Goal: Task Accomplishment & Management: Use online tool/utility

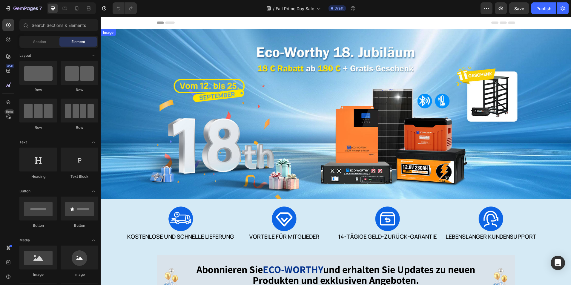
click at [396, 82] on img at bounding box center [336, 114] width 470 height 171
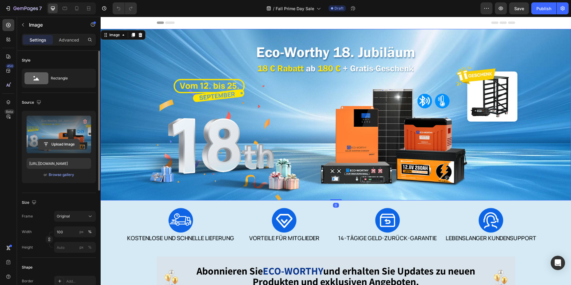
click at [56, 146] on input "file" at bounding box center [58, 144] width 41 height 10
click at [53, 144] on input "file" at bounding box center [58, 144] width 41 height 10
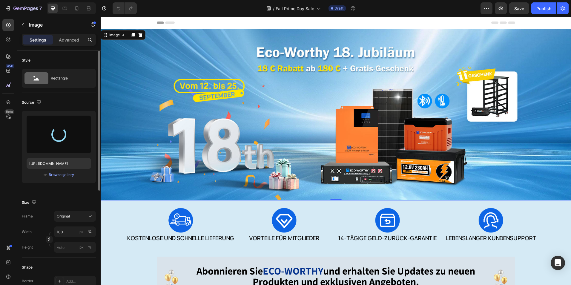
type input "https://cdn.shopify.com/s/files/1/0591/8448/0464/files/gempages_490438296900469…"
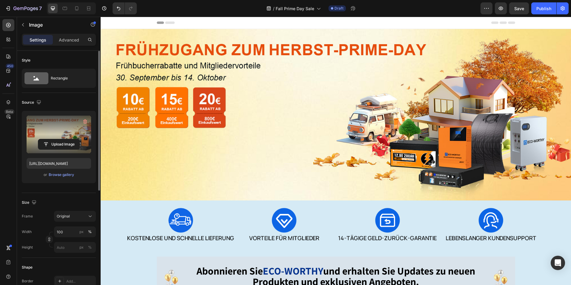
click at [375, 71] on img at bounding box center [336, 114] width 470 height 171
click at [158, 231] on img at bounding box center [336, 224] width 470 height 49
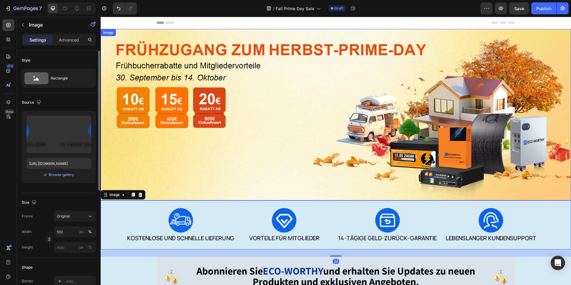
click at [252, 140] on img at bounding box center [336, 114] width 470 height 171
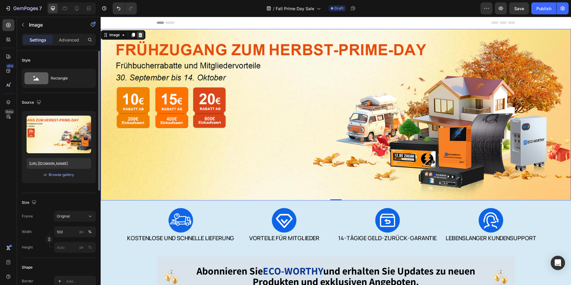
click at [140, 35] on icon at bounding box center [140, 35] width 5 height 5
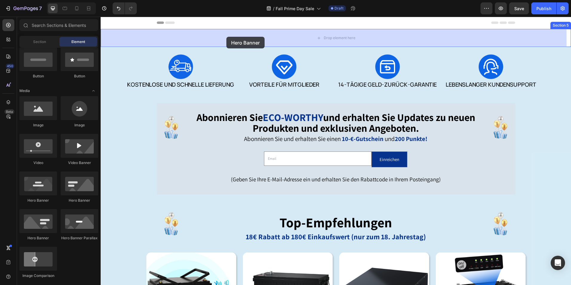
drag, startPoint x: 188, startPoint y: 199, endPoint x: 226, endPoint y: 37, distance: 166.2
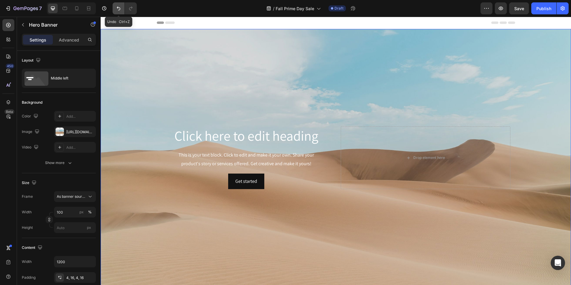
drag, startPoint x: 120, startPoint y: 7, endPoint x: 21, endPoint y: 2, distance: 99.6
click at [120, 7] on icon "Undo/Redo" at bounding box center [119, 8] width 6 height 6
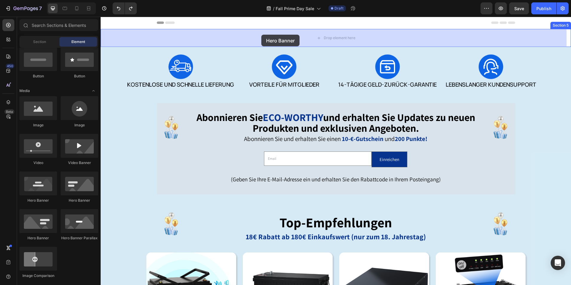
drag, startPoint x: 188, startPoint y: 202, endPoint x: 261, endPoint y: 35, distance: 182.2
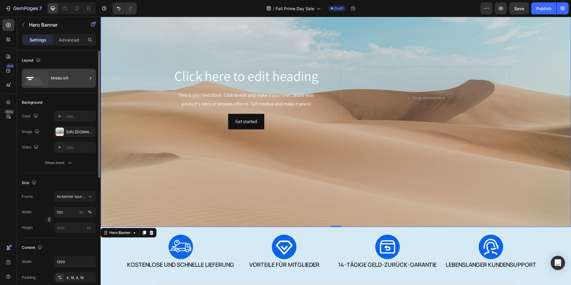
click at [71, 81] on div "Middle left" at bounding box center [69, 78] width 36 height 14
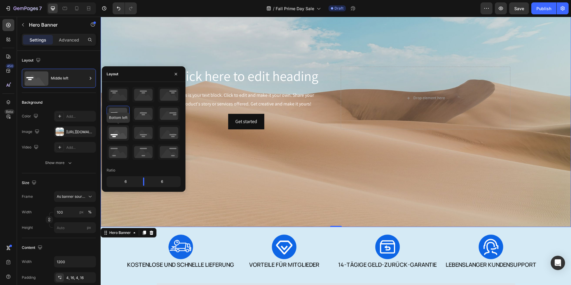
click at [119, 133] on icon at bounding box center [118, 133] width 22 height 16
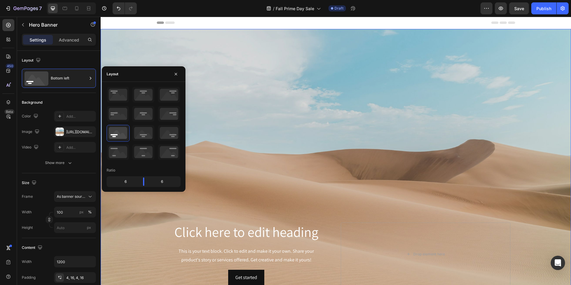
click at [333, 87] on div "Background Image" at bounding box center [336, 158] width 470 height 258
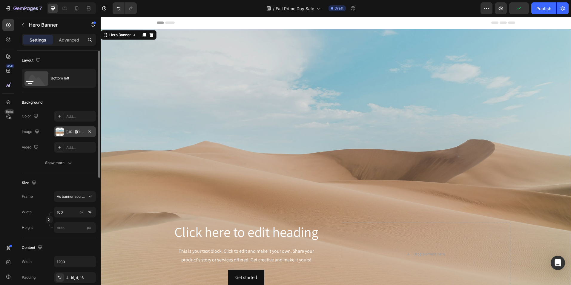
click at [63, 131] on div at bounding box center [60, 131] width 8 height 8
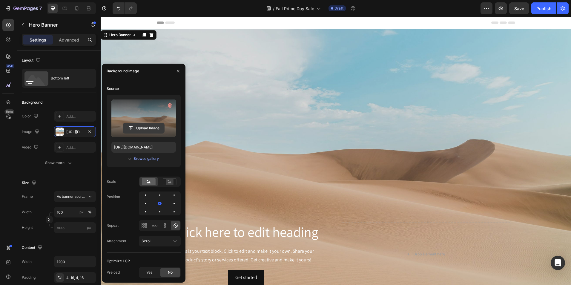
click at [138, 127] on input "file" at bounding box center [143, 128] width 41 height 10
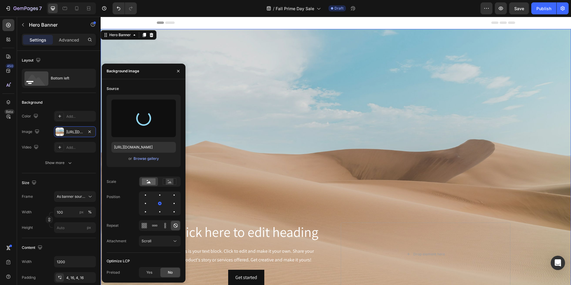
type input "[URL][DOMAIN_NAME]"
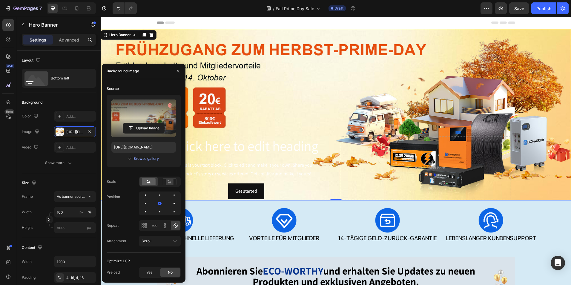
click at [312, 91] on div "Background Image" at bounding box center [336, 114] width 470 height 171
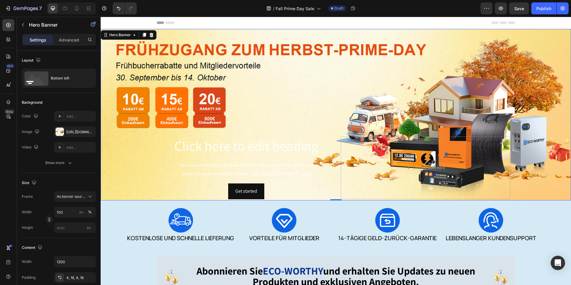
click at [337, 135] on div "Click here to edit heading Heading This is your text block. Click to edit and m…" at bounding box center [336, 167] width 358 height 65
click at [383, 156] on div "Drop element here" at bounding box center [426, 167] width 170 height 63
drag, startPoint x: 318, startPoint y: 157, endPoint x: 290, endPoint y: 177, distance: 33.9
click at [317, 158] on div "Click here to edit heading Heading This is your text block. Click to edit and m…" at bounding box center [247, 167] width 170 height 63
click at [284, 181] on div "Click here to edit heading Heading This is your text block. Click to edit and m…" at bounding box center [247, 167] width 170 height 63
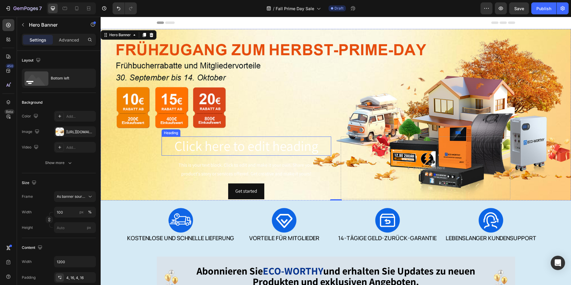
click at [277, 151] on h2 "Click here to edit heading" at bounding box center [247, 145] width 170 height 19
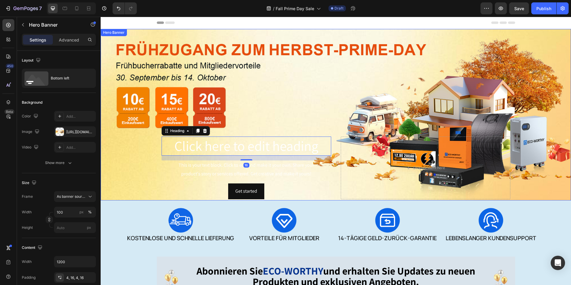
click at [334, 136] on div "Click here to edit heading Heading 16 This is your text block. Click to edit an…" at bounding box center [336, 167] width 358 height 65
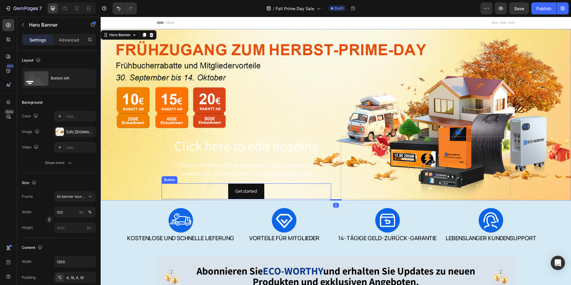
click at [307, 193] on div "Get started Button" at bounding box center [247, 191] width 170 height 16
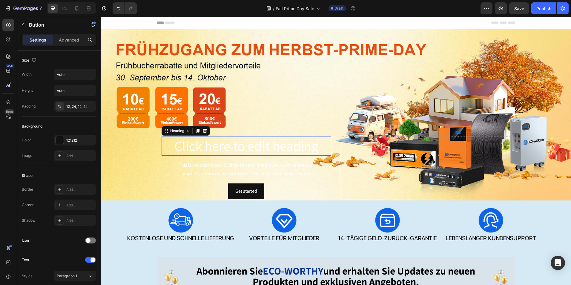
click at [326, 141] on h2 "Click here to edit heading" at bounding box center [247, 145] width 170 height 19
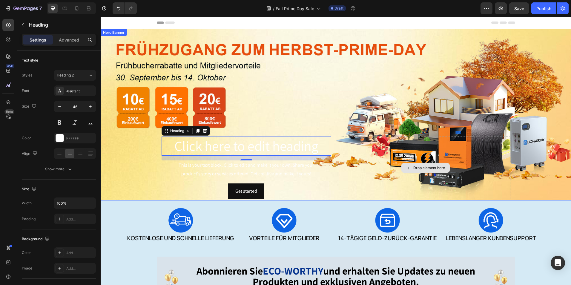
click at [353, 141] on div "Drop element here" at bounding box center [426, 167] width 170 height 63
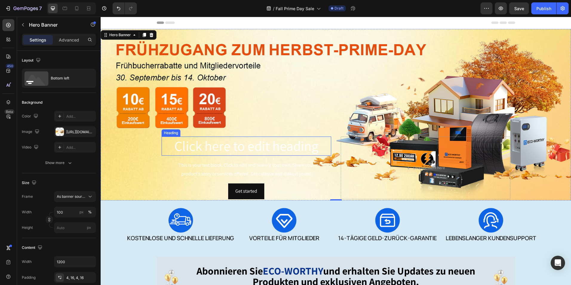
click at [191, 151] on h2 "Click here to edit heading" at bounding box center [247, 145] width 170 height 19
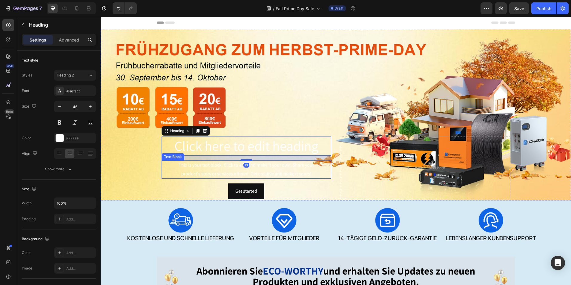
click at [190, 164] on div "This is your text block. Click to edit and make it your own. Share your product…" at bounding box center [247, 169] width 170 height 19
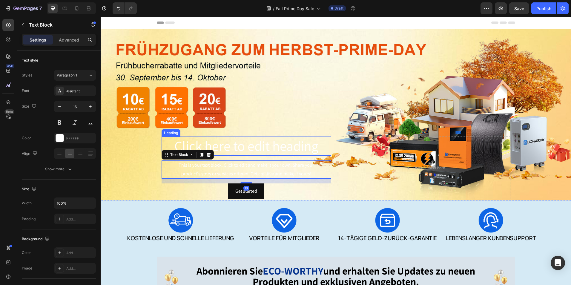
click at [205, 142] on h2 "Click here to edit heading" at bounding box center [247, 145] width 170 height 19
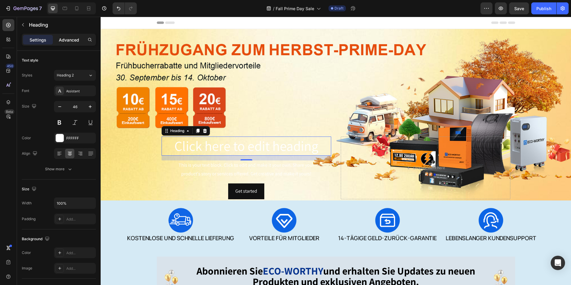
click at [64, 43] on div "Advanced" at bounding box center [69, 40] width 30 height 10
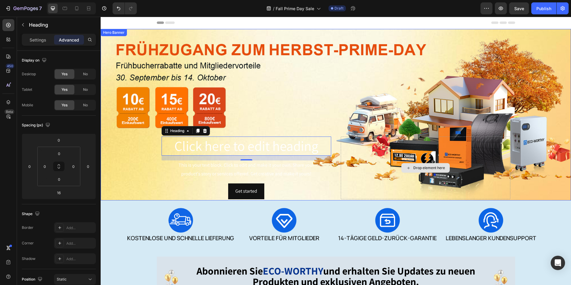
click at [341, 140] on div "Drop element here" at bounding box center [426, 167] width 170 height 63
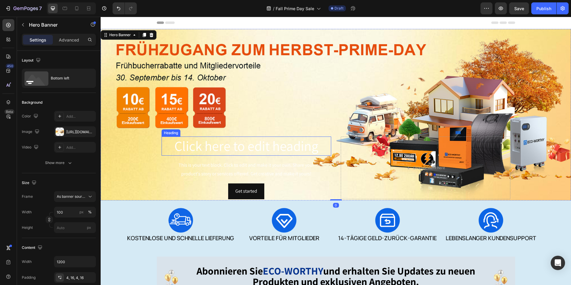
click at [306, 136] on h2 "Click here to edit heading" at bounding box center [247, 145] width 170 height 19
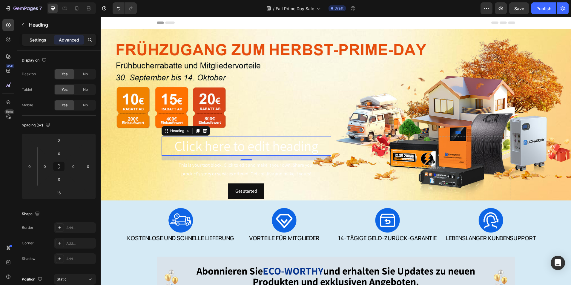
click at [40, 38] on p "Settings" at bounding box center [38, 40] width 17 height 6
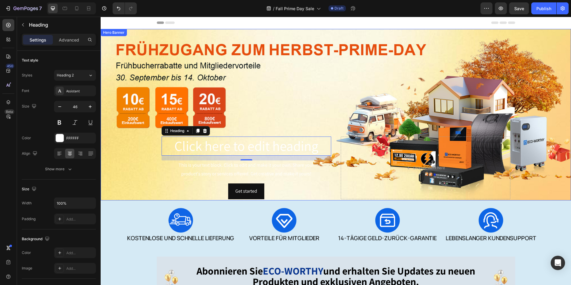
click at [298, 38] on div "Background Image" at bounding box center [336, 114] width 470 height 171
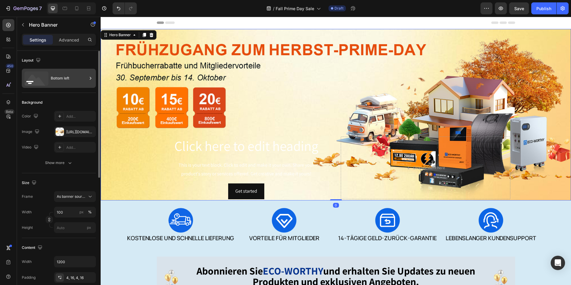
click at [73, 81] on div "Bottom left" at bounding box center [69, 78] width 36 height 14
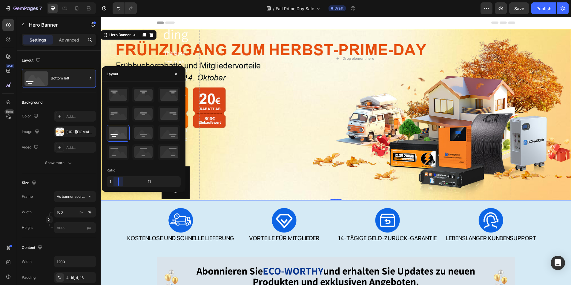
click at [97, 0] on body "7 Version history / Fall Prime Day Sale Draft Preview Save Publish 450 Beta Sec…" at bounding box center [285, 0] width 571 height 0
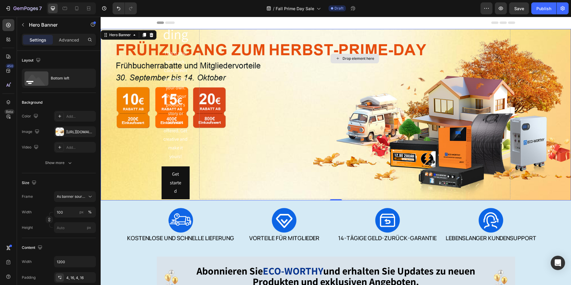
click at [296, 72] on div "Drop element here" at bounding box center [354, 59] width 311 height 282
click at [191, 48] on div "Click here to edit heading Heading This is your text block. Click to edit and m…" at bounding box center [336, 58] width 358 height 284
click at [178, 92] on div "This is your text block. Click to edit and make it your own. Share your product…" at bounding box center [176, 104] width 28 height 113
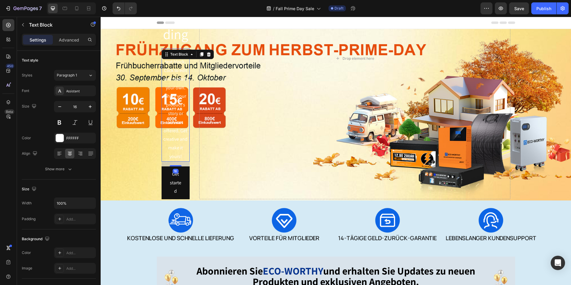
click at [194, 41] on div "Click here to edit heading Heading This is your text block. Click to edit and m…" at bounding box center [336, 58] width 358 height 284
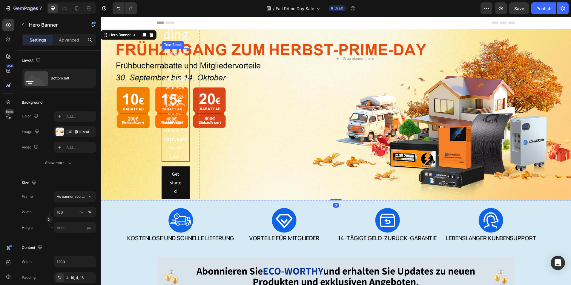
click at [170, 69] on div "This is your text block. Click to edit and make it your own. Share your product…" at bounding box center [176, 104] width 28 height 113
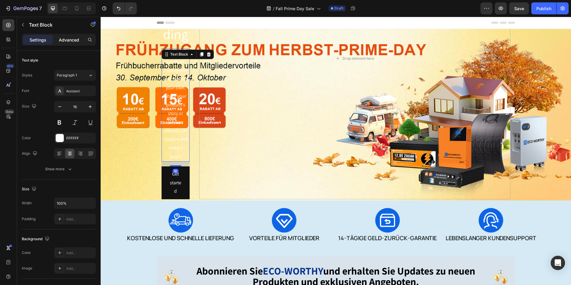
click at [65, 41] on p "Advanced" at bounding box center [69, 40] width 20 height 6
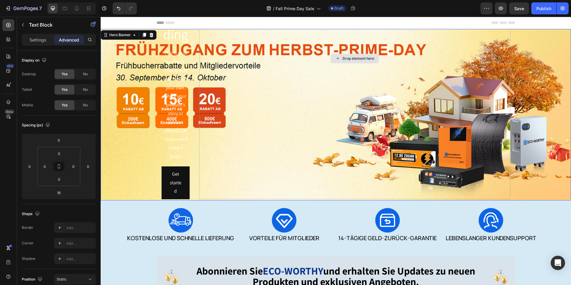
click at [242, 112] on div "Drop element here" at bounding box center [354, 59] width 311 height 282
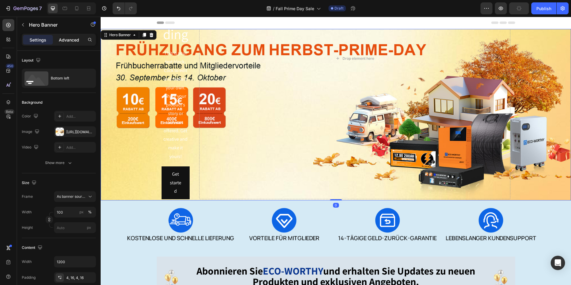
click at [71, 38] on p "Advanced" at bounding box center [69, 40] width 20 height 6
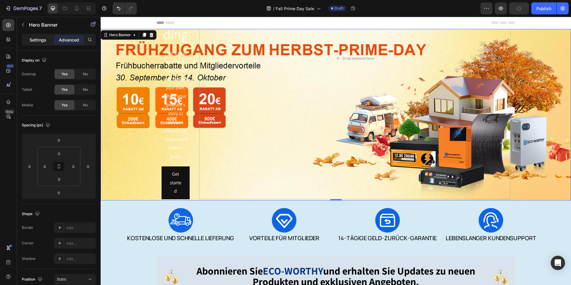
click at [41, 43] on div "Settings" at bounding box center [38, 40] width 30 height 10
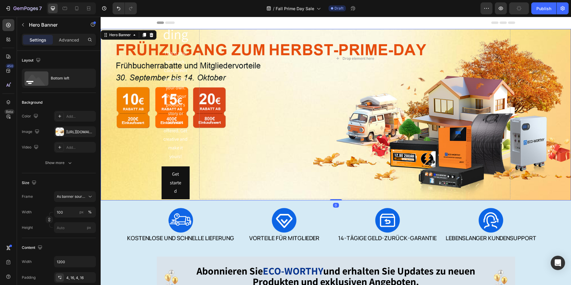
click at [39, 37] on p "Settings" at bounding box center [38, 40] width 17 height 6
click at [68, 80] on div "Bottom left" at bounding box center [69, 78] width 36 height 14
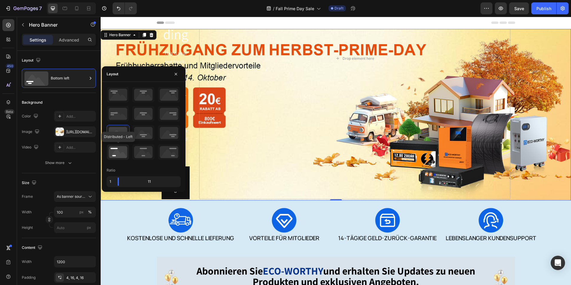
click at [110, 156] on icon at bounding box center [118, 152] width 22 height 16
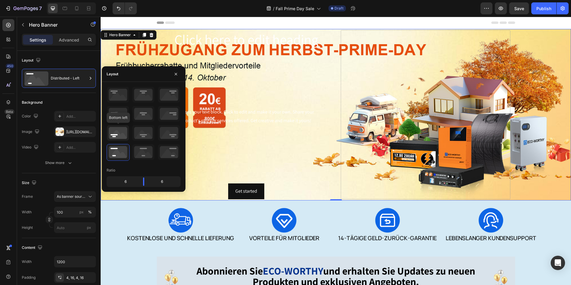
click at [115, 135] on icon at bounding box center [118, 133] width 22 height 16
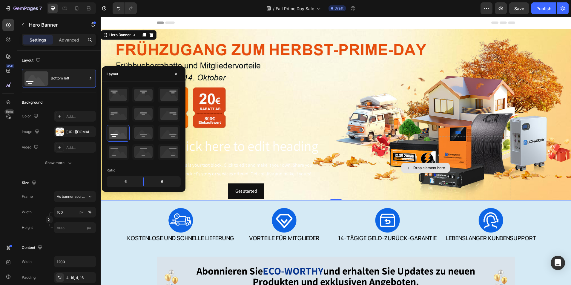
click at [376, 171] on div "Drop element here" at bounding box center [426, 167] width 170 height 63
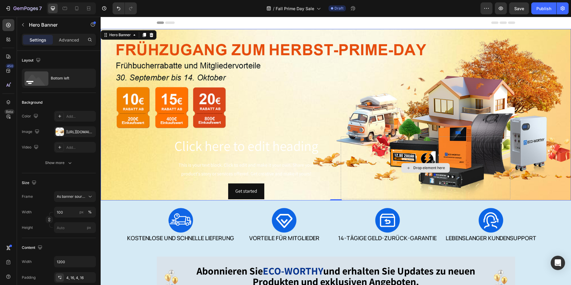
scroll to position [90, 0]
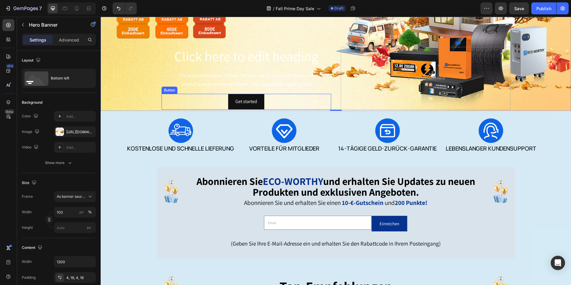
click at [270, 94] on div "Get started Button" at bounding box center [247, 102] width 170 height 16
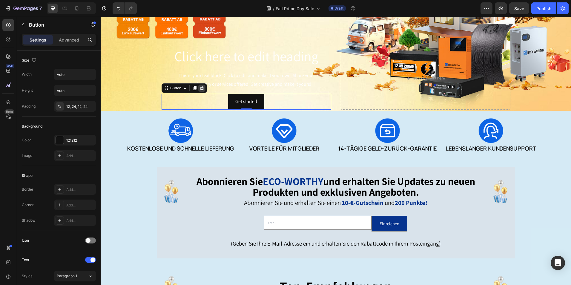
click at [201, 86] on icon at bounding box center [202, 88] width 4 height 4
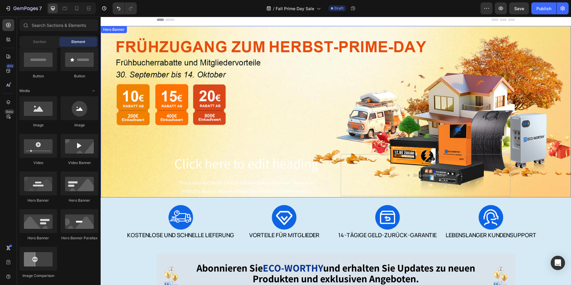
scroll to position [0, 0]
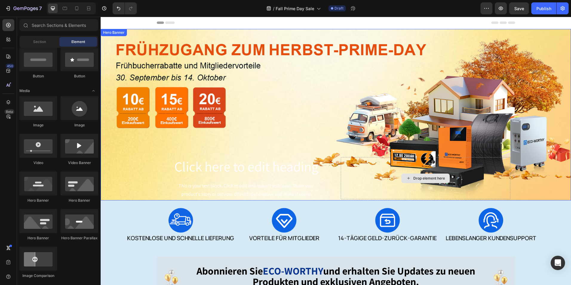
click at [363, 158] on div "Drop element here" at bounding box center [426, 178] width 170 height 42
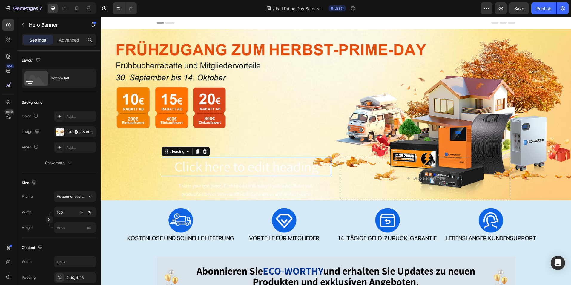
click at [174, 170] on h2 "Click here to edit heading" at bounding box center [247, 166] width 170 height 19
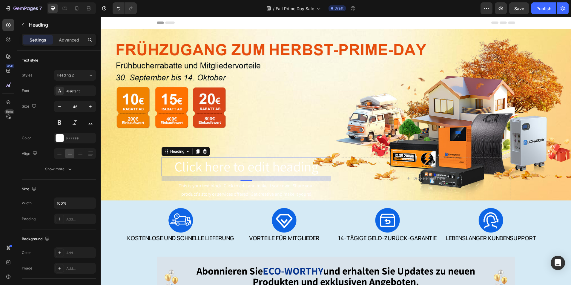
click at [140, 181] on div "Background Image" at bounding box center [336, 114] width 470 height 171
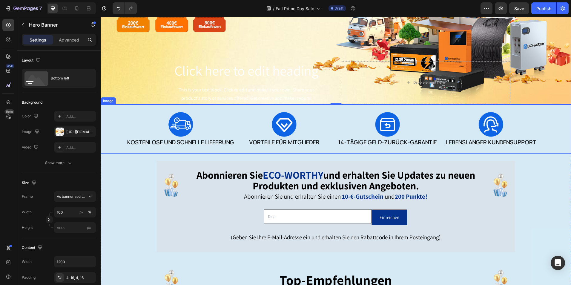
scroll to position [119, 0]
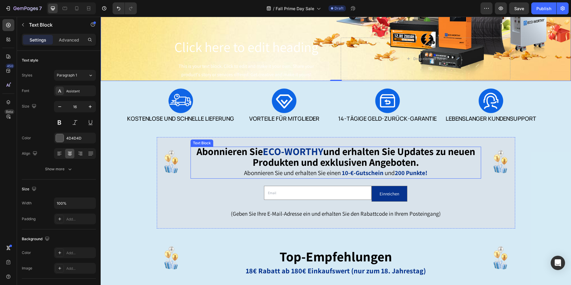
click at [299, 156] on strong "und erhalten Sie Updates zu neuen Produkten und exklusiven Angeboten." at bounding box center [364, 157] width 222 height 24
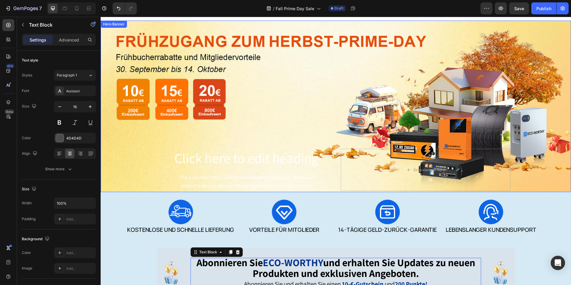
scroll to position [0, 0]
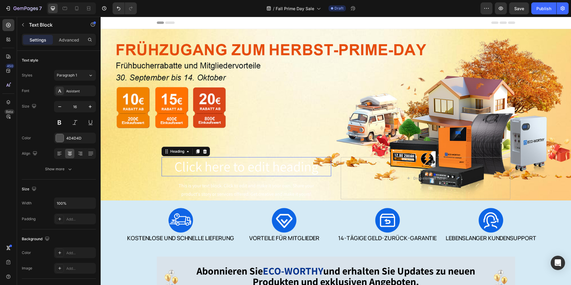
click at [262, 162] on h2 "Click here to edit heading" at bounding box center [247, 166] width 170 height 19
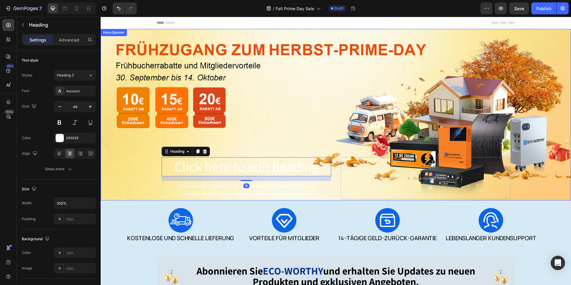
click at [337, 160] on div "Click here to edit heading Heading 16 This is your text block. Click to edit an…" at bounding box center [336, 178] width 358 height 44
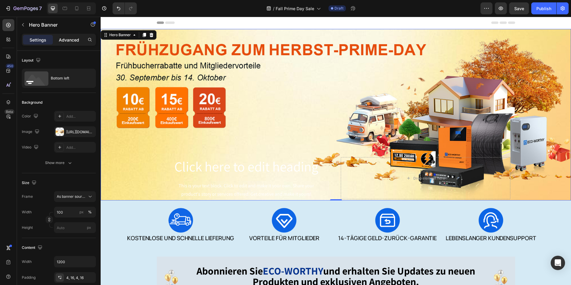
click at [70, 41] on p "Advanced" at bounding box center [69, 40] width 20 height 6
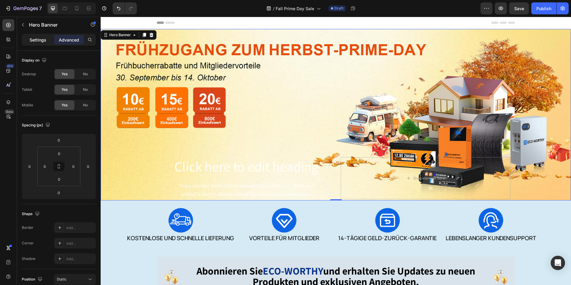
click at [44, 43] on p "Settings" at bounding box center [38, 40] width 17 height 6
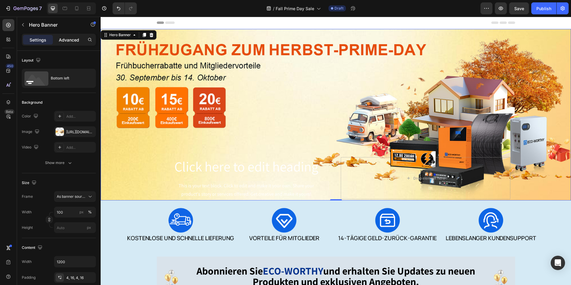
click at [71, 41] on p "Advanced" at bounding box center [69, 40] width 20 height 6
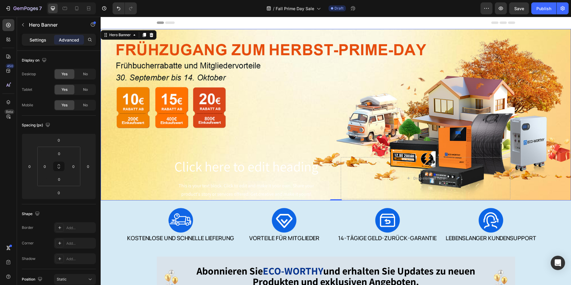
click at [44, 44] on div "Settings" at bounding box center [38, 40] width 30 height 10
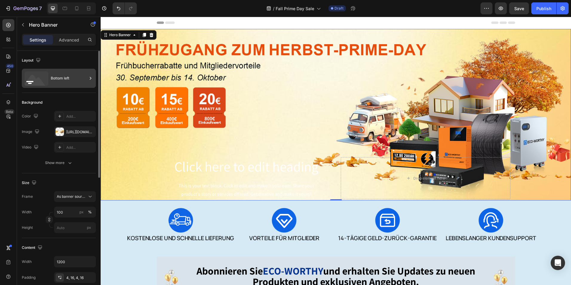
click at [73, 80] on div "Bottom left" at bounding box center [69, 78] width 36 height 14
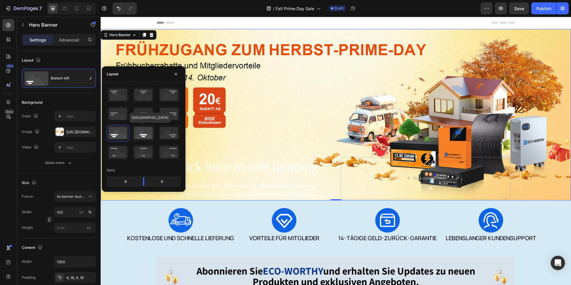
click at [153, 133] on icon at bounding box center [143, 133] width 22 height 16
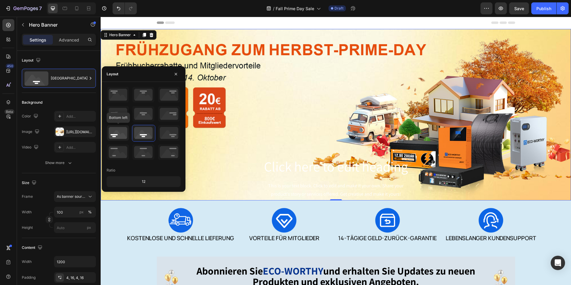
click at [120, 128] on icon at bounding box center [118, 133] width 22 height 16
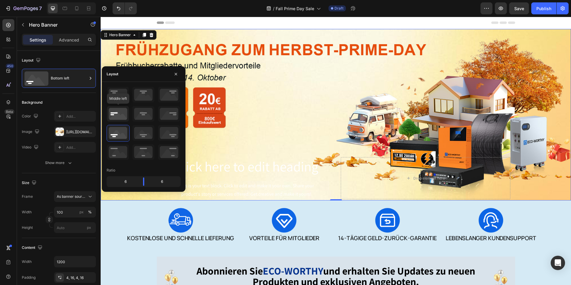
click at [117, 109] on icon at bounding box center [118, 114] width 22 height 16
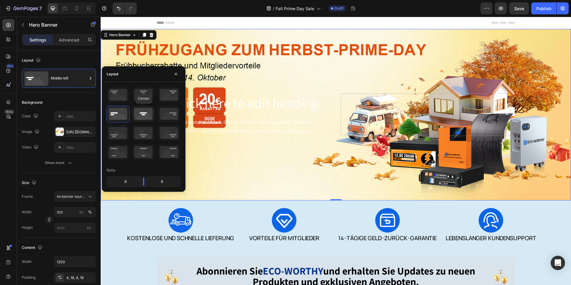
click at [150, 114] on icon at bounding box center [143, 114] width 22 height 16
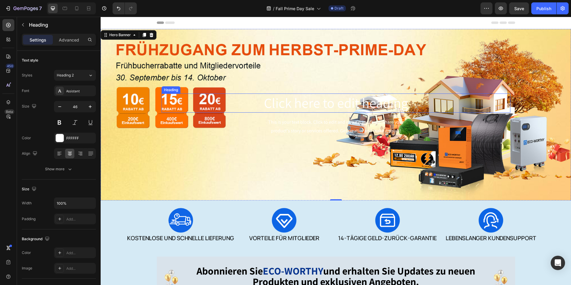
click at [369, 105] on h2 "Click here to edit heading" at bounding box center [336, 102] width 349 height 19
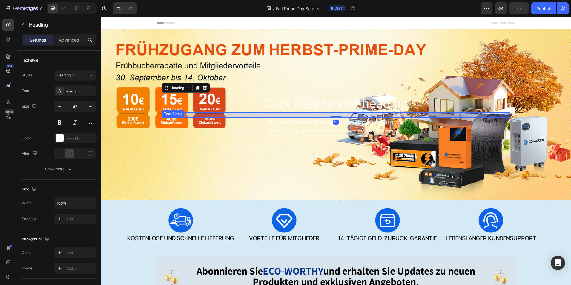
click at [325, 128] on div "This is your text block. Click to edit and make it your own. Share your product…" at bounding box center [336, 126] width 349 height 19
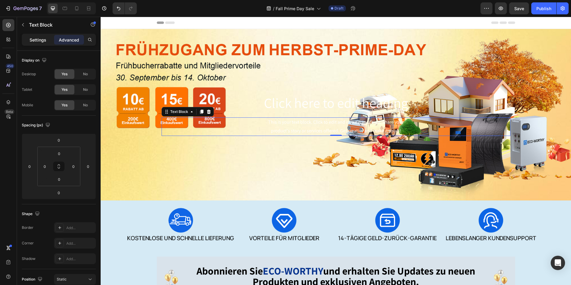
click at [39, 37] on p "Settings" at bounding box center [38, 40] width 17 height 6
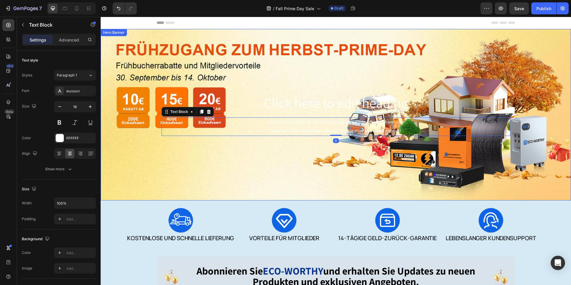
click at [260, 44] on div "Background Image" at bounding box center [336, 114] width 470 height 171
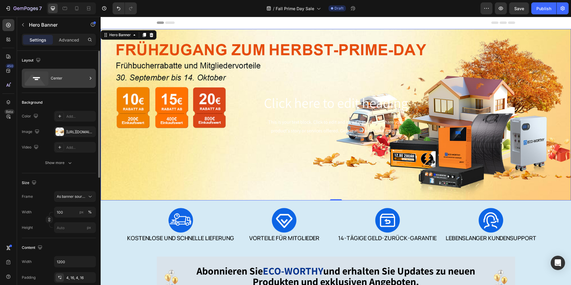
click at [75, 87] on div "Center" at bounding box center [59, 78] width 74 height 19
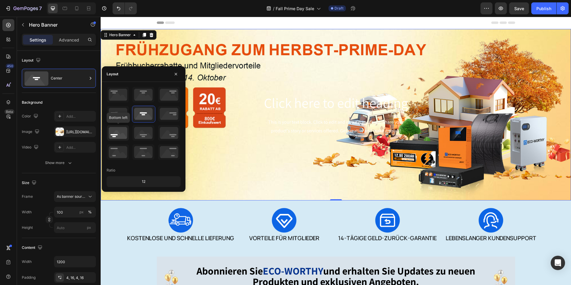
click at [119, 139] on icon at bounding box center [118, 133] width 22 height 16
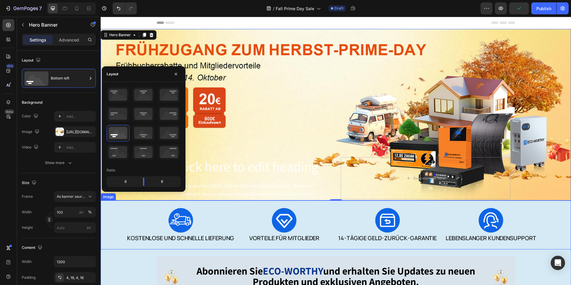
click at [352, 222] on img at bounding box center [336, 224] width 470 height 49
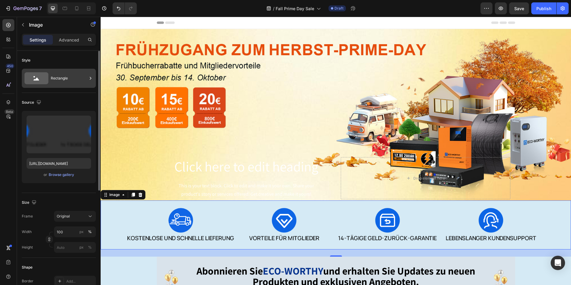
click at [56, 74] on div "Rectangle" at bounding box center [69, 78] width 36 height 14
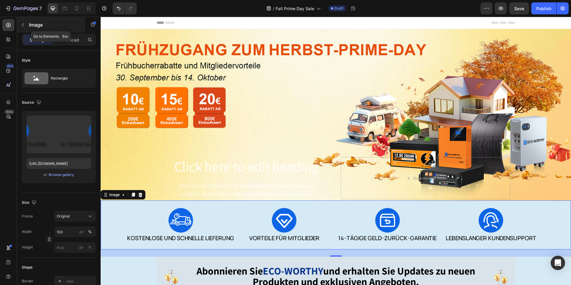
click at [25, 25] on icon "button" at bounding box center [23, 24] width 5 height 5
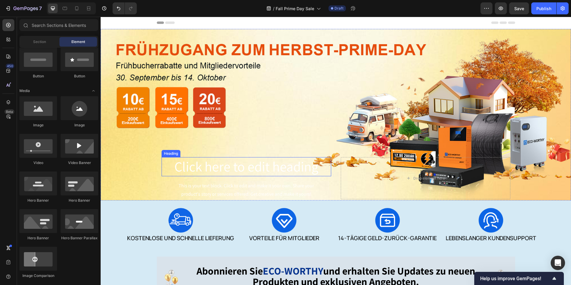
click at [346, 157] on div "Drop element here" at bounding box center [426, 178] width 170 height 42
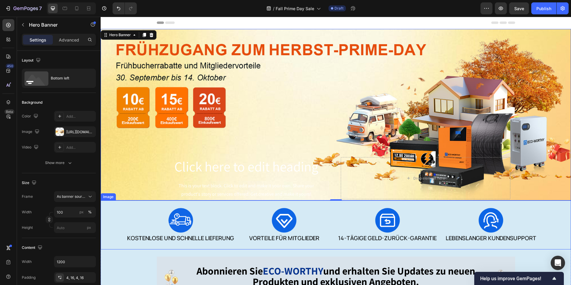
click at [308, 228] on img at bounding box center [336, 224] width 470 height 49
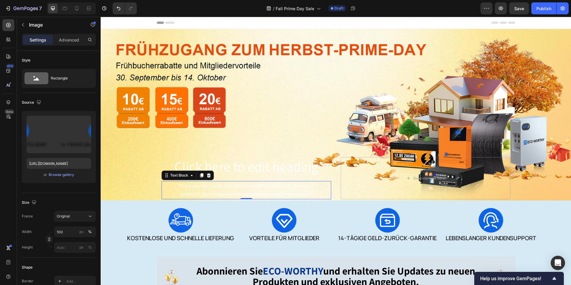
click at [293, 192] on div "This is your text block. Click to edit and make it your own. Share your product…" at bounding box center [247, 190] width 170 height 19
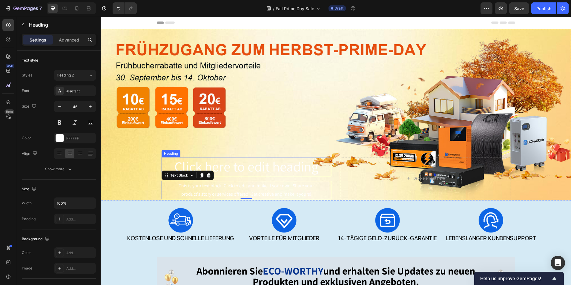
click at [299, 168] on h2 "Click here to edit heading" at bounding box center [247, 166] width 170 height 19
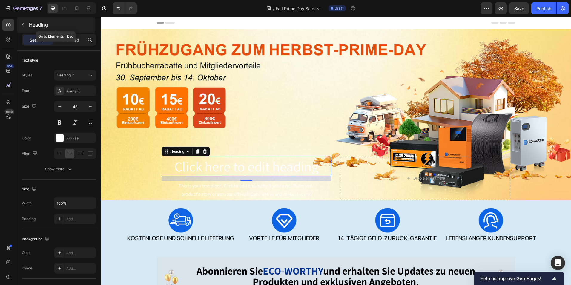
click at [26, 23] on button "button" at bounding box center [23, 25] width 10 height 10
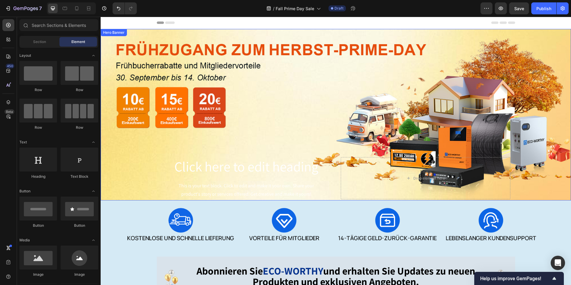
click at [299, 35] on div "Background Image" at bounding box center [336, 114] width 470 height 171
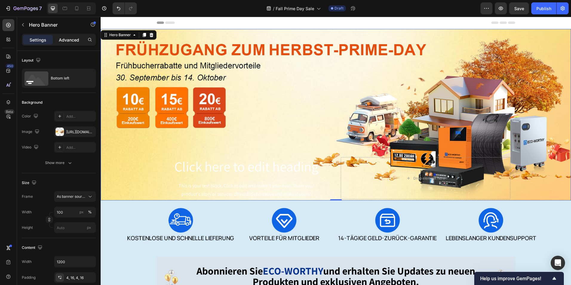
click at [68, 42] on p "Advanced" at bounding box center [69, 40] width 20 height 6
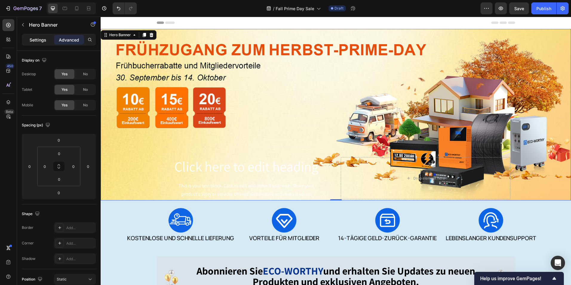
click at [34, 40] on p "Settings" at bounding box center [38, 40] width 17 height 6
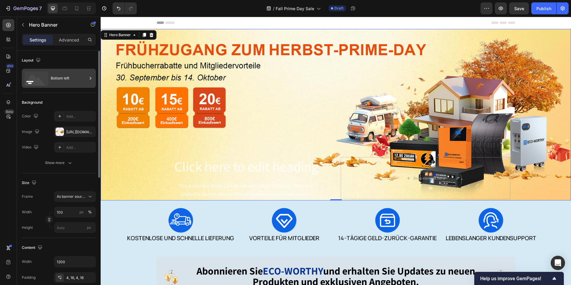
click at [78, 85] on div "Bottom left" at bounding box center [59, 78] width 74 height 19
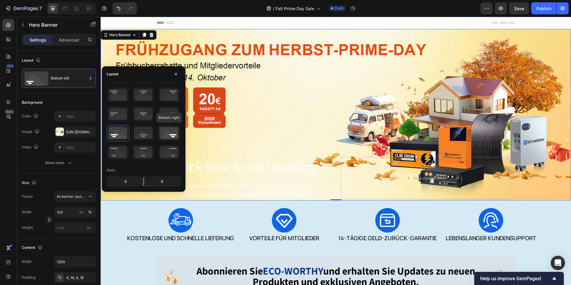
click at [167, 137] on icon at bounding box center [169, 133] width 22 height 16
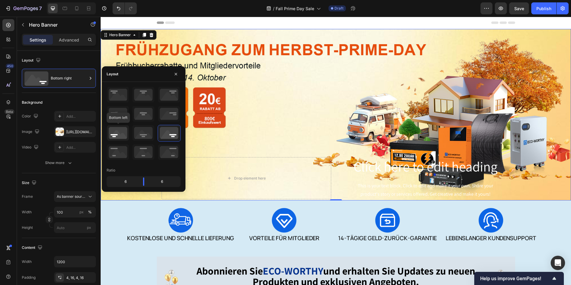
click at [117, 137] on icon at bounding box center [118, 133] width 22 height 16
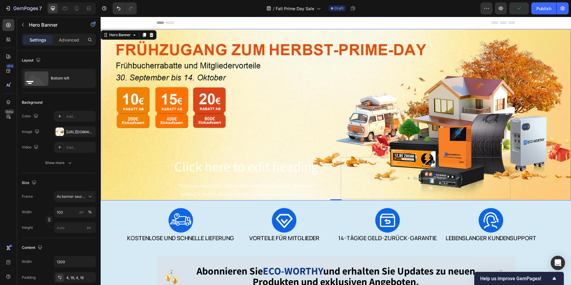
click at [334, 160] on div "Click here to edit heading Heading This is your text block. Click to edit and m…" at bounding box center [336, 178] width 358 height 44
click at [541, 79] on div "Background Image" at bounding box center [336, 114] width 470 height 171
click at [240, 271] on strong "Abonnieren Sie" at bounding box center [229, 270] width 66 height 13
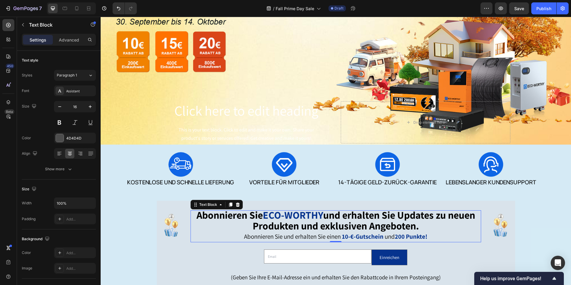
scroll to position [60, 0]
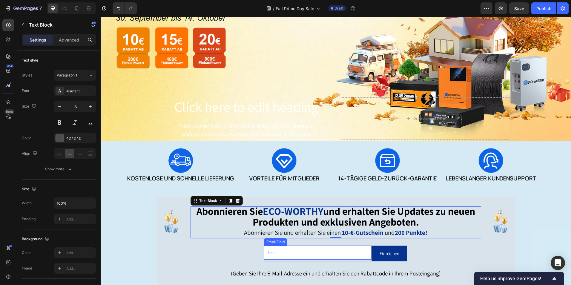
click at [329, 248] on input "email" at bounding box center [317, 252] width 107 height 14
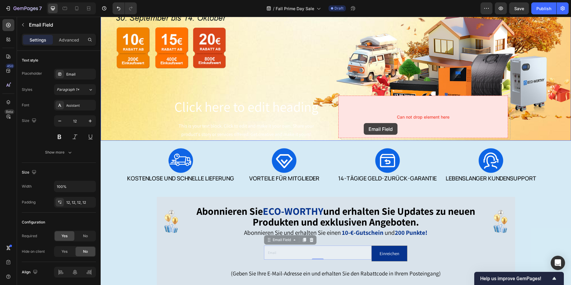
drag, startPoint x: 266, startPoint y: 238, endPoint x: 364, endPoint y: 123, distance: 151.0
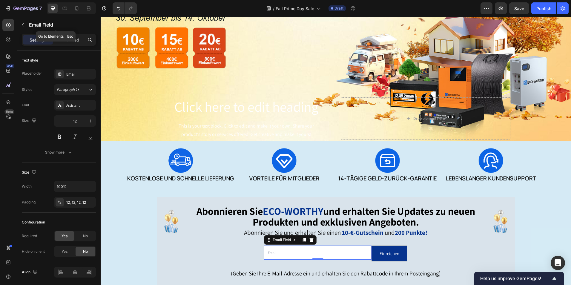
drag, startPoint x: 23, startPoint y: 23, endPoint x: 22, endPoint y: 26, distance: 3.0
click at [23, 23] on icon "button" at bounding box center [23, 24] width 5 height 5
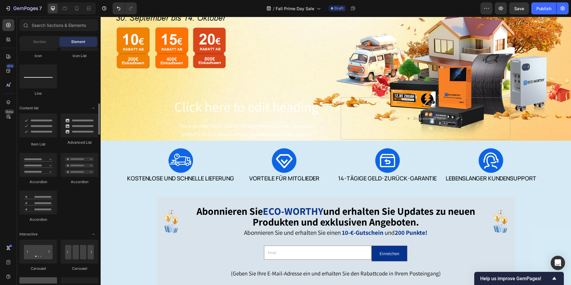
scroll to position [597, 0]
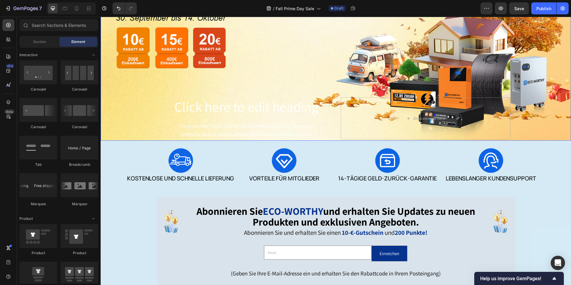
click at [332, 102] on div "Click here to edit heading Heading This is your text block. Click to edit and m…" at bounding box center [336, 118] width 358 height 44
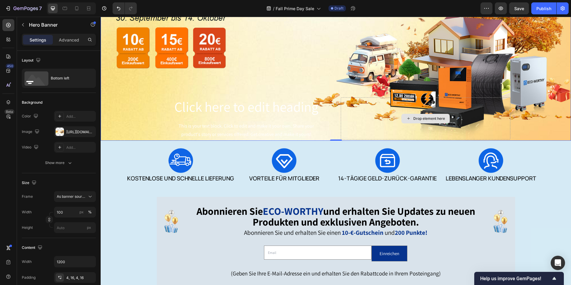
drag, startPoint x: 389, startPoint y: 119, endPoint x: 441, endPoint y: 123, distance: 52.1
click at [389, 119] on div "Drop element here" at bounding box center [426, 118] width 170 height 42
click at [546, 119] on div "Background Image" at bounding box center [336, 54] width 470 height 171
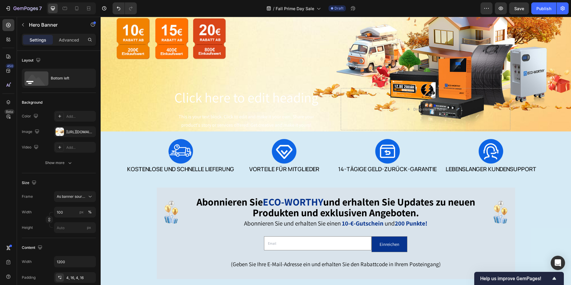
scroll to position [0, 0]
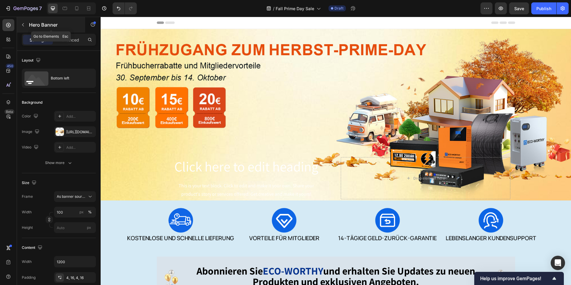
click at [21, 24] on icon "button" at bounding box center [23, 24] width 5 height 5
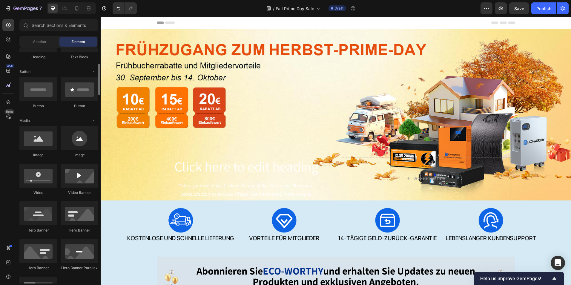
scroll to position [179, 0]
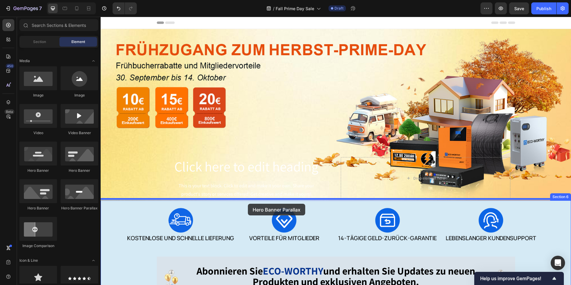
drag, startPoint x: 187, startPoint y: 214, endPoint x: 248, endPoint y: 203, distance: 61.9
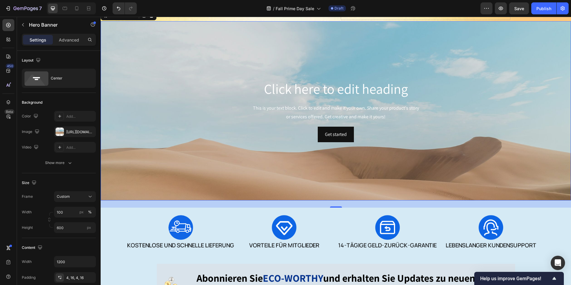
click at [321, 54] on div "Background Image" at bounding box center [336, 156] width 470 height 269
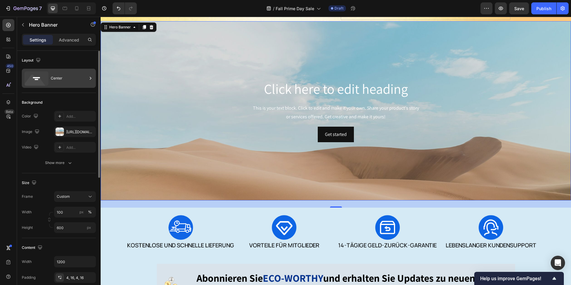
click at [70, 80] on div "Center" at bounding box center [69, 78] width 36 height 14
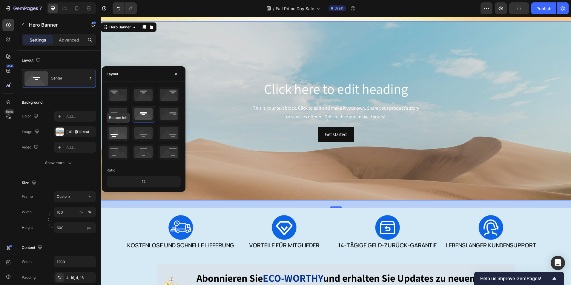
click at [115, 133] on icon at bounding box center [118, 133] width 22 height 16
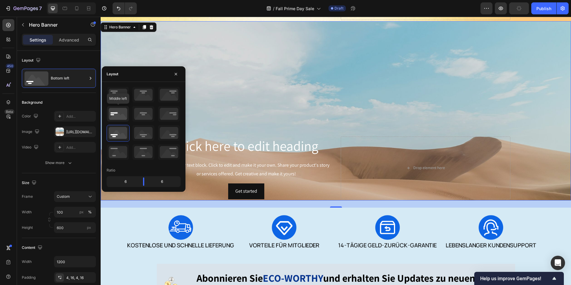
click at [119, 119] on icon at bounding box center [118, 114] width 22 height 16
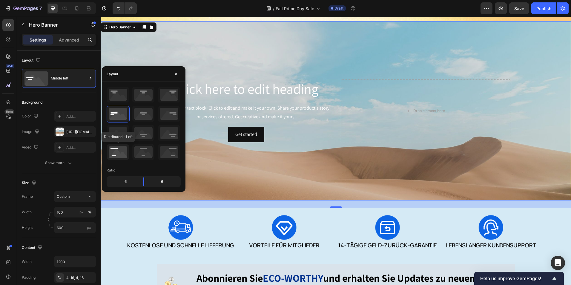
click at [114, 146] on icon at bounding box center [118, 152] width 22 height 16
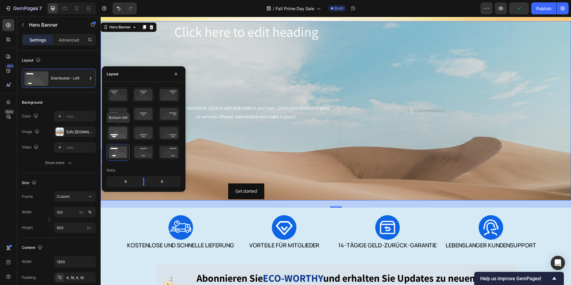
click at [110, 135] on icon at bounding box center [118, 133] width 22 height 16
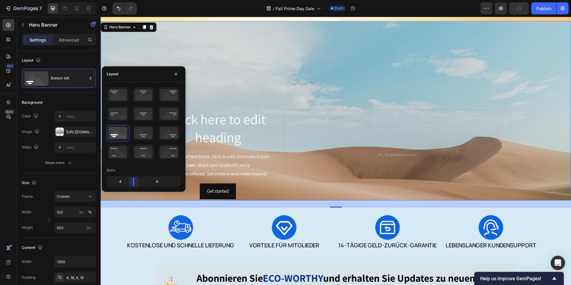
click at [129, 0] on body "7 Version history / Fall Prime Day Sale Draft Preview Publish 450 Beta Sections…" at bounding box center [285, 0] width 571 height 0
click at [343, 151] on div "Drop element here" at bounding box center [397, 154] width 226 height 89
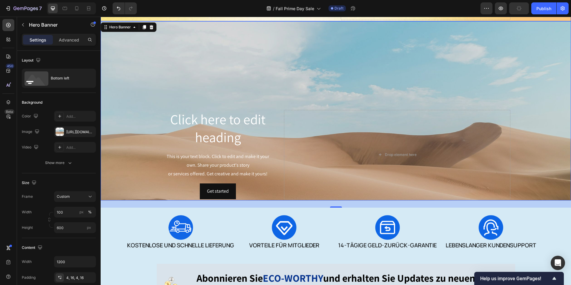
scroll to position [0, 0]
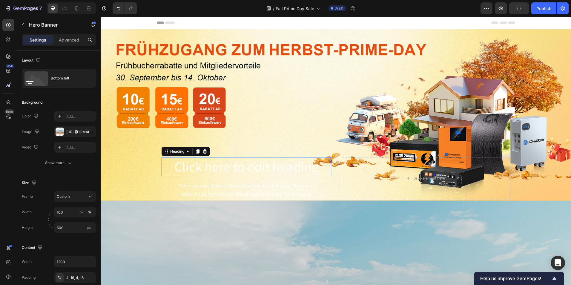
drag, startPoint x: 325, startPoint y: 162, endPoint x: 328, endPoint y: 162, distance: 3.0
click at [325, 162] on h2 "Click here to edit heading" at bounding box center [247, 166] width 170 height 19
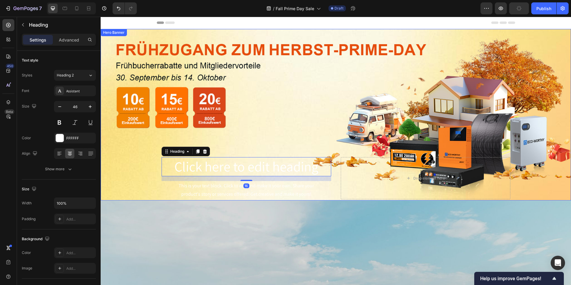
click at [337, 151] on div "Background Image" at bounding box center [336, 114] width 470 height 171
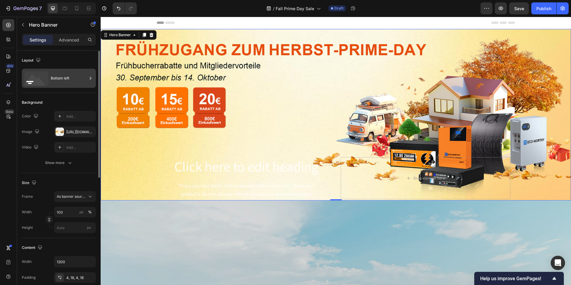
click at [75, 81] on div "Bottom left" at bounding box center [69, 78] width 36 height 14
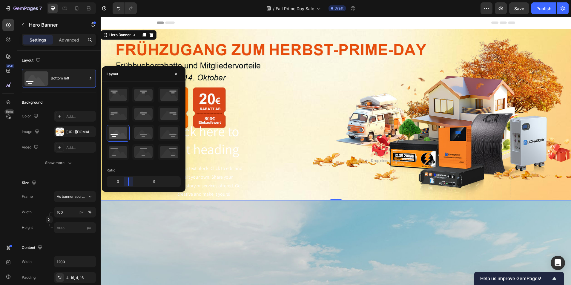
drag, startPoint x: 140, startPoint y: 182, endPoint x: 196, endPoint y: 97, distance: 102.0
click at [128, 0] on body "7 Version history / Fall Prime Day Sale Draft Preview Save Publish 450 Beta Sec…" at bounding box center [285, 0] width 571 height 0
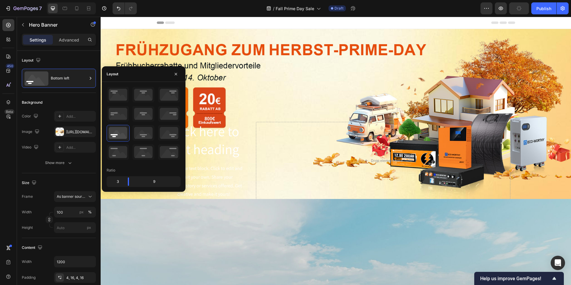
click at [325, 45] on div "Background Image" at bounding box center [336, 114] width 470 height 171
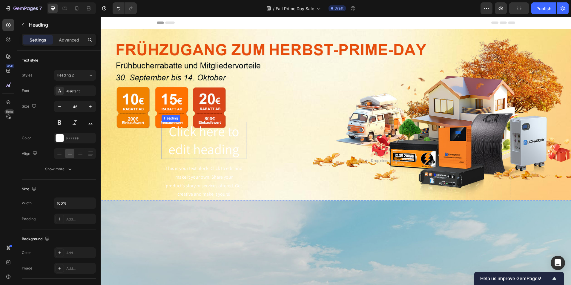
click at [198, 122] on h2 "Click here to edit heading" at bounding box center [204, 140] width 85 height 37
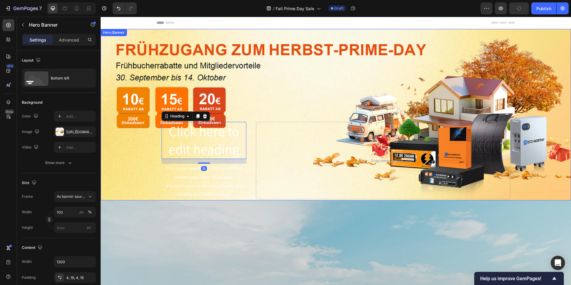
click at [327, 88] on div "Background Image" at bounding box center [336, 114] width 470 height 171
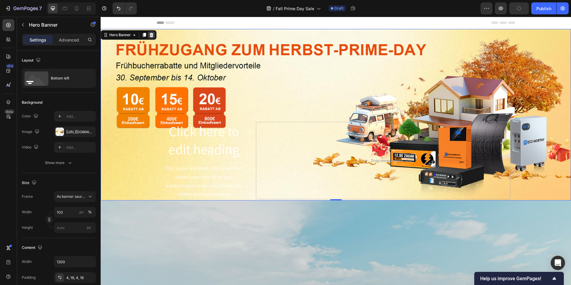
click at [150, 33] on icon at bounding box center [151, 35] width 5 height 5
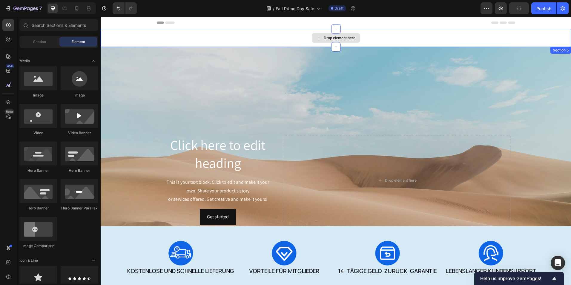
click at [246, 33] on div "Drop element here" at bounding box center [336, 38] width 470 height 18
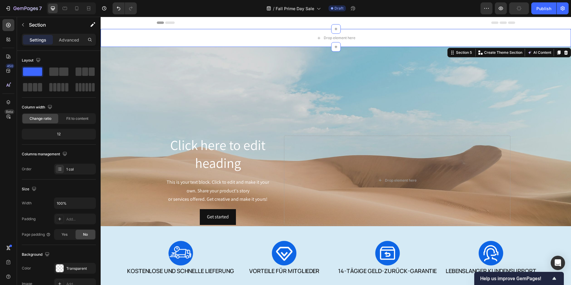
click at [562, 50] on div at bounding box center [565, 52] width 7 height 7
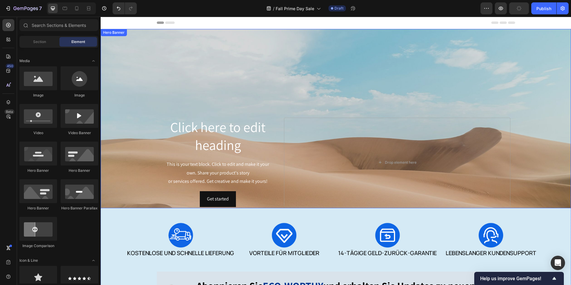
click at [280, 75] on div "Background Image" at bounding box center [336, 146] width 470 height 269
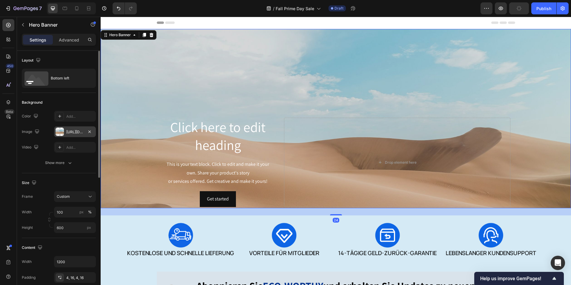
click at [74, 132] on div "https://cdn.shopify.com/s/files/1/2005/9307/files/background_settings.jpg" at bounding box center [74, 131] width 17 height 5
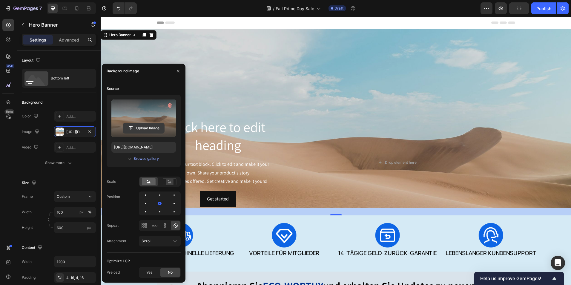
click at [145, 125] on input "file" at bounding box center [143, 128] width 41 height 10
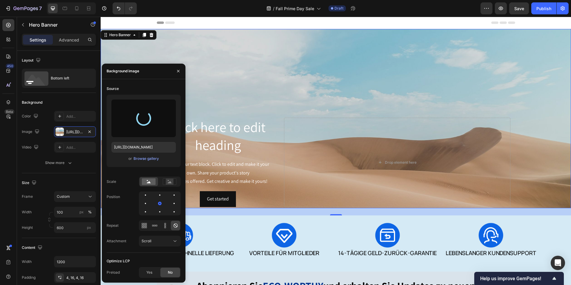
type input "[URL][DOMAIN_NAME]"
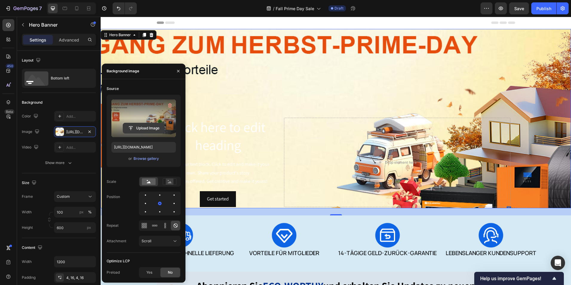
click at [144, 130] on input "file" at bounding box center [143, 128] width 41 height 10
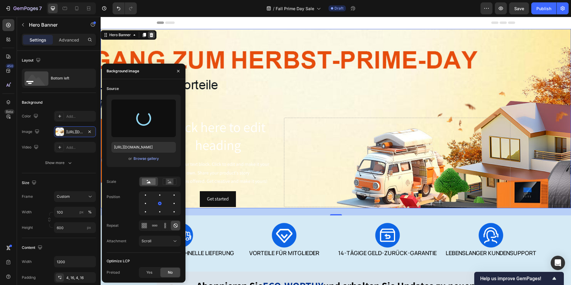
click at [150, 38] on div at bounding box center [151, 34] width 7 height 7
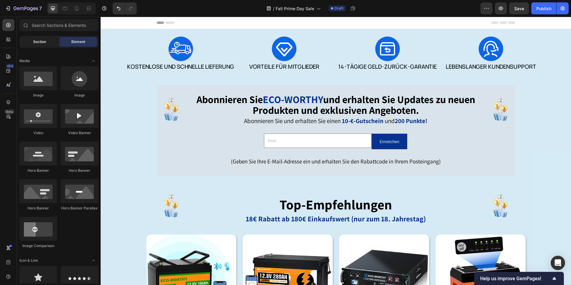
click at [41, 43] on span "Section" at bounding box center [39, 41] width 13 height 5
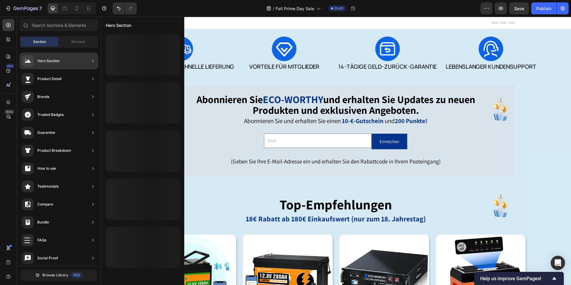
click at [58, 58] on div "Hero Section" at bounding box center [41, 61] width 38 height 12
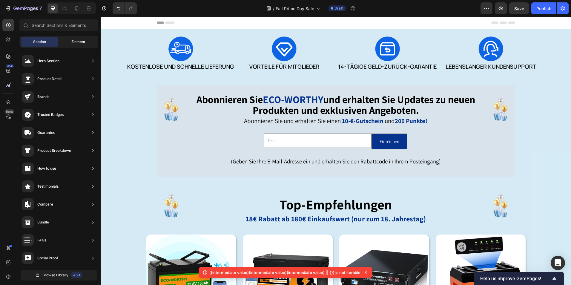
click at [84, 40] on span "Element" at bounding box center [78, 41] width 14 height 5
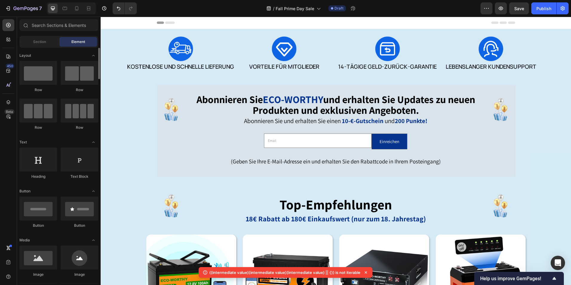
scroll to position [119, 0]
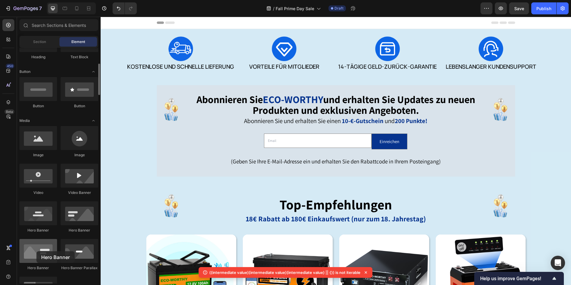
click at [36, 251] on div at bounding box center [38, 251] width 38 height 24
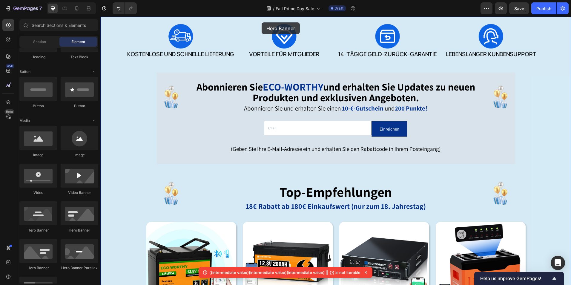
scroll to position [0, 0]
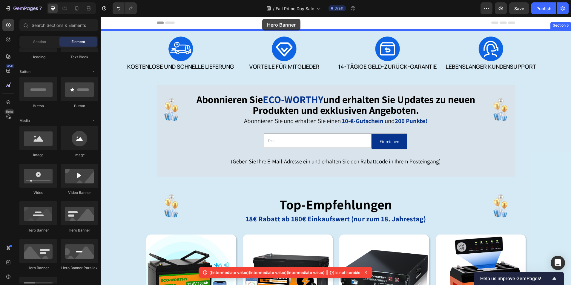
drag, startPoint x: 173, startPoint y: 237, endPoint x: 262, endPoint y: 19, distance: 235.7
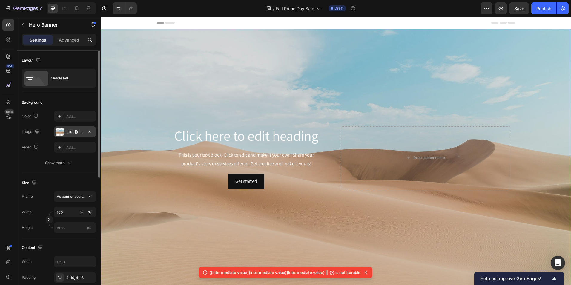
click at [61, 133] on div at bounding box center [60, 131] width 8 height 8
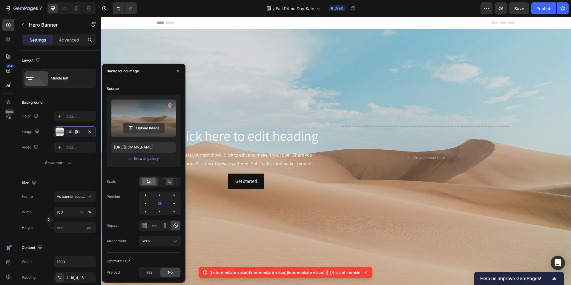
click at [143, 128] on input "file" at bounding box center [143, 128] width 41 height 10
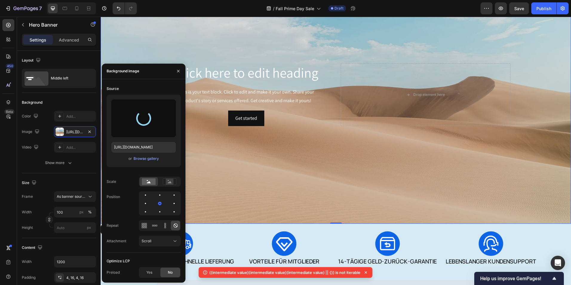
scroll to position [60, 0]
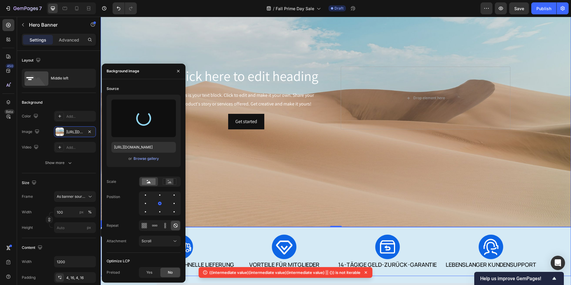
type input "[URL][DOMAIN_NAME]"
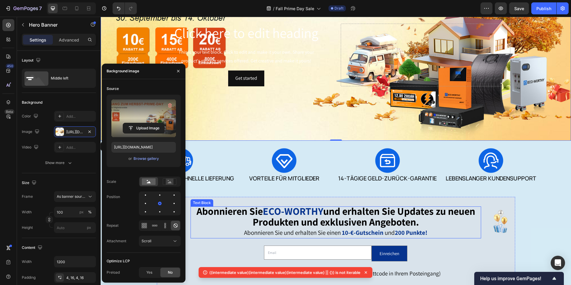
scroll to position [0, 0]
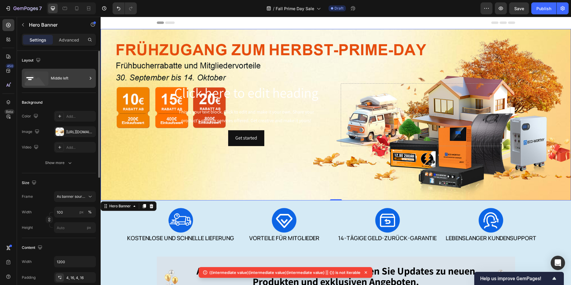
click at [73, 79] on div "Middle left" at bounding box center [69, 78] width 36 height 14
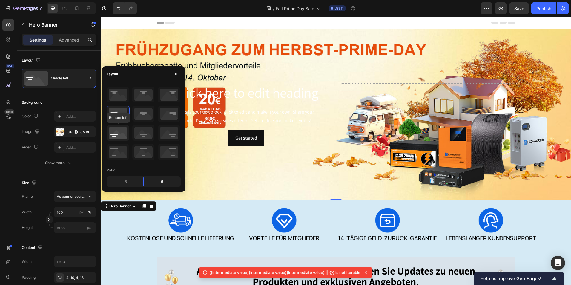
click at [114, 130] on icon at bounding box center [118, 133] width 22 height 16
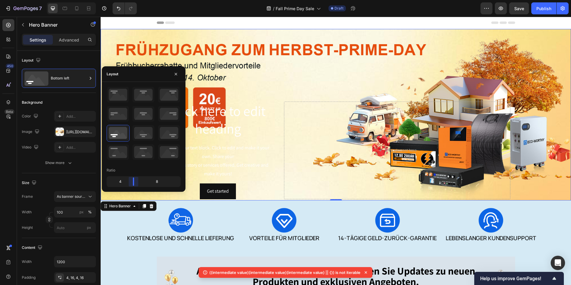
drag, startPoint x: 145, startPoint y: 184, endPoint x: 185, endPoint y: 66, distance: 125.0
click at [134, 0] on body "7 Version history / Fall Prime Day Sale Draft Preview Save Publish 450 Beta Sec…" at bounding box center [285, 0] width 571 height 0
click at [287, 81] on div "Background Image" at bounding box center [336, 114] width 470 height 171
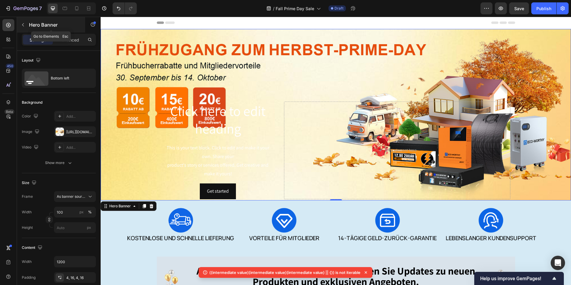
click at [23, 22] on button "button" at bounding box center [23, 25] width 10 height 10
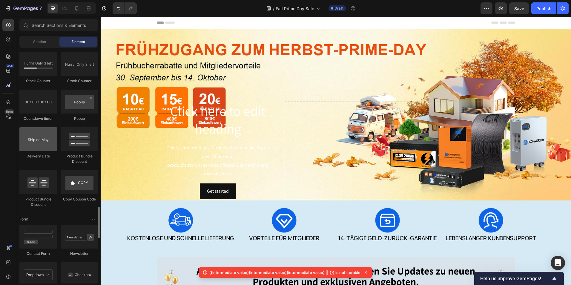
scroll to position [1314, 0]
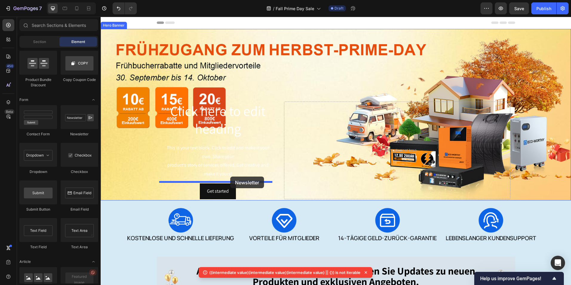
drag, startPoint x: 184, startPoint y: 139, endPoint x: 230, endPoint y: 176, distance: 59.9
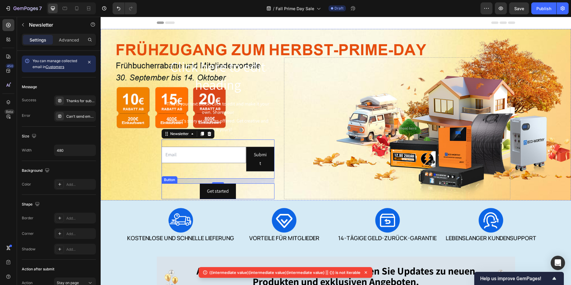
click at [243, 189] on div "Get started Button" at bounding box center [218, 191] width 113 height 16
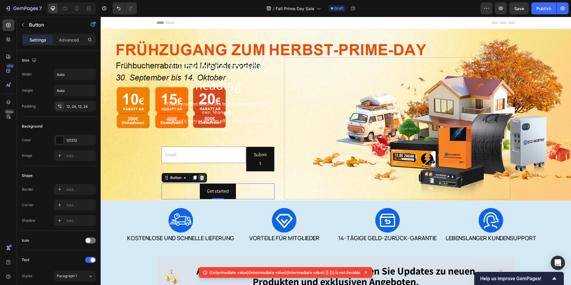
click at [199, 175] on icon at bounding box center [201, 177] width 5 height 5
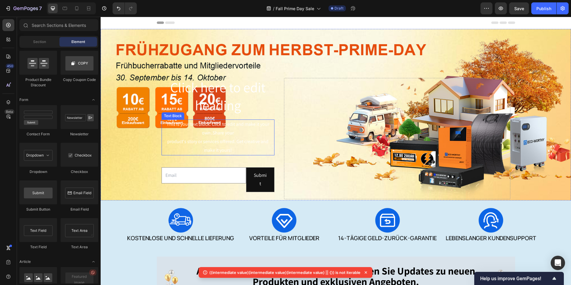
click at [212, 136] on div "This is your text block. Click to edit and make it your own. Share your product…" at bounding box center [218, 137] width 113 height 36
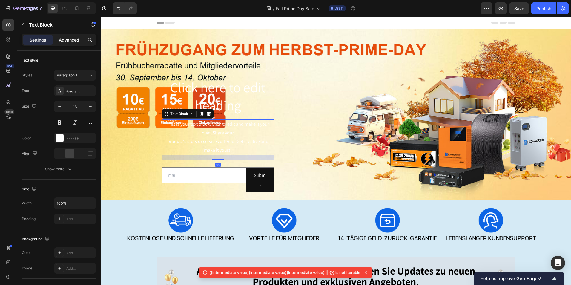
click at [67, 39] on p "Advanced" at bounding box center [69, 40] width 20 height 6
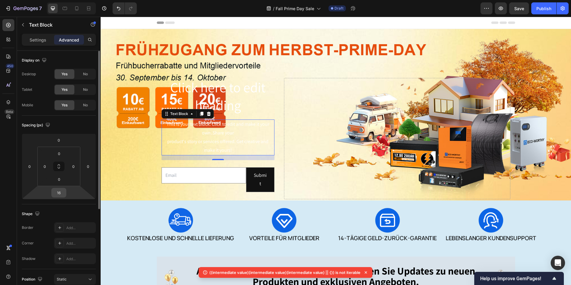
click at [63, 193] on input "16" at bounding box center [59, 192] width 12 height 9
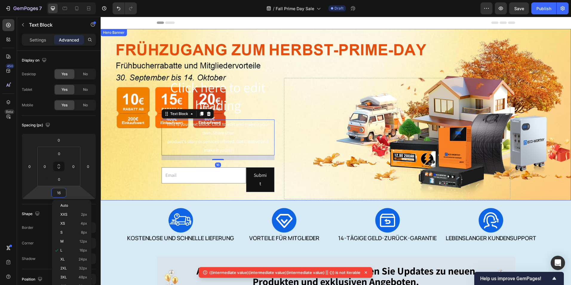
type input "0"
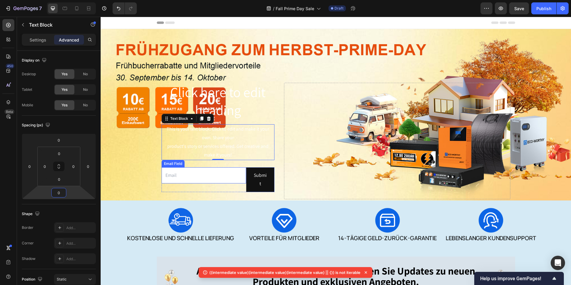
click at [207, 173] on input "email" at bounding box center [204, 175] width 85 height 16
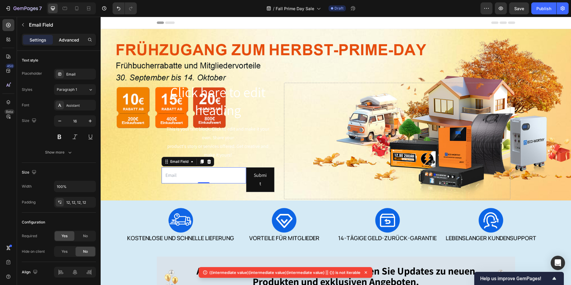
click at [68, 39] on p "Advanced" at bounding box center [69, 40] width 20 height 6
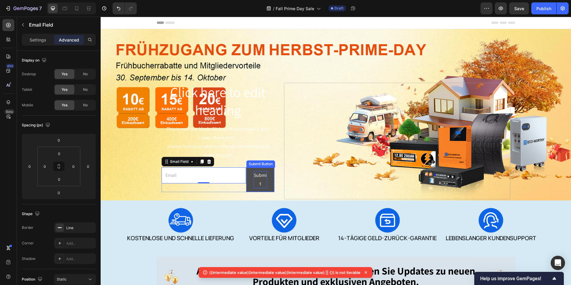
click at [264, 175] on div "Submit" at bounding box center [259, 179] width 13 height 17
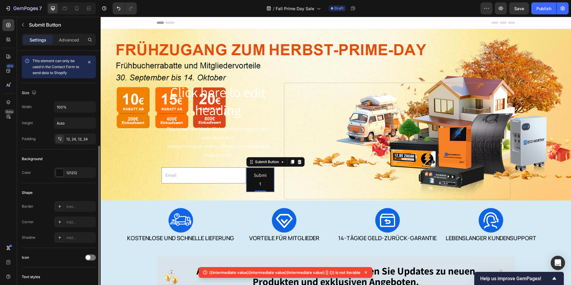
scroll to position [172, 0]
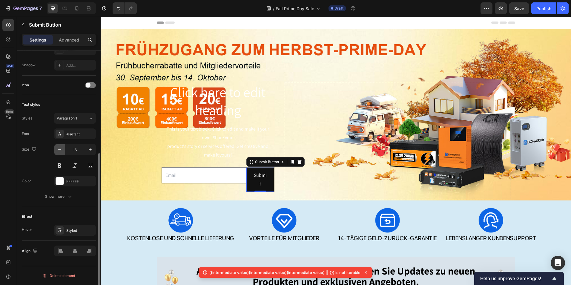
click at [64, 152] on button "button" at bounding box center [59, 149] width 11 height 11
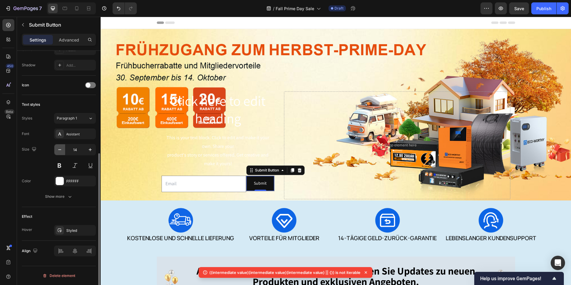
click at [64, 152] on button "button" at bounding box center [59, 149] width 11 height 11
click at [90, 151] on icon "button" at bounding box center [90, 149] width 3 height 3
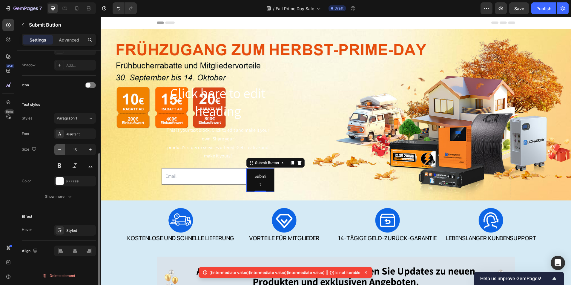
click at [63, 154] on button "button" at bounding box center [59, 149] width 11 height 11
type input "14"
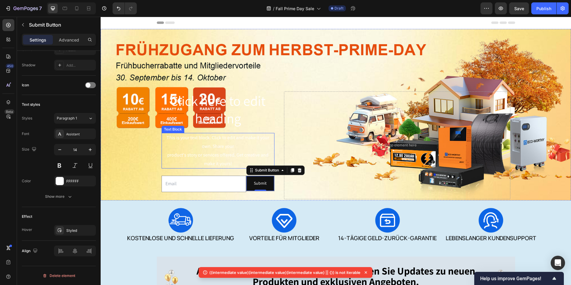
click at [219, 150] on div "This is your text block. Click to edit and make it your own. Share your product…" at bounding box center [218, 151] width 113 height 36
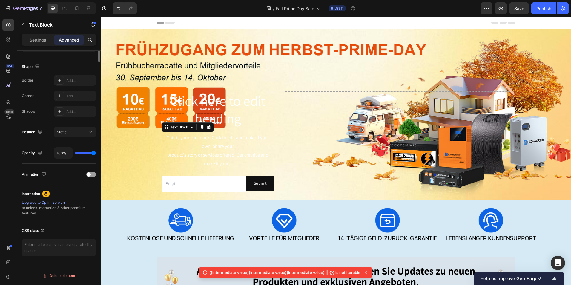
scroll to position [0, 0]
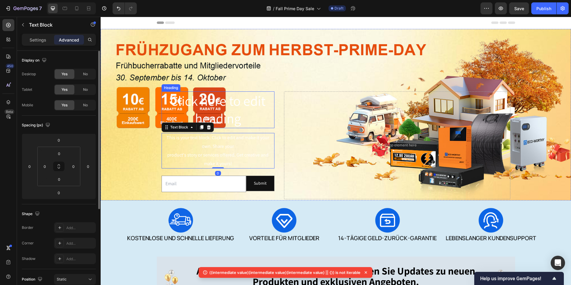
click at [236, 102] on h2 "Click here to edit heading" at bounding box center [218, 109] width 113 height 37
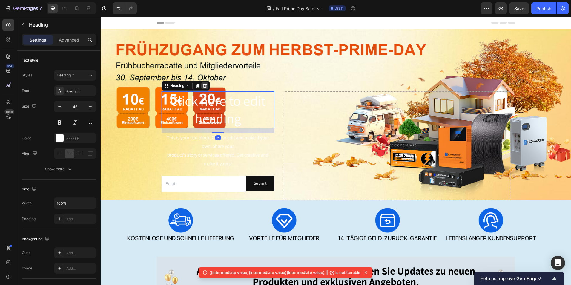
click at [203, 84] on icon at bounding box center [205, 86] width 4 height 4
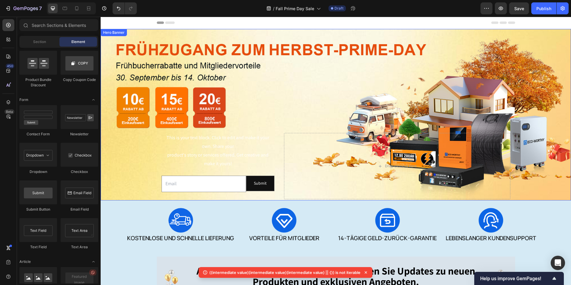
click at [262, 41] on div "Background Image" at bounding box center [336, 114] width 470 height 171
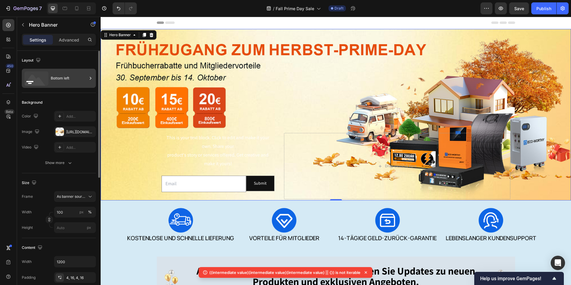
click at [69, 82] on div "Bottom left" at bounding box center [69, 78] width 36 height 14
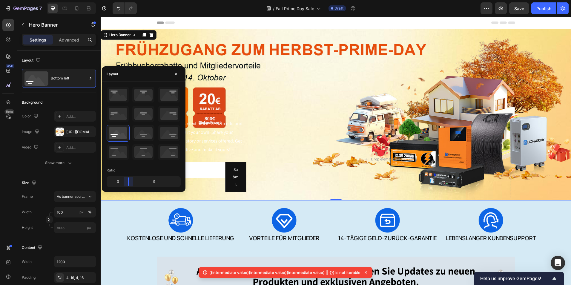
drag, startPoint x: 131, startPoint y: 182, endPoint x: 139, endPoint y: 150, distance: 32.9
click at [127, 0] on body "7 Version history / Fall Prime Day Sale Draft Preview Save Publish 450 Beta Sec…" at bounding box center [285, 0] width 571 height 0
click at [248, 142] on div "This is your text block. Click to edit and make it your own. Share your product…" at bounding box center [336, 159] width 358 height 83
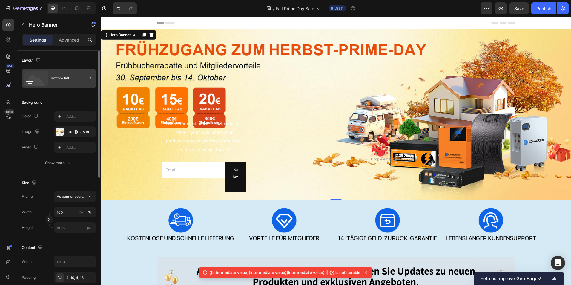
click at [75, 72] on div "Bottom left" at bounding box center [69, 78] width 36 height 14
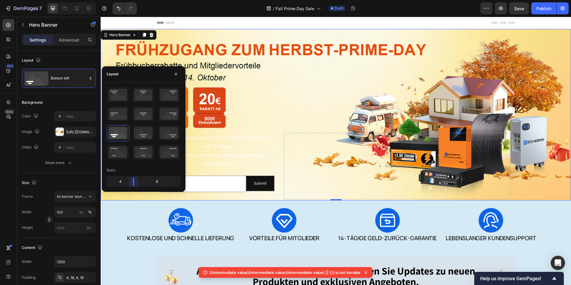
drag, startPoint x: 130, startPoint y: 184, endPoint x: 134, endPoint y: 184, distance: 4.2
click at [134, 0] on body "7 Version history / Fall Prime Day Sale Draft Preview Save Publish 450 Beta Sec…" at bounding box center [285, 0] width 571 height 0
click at [90, 195] on icon at bounding box center [90, 196] width 6 height 6
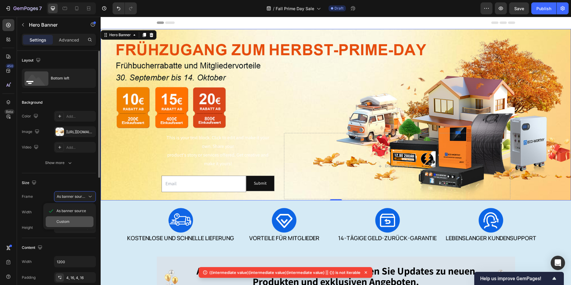
click at [77, 220] on div "Custom" at bounding box center [73, 221] width 35 height 5
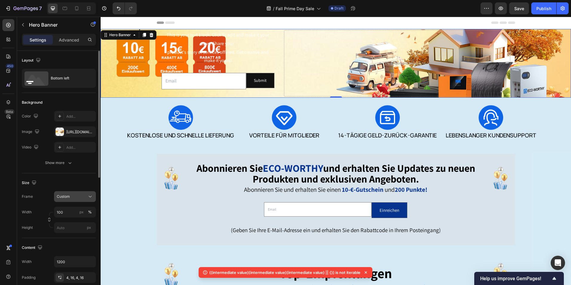
click at [83, 197] on div "Custom" at bounding box center [71, 196] width 29 height 5
click at [76, 213] on div "As banner source" at bounding box center [70, 210] width 48 height 11
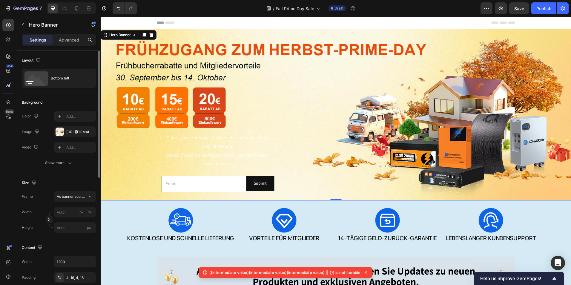
scroll to position [179, 0]
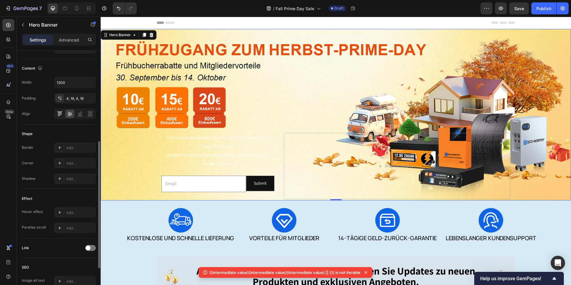
click at [56, 113] on div at bounding box center [59, 114] width 9 height 8
click at [68, 114] on icon at bounding box center [69, 114] width 5 height 4
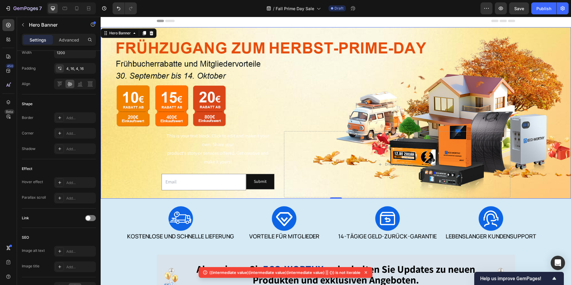
scroll to position [0, 0]
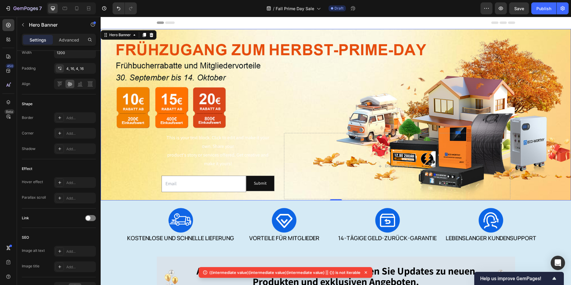
click at [278, 135] on div "This is your text block. Click to edit and make it your own. Share your product…" at bounding box center [336, 166] width 358 height 69
click at [410, 68] on div "Background Image" at bounding box center [336, 114] width 470 height 171
click at [28, 29] on div "Hero Banner" at bounding box center [51, 25] width 68 height 16
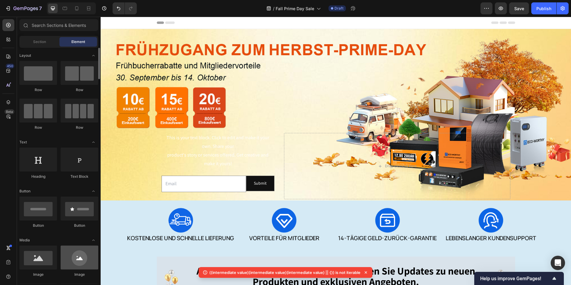
scroll to position [179, 0]
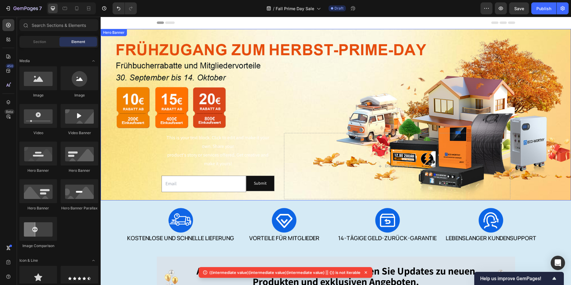
click at [253, 40] on div "Background Image" at bounding box center [336, 114] width 470 height 171
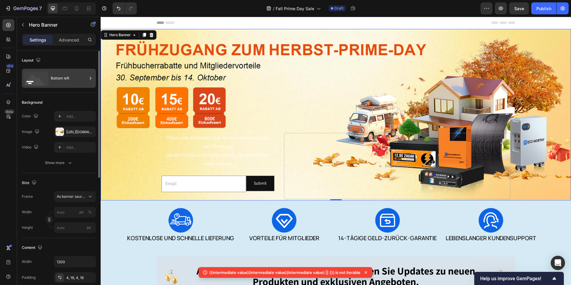
click at [74, 82] on div "Bottom left" at bounding box center [69, 78] width 36 height 14
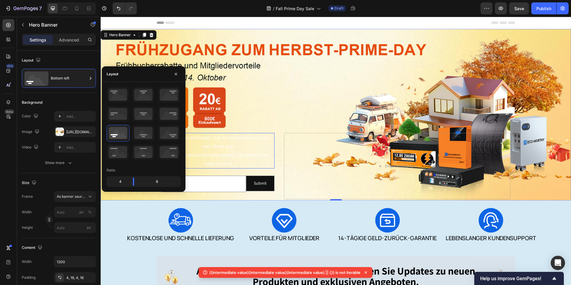
click at [267, 148] on div "This is your text block. Click to edit and make it your own. Share your product…" at bounding box center [218, 151] width 113 height 36
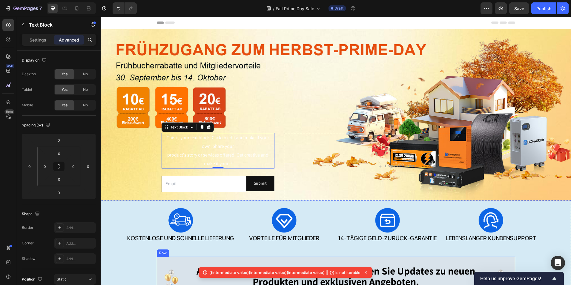
scroll to position [149, 0]
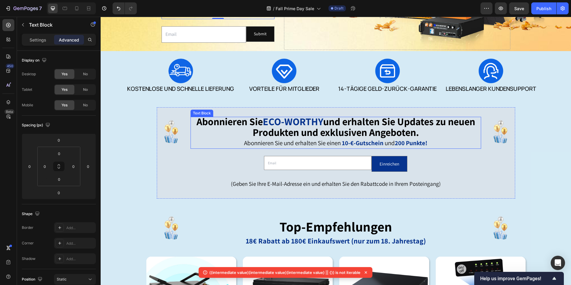
click at [376, 129] on strong "und erhalten Sie Updates zu neuen Produkten und exklusiven Angeboten." at bounding box center [364, 127] width 222 height 24
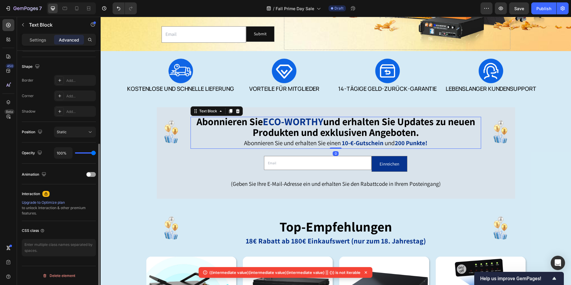
click at [428, 142] on p "Abonnieren Sie und erhalten Sie einen 10-€-Gutschein und 200 Punkte!" at bounding box center [335, 143] width 289 height 9
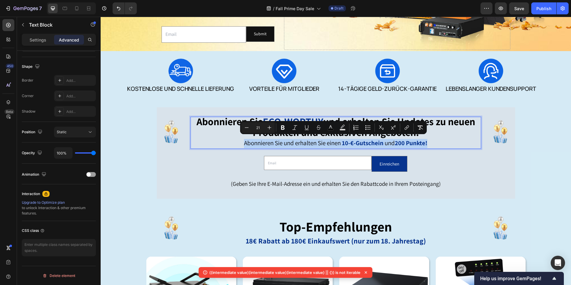
drag, startPoint x: 429, startPoint y: 142, endPoint x: 239, endPoint y: 146, distance: 190.5
click at [239, 146] on div "Abonnieren Sie ECO-WORTHY und erhalten Sie Updates zu neuen Produkten und exklu…" at bounding box center [335, 133] width 291 height 32
copy p "Abonnieren Sie und erhalten Sie einen 10-€-Gutschein und 200 Punkte!"
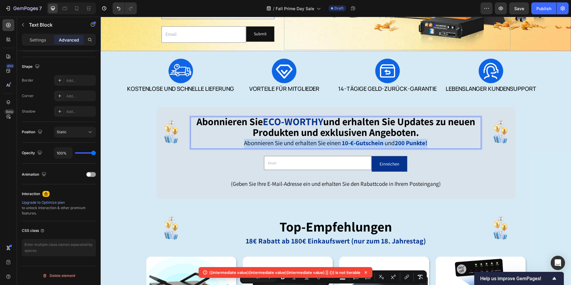
scroll to position [0, 0]
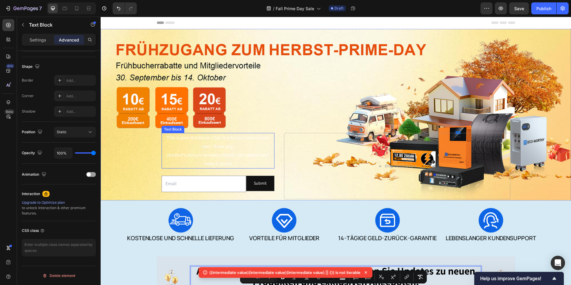
click at [217, 139] on div "This is your text block. Click to edit and make it your own. Share your product…" at bounding box center [218, 151] width 113 height 36
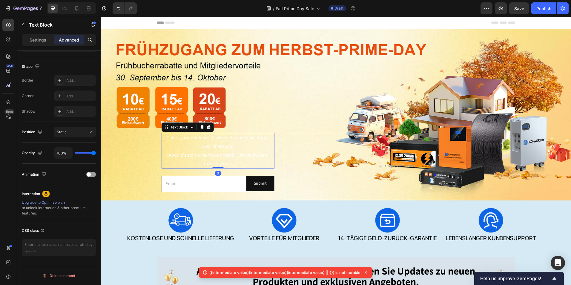
click at [238, 155] on div "This is your text block. Click to edit and make it your own. Share your product…" at bounding box center [218, 151] width 113 height 36
drag, startPoint x: 235, startPoint y: 163, endPoint x: 232, endPoint y: 162, distance: 3.0
click at [232, 162] on p "This is your text block. Click to edit and make it your own. Share your product…" at bounding box center [218, 150] width 112 height 34
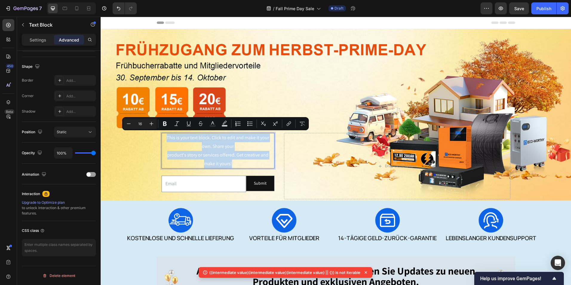
drag, startPoint x: 232, startPoint y: 162, endPoint x: 165, endPoint y: 138, distance: 71.8
click at [165, 138] on p "This is your text block. Click to edit and make it your own. Share your product…" at bounding box center [218, 150] width 112 height 34
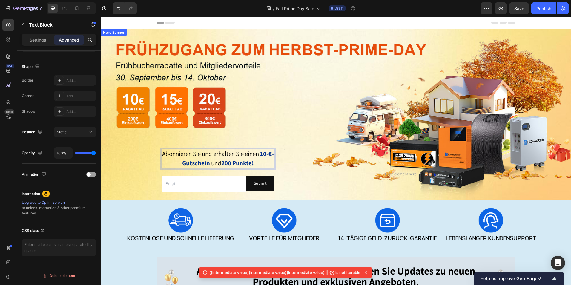
click at [292, 123] on div "Background Image" at bounding box center [336, 114] width 470 height 171
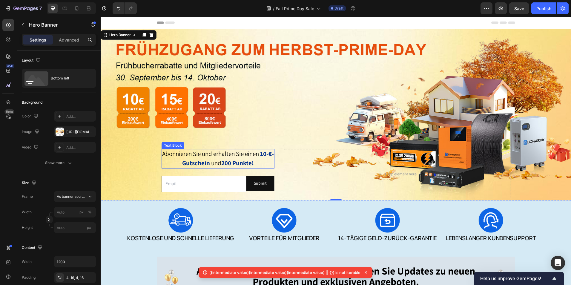
click at [254, 156] on span "Abonnieren Sie und erhalten Sie einen" at bounding box center [210, 154] width 97 height 8
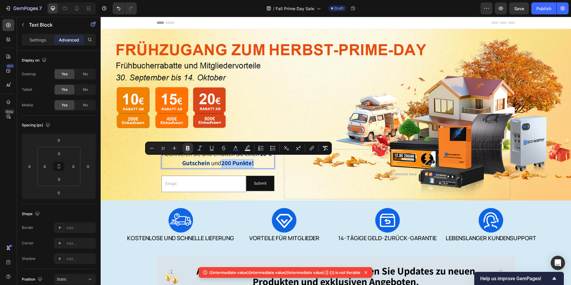
drag, startPoint x: 257, startPoint y: 161, endPoint x: 224, endPoint y: 164, distance: 33.2
click at [224, 164] on p "Abonnieren Sie und erhalten Sie einen 10-€-Gutschein und 200 Punkte!" at bounding box center [218, 159] width 112 height 19
click at [236, 150] on rect "Editor contextual toolbar" at bounding box center [236, 150] width 6 height 1
type input "06338E"
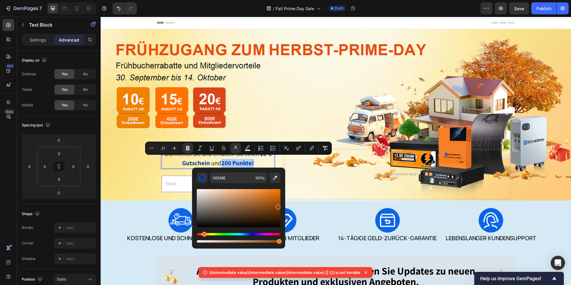
click at [203, 235] on div "Hue" at bounding box center [239, 234] width 84 height 2
click at [273, 178] on icon "Editor contextual toolbar" at bounding box center [275, 178] width 6 height 6
type input "E24A0C"
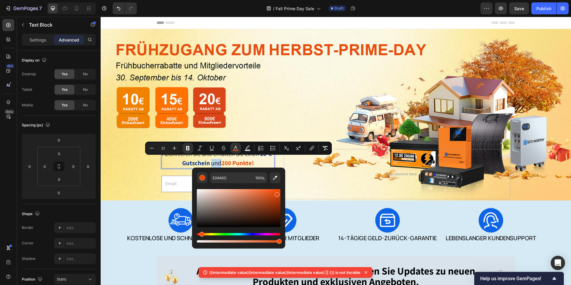
click at [261, 161] on p "Abonnieren Sie und erhalten Sie einen 10-€-Gutschein und 200 Punkte!" at bounding box center [218, 159] width 112 height 19
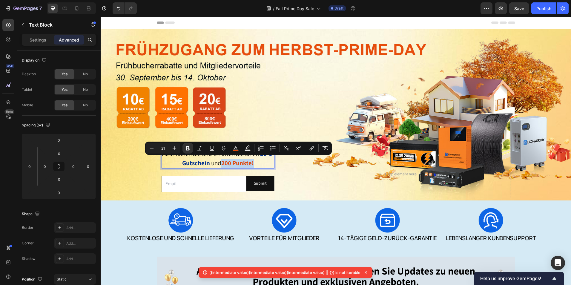
drag, startPoint x: 256, startPoint y: 161, endPoint x: 231, endPoint y: 156, distance: 25.5
click at [224, 162] on p "Abonnieren Sie und erhalten Sie einen 10-€-Gutschein und 200 Punkte!" at bounding box center [218, 159] width 112 height 19
click at [236, 151] on button "color" at bounding box center [235, 148] width 11 height 11
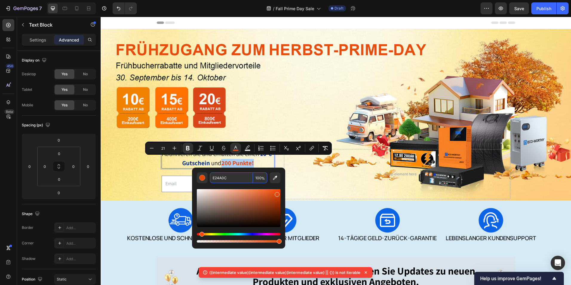
click at [236, 178] on input "E24A0C" at bounding box center [231, 177] width 43 height 11
click at [260, 162] on p "Abonnieren Sie und erhalten Sie einen 10-€-Gutschein und 200 Punkte!" at bounding box center [218, 159] width 112 height 19
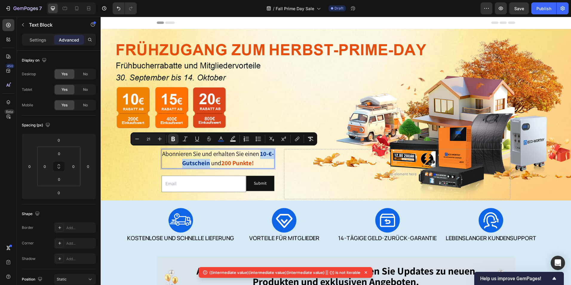
drag, startPoint x: 209, startPoint y: 162, endPoint x: 263, endPoint y: 152, distance: 54.3
click at [263, 152] on p "Abonnieren Sie und erhalten Sie einen 10-€-Gutschein und 200 Punkte!" at bounding box center [218, 159] width 112 height 19
drag, startPoint x: 223, startPoint y: 142, endPoint x: 123, endPoint y: 130, distance: 100.7
click at [223, 142] on rect "Editor contextual toolbar" at bounding box center [221, 140] width 6 height 1
type input "06338E"
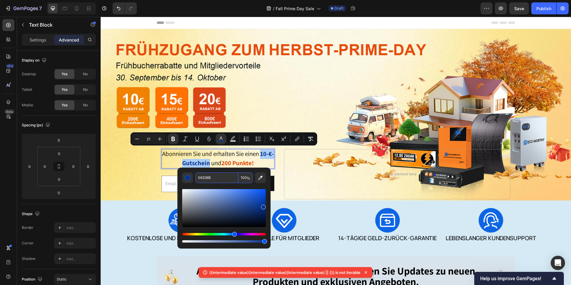
click at [224, 178] on input "06338E" at bounding box center [216, 177] width 43 height 11
paste input "E24A0C"
type input "E24A0C"
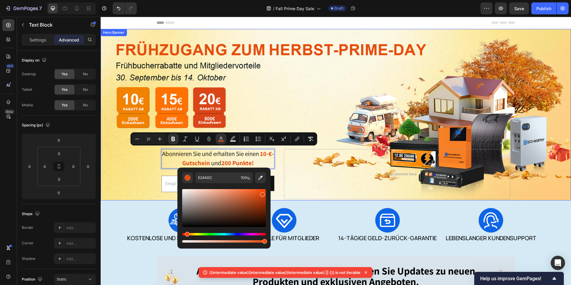
click at [305, 101] on div "Background Image" at bounding box center [336, 114] width 470 height 171
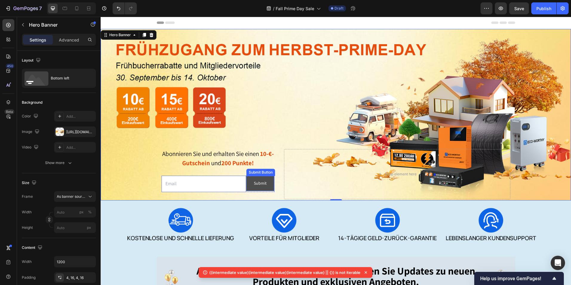
drag, startPoint x: 270, startPoint y: 183, endPoint x: 121, endPoint y: 189, distance: 148.8
click at [270, 183] on button "Submit" at bounding box center [260, 183] width 28 height 15
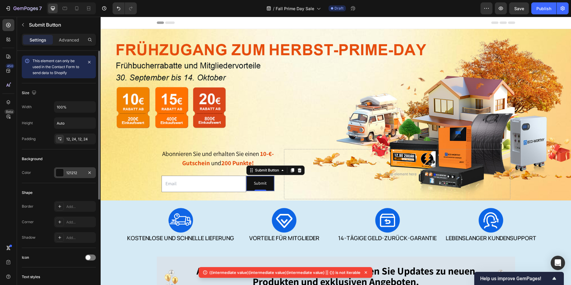
click at [62, 175] on div at bounding box center [60, 173] width 8 height 8
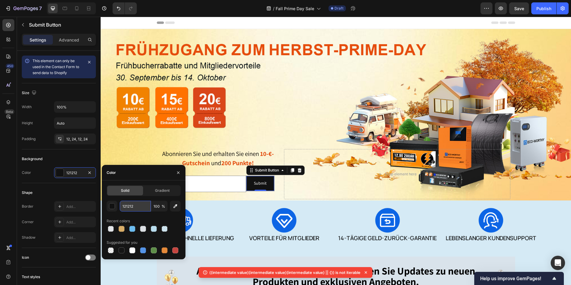
click at [139, 207] on input "121212" at bounding box center [135, 206] width 31 height 11
paste input "E24A0C"
type input "E24A0C"
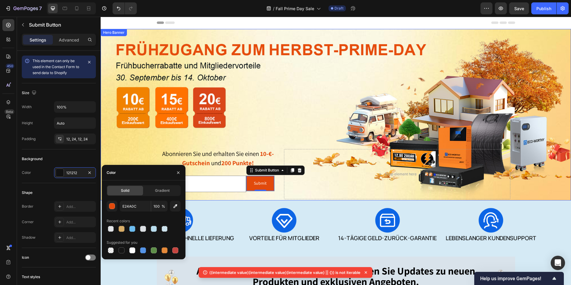
click at [297, 111] on div "Background Image" at bounding box center [336, 114] width 470 height 171
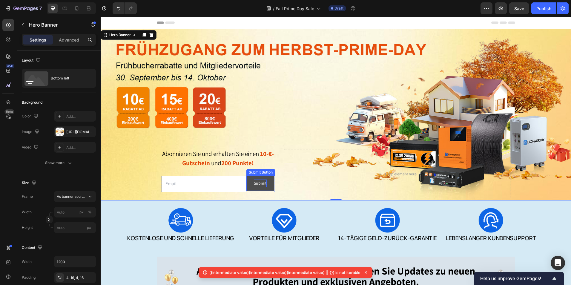
click at [258, 179] on div "Submit" at bounding box center [260, 182] width 13 height 7
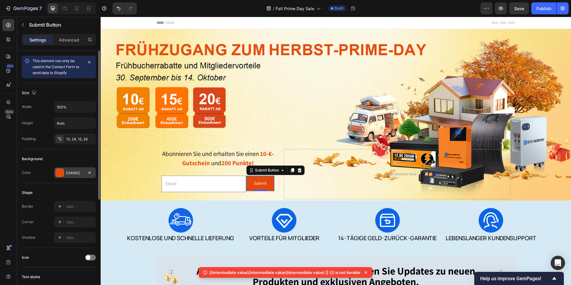
click at [58, 172] on div at bounding box center [60, 173] width 8 height 8
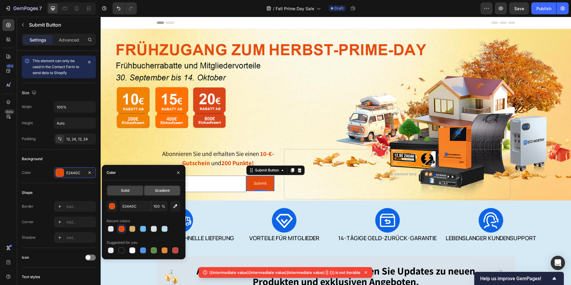
click at [159, 188] on span "Gradient" at bounding box center [162, 190] width 15 height 5
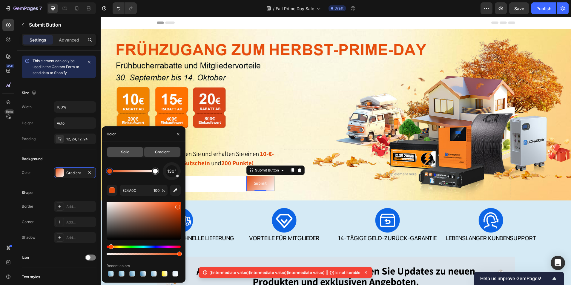
click at [127, 153] on span "Solid" at bounding box center [125, 151] width 8 height 5
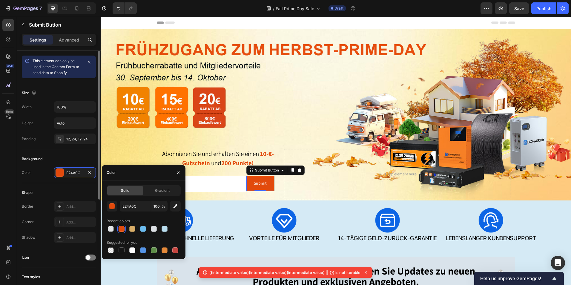
scroll to position [172, 0]
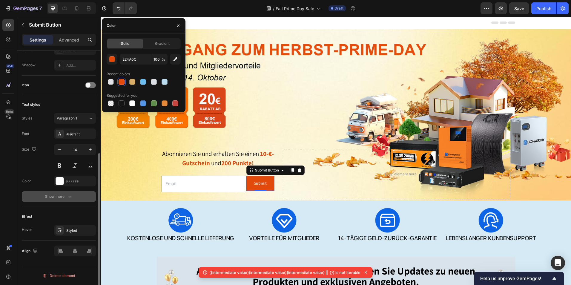
click at [66, 199] on div "Show more" at bounding box center [59, 196] width 28 height 6
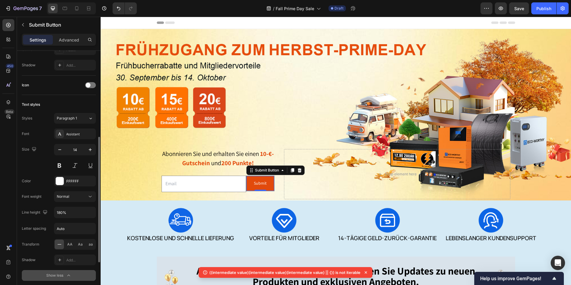
scroll to position [251, 0]
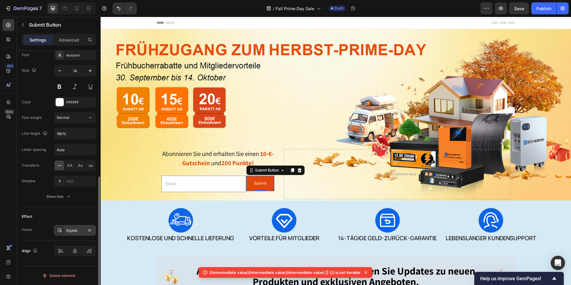
click at [61, 230] on icon at bounding box center [59, 230] width 5 height 5
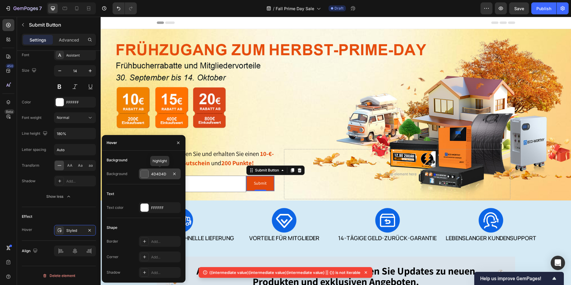
click at [147, 172] on div at bounding box center [145, 174] width 8 height 8
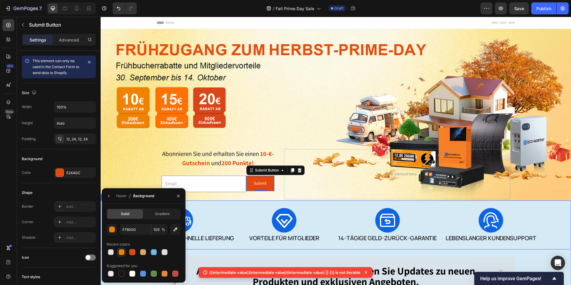
scroll to position [251, 0]
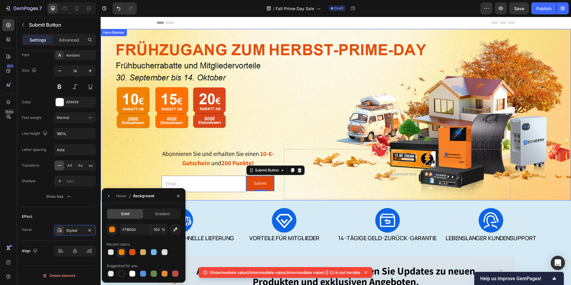
click at [285, 110] on div "Background Image" at bounding box center [336, 114] width 470 height 171
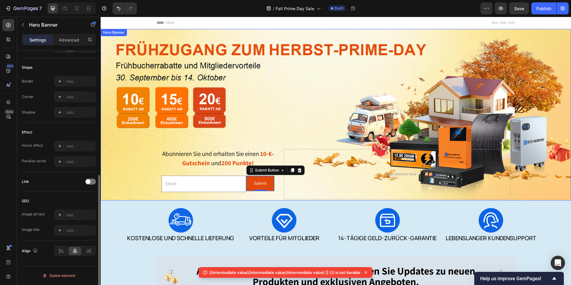
scroll to position [0, 0]
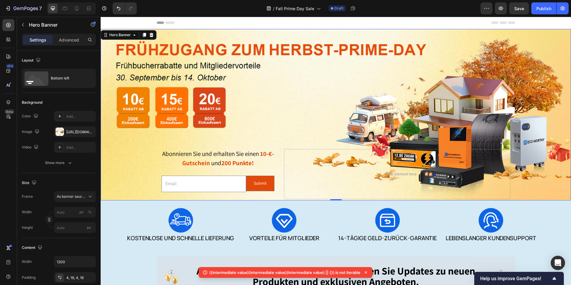
click at [301, 36] on div "Background Image" at bounding box center [336, 114] width 470 height 171
click at [209, 163] on strong "10-€-Gutschein" at bounding box center [228, 158] width 92 height 17
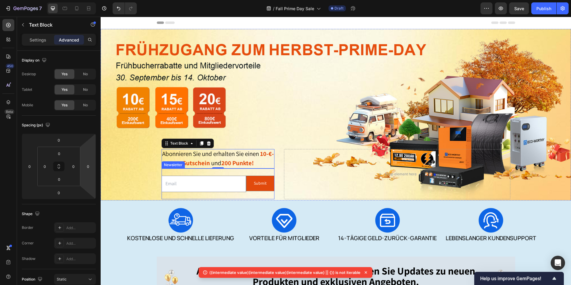
click at [212, 170] on div "Email Field Submit Submit Button Row Newsletter" at bounding box center [218, 183] width 113 height 31
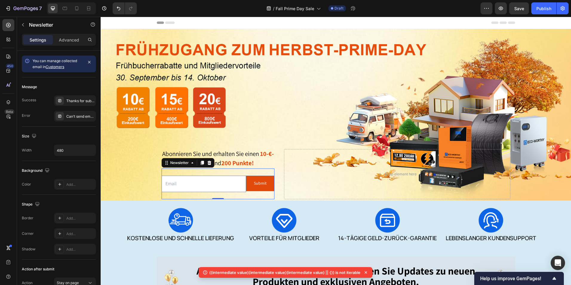
click at [68, 45] on div "Settings Advanced" at bounding box center [59, 40] width 74 height 12
click at [70, 41] on p "Advanced" at bounding box center [69, 40] width 20 height 6
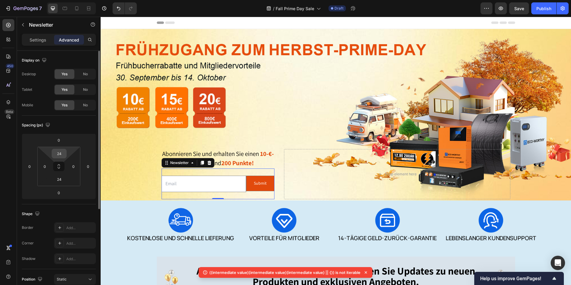
click at [62, 153] on input "24" at bounding box center [59, 153] width 12 height 9
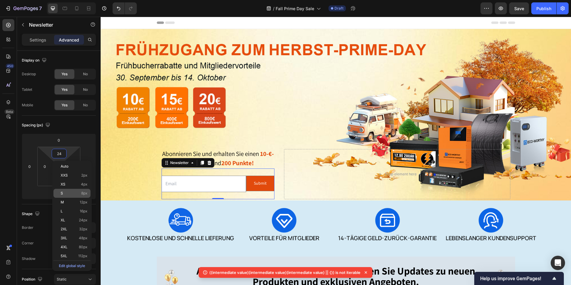
click at [67, 192] on p "S 8px" at bounding box center [74, 193] width 27 height 4
type input "8"
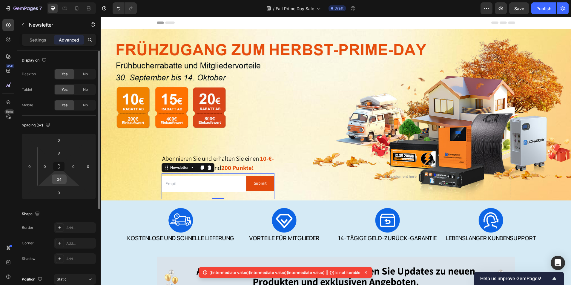
click at [57, 178] on input "24" at bounding box center [59, 179] width 12 height 9
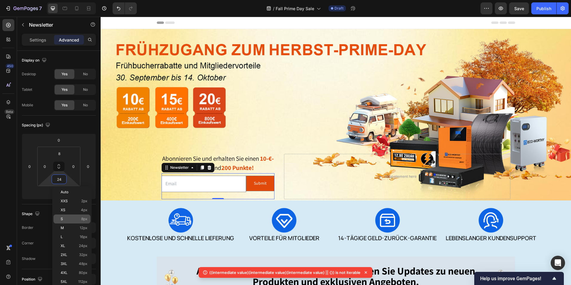
click at [76, 221] on p "S 8px" at bounding box center [74, 219] width 27 height 4
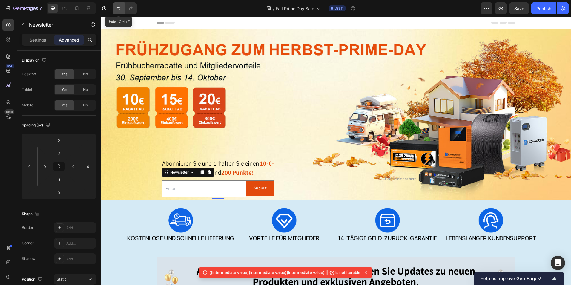
click at [117, 10] on icon "Undo/Redo" at bounding box center [119, 8] width 6 height 6
type input "24"
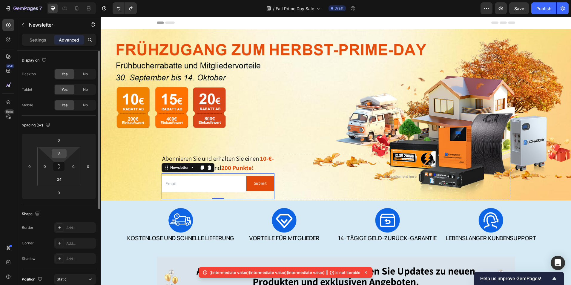
click at [64, 152] on input "8" at bounding box center [59, 153] width 12 height 9
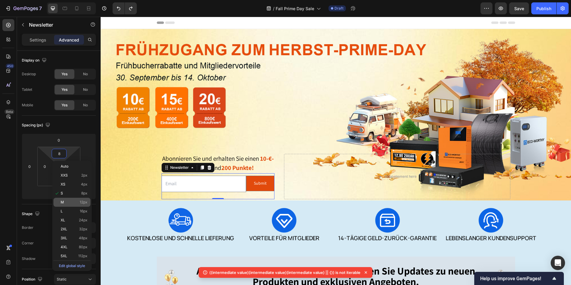
click at [66, 201] on p "M 12px" at bounding box center [74, 202] width 27 height 4
type input "12"
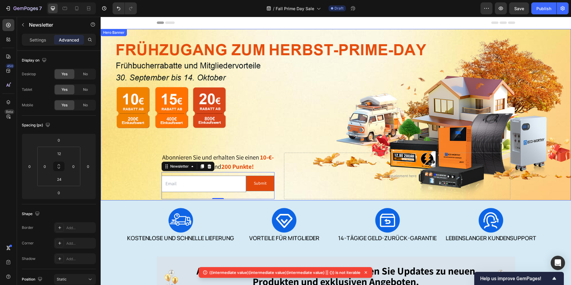
click at [184, 140] on div "Background Image" at bounding box center [336, 114] width 470 height 171
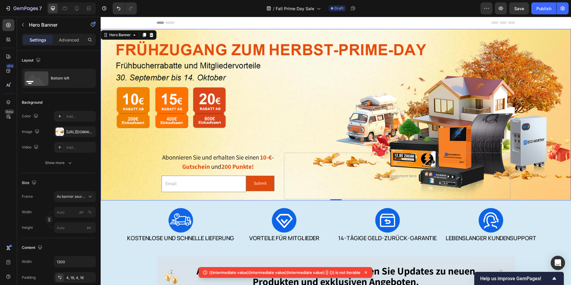
click at [438, 33] on div "Background Image" at bounding box center [336, 114] width 470 height 171
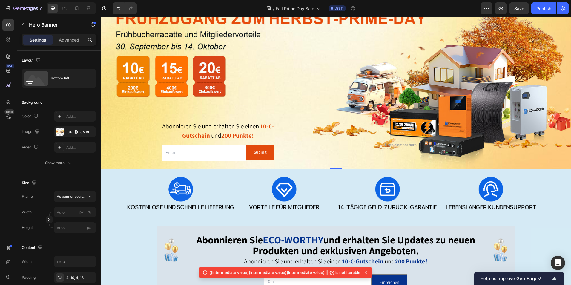
scroll to position [30, 0]
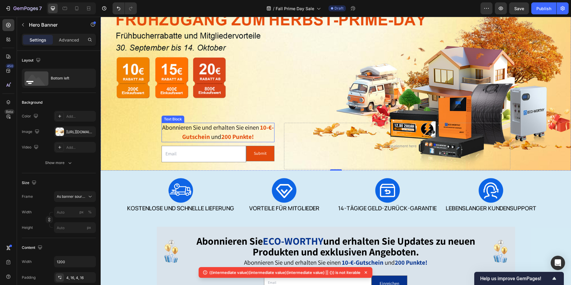
click at [245, 129] on span "Abonnieren Sie und erhalten Sie einen" at bounding box center [210, 127] width 97 height 8
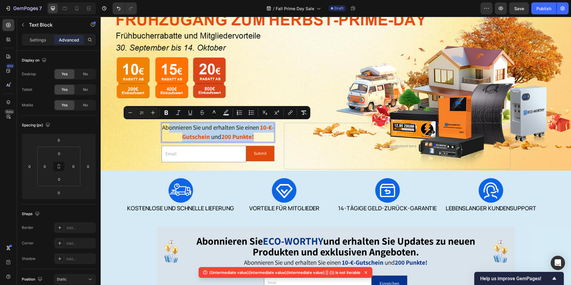
drag, startPoint x: 256, startPoint y: 136, endPoint x: 163, endPoint y: 124, distance: 93.9
click at [163, 124] on p "Abonnieren Sie und erhalten Sie einen 10-€-Gutschein und 200 Punkte!" at bounding box center [218, 132] width 112 height 19
copy p "Abonnieren Sie und erhalten Sie einen 10-€-Gutschein und 200 Punkte!"
click at [276, 122] on div "Abonnieren Sie und erhalten Sie einen 10-€-Gutschein und 200 Punkte! Text Block…" at bounding box center [336, 146] width 358 height 49
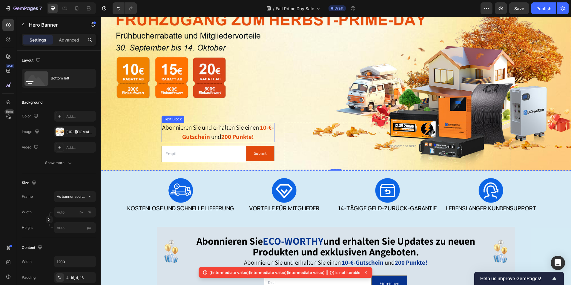
scroll to position [0, 0]
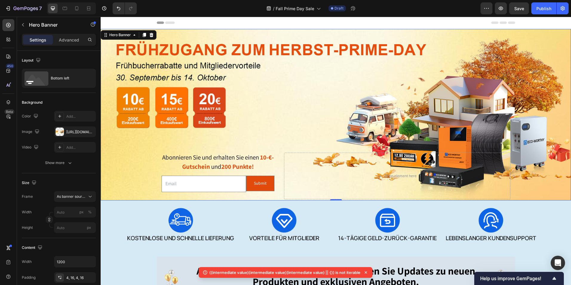
click at [308, 34] on div "Background Image" at bounding box center [336, 114] width 470 height 171
click at [79, 81] on div "Bottom left" at bounding box center [69, 78] width 36 height 14
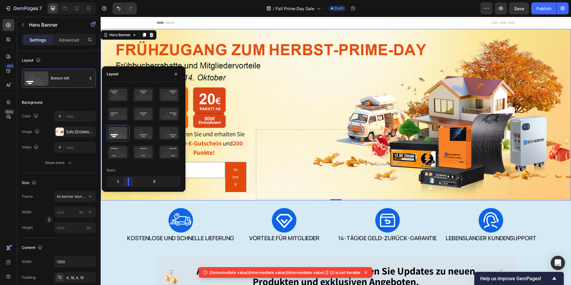
drag, startPoint x: 133, startPoint y: 182, endPoint x: 125, endPoint y: 183, distance: 8.4
click at [125, 0] on body "7 Version history / Fall Prime Day Sale Draft Preview Save Publish 450 Beta Sec…" at bounding box center [285, 0] width 571 height 0
click at [232, 144] on span "und" at bounding box center [228, 143] width 10 height 8
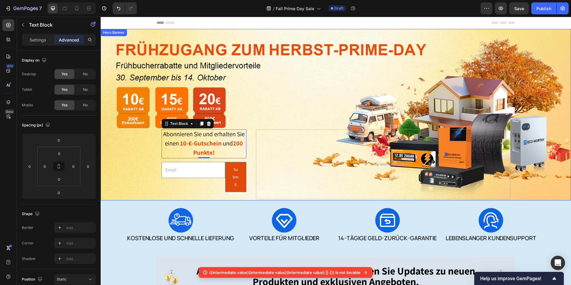
click at [219, 37] on div "Background Image" at bounding box center [336, 114] width 470 height 171
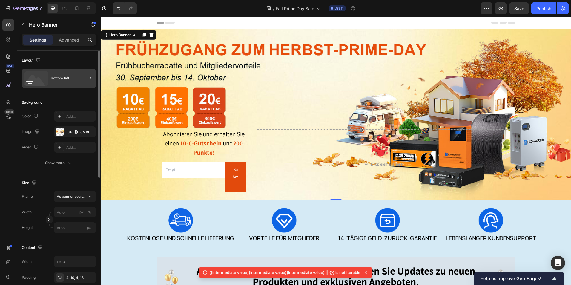
click at [70, 81] on div "Bottom left" at bounding box center [69, 78] width 36 height 14
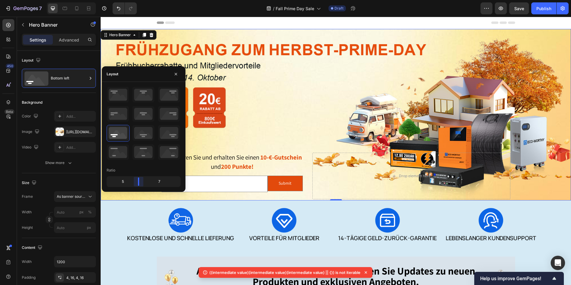
click at [136, 0] on body "7 Version history / Fall Prime Day Sale Draft Preview Save Publish 450 Beta Sec…" at bounding box center [285, 0] width 571 height 0
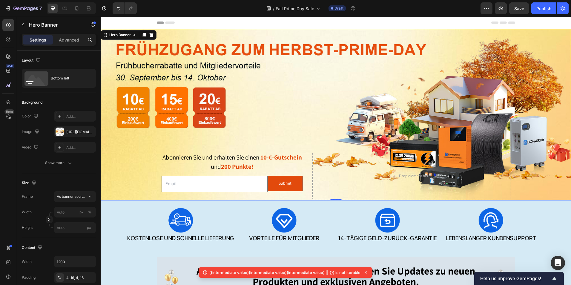
click at [264, 106] on div "Background Image" at bounding box center [336, 114] width 470 height 171
drag, startPoint x: 173, startPoint y: 37, endPoint x: 161, endPoint y: 49, distance: 17.7
click at [173, 37] on div "Background Image" at bounding box center [336, 114] width 470 height 171
click at [71, 77] on div "Bottom left" at bounding box center [69, 78] width 36 height 14
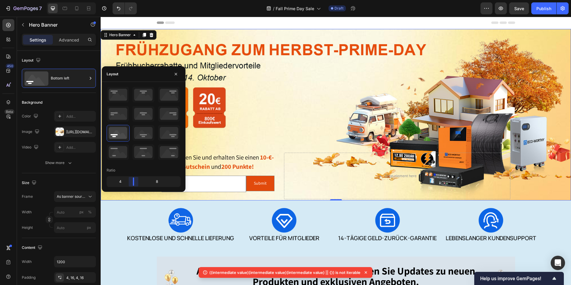
click at [134, 0] on body "7 Version history / Fall Prime Day Sale Draft Preview Save Publish 450 Beta Sec…" at bounding box center [285, 0] width 571 height 0
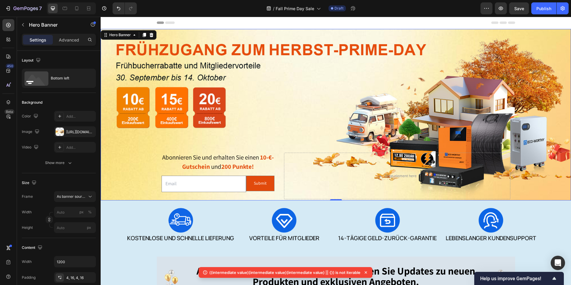
click at [273, 121] on div "Background Image" at bounding box center [336, 114] width 470 height 171
click at [518, 9] on span "Save" at bounding box center [519, 8] width 10 height 5
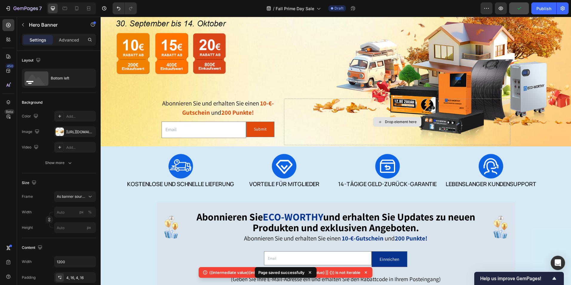
scroll to position [60, 0]
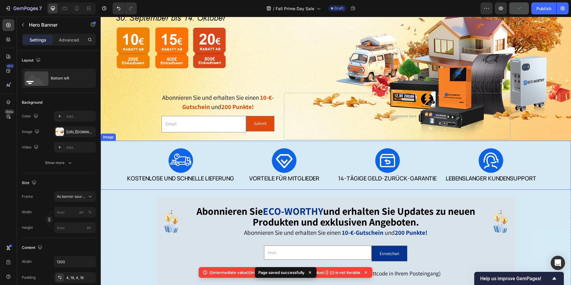
click at [335, 150] on img at bounding box center [336, 165] width 470 height 49
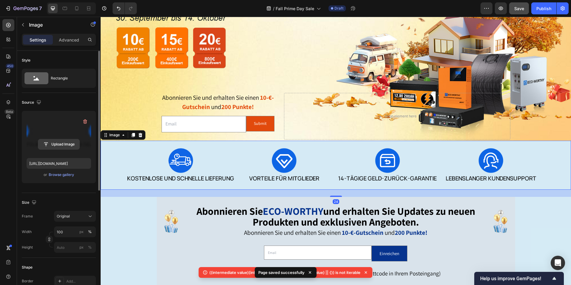
click at [62, 142] on input "file" at bounding box center [58, 144] width 41 height 10
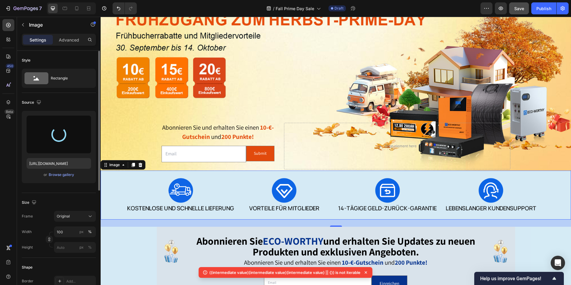
scroll to position [0, 0]
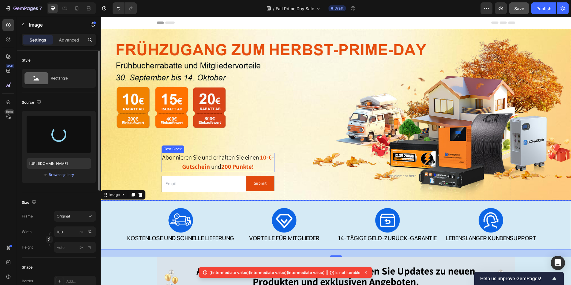
click at [255, 156] on span "Abonnieren Sie und erhalten Sie einen" at bounding box center [210, 157] width 97 height 8
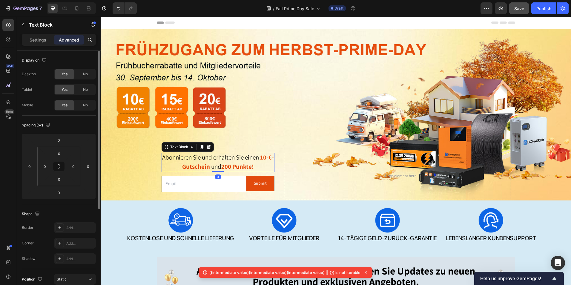
click at [67, 40] on p "Advanced" at bounding box center [69, 40] width 20 height 6
click at [321, 92] on div "Background Image" at bounding box center [336, 114] width 470 height 171
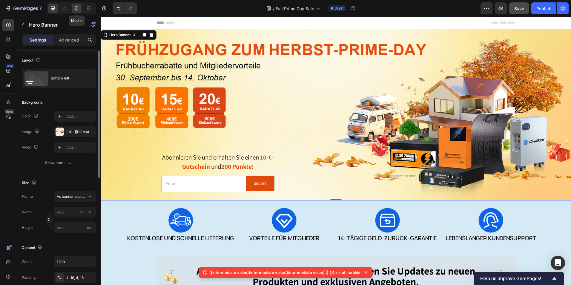
click at [78, 8] on icon at bounding box center [77, 8] width 6 height 6
type input "100"
type input "Auto"
type input "100%"
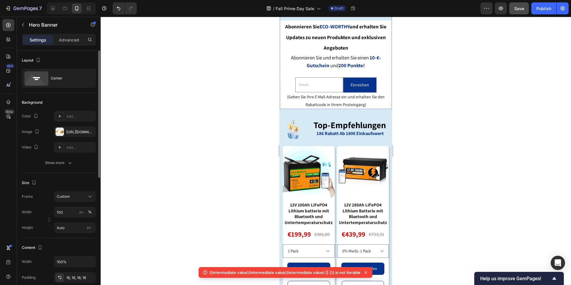
scroll to position [299, 0]
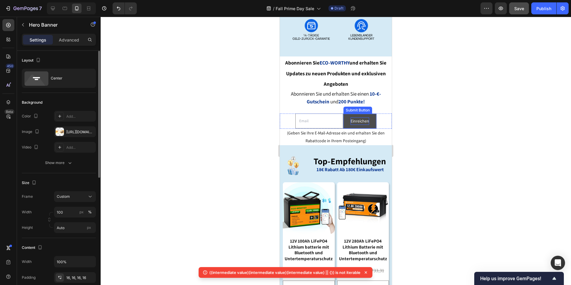
click at [359, 117] on div "Einreichen" at bounding box center [360, 120] width 19 height 7
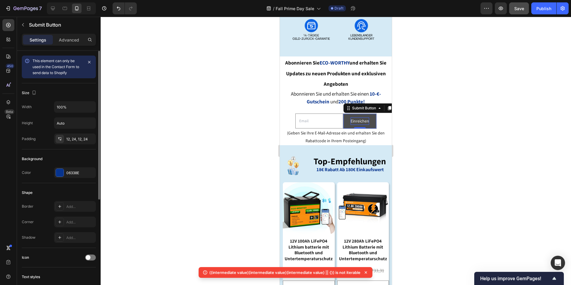
click at [363, 117] on div "Einreichen" at bounding box center [360, 120] width 19 height 7
drag, startPoint x: 365, startPoint y: 110, endPoint x: 346, endPoint y: 112, distance: 18.9
click at [346, 114] on button "Einreichen" at bounding box center [359, 121] width 33 height 15
click at [55, 10] on icon at bounding box center [53, 8] width 6 height 6
type input "16"
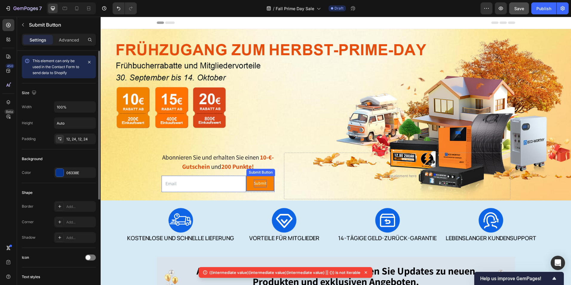
click at [261, 179] on div "Submit" at bounding box center [260, 182] width 13 height 7
click at [262, 181] on div "Submit" at bounding box center [260, 182] width 13 height 7
drag, startPoint x: 264, startPoint y: 182, endPoint x: 252, endPoint y: 183, distance: 12.4
click at [254, 183] on p "Submit" at bounding box center [260, 182] width 13 height 7
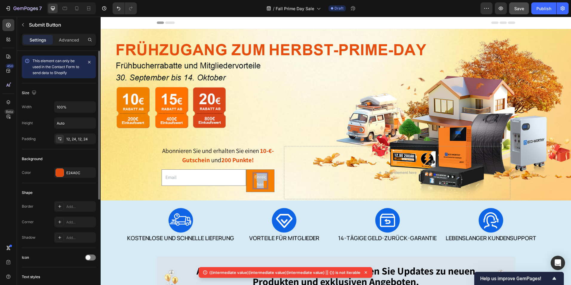
drag, startPoint x: 263, startPoint y: 184, endPoint x: 255, endPoint y: 176, distance: 11.8
click at [255, 176] on p "Einreichen" at bounding box center [259, 180] width 13 height 15
click at [70, 39] on p "Advanced" at bounding box center [69, 40] width 20 height 6
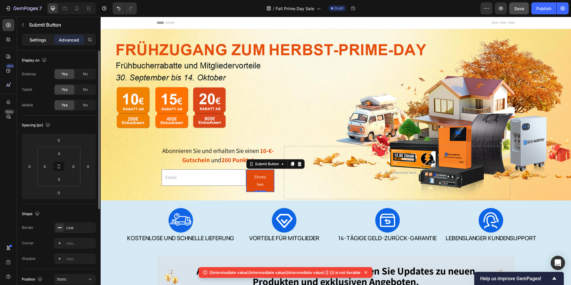
click at [35, 42] on p "Settings" at bounding box center [38, 40] width 17 height 6
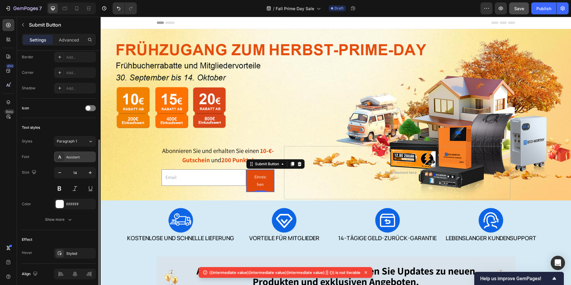
scroll to position [172, 0]
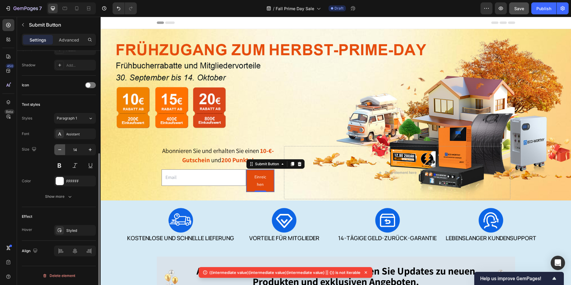
click at [58, 151] on icon "button" at bounding box center [60, 150] width 6 height 6
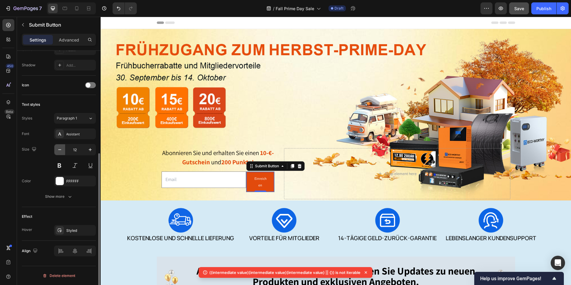
click at [59, 151] on icon "button" at bounding box center [60, 150] width 6 height 6
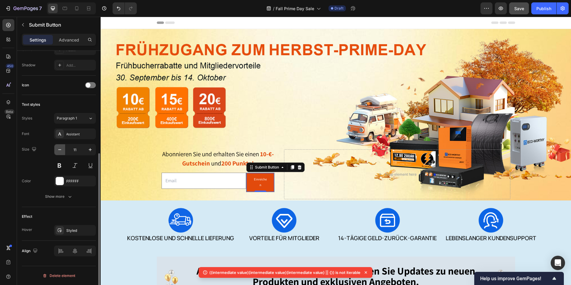
click at [59, 151] on icon "button" at bounding box center [60, 150] width 6 height 6
type input "10"
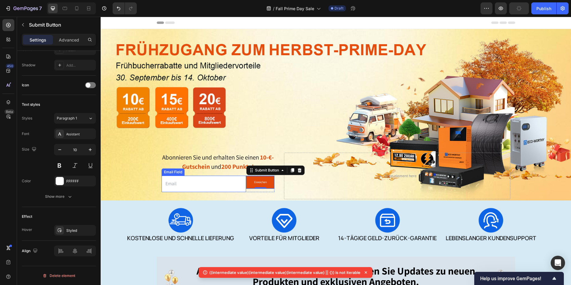
click at [215, 185] on input "email" at bounding box center [204, 184] width 85 height 16
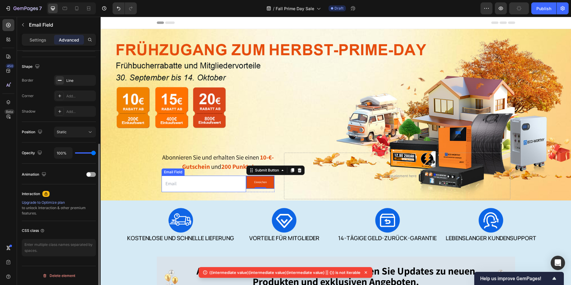
scroll to position [0, 0]
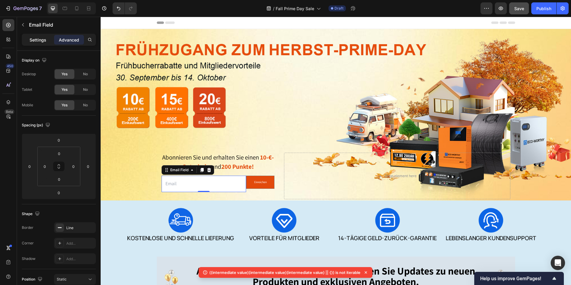
click at [46, 42] on p "Settings" at bounding box center [38, 40] width 17 height 6
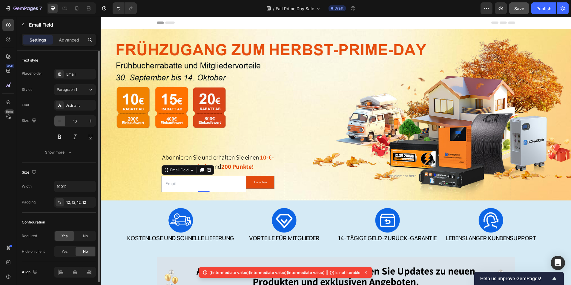
click at [63, 122] on button "button" at bounding box center [59, 121] width 11 height 11
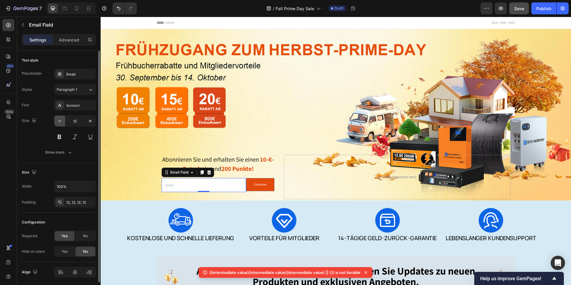
click at [63, 122] on button "button" at bounding box center [59, 121] width 11 height 11
click at [65, 124] on button "button" at bounding box center [59, 121] width 11 height 11
type input "10"
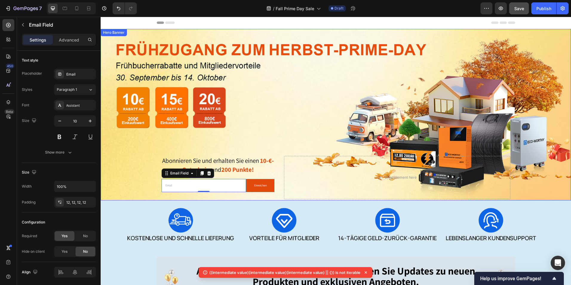
click at [277, 135] on div "Background Image" at bounding box center [336, 114] width 470 height 171
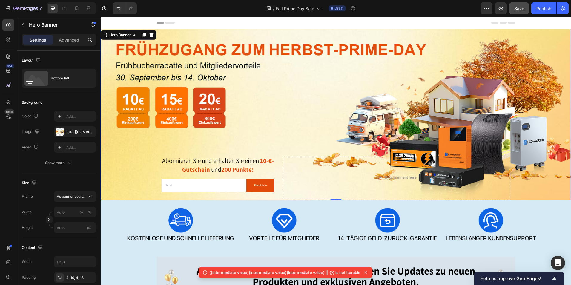
click at [288, 33] on div "Background Image" at bounding box center [336, 114] width 470 height 171
click at [299, 162] on div "Drop element here" at bounding box center [397, 178] width 226 height 44
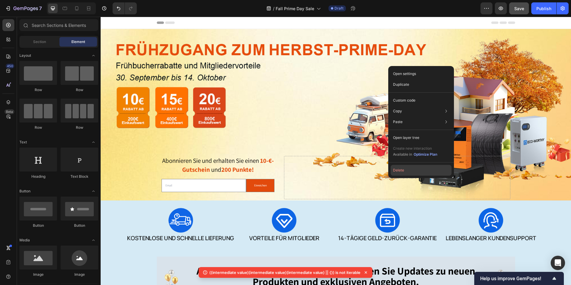
click at [400, 172] on button "Delete" at bounding box center [421, 170] width 61 height 11
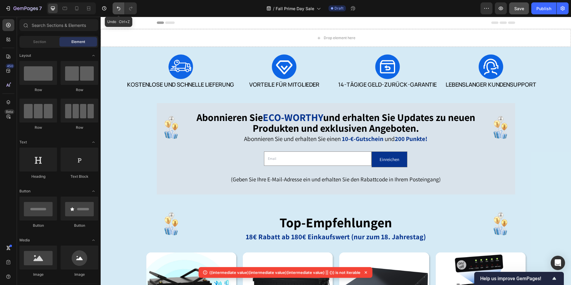
click at [117, 10] on icon "Undo/Redo" at bounding box center [119, 8] width 6 height 6
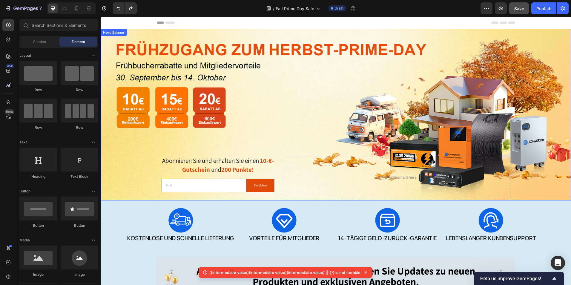
click at [551, 166] on div "Background Image" at bounding box center [336, 114] width 470 height 171
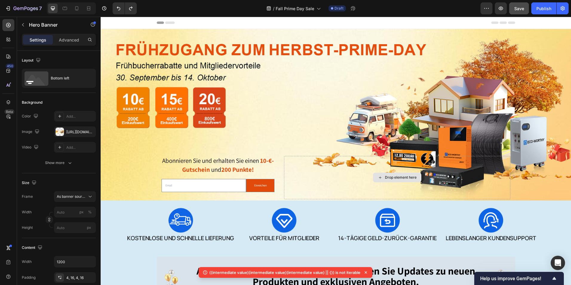
click at [405, 178] on div "Drop element here" at bounding box center [401, 177] width 32 height 5
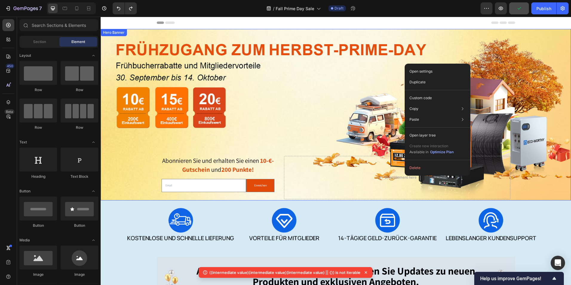
click at [291, 116] on div "Background Image" at bounding box center [336, 114] width 470 height 171
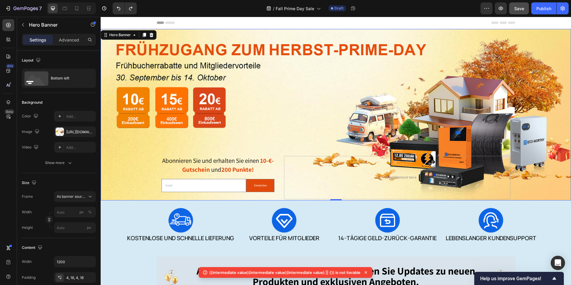
click at [274, 160] on div "Abonnieren Sie und erhalten Sie einen 10-€-Gutschein und 200 Punkte! Text Block…" at bounding box center [336, 178] width 358 height 46
click at [209, 167] on strong "10-€-Gutschein" at bounding box center [228, 164] width 92 height 17
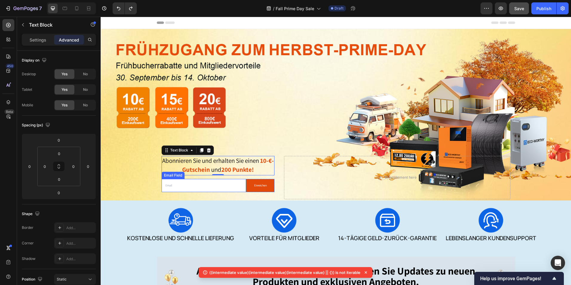
drag, startPoint x: 196, startPoint y: 185, endPoint x: 206, endPoint y: 185, distance: 9.6
click at [196, 185] on input "email" at bounding box center [204, 185] width 85 height 13
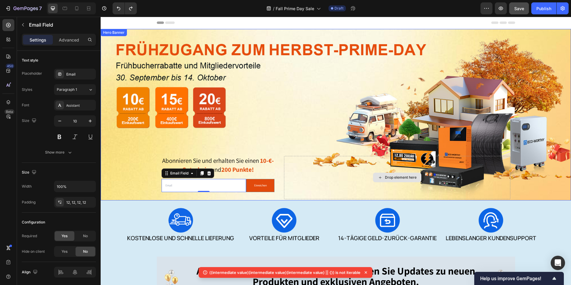
click at [299, 174] on div "Drop element here" at bounding box center [397, 178] width 226 height 44
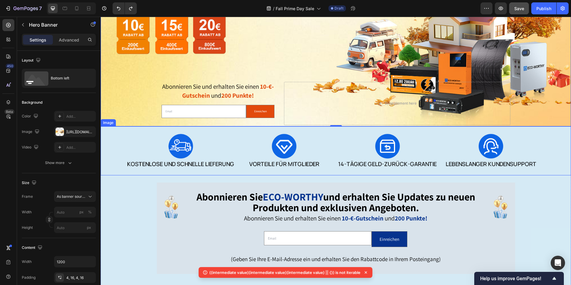
scroll to position [119, 0]
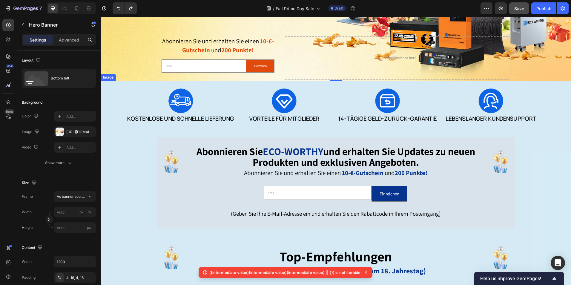
click at [351, 102] on img at bounding box center [336, 105] width 470 height 49
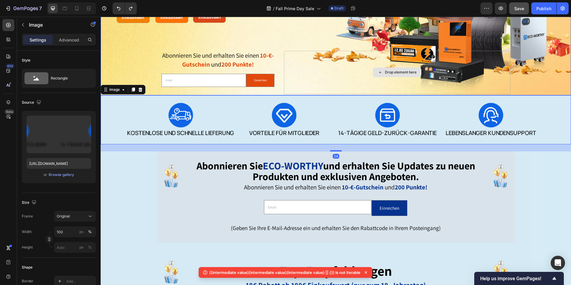
scroll to position [0, 0]
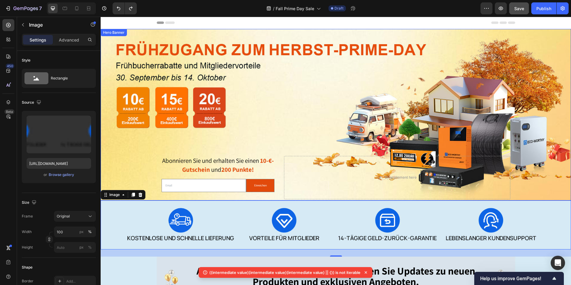
click at [259, 40] on div "Background Image" at bounding box center [336, 114] width 470 height 171
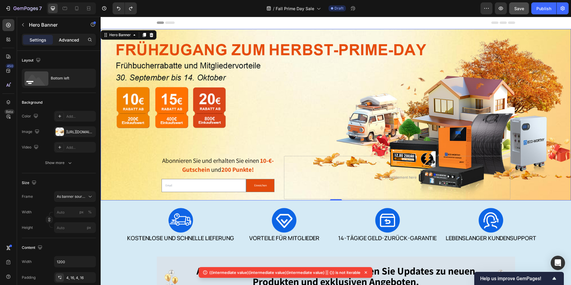
click at [68, 42] on p "Advanced" at bounding box center [69, 40] width 20 height 6
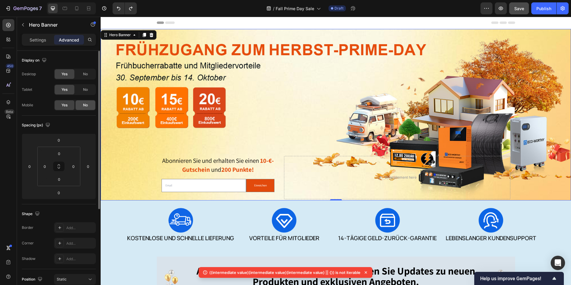
click at [86, 103] on span "No" at bounding box center [85, 104] width 5 height 5
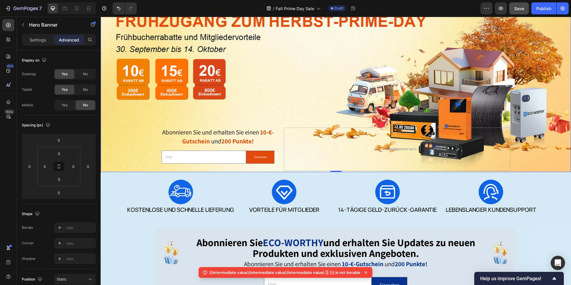
scroll to position [30, 0]
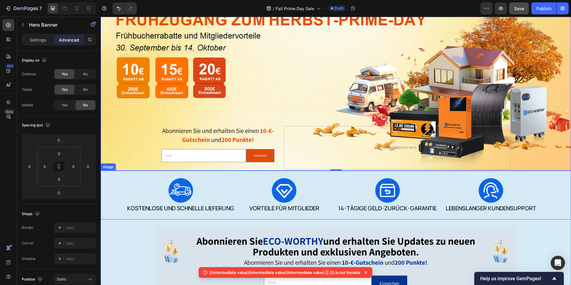
click at [316, 185] on img at bounding box center [336, 194] width 470 height 49
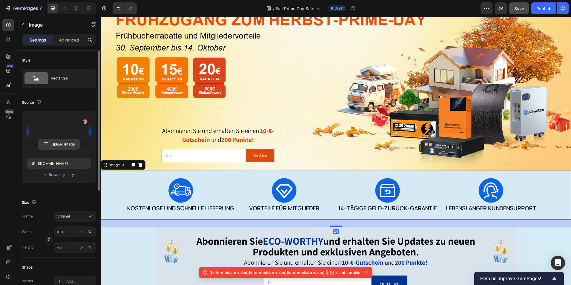
click at [61, 145] on input "file" at bounding box center [58, 144] width 41 height 10
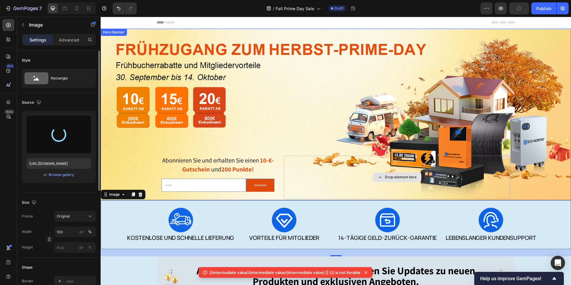
scroll to position [0, 0]
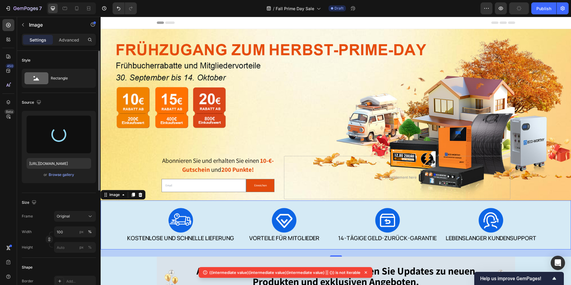
type input "[URL][DOMAIN_NAME]"
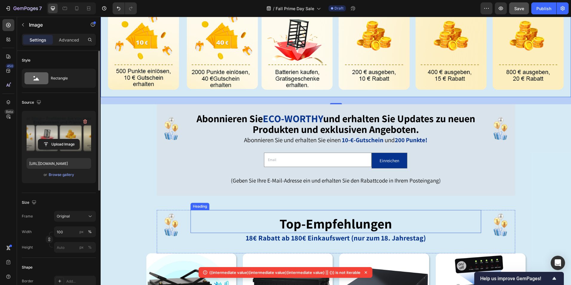
scroll to position [239, 0]
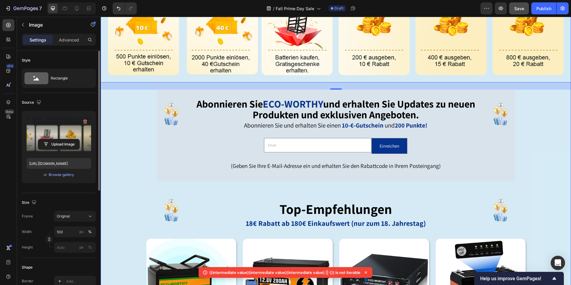
click at [521, 156] on div "Image 24 Image Abonnieren Sie ECO-WORTHY und erhalten Sie Updates zu neuen Prod…" at bounding box center [336, 220] width 470 height 520
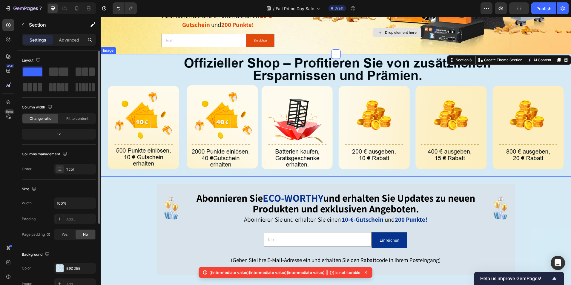
scroll to position [149, 0]
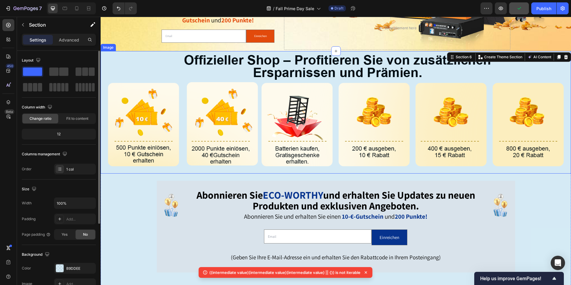
click at [114, 64] on img at bounding box center [336, 112] width 470 height 122
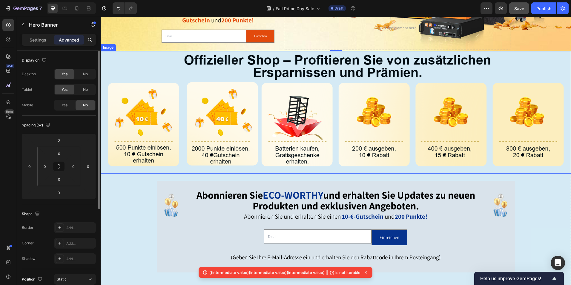
click at [116, 62] on img at bounding box center [336, 112] width 470 height 122
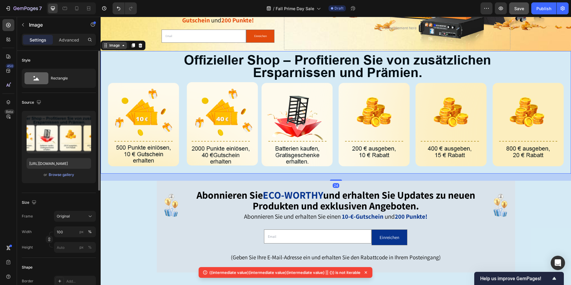
click at [106, 46] on icon at bounding box center [105, 45] width 5 height 5
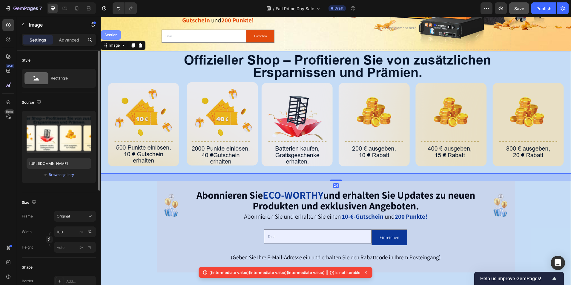
click at [110, 37] on div "Section" at bounding box center [111, 35] width 20 height 10
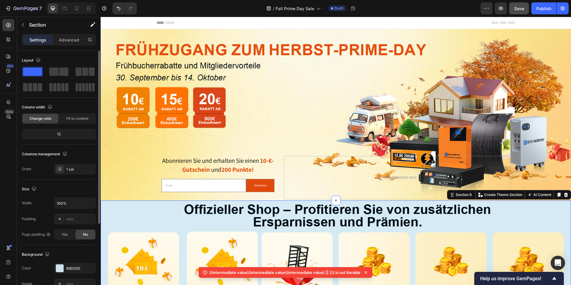
scroll to position [113, 0]
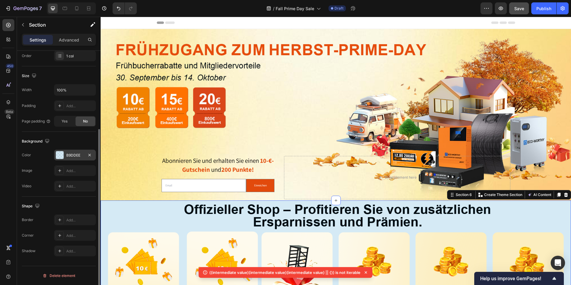
click at [57, 154] on div at bounding box center [60, 155] width 8 height 8
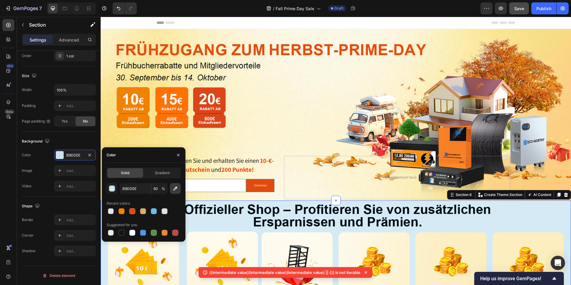
click at [176, 188] on icon "button" at bounding box center [175, 189] width 4 height 4
type input "FBF5D7"
type input "100"
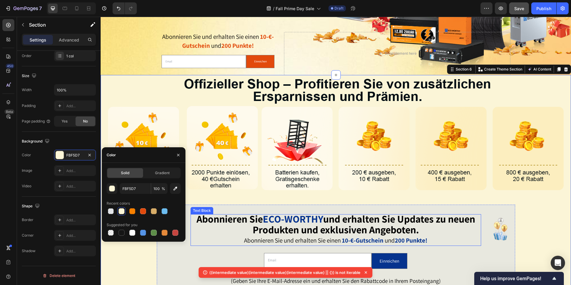
scroll to position [119, 0]
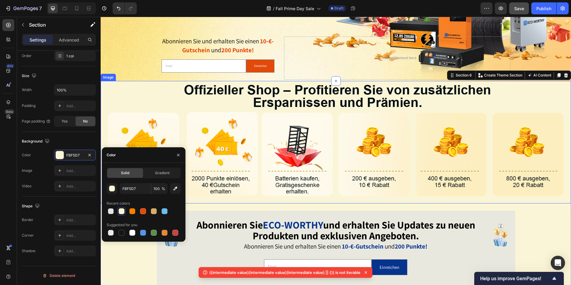
click at [223, 138] on img at bounding box center [336, 142] width 470 height 122
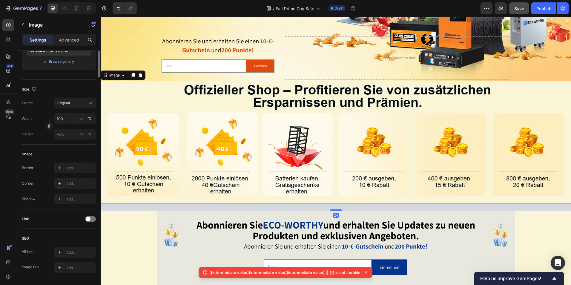
scroll to position [0, 0]
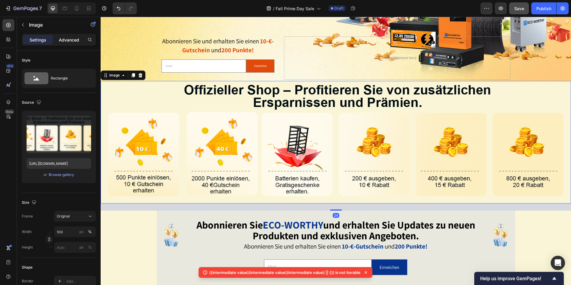
click at [62, 37] on p "Advanced" at bounding box center [69, 40] width 20 height 6
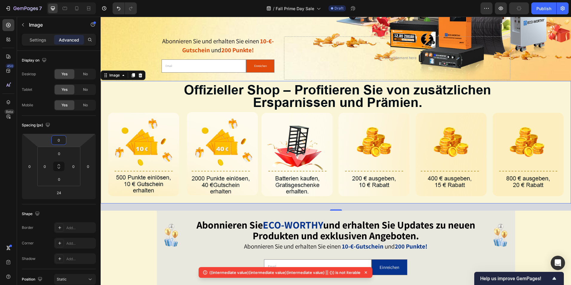
click at [60, 139] on input "0" at bounding box center [59, 140] width 12 height 9
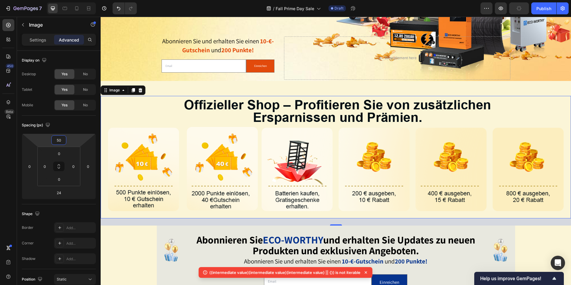
type input "5"
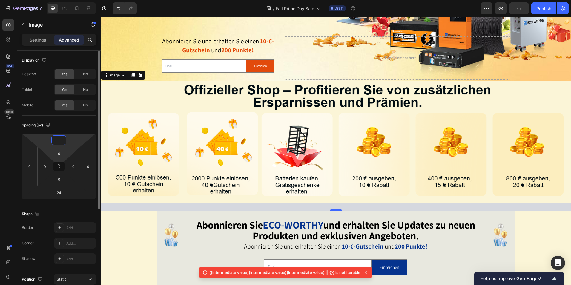
click at [78, 0] on html "7 Version history / Fall Prime Day Sale Draft Preview Publish 450 Beta Sections…" at bounding box center [285, 0] width 571 height 0
click at [57, 138] on input "0" at bounding box center [59, 140] width 12 height 9
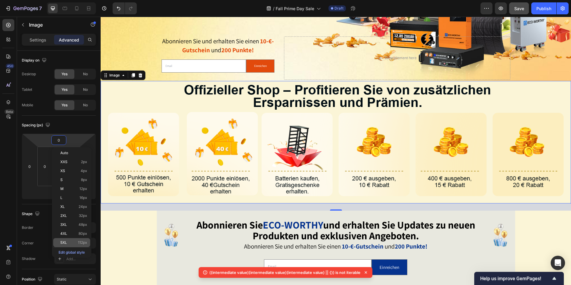
click at [68, 241] on p "5XL 112px" at bounding box center [73, 242] width 27 height 4
type input "112"
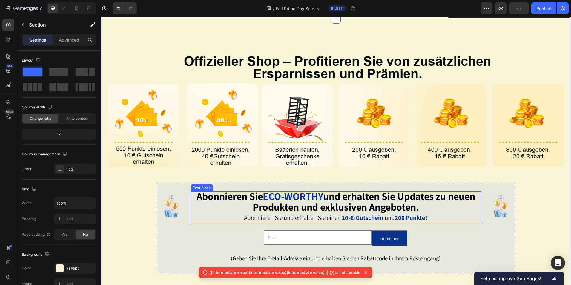
scroll to position [209, 0]
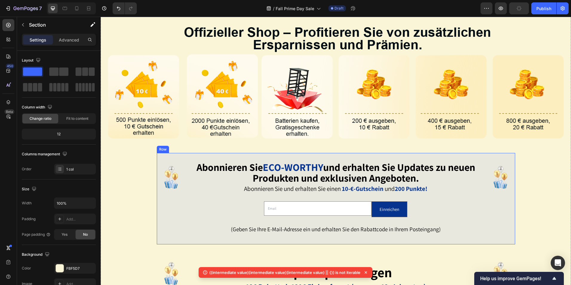
click at [444, 156] on div "Image Abonnieren Sie ECO-WORTHY und erhalten Sie Updates zu neuen Produkten und…" at bounding box center [336, 198] width 358 height 91
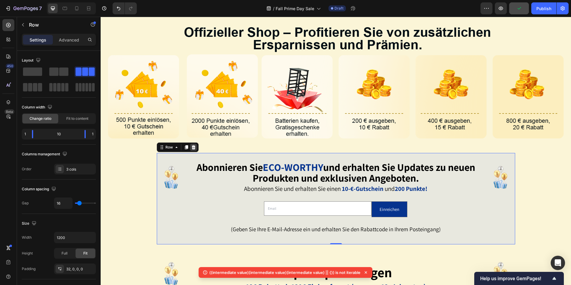
click at [191, 146] on icon at bounding box center [193, 147] width 5 height 5
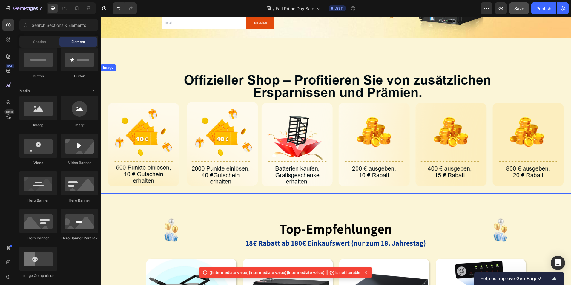
scroll to position [299, 0]
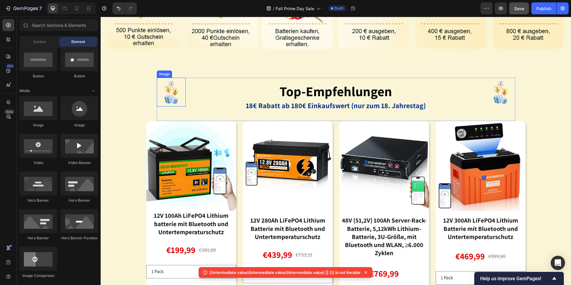
click at [171, 96] on img at bounding box center [171, 92] width 29 height 29
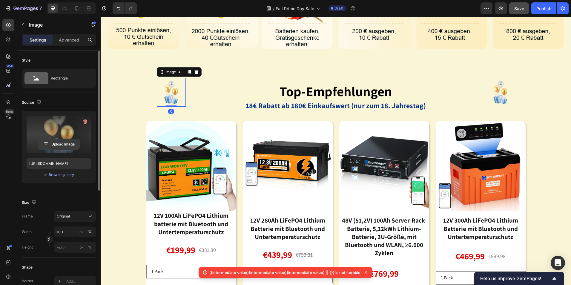
click at [55, 147] on input "file" at bounding box center [58, 144] width 41 height 10
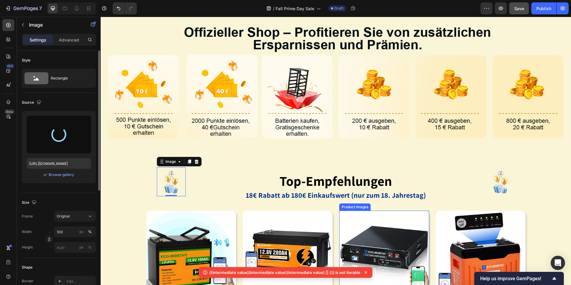
scroll to position [179, 0]
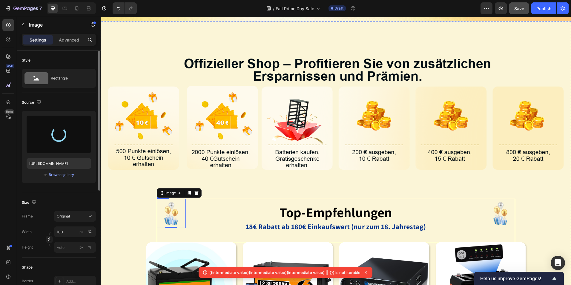
click at [187, 231] on div "Image 0 top-empfehlungen Heading 18€ Rabatt ab 180€ Einkaufswert (nur zum 18. J…" at bounding box center [336, 220] width 358 height 43
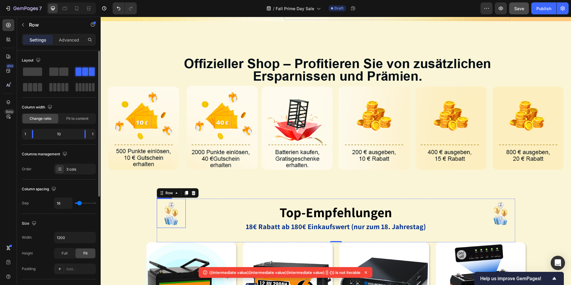
click at [165, 209] on img at bounding box center [171, 213] width 29 height 29
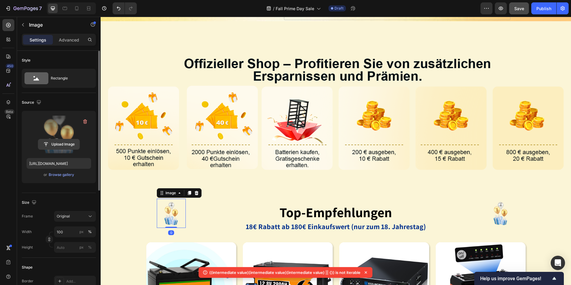
click at [61, 146] on input "file" at bounding box center [58, 144] width 41 height 10
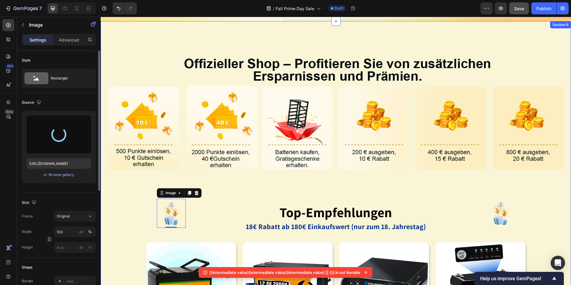
type input "[URL][DOMAIN_NAME]"
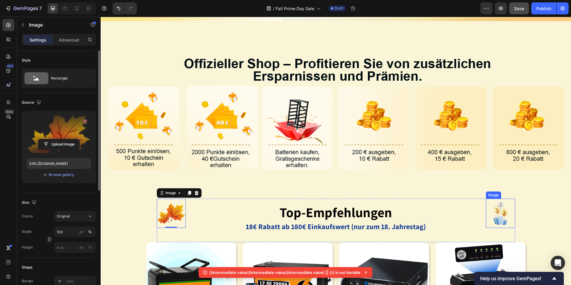
click at [499, 211] on img at bounding box center [500, 213] width 29 height 29
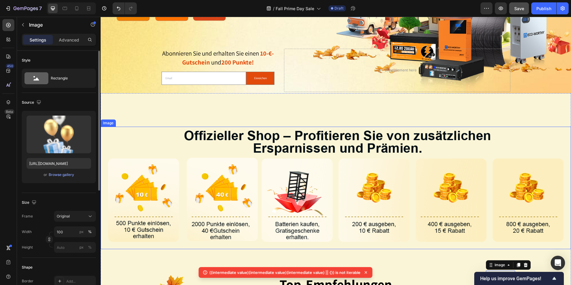
scroll to position [149, 0]
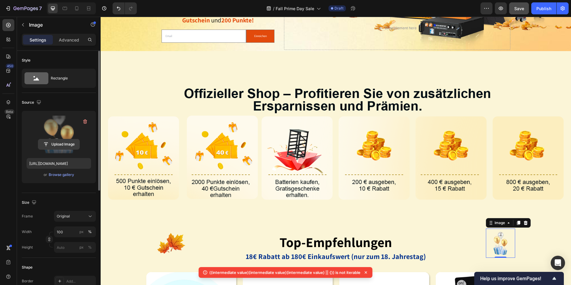
click at [66, 147] on input "file" at bounding box center [58, 144] width 41 height 10
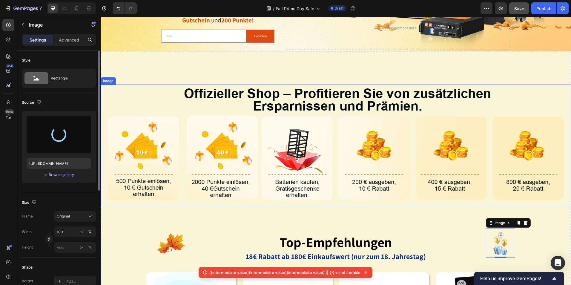
type input "[URL][DOMAIN_NAME]"
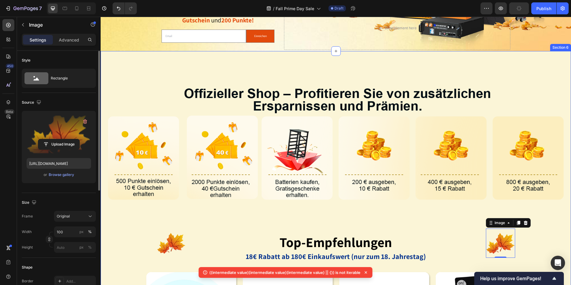
click at [407, 220] on div "Image Image top-empfehlungen Heading 18€ Rabatt ab 180€ Einkaufswert (nur zum 1…" at bounding box center [336, 282] width 470 height 462
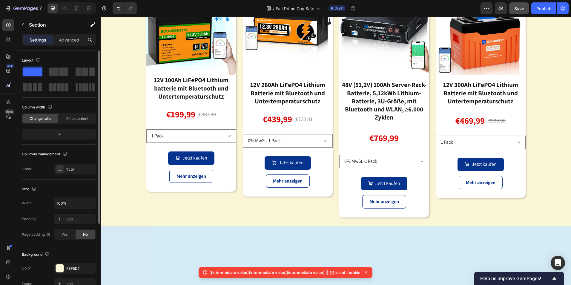
scroll to position [328, 0]
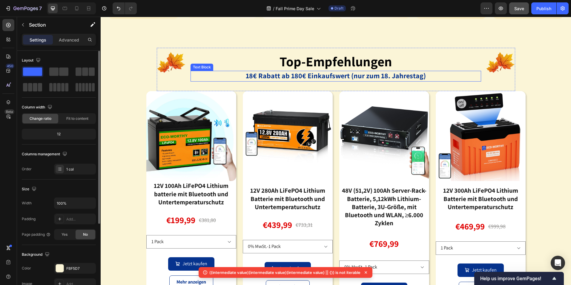
click at [285, 75] on strong "18€ Rabatt ab 180€ Einkaufswert (nur zum 18. Jahrestag)" at bounding box center [336, 76] width 180 height 10
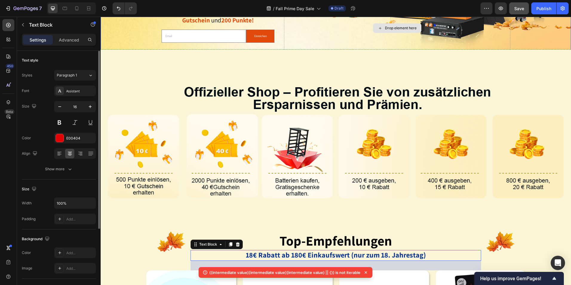
scroll to position [0, 0]
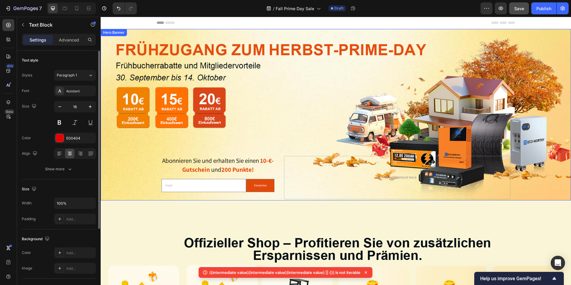
click at [294, 156] on div "Drop element here" at bounding box center [397, 178] width 226 height 44
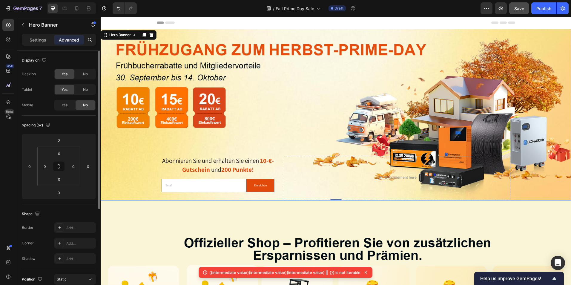
click at [37, 41] on p "Settings" at bounding box center [38, 40] width 17 height 6
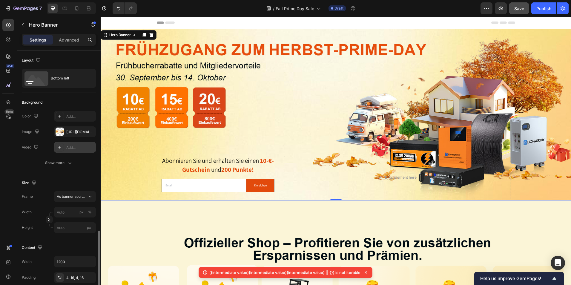
scroll to position [119, 0]
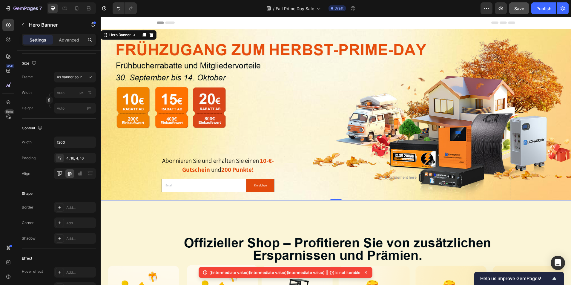
click at [61, 174] on icon at bounding box center [60, 173] width 6 height 6
click at [79, 173] on icon at bounding box center [78, 174] width 1 height 3
click at [88, 173] on icon at bounding box center [90, 173] width 6 height 6
click at [78, 174] on icon at bounding box center [80, 173] width 6 height 6
click at [70, 174] on icon at bounding box center [69, 174] width 5 height 4
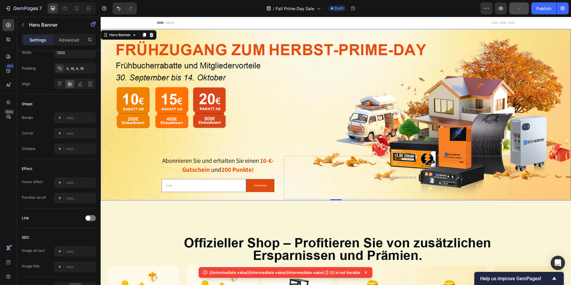
scroll to position [239, 0]
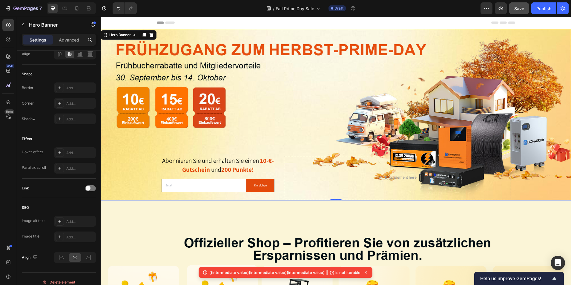
click at [280, 110] on div "Background Image" at bounding box center [336, 114] width 470 height 171
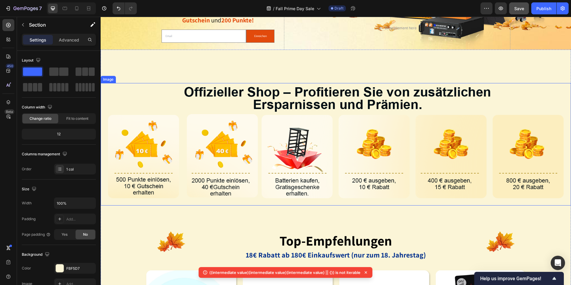
scroll to position [269, 0]
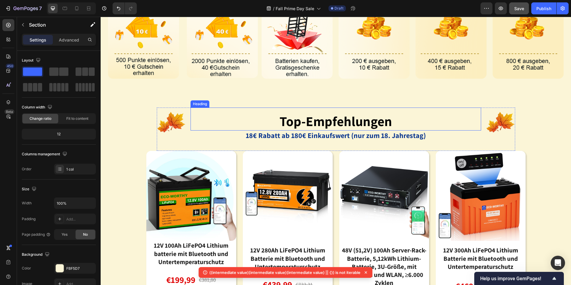
click at [383, 124] on strong "top-empfehlungen" at bounding box center [335, 121] width 113 height 18
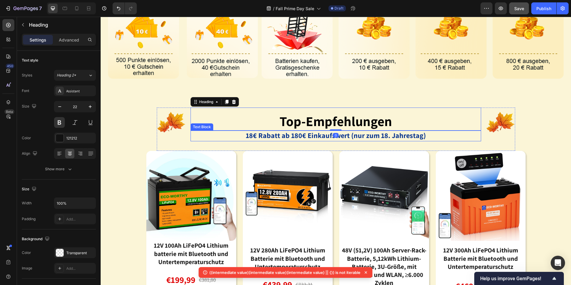
click at [422, 139] on p "18€ Rabatt ab 180€ Einkaufswert (nur zum 18. Jahrestag)" at bounding box center [335, 136] width 289 height 10
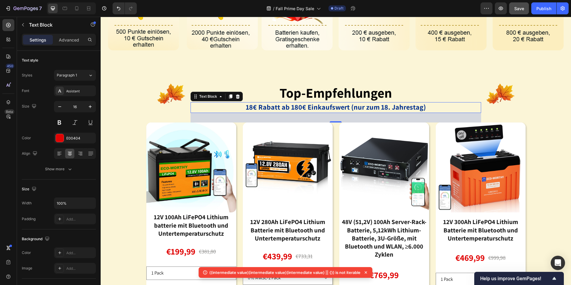
scroll to position [299, 0]
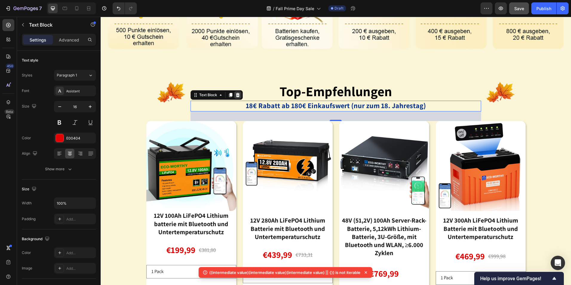
click at [235, 91] on div at bounding box center [237, 94] width 7 height 7
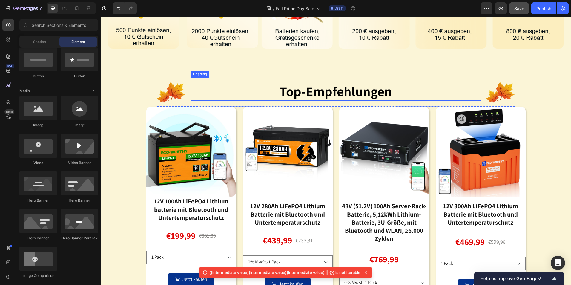
click at [411, 94] on h1 "top-empfehlungen" at bounding box center [335, 93] width 291 height 16
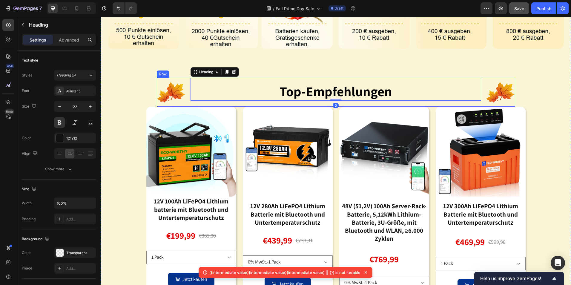
click at [184, 80] on div "Image top-empfehlungen Heading 0 Image Row" at bounding box center [336, 92] width 358 height 29
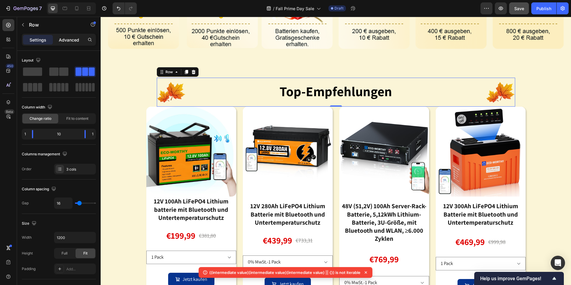
click at [73, 37] on p "Advanced" at bounding box center [69, 40] width 20 height 6
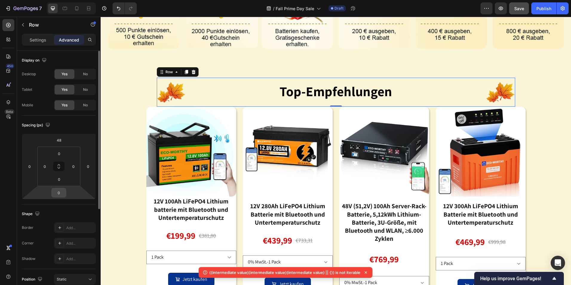
click at [60, 191] on input "0" at bounding box center [59, 192] width 12 height 9
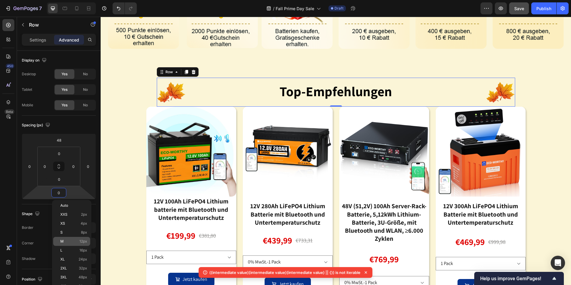
click at [73, 242] on p "M 12px" at bounding box center [73, 241] width 27 height 4
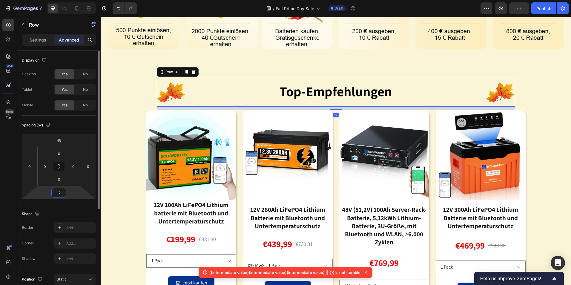
click at [59, 193] on input "12" at bounding box center [59, 192] width 12 height 9
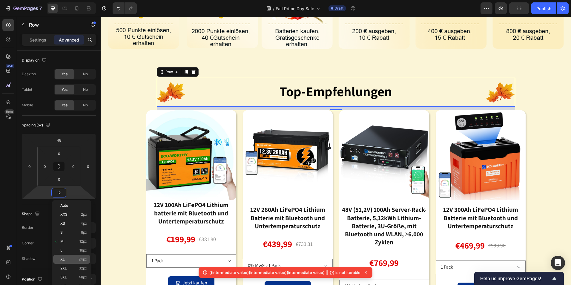
click at [67, 257] on p "XL 24px" at bounding box center [73, 259] width 27 height 4
type input "24"
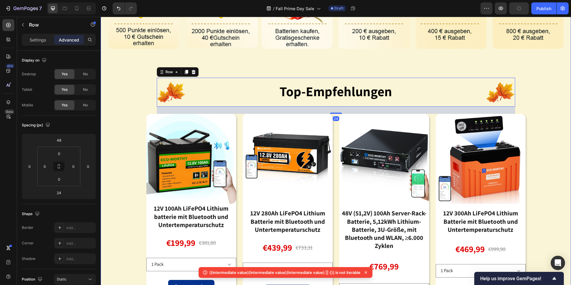
click at [556, 136] on div "Image Image top-empfehlungen Heading Image Row 24 Product Images 12V 100Ah LiFe…" at bounding box center [336, 127] width 470 height 455
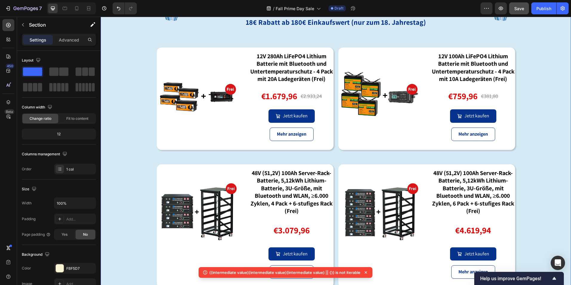
scroll to position [597, 0]
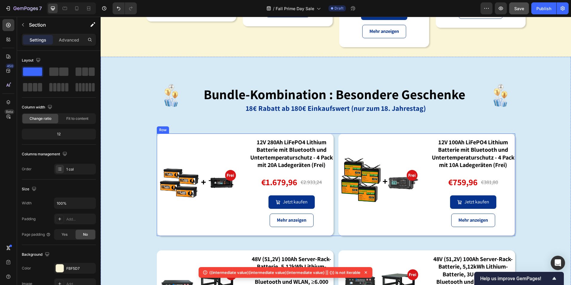
click at [335, 134] on div "Image 12V 280Ah LiFePO4 Lithium Batterie mit Bluetooth und Untertemperaturschut…" at bounding box center [336, 184] width 358 height 102
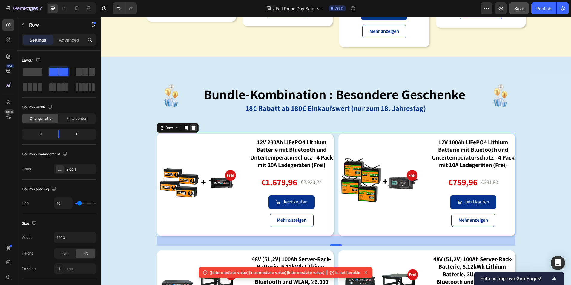
click at [191, 126] on icon at bounding box center [193, 128] width 4 height 4
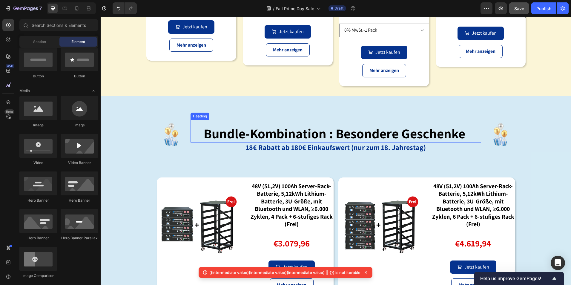
scroll to position [627, 0]
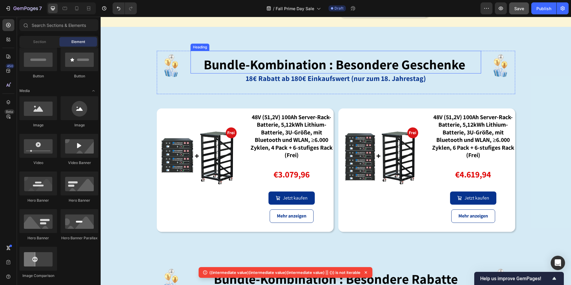
click at [317, 64] on strong "bundle-kombination : besondere geschenke" at bounding box center [335, 65] width 262 height 18
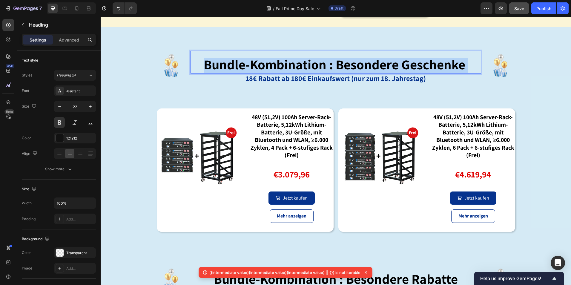
drag, startPoint x: 467, startPoint y: 64, endPoint x: 205, endPoint y: 61, distance: 262.5
click at [205, 61] on p "bundle-kombination : besondere geschenke" at bounding box center [335, 66] width 289 height 15
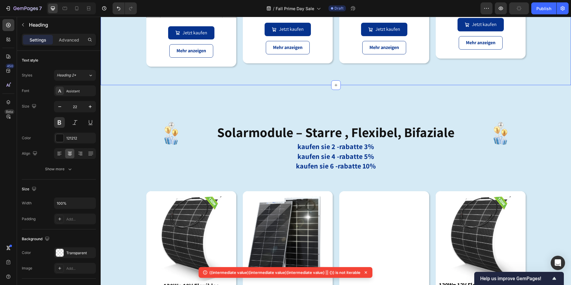
scroll to position [1194, 0]
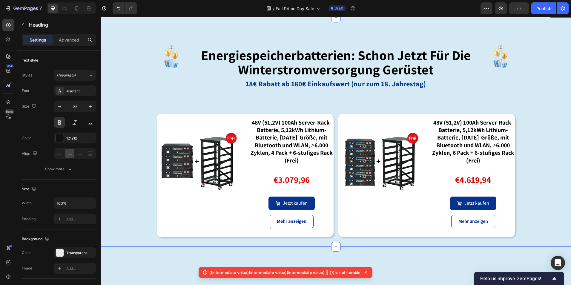
click at [405, 237] on div "Image energiespeicherbatterien: schon jetzt für die winterstromversorgung gerüs…" at bounding box center [336, 132] width 470 height 210
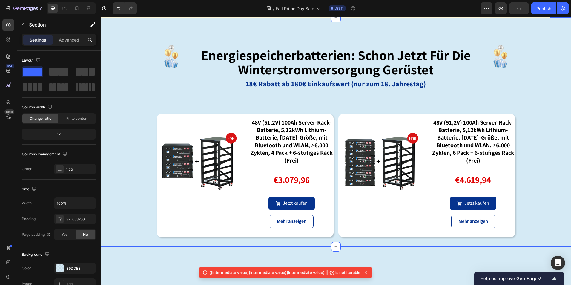
scroll to position [508, 0]
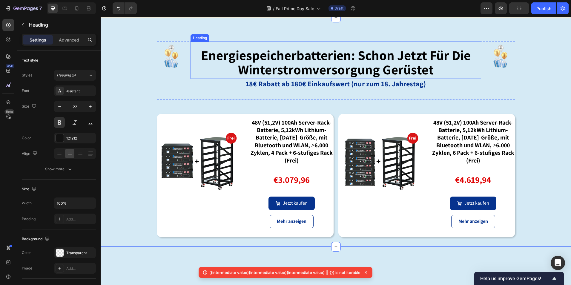
click at [416, 79] on strong "energiespeicherbatterien: schon jetzt für die winterstromversorgung gerüstet" at bounding box center [336, 62] width 270 height 32
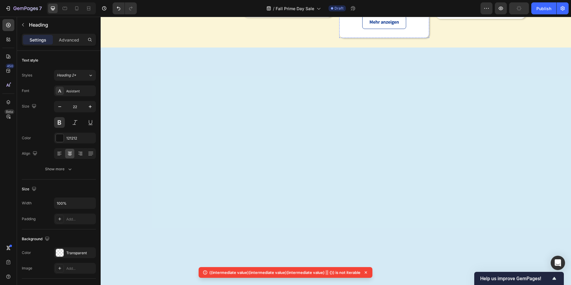
scroll to position [269, 0]
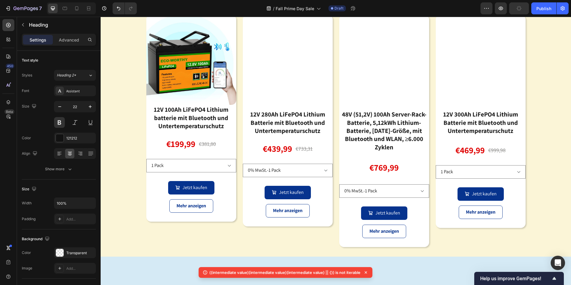
drag, startPoint x: 331, startPoint y: 120, endPoint x: 341, endPoint y: 121, distance: 9.6
drag, startPoint x: 393, startPoint y: 119, endPoint x: 271, endPoint y: 116, distance: 121.9
click at [271, 7] on p "top-empfehlungen" at bounding box center [335, 0] width 289 height 15
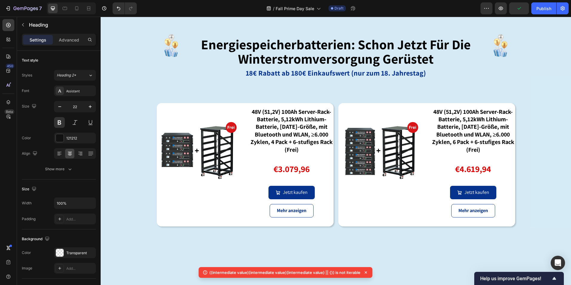
scroll to position [537, 0]
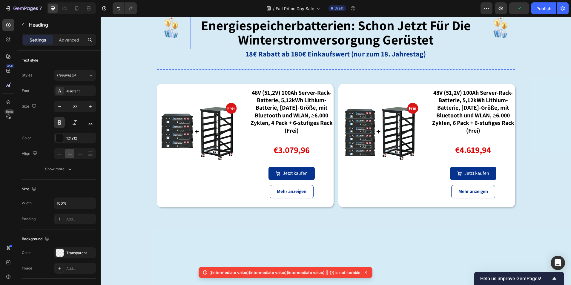
click at [369, 49] on strong "energiespeicherbatterien: schon jetzt für die winterstromversorgung gerüstet" at bounding box center [336, 32] width 270 height 32
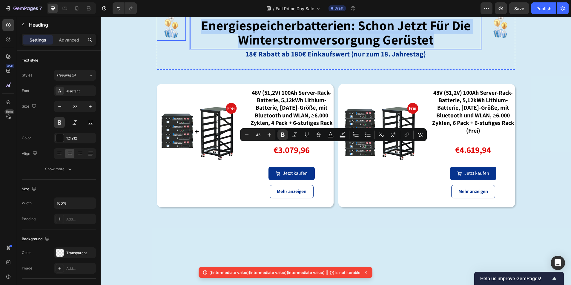
drag, startPoint x: 435, startPoint y: 166, endPoint x: 173, endPoint y: 150, distance: 262.7
click at [173, 70] on div "Image energiespeicherbatterien: schon jetzt für die winterstromversorgung gerüs…" at bounding box center [336, 41] width 358 height 58
click at [420, 59] on strong "18€ Rabatt ab 180€ Einkaufswert (nur zum 18. Jahrestag)" at bounding box center [336, 54] width 180 height 10
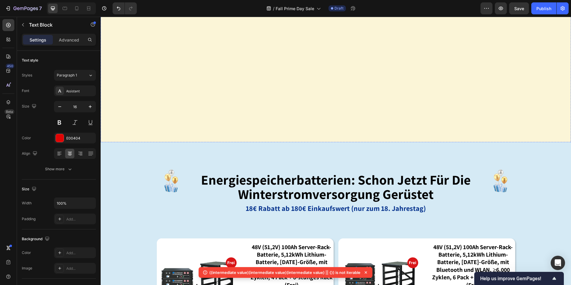
scroll to position [510, 0]
click at [403, 207] on strong "18€ Rabatt ab 180€ Einkaufswert (nur zum 18. Jahrestag)" at bounding box center [336, 209] width 180 height 10
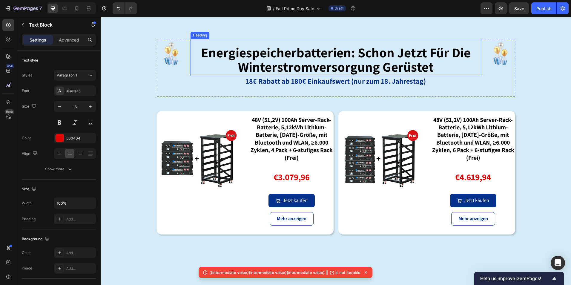
click at [432, 76] on strong "energiespeicherbatterien: schon jetzt für die winterstromversorgung gerüstet" at bounding box center [336, 60] width 270 height 32
click at [437, 87] on p "18€ Rabatt ab 180€ Einkaufswert (nur zum 18. Jahrestag)" at bounding box center [335, 82] width 289 height 10
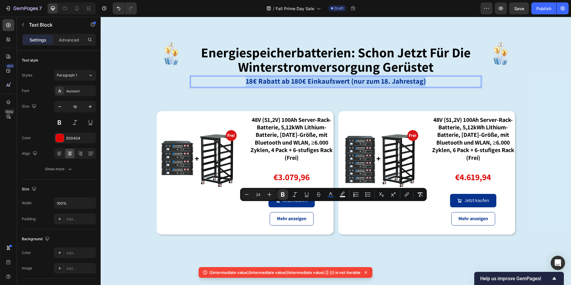
drag, startPoint x: 425, startPoint y: 210, endPoint x: 234, endPoint y: 209, distance: 191.1
click at [234, 87] on p "18€ Rabatt ab 180€ Einkaufswert (nur zum 18. Jahrestag)" at bounding box center [335, 82] width 289 height 10
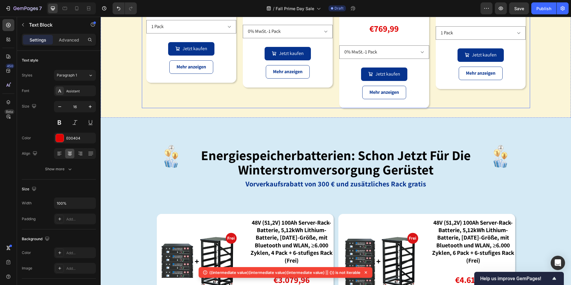
scroll to position [451, 0]
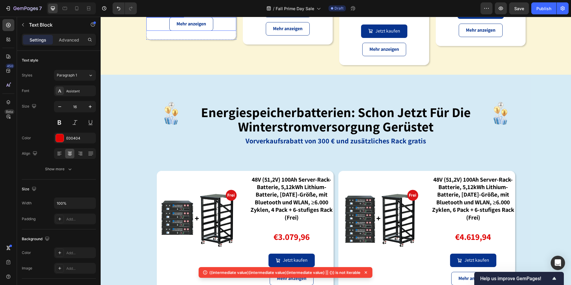
click at [217, 31] on div "Mehr anzeigen" at bounding box center [191, 23] width 90 height 13
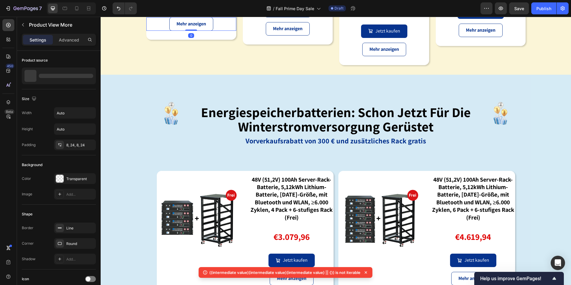
click at [209, 15] on div at bounding box center [208, 11] width 7 height 7
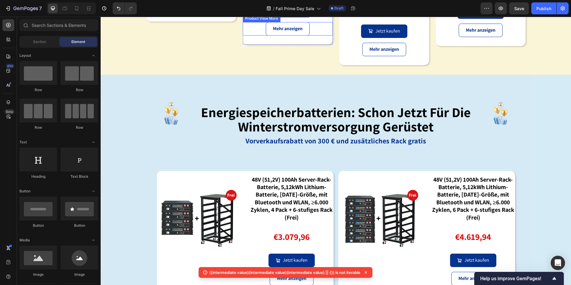
click at [318, 36] on div "Mehr anzeigen" at bounding box center [288, 28] width 90 height 13
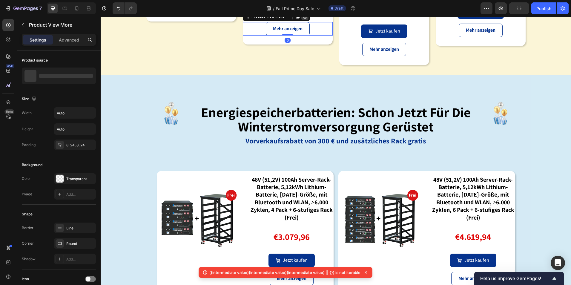
click at [303, 19] on icon at bounding box center [305, 16] width 4 height 4
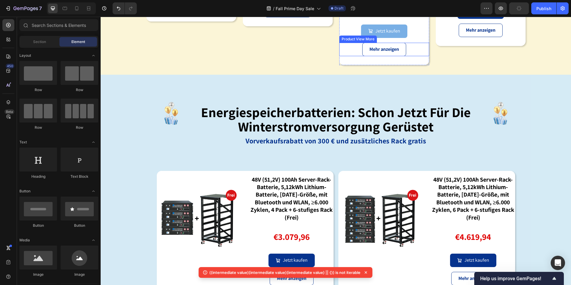
click at [417, 56] on div "Mehr anzeigen" at bounding box center [384, 49] width 90 height 13
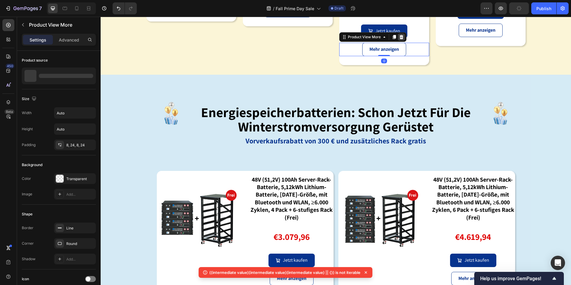
click at [400, 39] on icon at bounding box center [401, 37] width 5 height 5
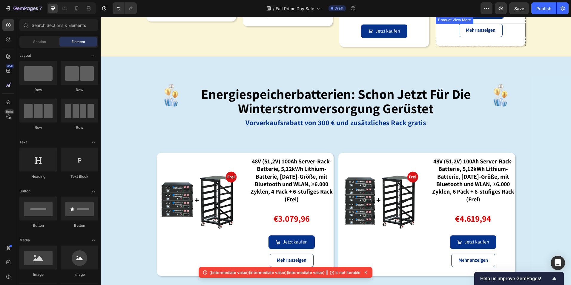
click at [515, 37] on div "Mehr anzeigen" at bounding box center [481, 30] width 90 height 13
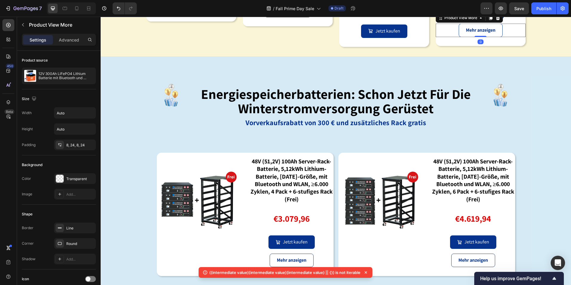
click at [498, 21] on div at bounding box center [497, 17] width 7 height 7
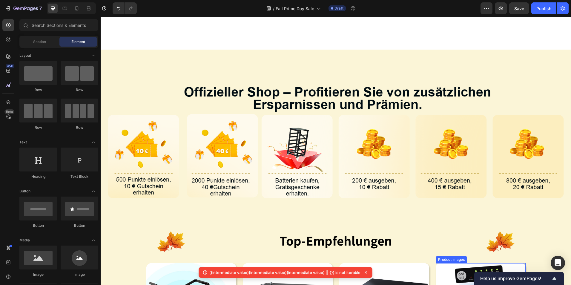
scroll to position [358, 0]
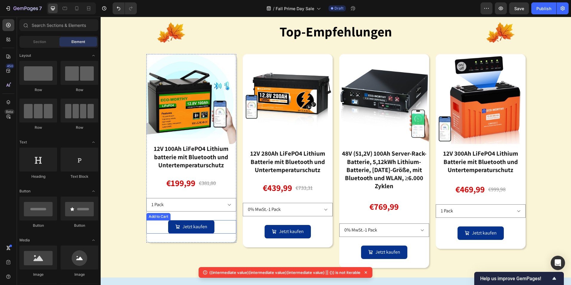
click at [205, 229] on button "Jetzt kaufen" at bounding box center [191, 226] width 46 height 13
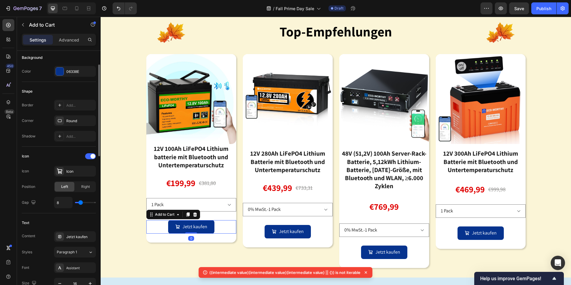
scroll to position [60, 0]
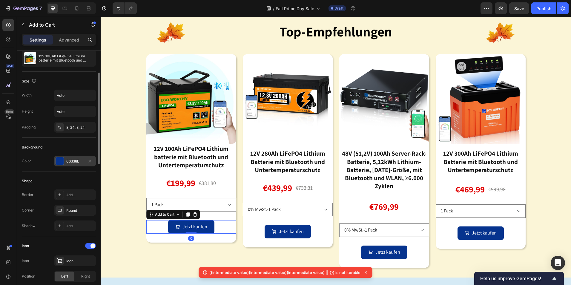
click at [58, 161] on div at bounding box center [60, 161] width 8 height 8
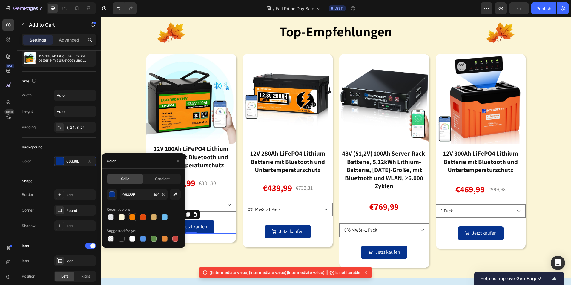
click at [133, 218] on div at bounding box center [132, 217] width 6 height 6
click at [144, 219] on div at bounding box center [143, 217] width 6 height 6
type input "E24A0C"
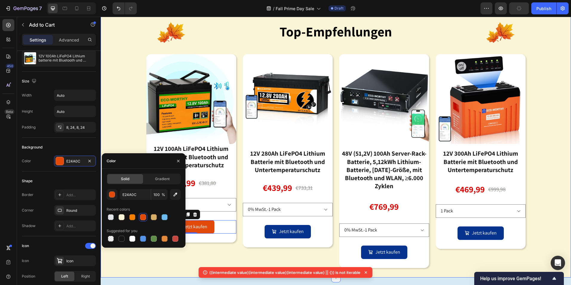
click at [122, 93] on div "Image Image top-empfehlungen Heading Image Row Product Images 12V 100Ah LiFePO4…" at bounding box center [336, 59] width 470 height 437
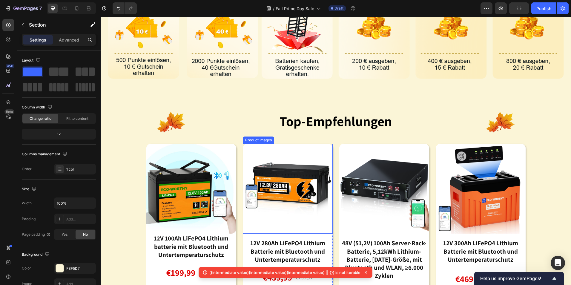
scroll to position [418, 0]
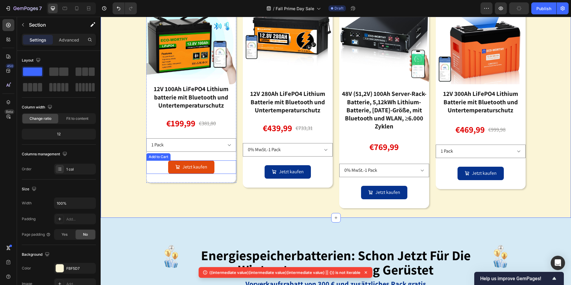
click at [218, 165] on div "Jetzt kaufen Add to Cart" at bounding box center [191, 166] width 90 height 13
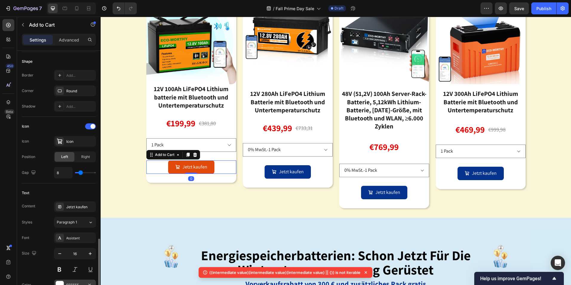
scroll to position [269, 0]
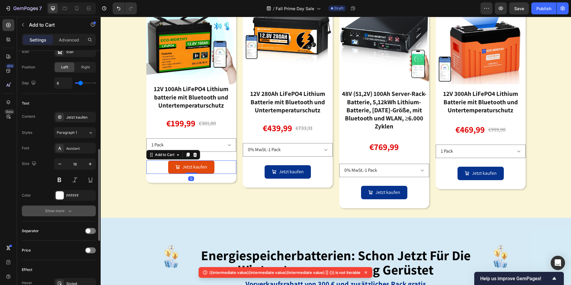
click at [68, 208] on icon "button" at bounding box center [70, 211] width 6 height 6
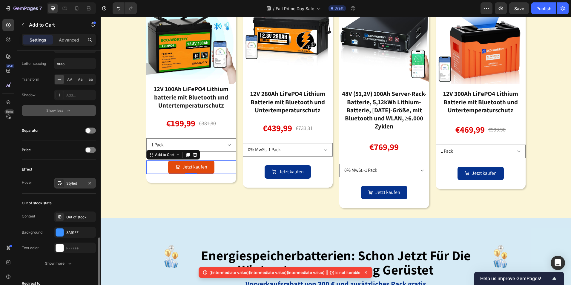
scroll to position [515, 0]
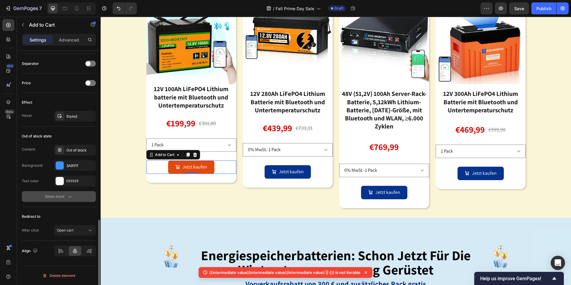
click at [67, 197] on icon "button" at bounding box center [70, 196] width 6 height 6
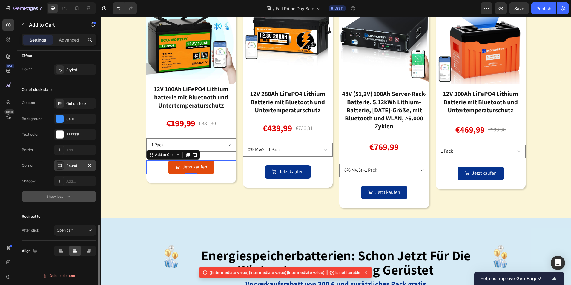
scroll to position [531, 0]
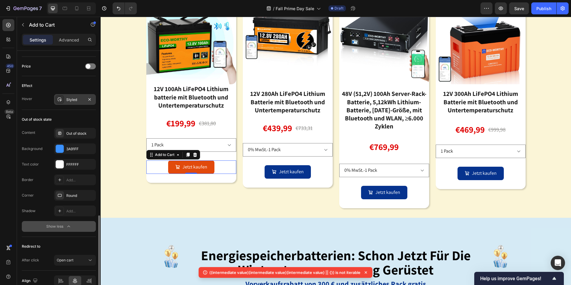
click at [76, 96] on div "Styled" at bounding box center [75, 99] width 42 height 11
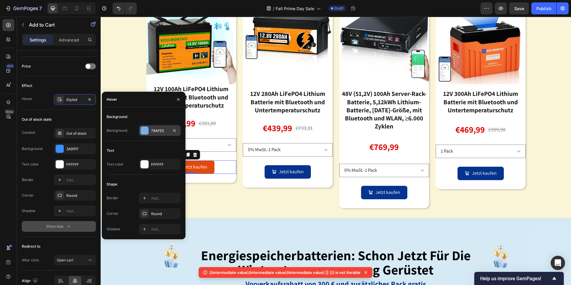
click at [142, 130] on div at bounding box center [145, 131] width 8 height 8
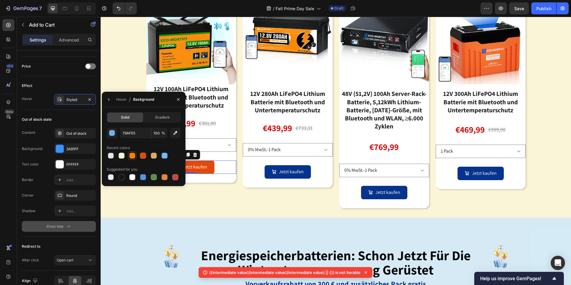
click at [134, 158] on div at bounding box center [132, 156] width 6 height 6
type input "F78000"
click at [261, 196] on div "Product Images 12V 280Ah LiFePO4 Lithium Batterie mit Bluetooth und Untertemper…" at bounding box center [288, 100] width 90 height 213
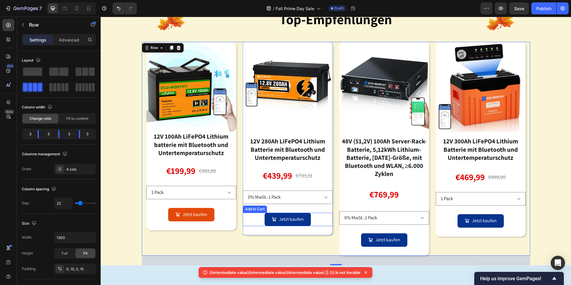
scroll to position [358, 0]
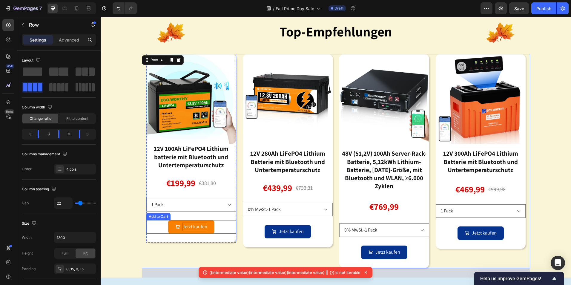
click at [185, 222] on div "Jetzt kaufen" at bounding box center [194, 226] width 25 height 9
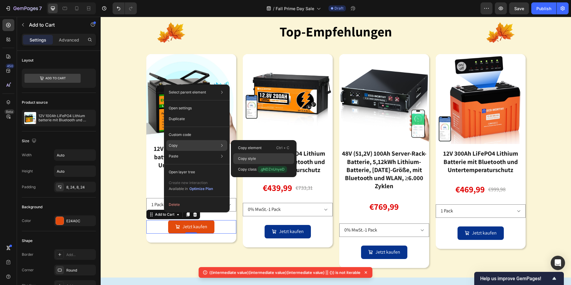
click at [252, 159] on p "Copy style" at bounding box center [247, 158] width 18 height 5
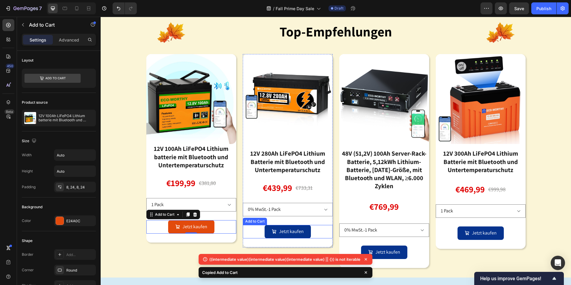
click at [316, 230] on div "Jetzt kaufen Add to Cart" at bounding box center [288, 231] width 90 height 13
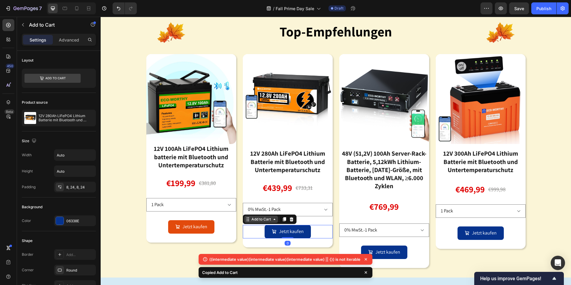
click at [256, 216] on div "Add to Cart" at bounding box center [261, 218] width 22 height 5
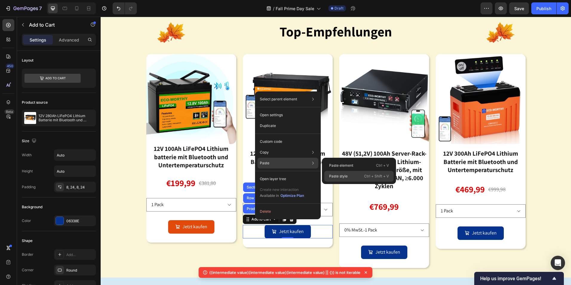
drag, startPoint x: 357, startPoint y: 179, endPoint x: 256, endPoint y: 163, distance: 102.2
click at [357, 179] on div "Paste style Ctrl + Shift + V" at bounding box center [358, 176] width 69 height 11
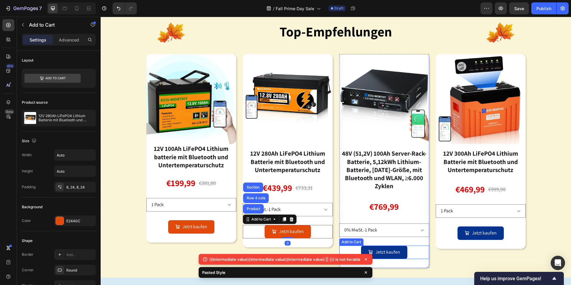
click at [413, 250] on div "Jetzt kaufen Add to Cart" at bounding box center [384, 251] width 90 height 13
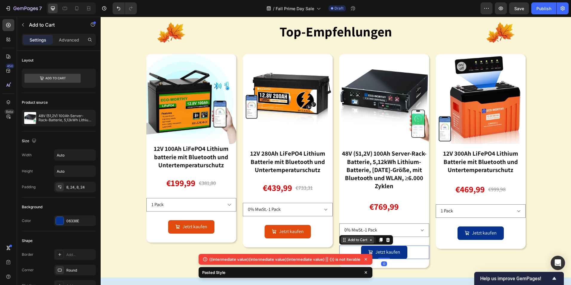
click at [348, 241] on div "Add to Cart" at bounding box center [358, 239] width 22 height 5
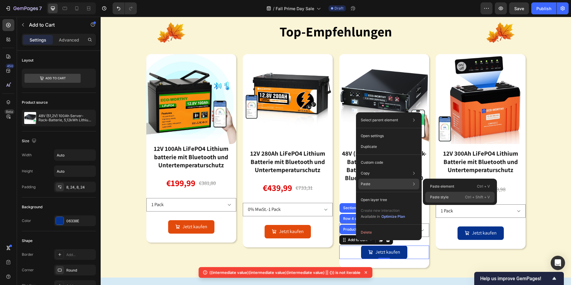
click at [456, 197] on div "Paste style Ctrl + Shift + V" at bounding box center [459, 197] width 69 height 11
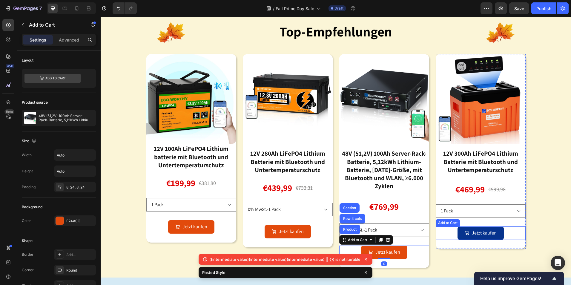
click at [509, 231] on div "Jetzt kaufen Add to Cart" at bounding box center [481, 232] width 90 height 13
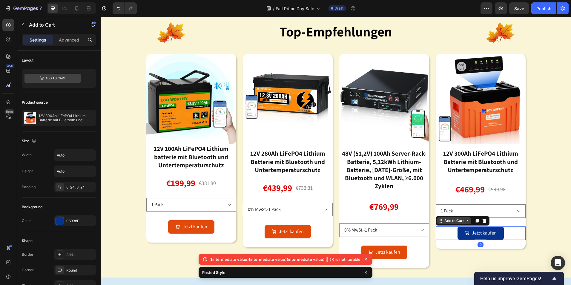
click at [443, 221] on div "Add to Cart" at bounding box center [454, 220] width 22 height 5
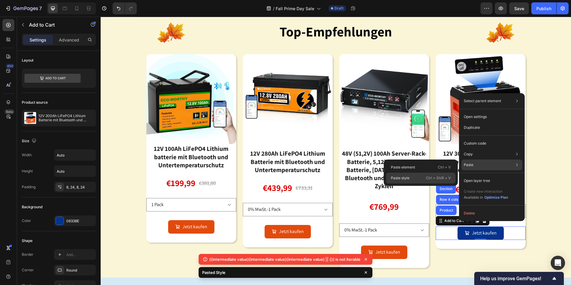
click at [407, 177] on p "Paste style" at bounding box center [400, 177] width 19 height 5
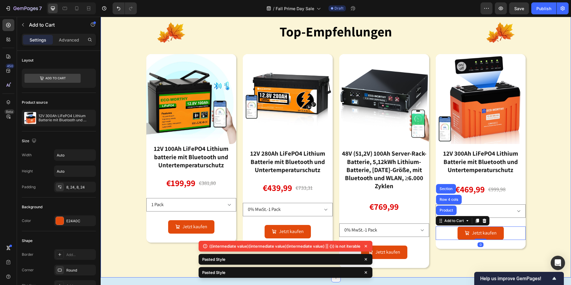
click at [552, 192] on div "Image Image top-empfehlungen Heading Image Row Product Images 12V 100Ah LiFePO4…" at bounding box center [336, 59] width 470 height 437
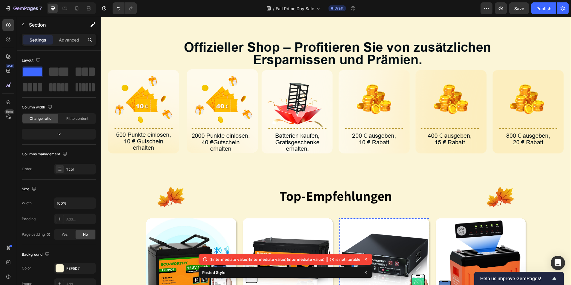
scroll to position [179, 0]
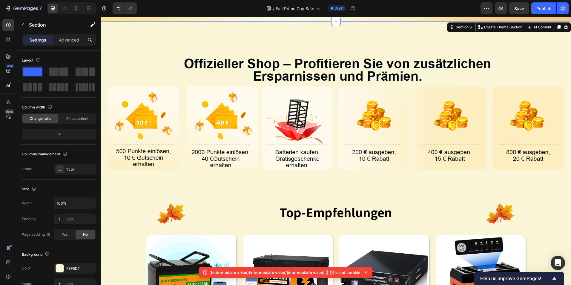
click at [366, 273] on icon at bounding box center [366, 272] width 6 height 6
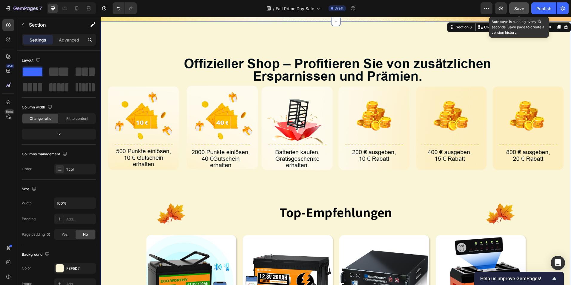
drag, startPoint x: 522, startPoint y: 9, endPoint x: 389, endPoint y: 93, distance: 157.0
click at [522, 9] on span "Save" at bounding box center [519, 8] width 10 height 5
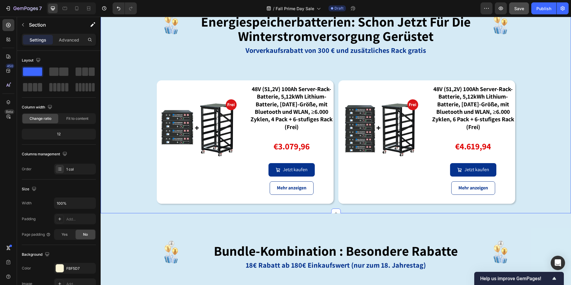
scroll to position [657, 0]
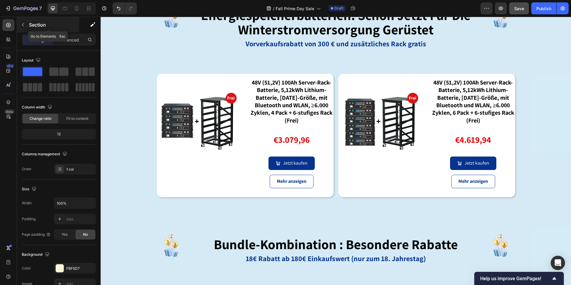
click at [22, 24] on icon "button" at bounding box center [23, 24] width 5 height 5
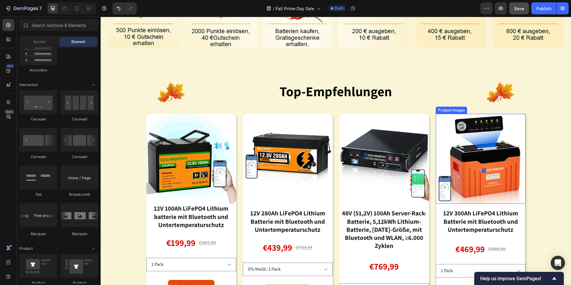
scroll to position [149, 0]
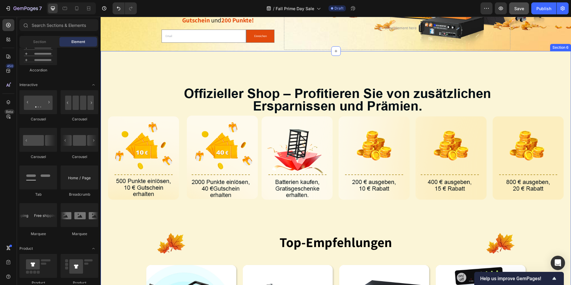
click at [357, 59] on div "Image Image top-empfehlungen Heading Image Row Product Images 12V 100Ah LiFePO4…" at bounding box center [336, 269] width 470 height 437
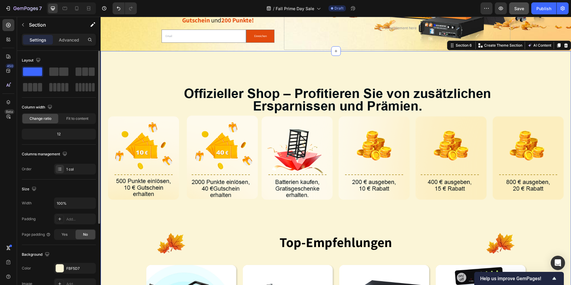
scroll to position [60, 0]
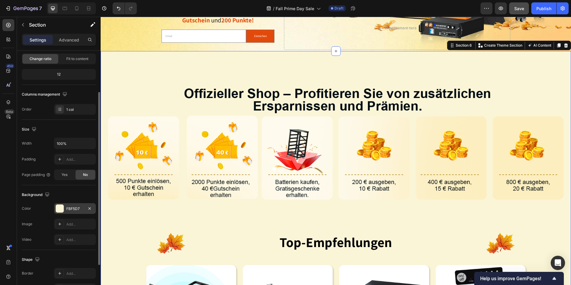
click at [59, 209] on div at bounding box center [60, 209] width 8 height 8
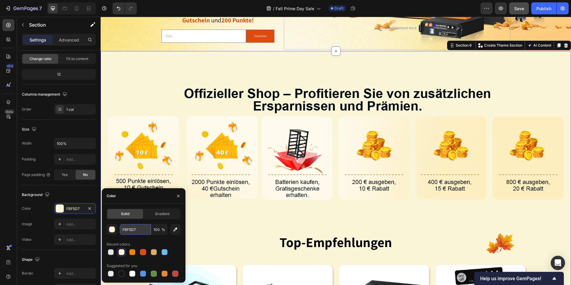
click at [141, 231] on input "FBF5D7" at bounding box center [135, 229] width 31 height 11
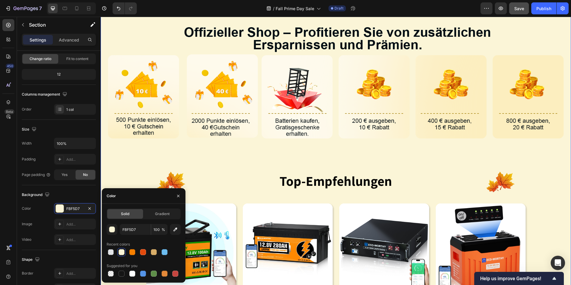
click at [162, 153] on div "Image Image top-empfehlungen Heading Image Row Product Images 12V 100Ah LiFePO4…" at bounding box center [336, 208] width 470 height 437
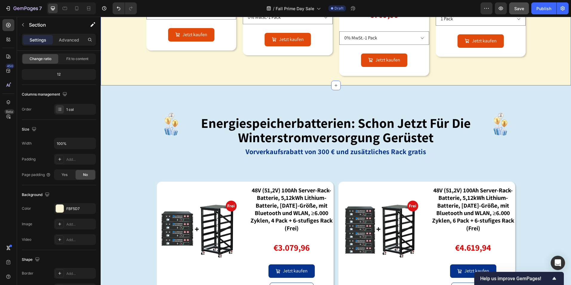
scroll to position [567, 0]
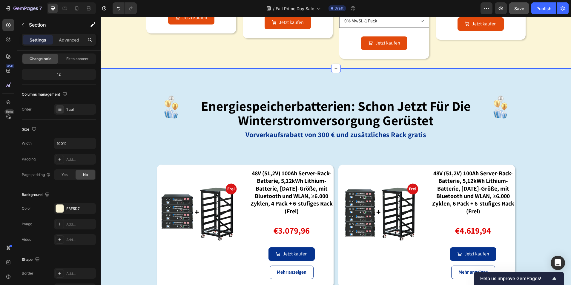
drag, startPoint x: 283, startPoint y: 77, endPoint x: 278, endPoint y: 81, distance: 5.6
click at [283, 78] on div "Image energiespeicherbatterien: schon jetzt für die winterstromversorgung gerüs…" at bounding box center [336, 183] width 470 height 210
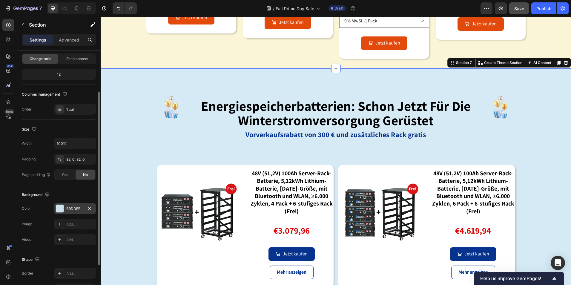
click at [60, 209] on div at bounding box center [60, 209] width 8 height 8
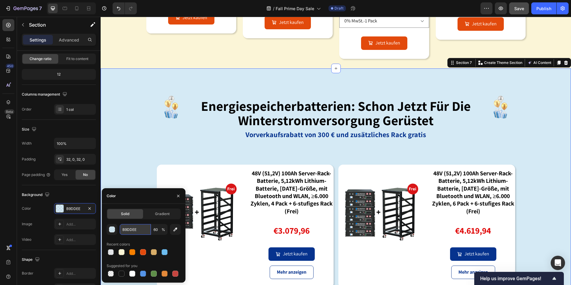
click at [143, 229] on input "B9DDEE" at bounding box center [135, 229] width 31 height 11
paste input "FBF5D7"
type input "FBF5D7"
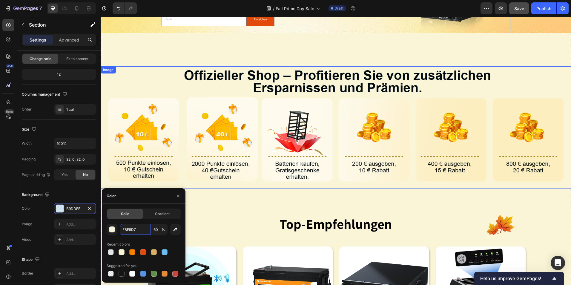
scroll to position [149, 0]
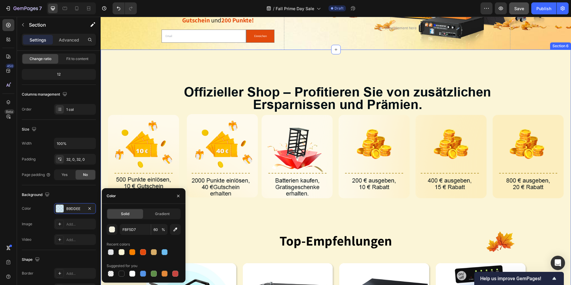
click at [321, 61] on div "Image Image top-empfehlungen Heading Image Row Product Images 12V 100Ah LiFePO4…" at bounding box center [336, 268] width 470 height 437
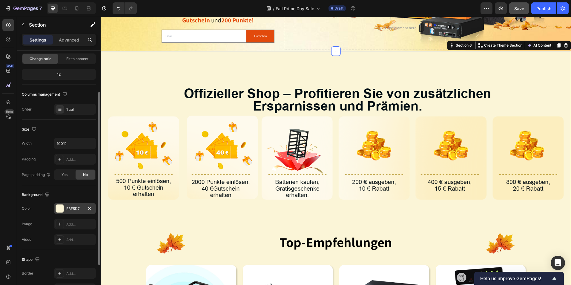
click at [62, 212] on div at bounding box center [60, 209] width 8 height 8
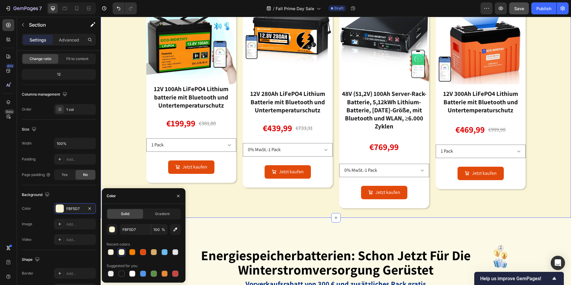
scroll to position [567, 0]
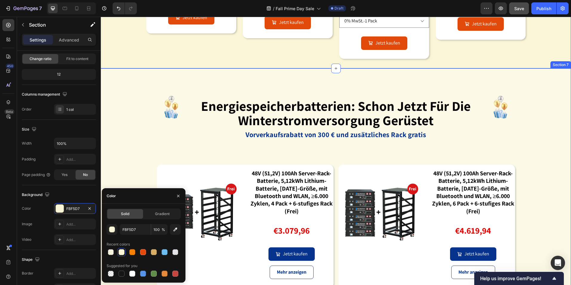
click at [129, 68] on div "Image energiespeicherbatterien: schon jetzt für die winterstromversorgung gerüs…" at bounding box center [336, 182] width 470 height 229
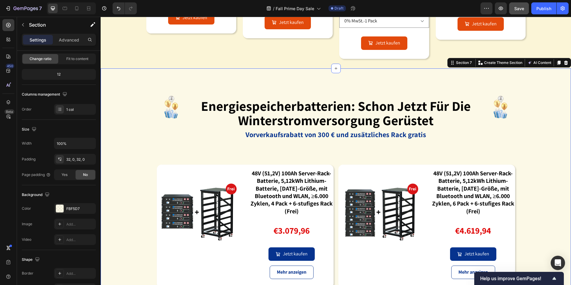
click at [141, 84] on div "Image energiespeicherbatterien: schon jetzt für die winterstromversorgung gerüs…" at bounding box center [336, 183] width 470 height 210
click at [60, 209] on div at bounding box center [60, 209] width 8 height 8
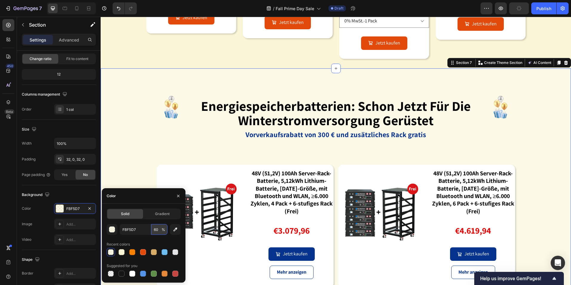
click at [161, 229] on input "60" at bounding box center [159, 229] width 16 height 11
type input "0"
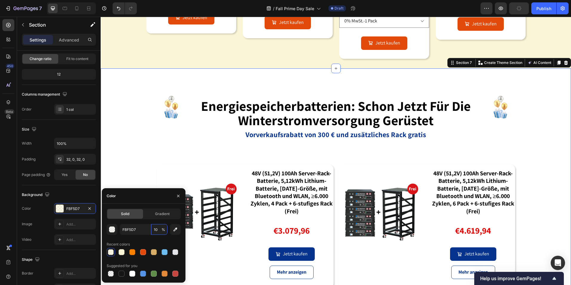
type input "100"
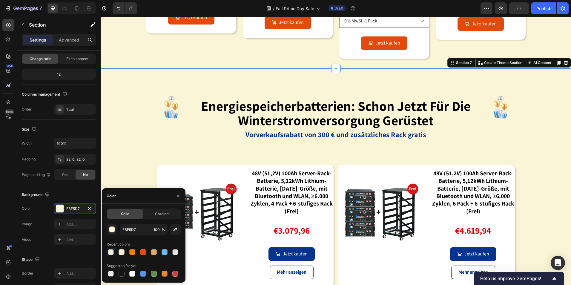
click at [542, 133] on div "Image energiespeicherbatterien: schon jetzt für die winterstromversorgung gerüs…" at bounding box center [336, 183] width 470 height 210
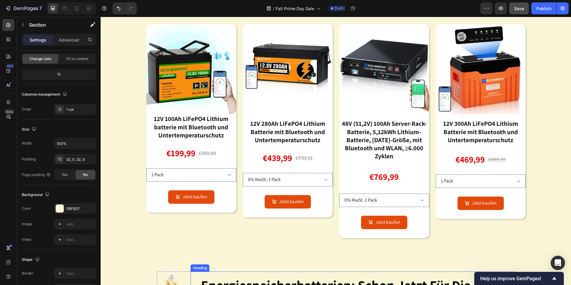
scroll to position [508, 0]
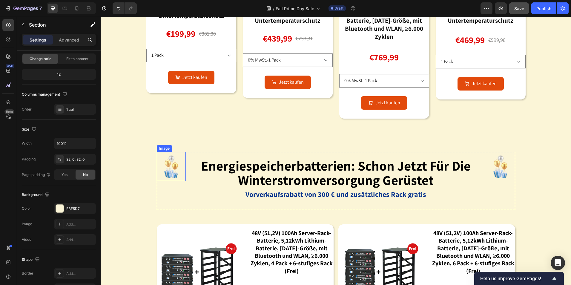
click at [168, 173] on img at bounding box center [171, 166] width 29 height 29
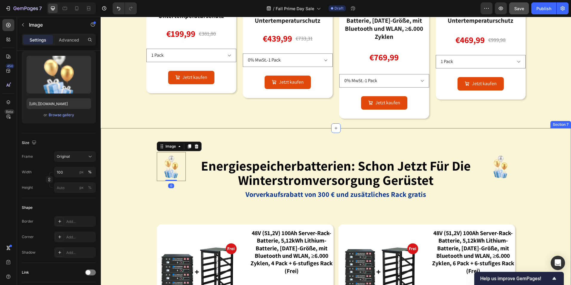
scroll to position [0, 0]
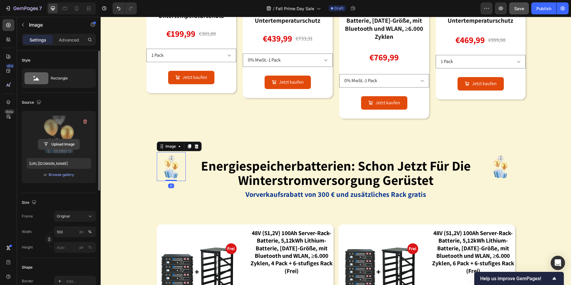
click at [61, 144] on input "file" at bounding box center [58, 144] width 41 height 10
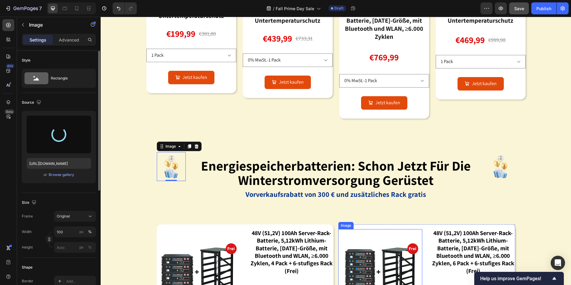
type input "[URL][DOMAIN_NAME]"
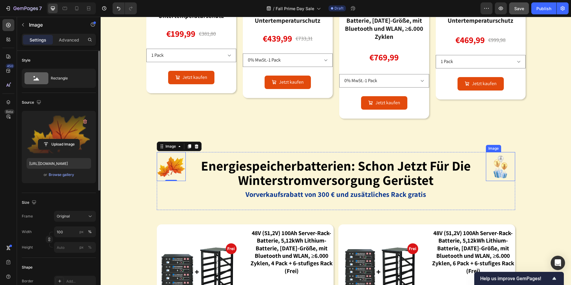
click at [498, 165] on img at bounding box center [500, 166] width 29 height 29
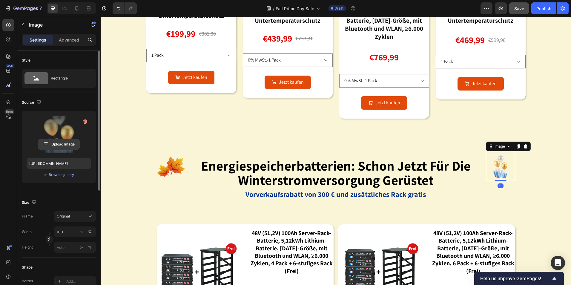
click at [69, 146] on input "file" at bounding box center [58, 144] width 41 height 10
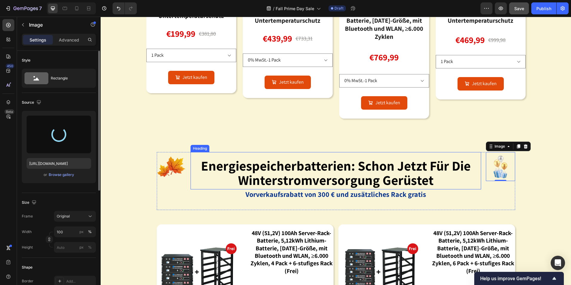
type input "[URL][DOMAIN_NAME]"
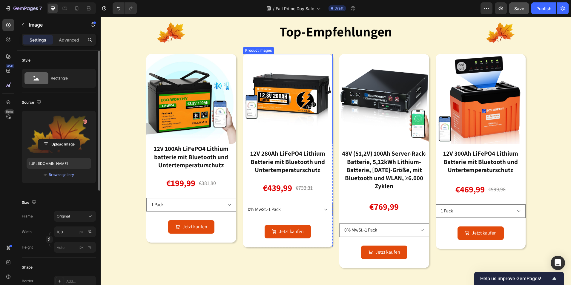
scroll to position [478, 0]
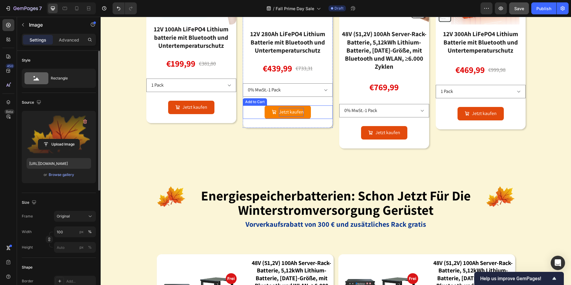
click at [295, 112] on div "Jetzt kaufen" at bounding box center [291, 112] width 25 height 9
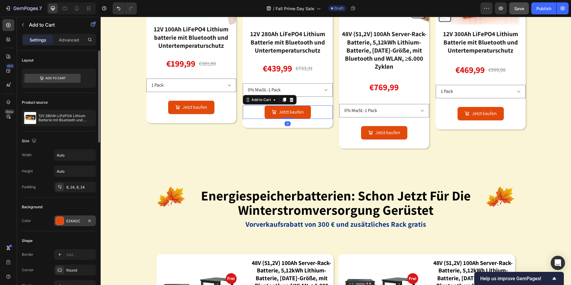
click at [60, 221] on div at bounding box center [60, 221] width 8 height 8
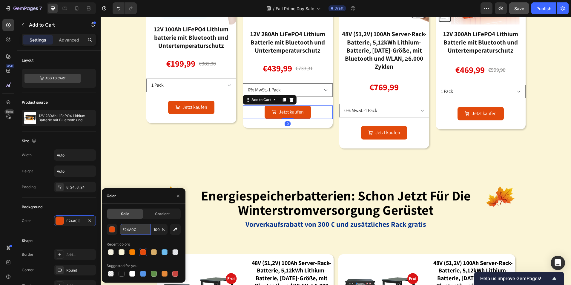
click at [142, 231] on input "E24A0C" at bounding box center [135, 229] width 31 height 11
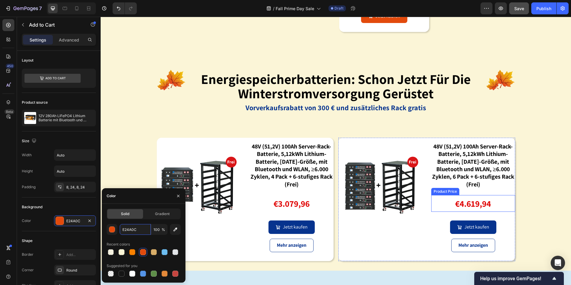
scroll to position [597, 0]
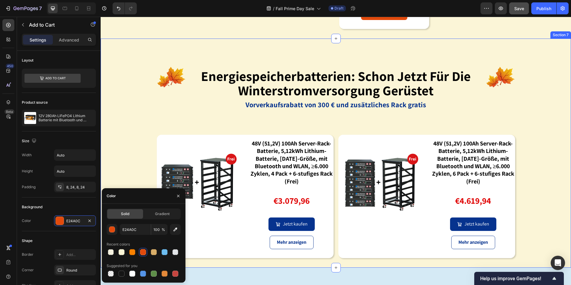
click at [126, 92] on div "Image energiespeicherbatterien: schon jetzt für die winterstromversorgung gerüs…" at bounding box center [336, 153] width 470 height 210
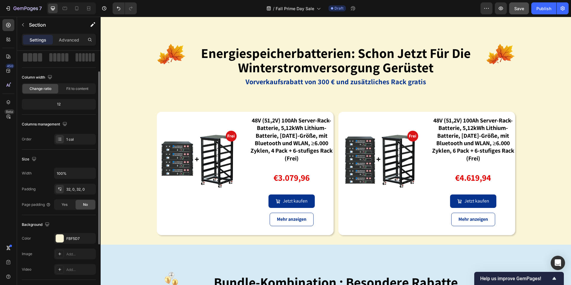
scroll to position [478, 0]
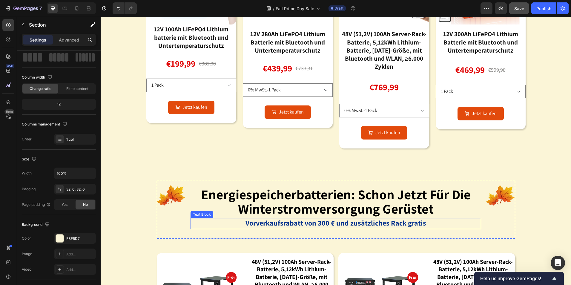
click at [361, 222] on strong "Vorverkaufsrabatt von 300 € und zusätzliches Rack gratis" at bounding box center [335, 223] width 181 height 10
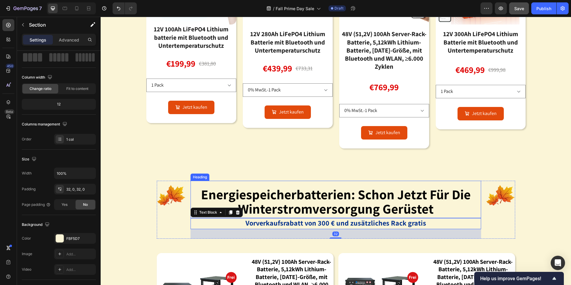
scroll to position [0, 0]
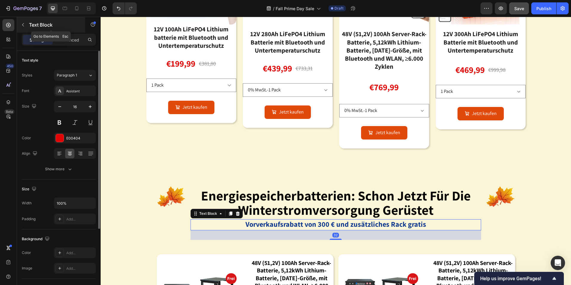
click at [25, 25] on icon "button" at bounding box center [23, 24] width 5 height 5
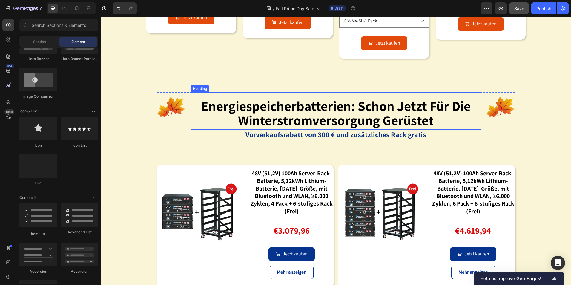
scroll to position [418, 0]
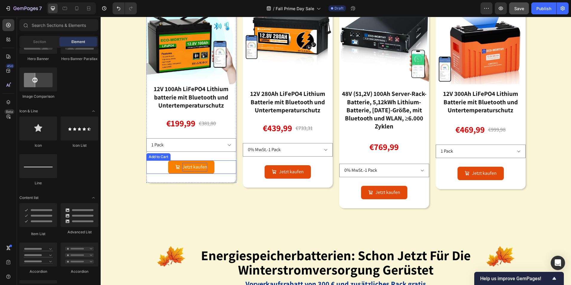
click at [192, 167] on div "Jetzt kaufen" at bounding box center [194, 167] width 25 height 9
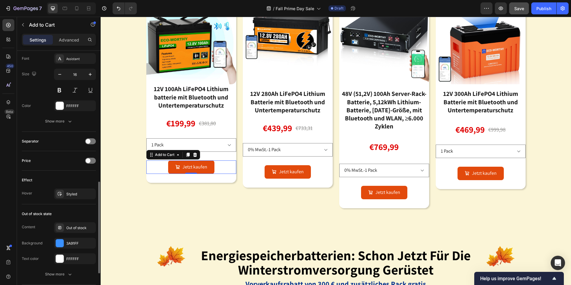
scroll to position [436, 0]
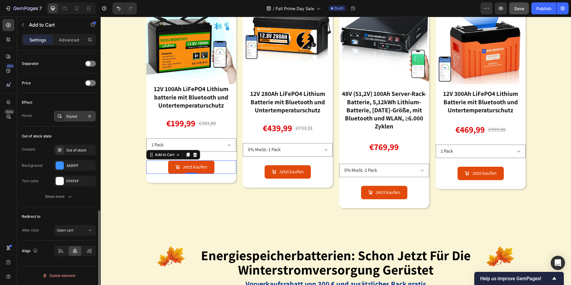
click at [74, 118] on div "Styled" at bounding box center [74, 116] width 17 height 5
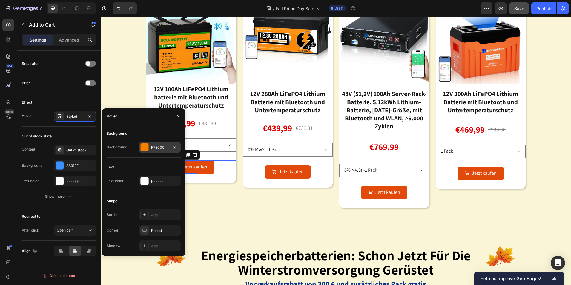
click at [162, 145] on div "F78000" at bounding box center [159, 147] width 17 height 5
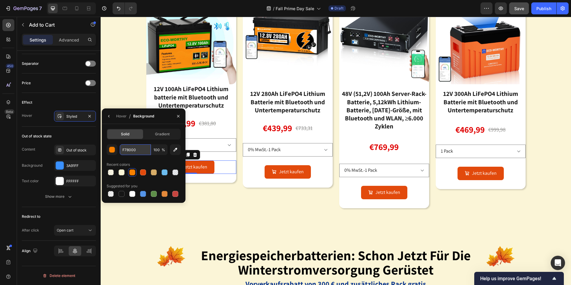
click at [141, 145] on input "F78000" at bounding box center [135, 149] width 31 height 11
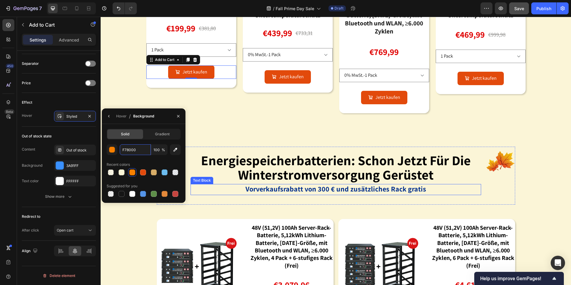
scroll to position [537, 0]
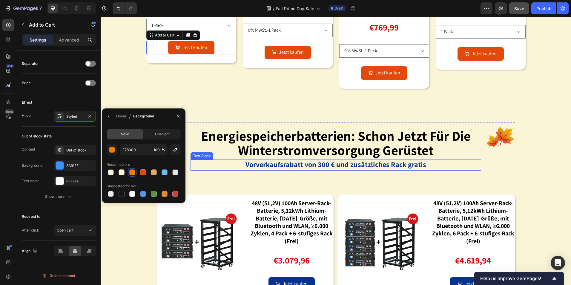
click at [339, 163] on strong "Vorverkaufsrabatt von 300 € und zusätzliches Rack gratis" at bounding box center [335, 164] width 181 height 10
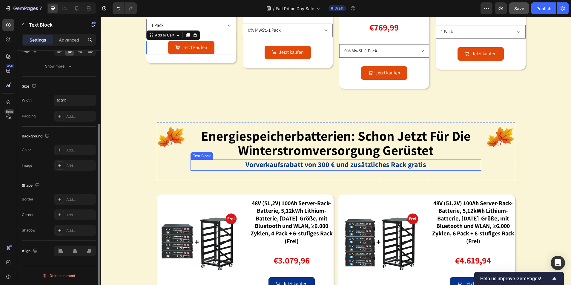
scroll to position [0, 0]
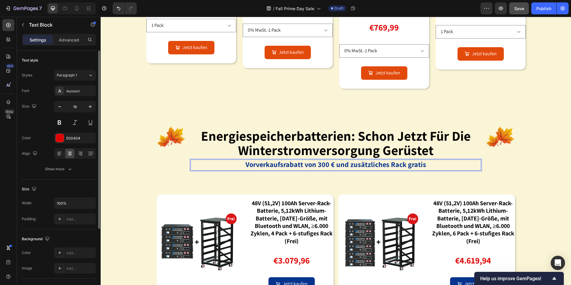
drag, startPoint x: 388, startPoint y: 163, endPoint x: 423, endPoint y: 164, distance: 34.3
click at [389, 163] on strong "Vorverkaufsrabatt von 300 € und zusätzliches Rack gratis" at bounding box center [335, 164] width 181 height 10
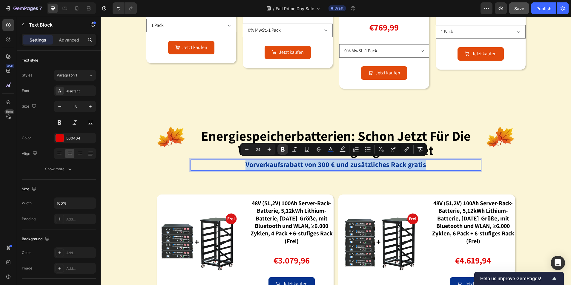
drag, startPoint x: 423, startPoint y: 164, endPoint x: 246, endPoint y: 167, distance: 177.1
click at [246, 167] on p "Vorverkaufsrabatt von 300 € und zusätzliches Rack gratis" at bounding box center [335, 165] width 289 height 10
click at [328, 147] on icon "Editor contextual toolbar" at bounding box center [331, 149] width 6 height 6
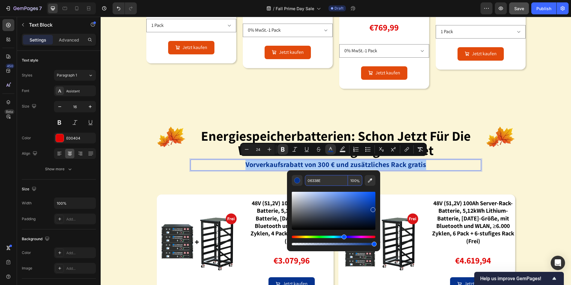
click at [325, 181] on input "06338E" at bounding box center [326, 180] width 43 height 11
paste input "F78000"
type input "F78000"
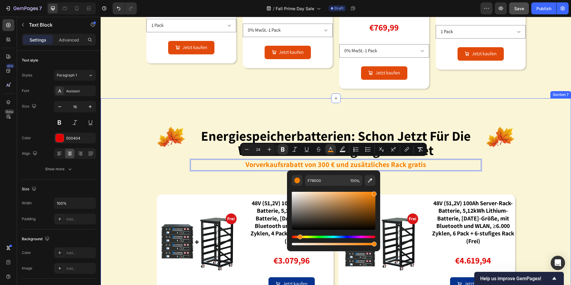
click at [539, 174] on div "Image energiespeicherbatterien: schon jetzt für die winterstromversorgung gerüs…" at bounding box center [336, 213] width 470 height 210
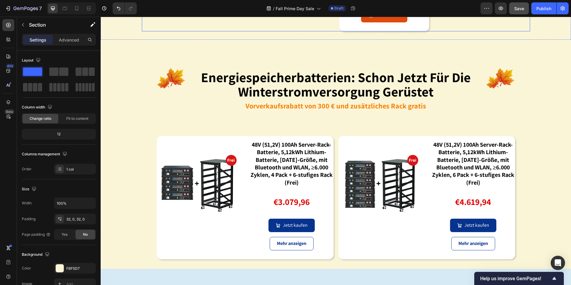
scroll to position [627, 0]
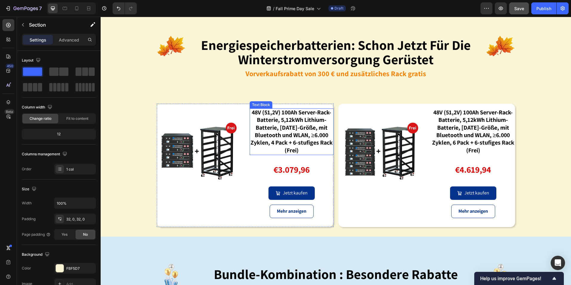
click at [284, 127] on strong "48V (51,2V) 100Ah Server-Rack-Batterie, 5,12kWh Lithium-Batterie, 3U-Größe, mit…" at bounding box center [292, 131] width 82 height 46
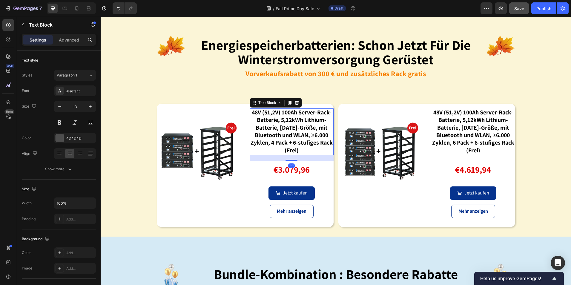
click at [283, 128] on strong "48V (51,2V) 100Ah Server-Rack-Batterie, 5,12kWh Lithium-Batterie, 3U-Größe, mit…" at bounding box center [292, 131] width 82 height 46
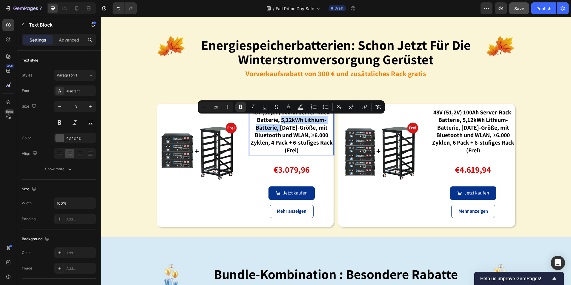
drag, startPoint x: 283, startPoint y: 129, endPoint x: 278, endPoint y: 118, distance: 12.5
click at [278, 118] on strong "48V (51,2V) 100Ah Server-Rack-Batterie, 5,12kWh Lithium-Batterie, 3U-Größe, mit…" at bounding box center [292, 131] width 82 height 46
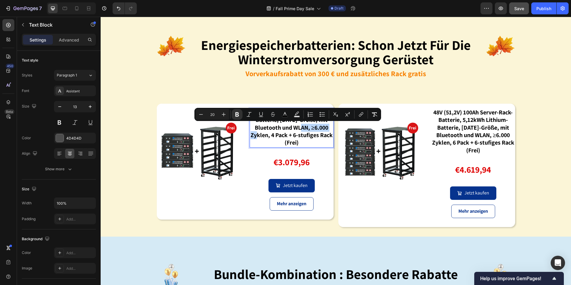
drag, startPoint x: 265, startPoint y: 136, endPoint x: 308, endPoint y: 126, distance: 44.0
click at [308, 126] on strong "48V (51,2V) 100Ah Server-Rack-Batterie, 3U-Größe, mit Bluetooth und WLAN, ≥6.00…" at bounding box center [292, 127] width 82 height 38
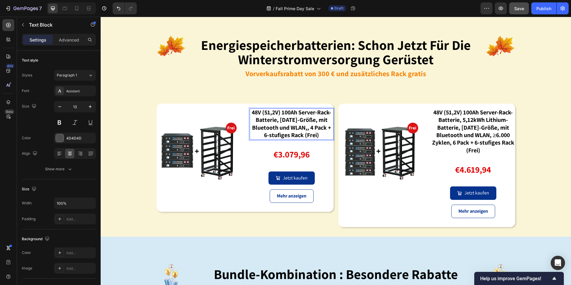
click at [309, 127] on strong "48V (51,2V) 100Ah Server-Rack-Batterie, 3U-Größe, mit Bluetooth und WLAN,, 4 Pa…" at bounding box center [291, 123] width 79 height 30
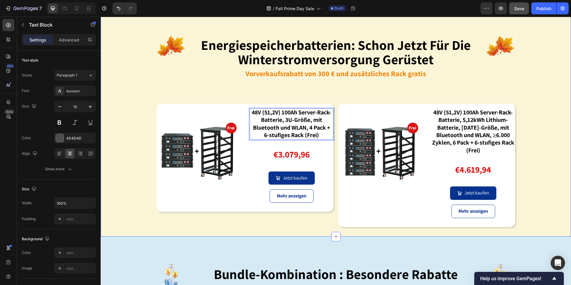
click at [535, 113] on div "Image energiespeicherbatterien: schon jetzt für die winterstromversorgung gerüs…" at bounding box center [336, 122] width 470 height 210
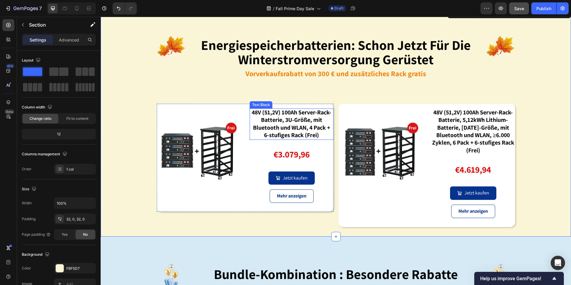
click at [308, 130] on strong "48V (51,2V) 100Ah Server-Rack-Batterie, 3U-Größe, mit Bluetooth und WLAN, 4 Pac…" at bounding box center [291, 123] width 79 height 30
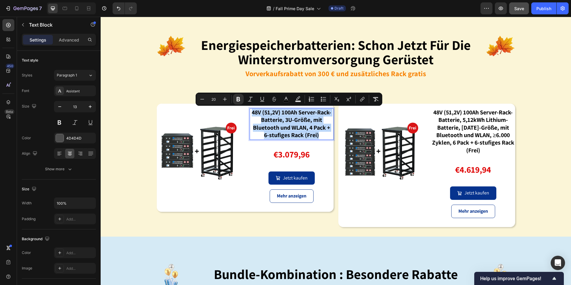
drag, startPoint x: 320, startPoint y: 134, endPoint x: 248, endPoint y: 113, distance: 75.5
click at [250, 113] on div "48V (51,2V) 100Ah Server-Rack-Batterie, 3U-Größe, mit Bluetooth und WLAN, 4 Pac…" at bounding box center [292, 124] width 84 height 32
copy strong "48V (51,2V) 100Ah Server-Rack-Batterie, 3U-Größe, mit Bluetooth und WLAN, 4 Pac…"
click at [478, 133] on strong "48V (51,2V) 100Ah Server-Rack-Batterie, 5,12kWh Lithium-Batterie, 3U-Größe, mit…" at bounding box center [473, 131] width 82 height 46
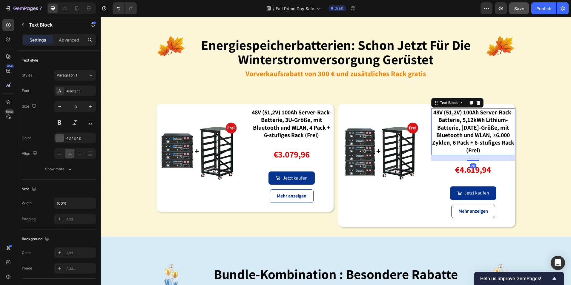
click at [488, 151] on p "48V (51,2V) 100Ah Server-Rack-Batterie, 5,12kWh Lithium-Batterie, 3U-Größe, mit…" at bounding box center [473, 131] width 83 height 45
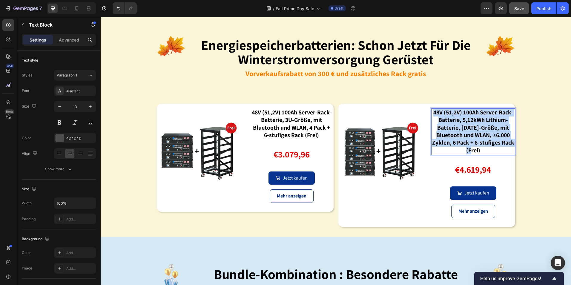
drag, startPoint x: 459, startPoint y: 137, endPoint x: 429, endPoint y: 113, distance: 38.4
click at [432, 113] on p "48V (51,2V) 100Ah Server-Rack-Batterie, 5,12kWh Lithium-Batterie, 3U-Größe, mit…" at bounding box center [473, 131] width 83 height 45
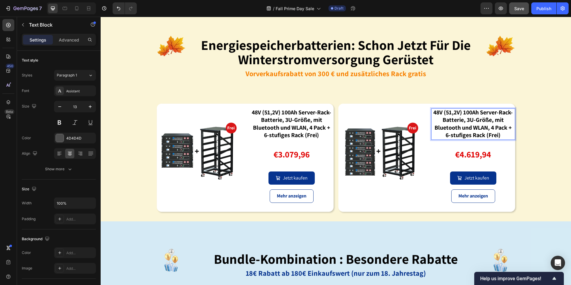
click at [493, 127] on strong "48V (51,2V) 100Ah Server-Rack-Batterie, 3U-Größe, mit Bluetooth und WLAN, 4 Pac…" at bounding box center [472, 123] width 79 height 30
click at [489, 128] on strong "48V (51,2V) 100Ah Server-Rack-Batterie, 3U-Größe, mit Bluetooth und WLAN, 4 Pac…" at bounding box center [472, 123] width 79 height 30
click at [491, 128] on strong "48V (51,2V) 100Ah Server-Rack-Batterie, 3U-Größe, mit Bluetooth und WLAN, 4 Pac…" at bounding box center [472, 123] width 79 height 30
click at [530, 133] on div "Image energiespeicherbatterien: schon jetzt für die winterstromversorgung gerüs…" at bounding box center [336, 114] width 470 height 195
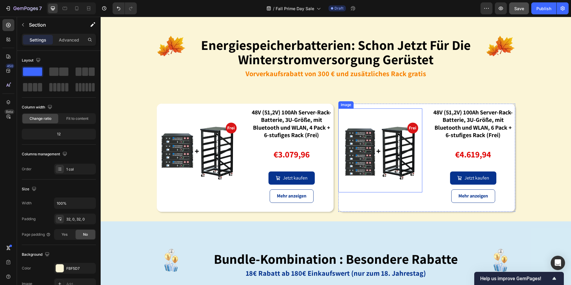
scroll to position [567, 0]
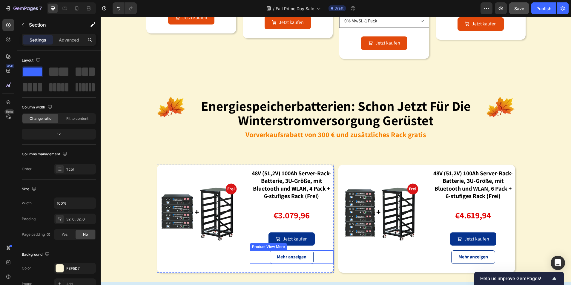
click at [316, 255] on div "Mehr anzeigen" at bounding box center [292, 256] width 84 height 13
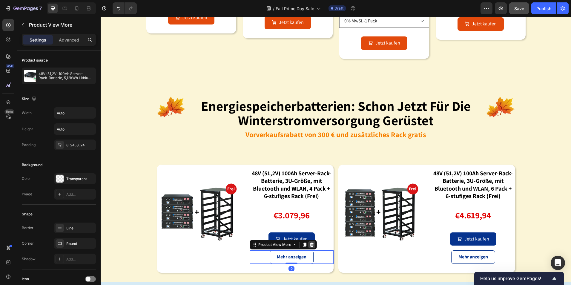
click at [309, 242] on icon at bounding box center [311, 244] width 5 height 5
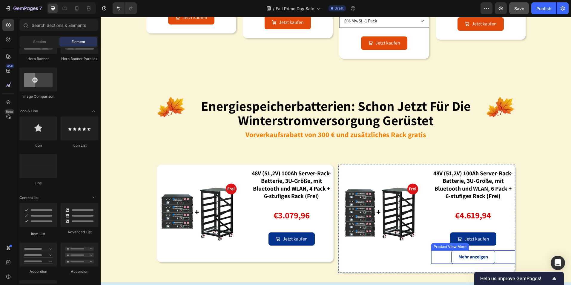
click at [503, 257] on div "Mehr anzeigen" at bounding box center [473, 256] width 84 height 13
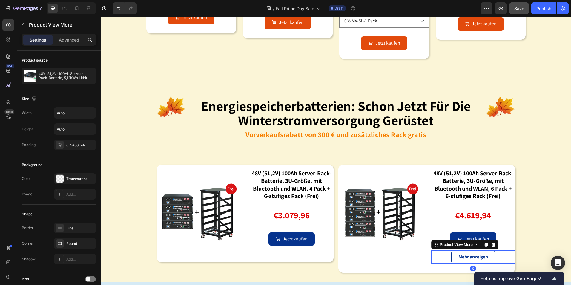
drag, startPoint x: 488, startPoint y: 245, endPoint x: 469, endPoint y: 199, distance: 49.5
click at [491, 245] on icon at bounding box center [493, 244] width 5 height 5
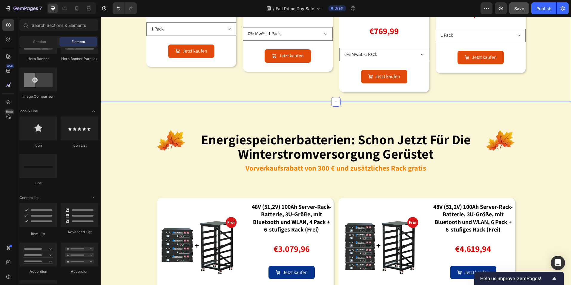
scroll to position [508, 0]
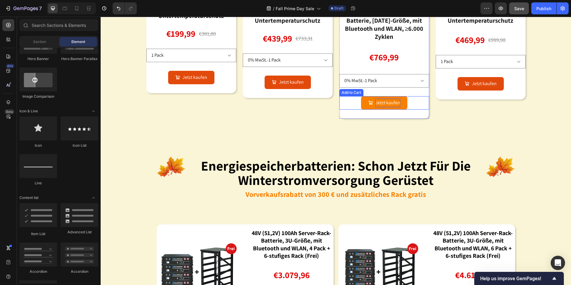
click at [387, 103] on div "Jetzt kaufen" at bounding box center [387, 103] width 25 height 9
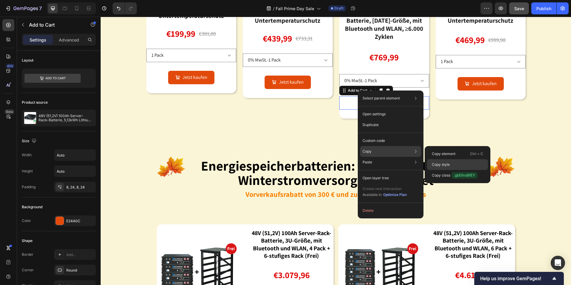
click at [451, 164] on div "Copy style" at bounding box center [457, 164] width 61 height 11
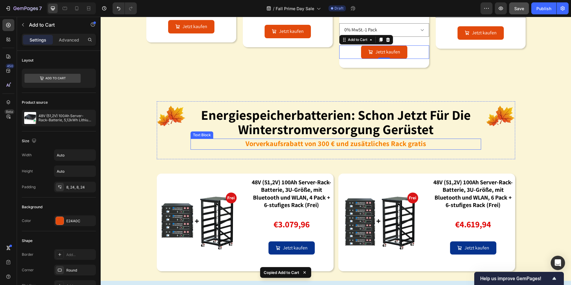
scroll to position [597, 0]
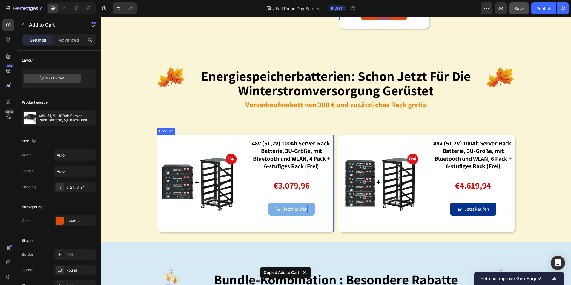
click at [283, 208] on div "Jetzt kaufen" at bounding box center [295, 209] width 25 height 9
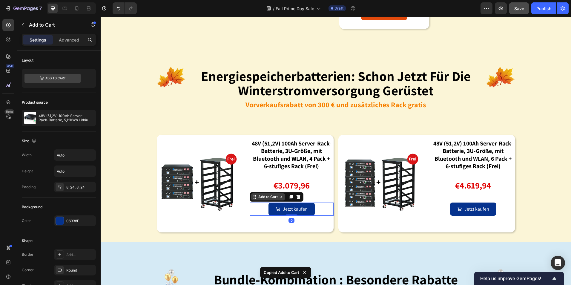
click at [270, 197] on div "Add to Cart" at bounding box center [268, 196] width 22 height 5
click at [269, 195] on div "Add to Cart" at bounding box center [268, 196] width 22 height 5
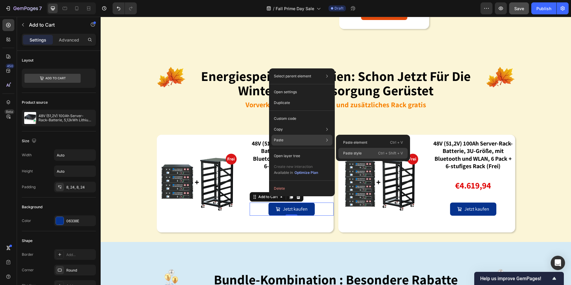
drag, startPoint x: 368, startPoint y: 152, endPoint x: 280, endPoint y: 144, distance: 88.8
click at [368, 152] on div "Paste style Ctrl + Shift + V" at bounding box center [372, 153] width 69 height 11
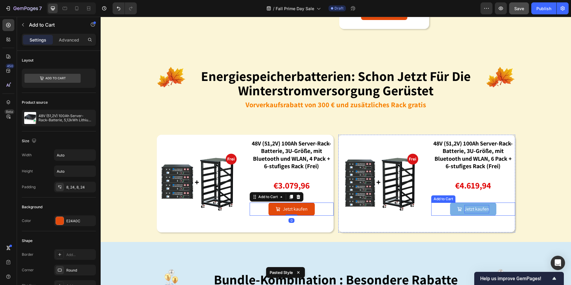
click at [465, 205] on div "Jetzt kaufen" at bounding box center [476, 209] width 25 height 9
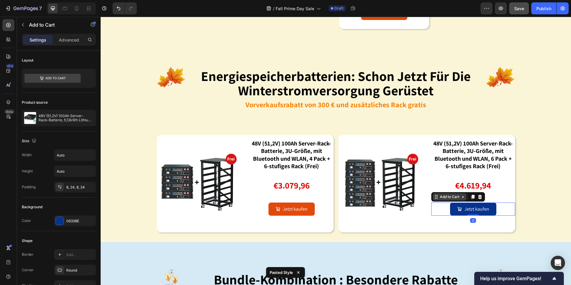
click at [445, 195] on div "Add to Cart" at bounding box center [450, 196] width 22 height 5
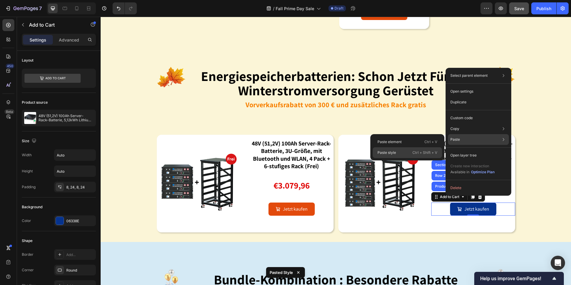
click at [401, 154] on div "Paste style Ctrl + Shift + V" at bounding box center [407, 152] width 69 height 11
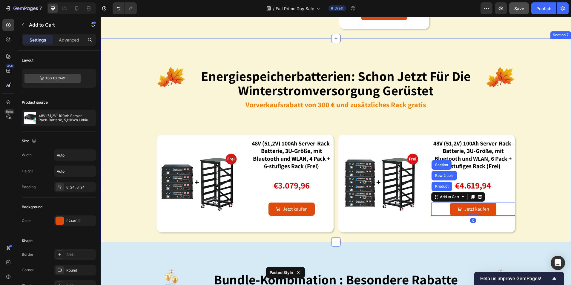
click at [542, 190] on div "Image energiespeicherbatterien: schon jetzt für die winterstromversorgung gerüs…" at bounding box center [336, 140] width 470 height 184
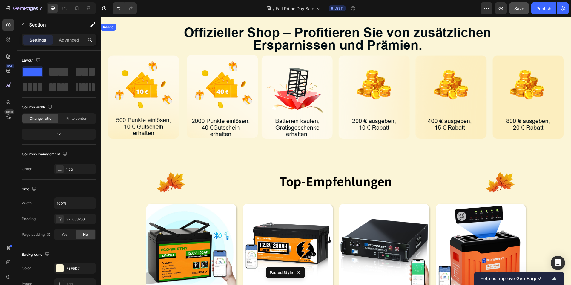
scroll to position [0, 0]
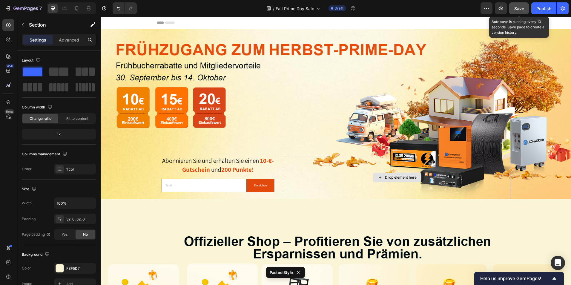
drag, startPoint x: 413, startPoint y: 127, endPoint x: 517, endPoint y: 7, distance: 158.7
click at [517, 7] on span "Save" at bounding box center [519, 8] width 10 height 5
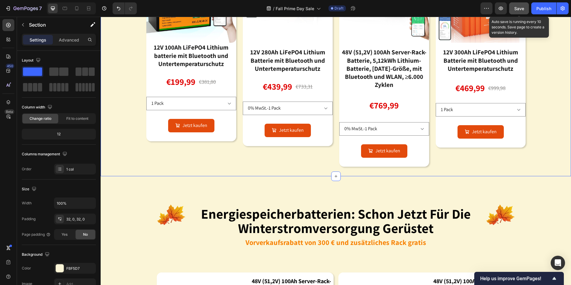
scroll to position [478, 0]
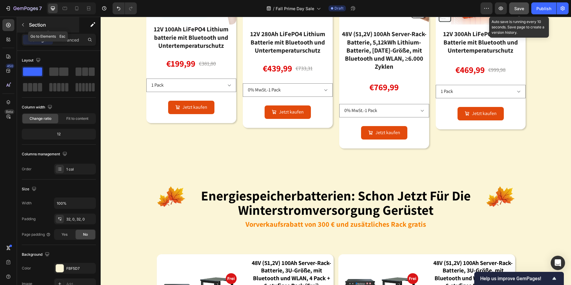
click at [23, 27] on icon "button" at bounding box center [23, 24] width 5 height 5
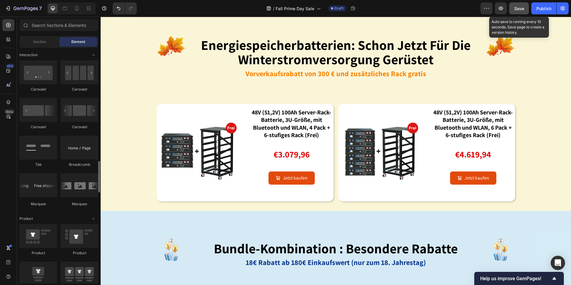
scroll to position [627, 0]
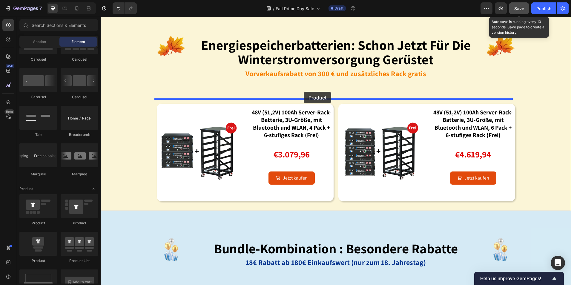
drag, startPoint x: 180, startPoint y: 226, endPoint x: 304, endPoint y: 92, distance: 182.6
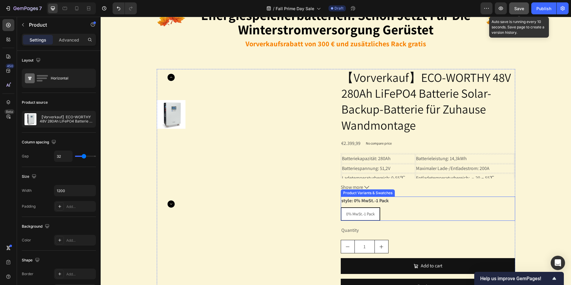
scroll to position [687, 0]
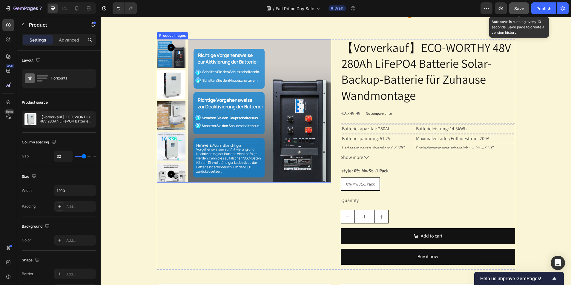
click at [284, 73] on img at bounding box center [259, 110] width 143 height 143
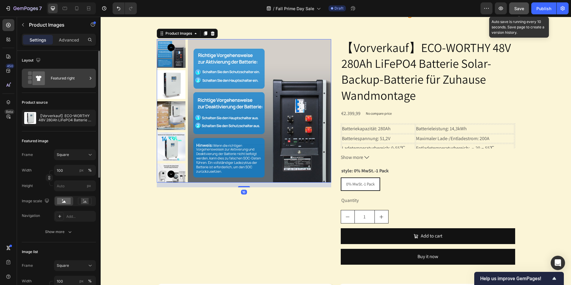
click at [83, 76] on div "Featured right" at bounding box center [69, 78] width 36 height 14
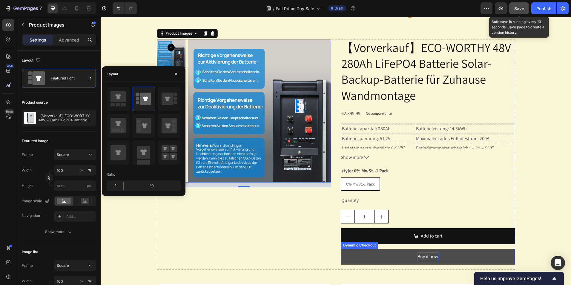
click at [430, 253] on div "Buy it now" at bounding box center [427, 256] width 21 height 9
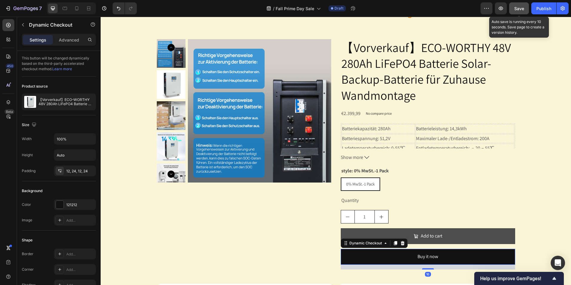
click at [400, 242] on icon at bounding box center [402, 243] width 4 height 4
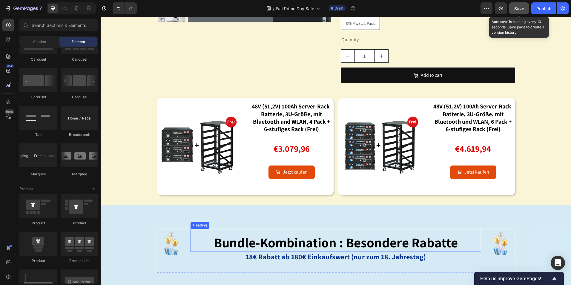
scroll to position [776, 0]
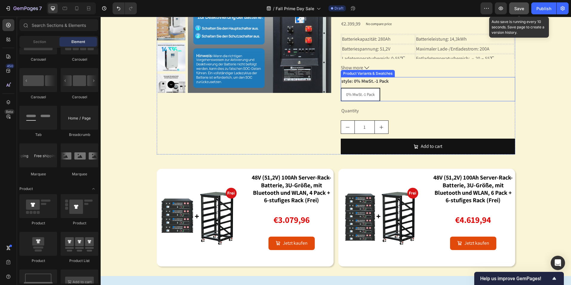
click at [405, 88] on div "0% MwSt.-1 Pack 0% MwSt.-1 Pack 0% MwSt.-1 Pack" at bounding box center [428, 94] width 174 height 13
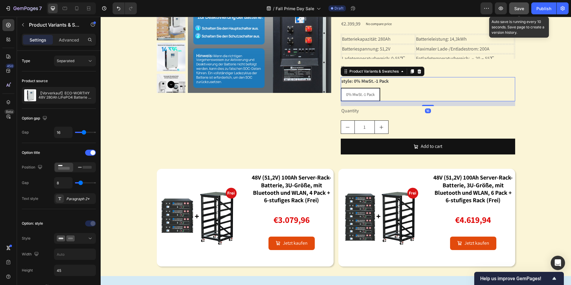
drag, startPoint x: 417, startPoint y: 71, endPoint x: 417, endPoint y: 87, distance: 16.1
click at [417, 71] on icon at bounding box center [419, 71] width 5 height 5
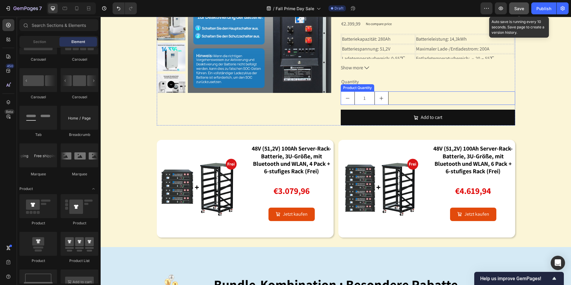
click at [414, 93] on div "1" at bounding box center [428, 97] width 174 height 13
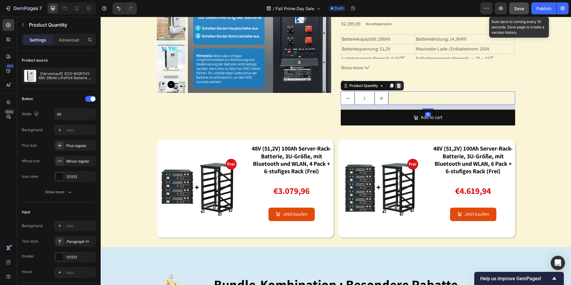
click at [397, 84] on icon at bounding box center [399, 86] width 4 height 4
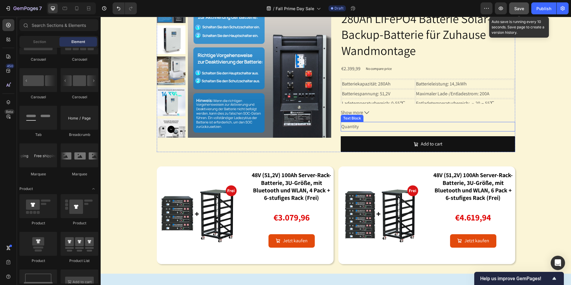
scroll to position [657, 0]
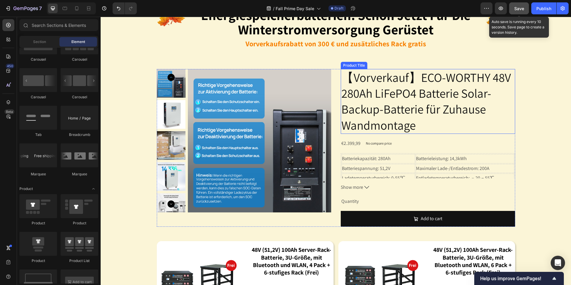
click at [393, 109] on h2 "【Vorverkauf】ECO-WORTHY 48V 280Ah LiFePO4 Batterie Solar-Backup-Batterie für Zuh…" at bounding box center [428, 101] width 174 height 65
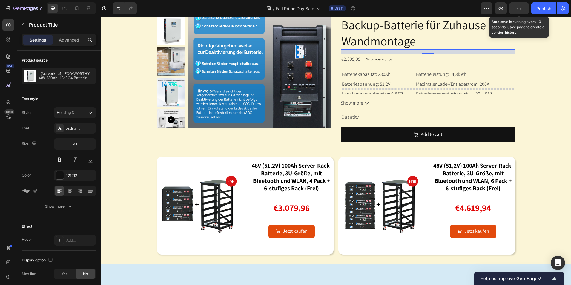
scroll to position [776, 0]
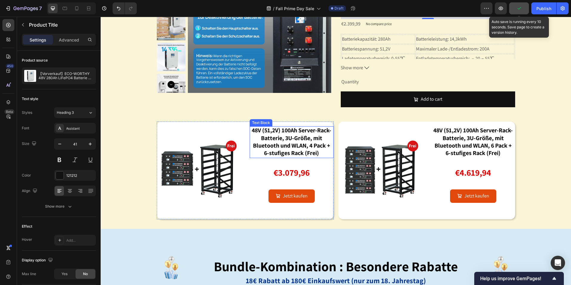
click at [297, 135] on strong "48V (51,2V) 100Ah Server-Rack-Batterie, 3U-Größe, mit Bluetooth und WLAN, 4 Pac…" at bounding box center [291, 141] width 79 height 30
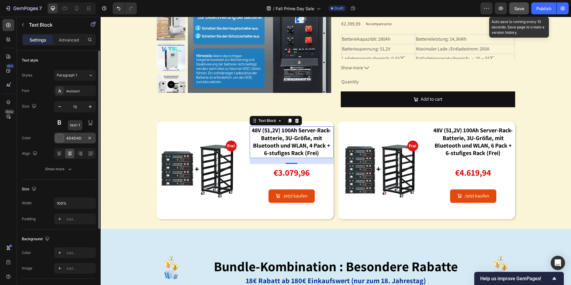
click at [62, 138] on div at bounding box center [60, 138] width 8 height 8
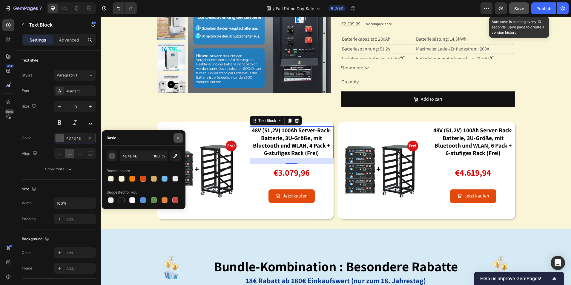
click at [182, 137] on button "button" at bounding box center [178, 138] width 10 height 10
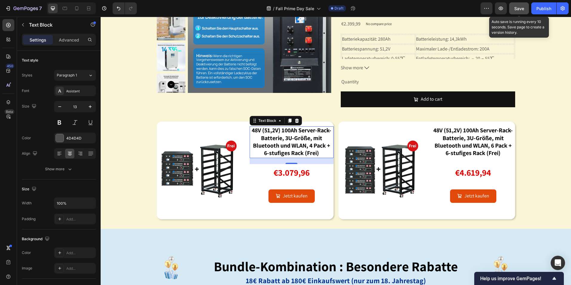
click at [316, 151] on strong "48V (51,2V) 100Ah Server-Rack-Batterie, 3U-Größe, mit Bluetooth und WLAN, 4 Pac…" at bounding box center [291, 141] width 79 height 30
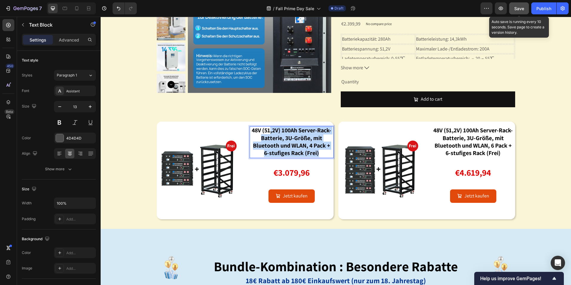
drag, startPoint x: 323, startPoint y: 151, endPoint x: 266, endPoint y: 134, distance: 59.5
click at [266, 134] on p "48V (51,2V) 100Ah Server-Rack-Batterie, 3U-Größe, mit Bluetooth und WLAN, 4 Pac…" at bounding box center [291, 142] width 83 height 30
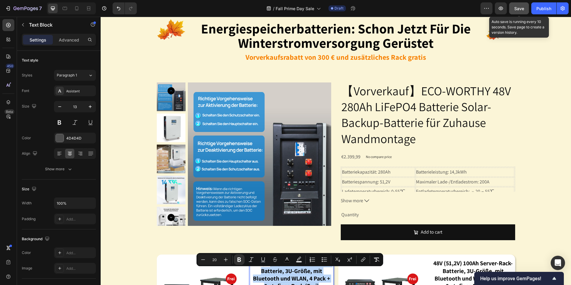
scroll to position [627, 0]
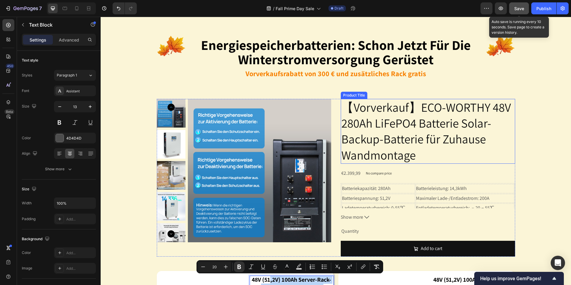
click at [378, 118] on h2 "【Vorverkauf】ECO-WORTHY 48V 280Ah LiFePO4 Batterie Solar-Backup-Batterie für Zuh…" at bounding box center [428, 131] width 174 height 65
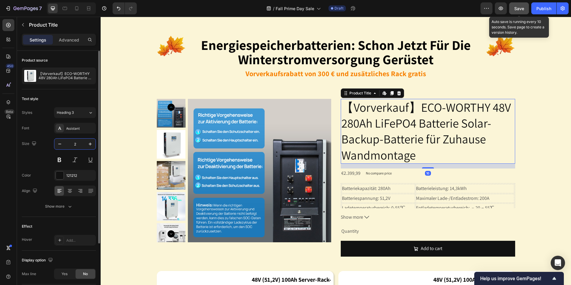
type input "20"
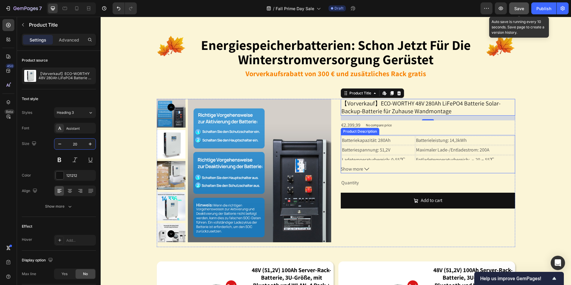
click at [357, 169] on span "Show more" at bounding box center [352, 169] width 22 height 9
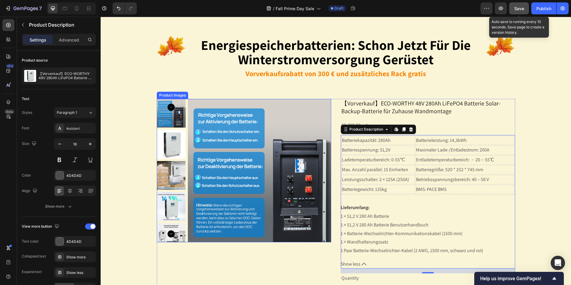
click at [242, 151] on img at bounding box center [259, 170] width 143 height 143
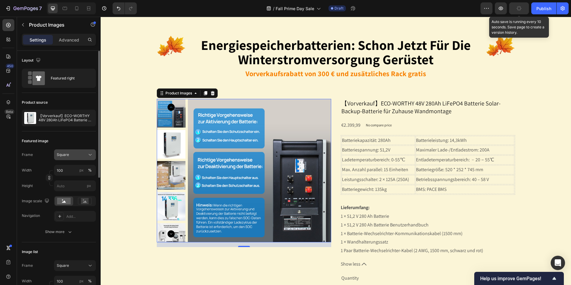
click at [86, 153] on div "Square" at bounding box center [75, 155] width 36 height 6
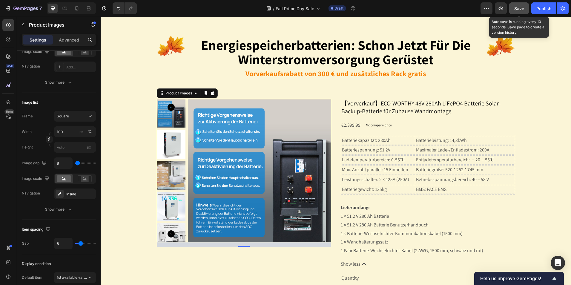
click at [257, 101] on img at bounding box center [259, 170] width 143 height 143
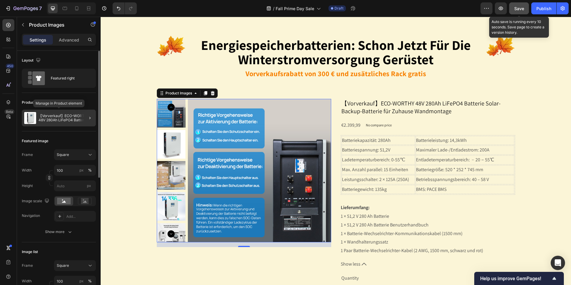
click at [78, 116] on p "【Vorverkauf】ECO-WORTHY 48V 280Ah LiFePO4 Batterie Solar-Backup-Batterie für Zuh…" at bounding box center [66, 118] width 55 height 8
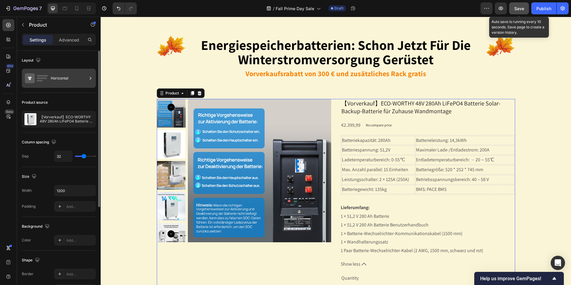
click at [81, 84] on div "Horizontal" at bounding box center [69, 78] width 36 height 14
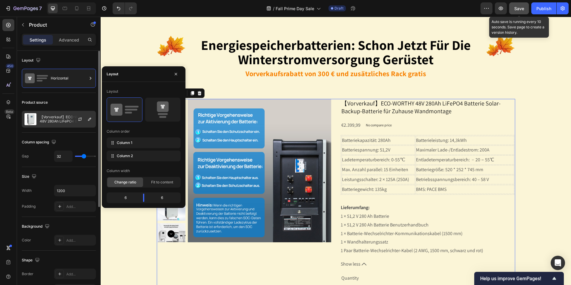
click at [76, 120] on div at bounding box center [82, 119] width 26 height 16
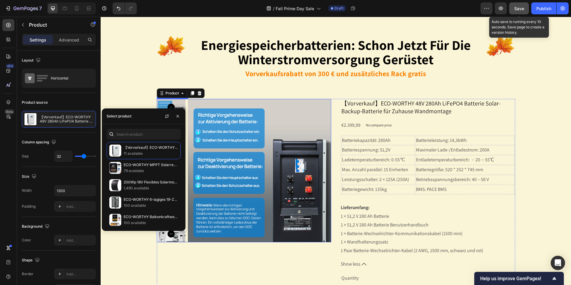
click at [235, 120] on img at bounding box center [259, 170] width 143 height 143
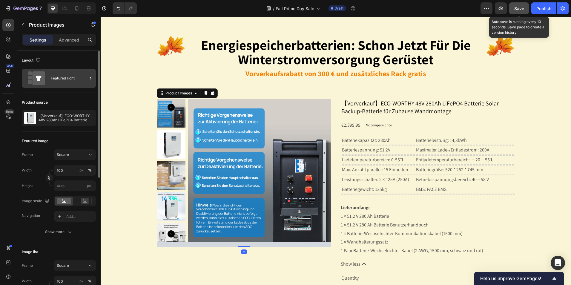
click at [71, 77] on div "Featured right" at bounding box center [69, 78] width 36 height 14
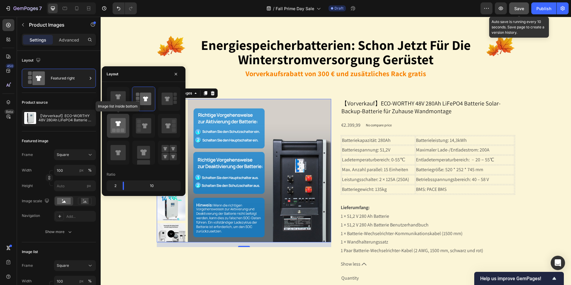
click at [122, 126] on icon at bounding box center [117, 125] width 15 height 15
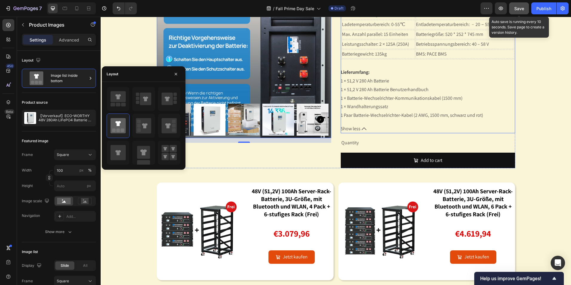
scroll to position [806, 0]
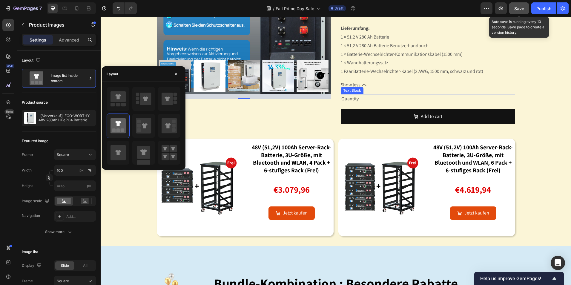
click at [355, 96] on div "Quantity" at bounding box center [428, 99] width 174 height 10
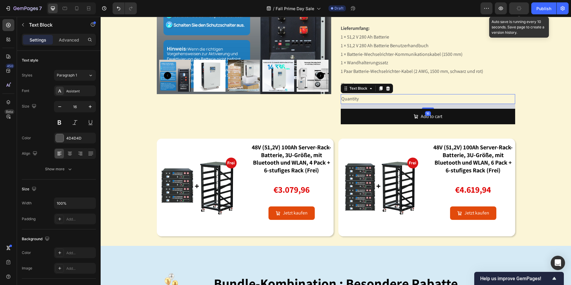
click at [386, 86] on icon at bounding box center [387, 88] width 5 height 5
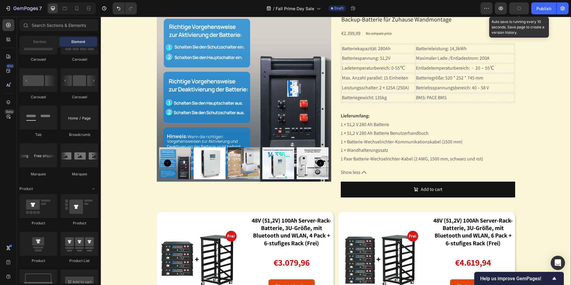
scroll to position [687, 0]
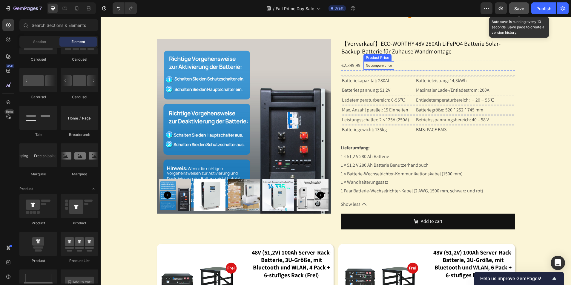
click at [379, 65] on p "No compare price" at bounding box center [379, 66] width 26 height 4
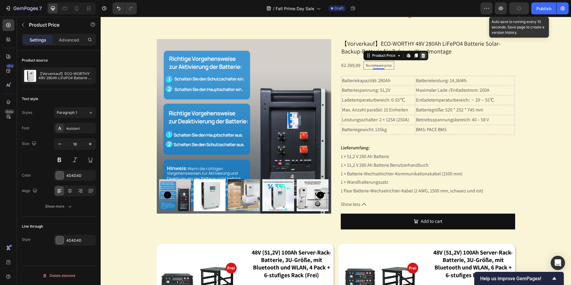
click at [421, 56] on icon at bounding box center [423, 55] width 5 height 5
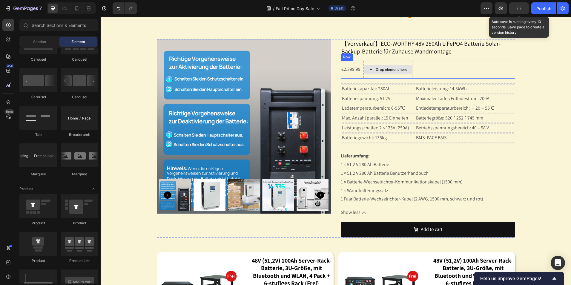
click at [363, 63] on div "Drop element here" at bounding box center [387, 70] width 49 height 18
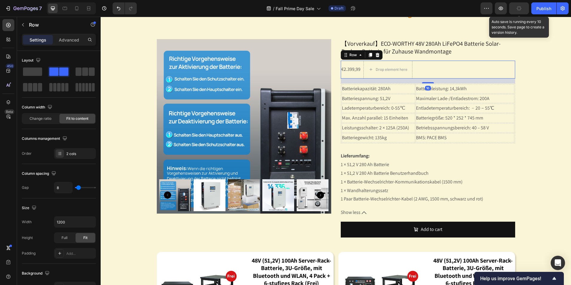
click at [379, 54] on div "Row" at bounding box center [362, 55] width 42 height 10
click at [375, 53] on icon at bounding box center [377, 55] width 4 height 4
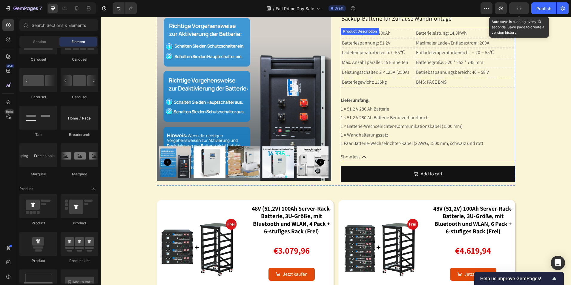
scroll to position [657, 0]
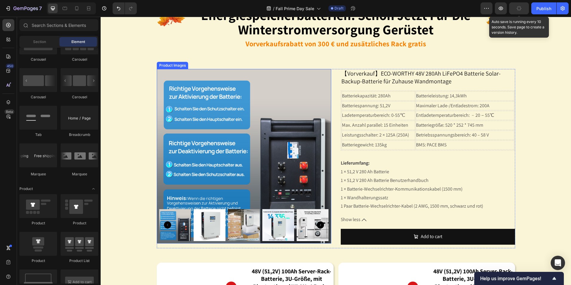
click at [270, 100] on img at bounding box center [244, 156] width 174 height 174
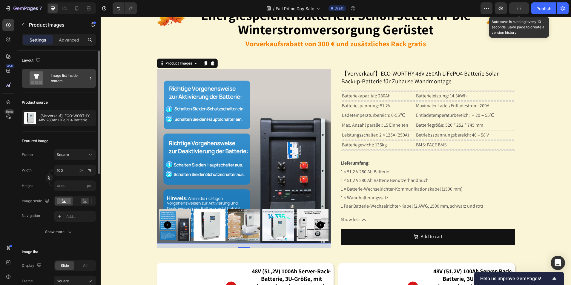
click at [82, 81] on div "Image list inside bottom" at bounding box center [69, 78] width 36 height 14
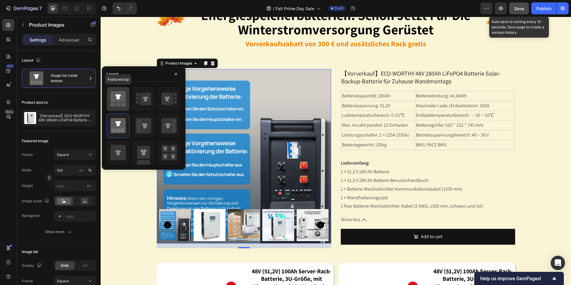
click at [125, 99] on icon at bounding box center [117, 96] width 15 height 11
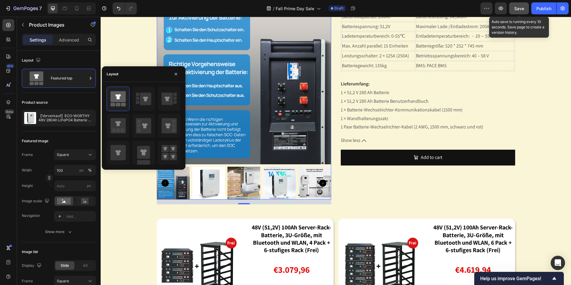
scroll to position [687, 0]
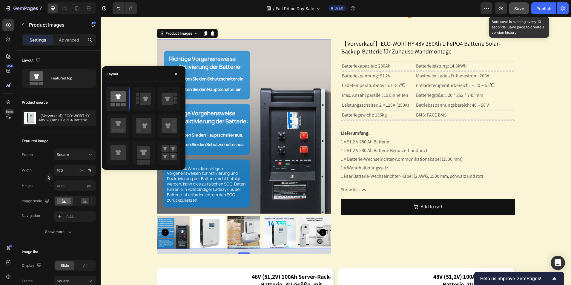
click at [267, 153] on img at bounding box center [244, 126] width 174 height 174
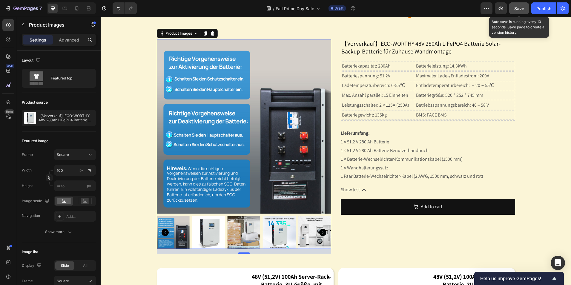
click at [217, 232] on img at bounding box center [208, 232] width 33 height 33
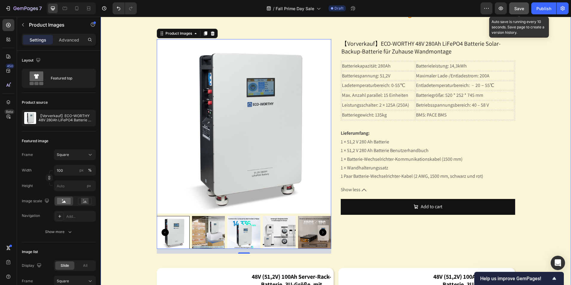
click at [540, 168] on div "Image energiespeicherbatterien: schon jetzt für die winterstromversorgung gerüs…" at bounding box center [336, 161] width 470 height 408
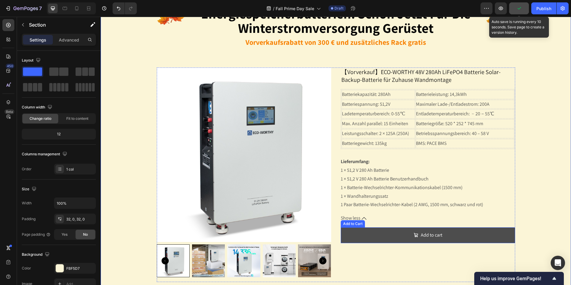
scroll to position [657, 0]
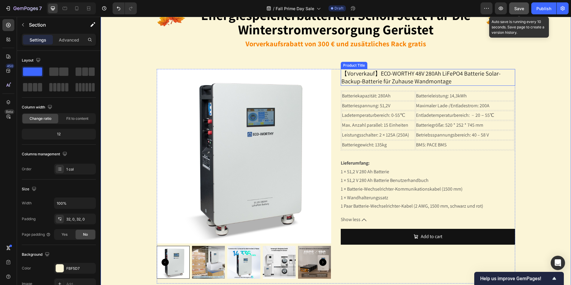
click at [427, 80] on h2 "【Vorverkauf】ECO-WORTHY 48V 280Ah LiFePO4 Batterie Solar-Backup-Batterie für Zuh…" at bounding box center [428, 77] width 174 height 17
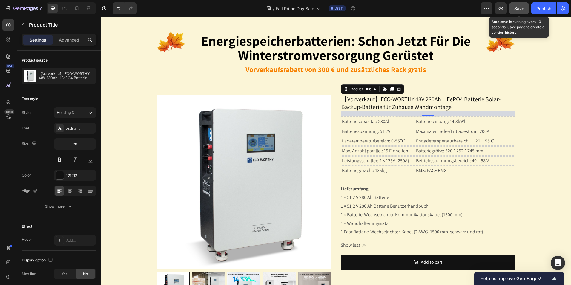
scroll to position [597, 0]
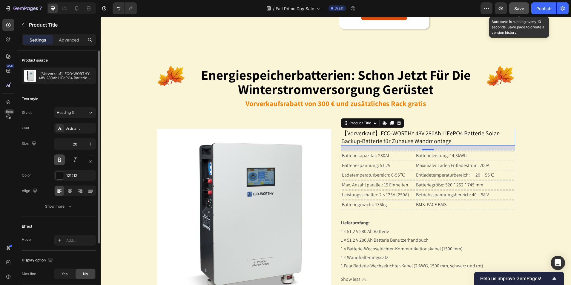
click at [60, 159] on button at bounding box center [59, 159] width 11 height 11
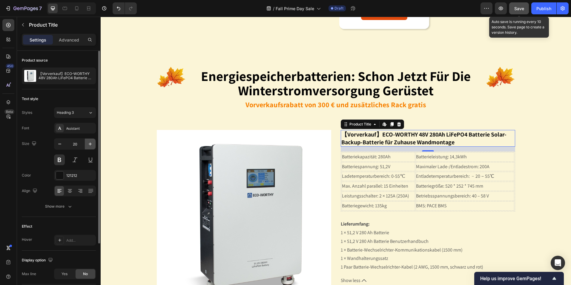
click at [89, 147] on button "button" at bounding box center [90, 144] width 11 height 11
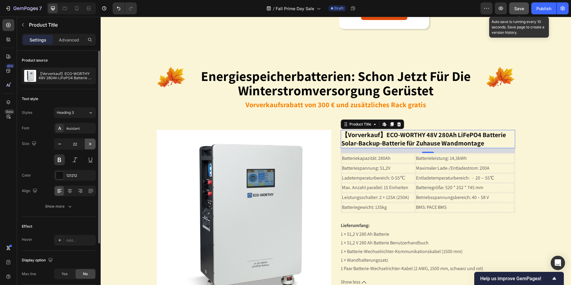
click at [89, 147] on button "button" at bounding box center [90, 144] width 11 height 11
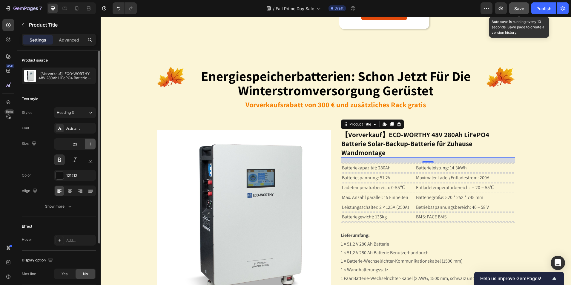
click at [89, 147] on button "button" at bounding box center [90, 144] width 11 height 11
type input "25"
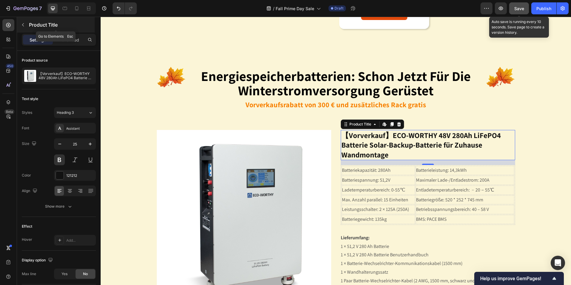
click at [28, 23] on div "Product Title" at bounding box center [56, 25] width 78 height 16
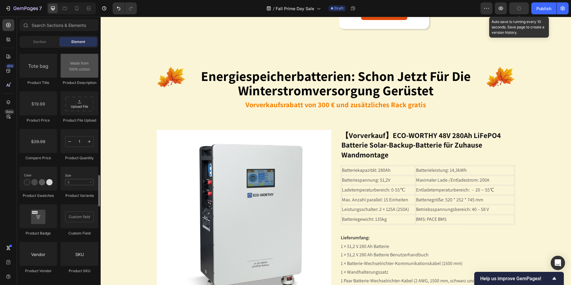
scroll to position [985, 0]
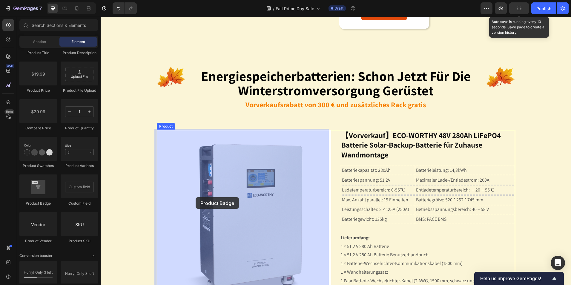
drag, startPoint x: 140, startPoint y: 199, endPoint x: 196, endPoint y: 197, distance: 55.9
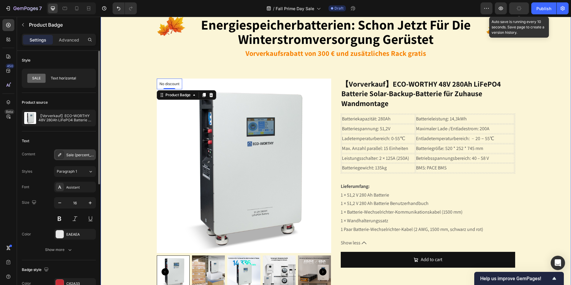
scroll to position [627, 0]
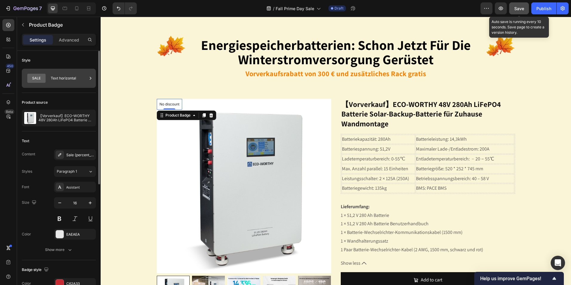
click at [68, 81] on div "Text horizontal" at bounding box center [69, 78] width 36 height 14
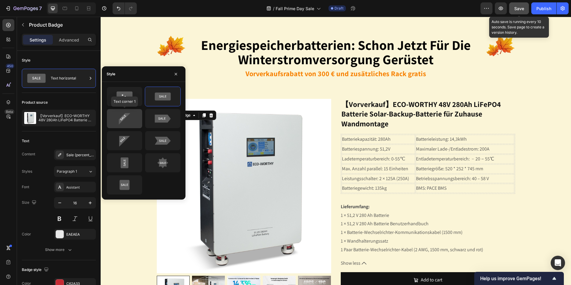
click at [132, 123] on icon at bounding box center [124, 119] width 28 height 12
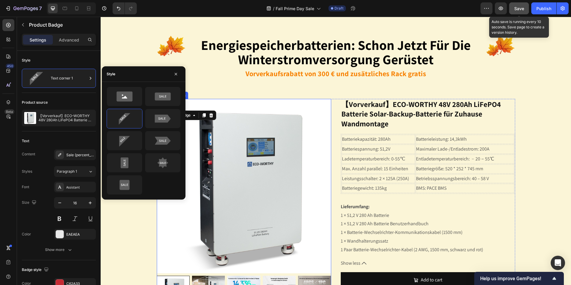
click at [177, 232] on img at bounding box center [244, 186] width 174 height 174
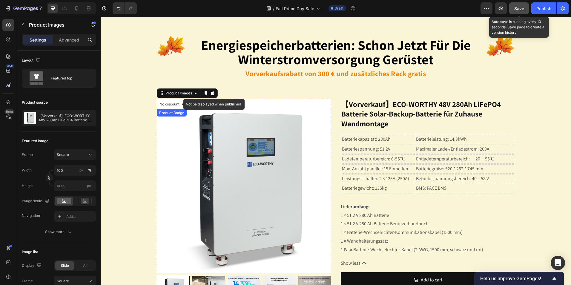
click at [170, 103] on p "No discount" at bounding box center [169, 104] width 20 height 5
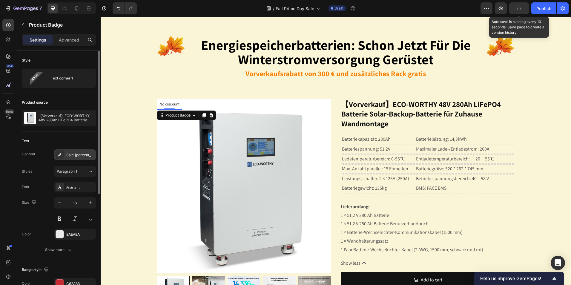
click at [89, 157] on div "Sale {percent_discount} off" at bounding box center [80, 154] width 28 height 5
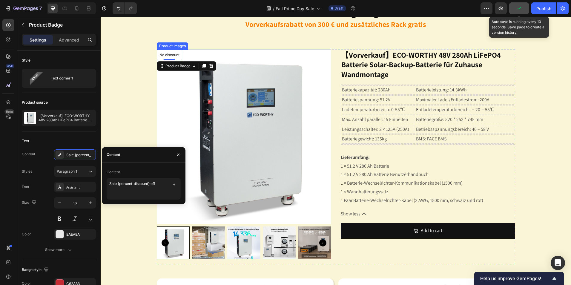
scroll to position [687, 0]
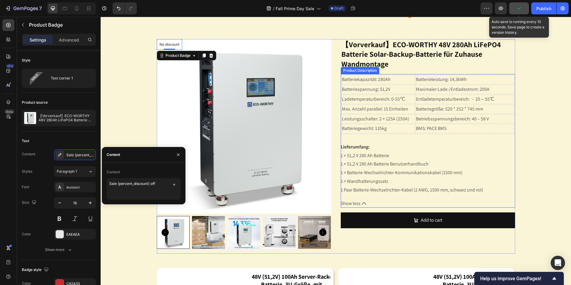
click at [369, 165] on p "1 × 51,2 V 280 Ah Batterie 1 × 51,2 V 280 Ah Batterie Benutzerhandbuch 1 × Batt…" at bounding box center [412, 172] width 142 height 41
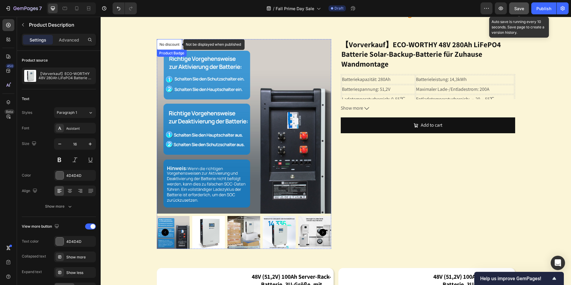
click at [168, 42] on p "No discount" at bounding box center [169, 44] width 20 height 5
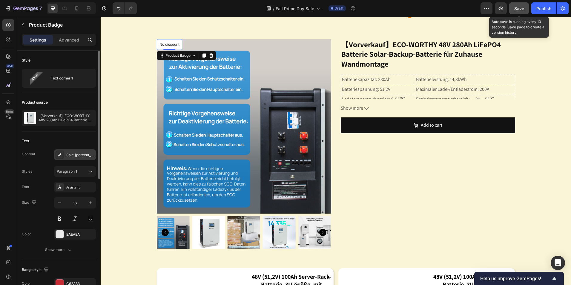
click at [81, 157] on div "Sale {percent_discount} off" at bounding box center [80, 154] width 28 height 5
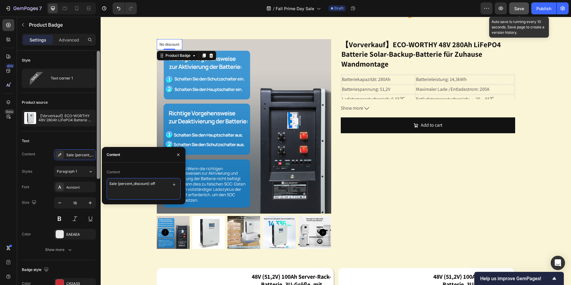
drag, startPoint x: 154, startPoint y: 185, endPoint x: 98, endPoint y: 183, distance: 56.2
click at [98, 183] on div "450 Beta Sections(18) Elements(83) Section Element Hero Section Product Detail …" at bounding box center [50, 151] width 101 height 268
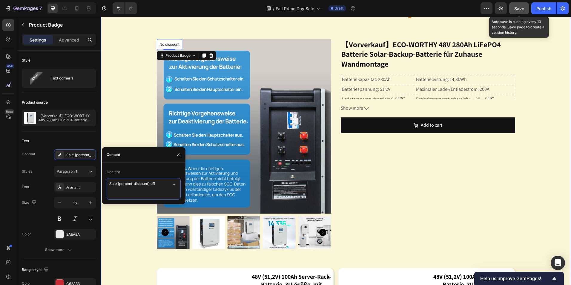
paste textarea "NEU IN"
type textarea "NEU IN"
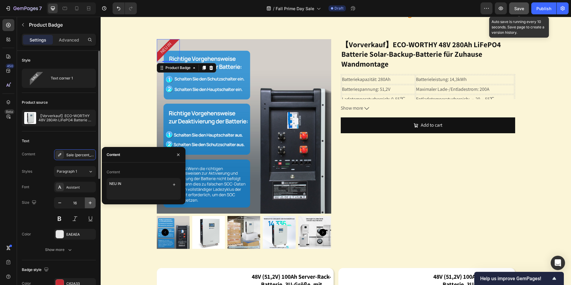
click at [87, 202] on icon "button" at bounding box center [90, 203] width 6 height 6
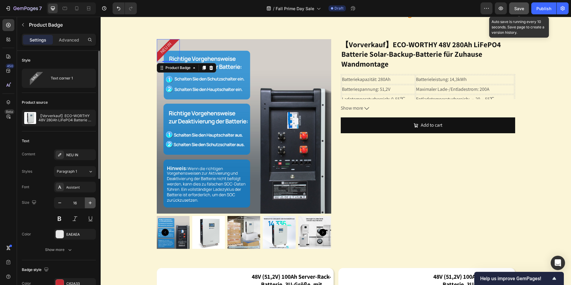
click at [87, 202] on icon "button" at bounding box center [90, 203] width 6 height 6
click at [90, 203] on icon "button" at bounding box center [90, 202] width 3 height 3
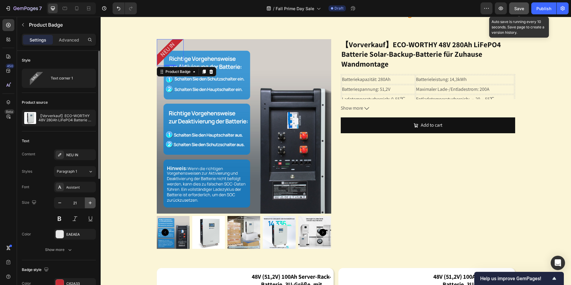
click at [90, 203] on icon "button" at bounding box center [90, 202] width 3 height 3
type input "24"
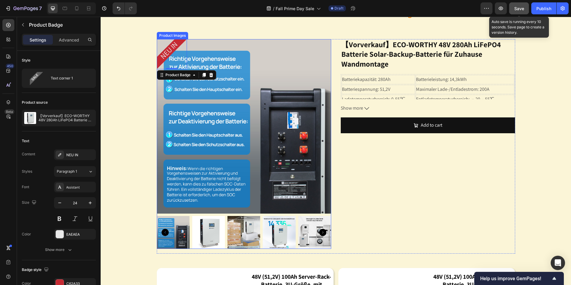
click at [208, 222] on img at bounding box center [208, 232] width 33 height 33
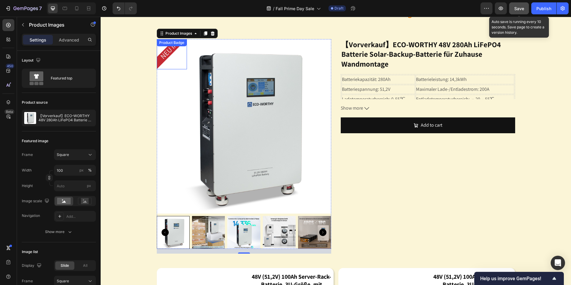
click at [163, 55] on pre "NEU IN" at bounding box center [168, 50] width 30 height 30
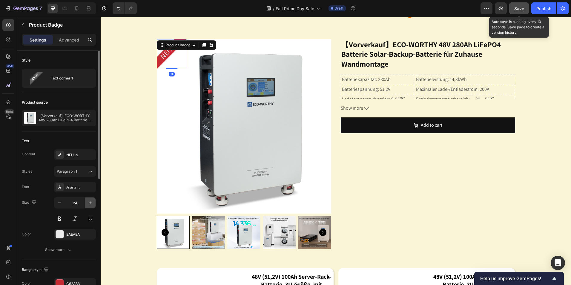
click at [91, 205] on icon "button" at bounding box center [90, 203] width 6 height 6
type input "26"
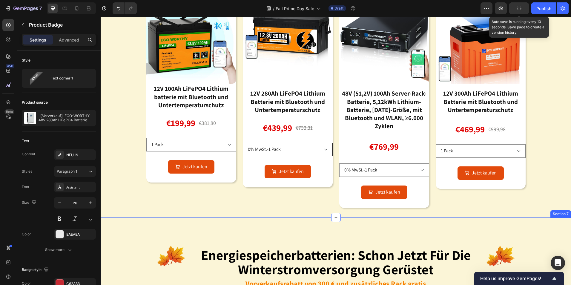
scroll to position [418, 0]
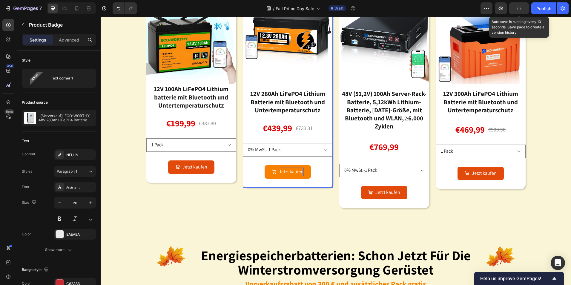
click at [292, 172] on div "Jetzt kaufen" at bounding box center [291, 172] width 25 height 9
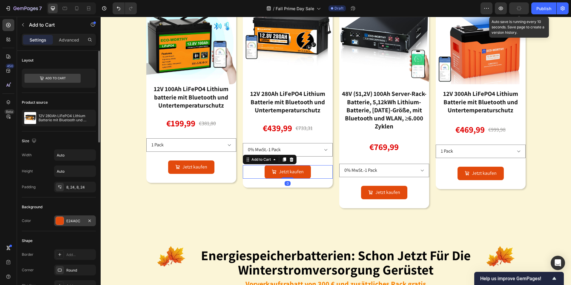
click at [68, 221] on div "E24A0C" at bounding box center [74, 220] width 17 height 5
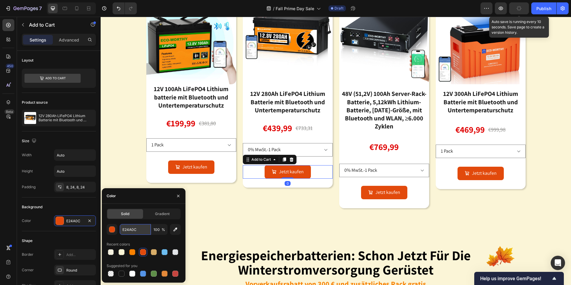
click at [142, 231] on input "E24A0C" at bounding box center [135, 229] width 31 height 11
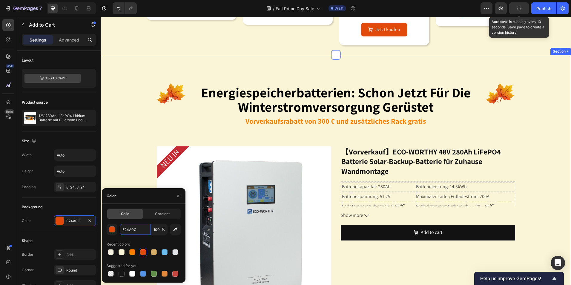
scroll to position [597, 0]
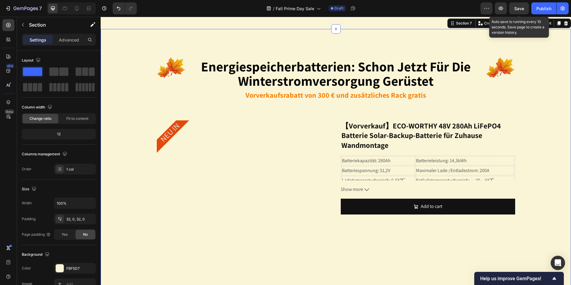
scroll to position [597, 0]
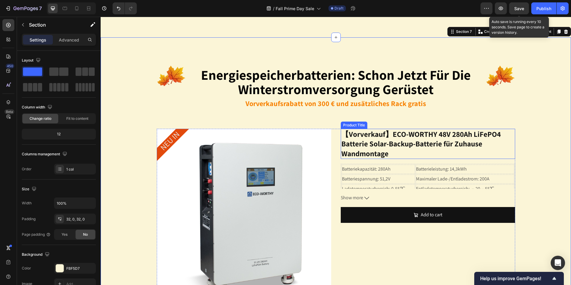
click at [388, 144] on h2 "【Vorverkauf】ECO-WORTHY 48V 280Ah LiFePO4 Batterie Solar-Backup-Batterie für Zuh…" at bounding box center [428, 144] width 174 height 30
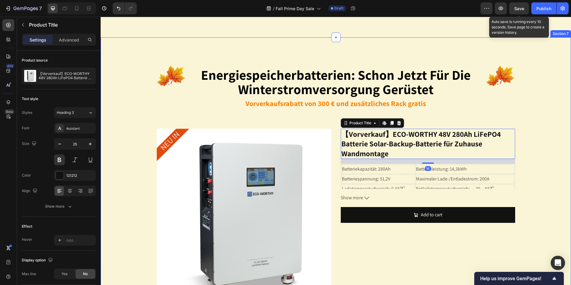
scroll to position [717, 0]
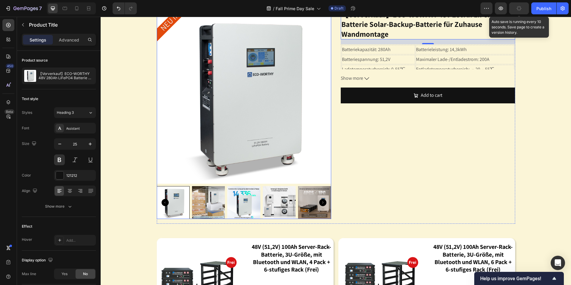
click at [279, 100] on img at bounding box center [244, 96] width 174 height 174
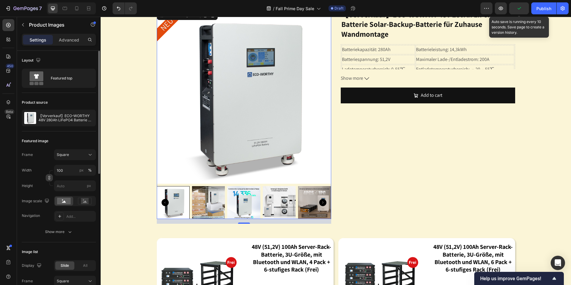
click at [50, 176] on icon "button" at bounding box center [49, 178] width 4 height 4
click at [72, 172] on input "100" at bounding box center [75, 170] width 42 height 11
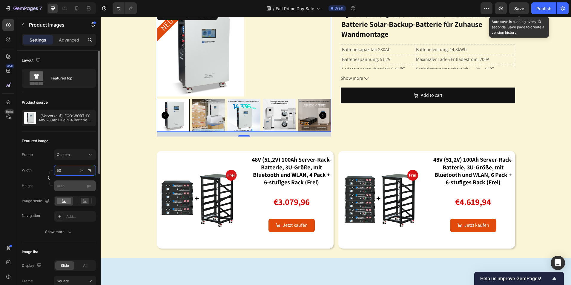
type input "50"
click at [70, 185] on input "px" at bounding box center [75, 185] width 42 height 11
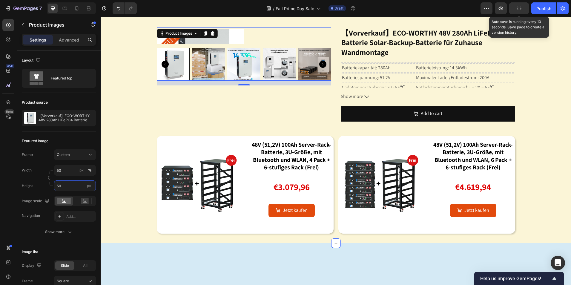
scroll to position [539, 0]
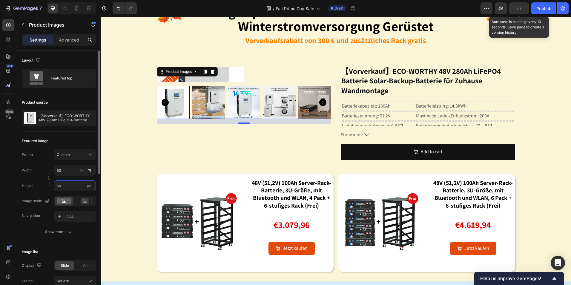
type input "5"
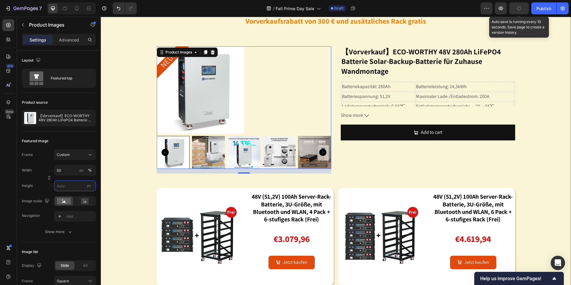
scroll to position [688, 0]
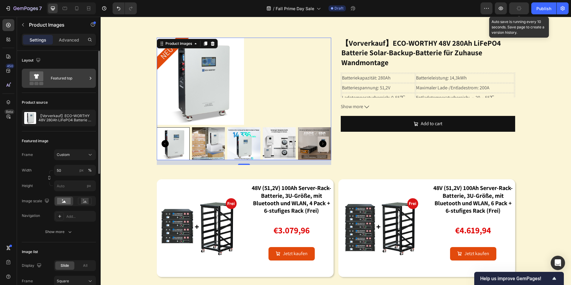
click at [74, 78] on div "Featured top" at bounding box center [69, 78] width 36 height 14
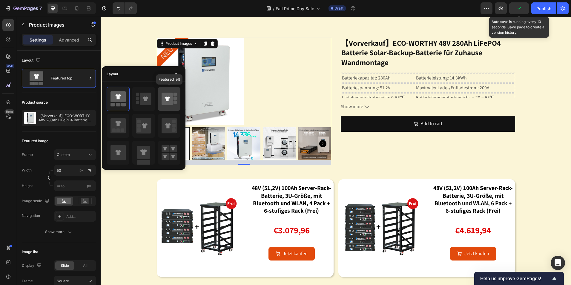
click at [173, 99] on icon at bounding box center [169, 98] width 15 height 17
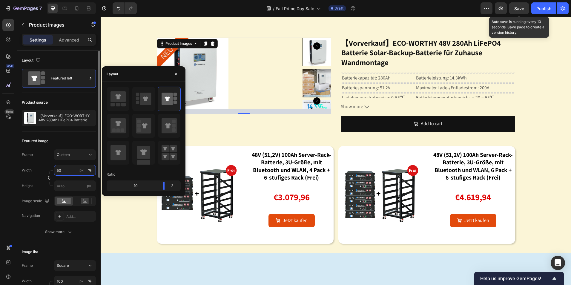
click at [77, 168] on input "50" at bounding box center [75, 170] width 42 height 11
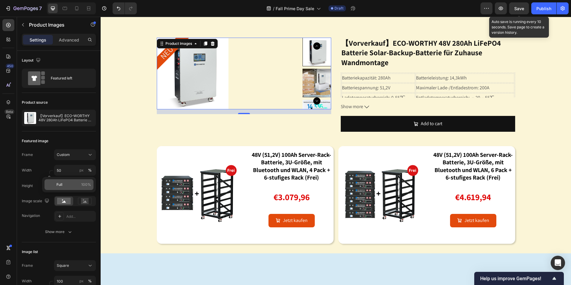
click at [66, 185] on p "Full 100%" at bounding box center [73, 184] width 35 height 5
type input "100"
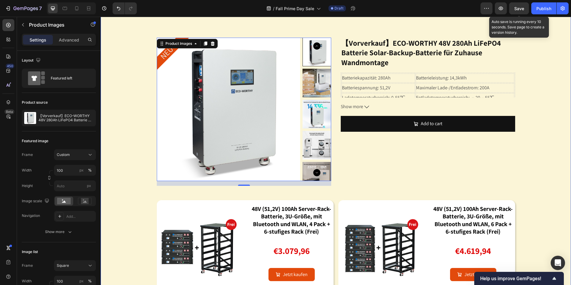
click at [555, 186] on div "Image energiespeicherbatterien: schon jetzt für die winterstromversorgung gerüs…" at bounding box center [336, 127] width 470 height 342
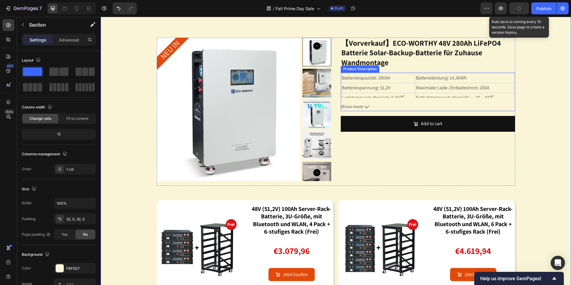
click at [364, 108] on icon at bounding box center [366, 107] width 5 height 5
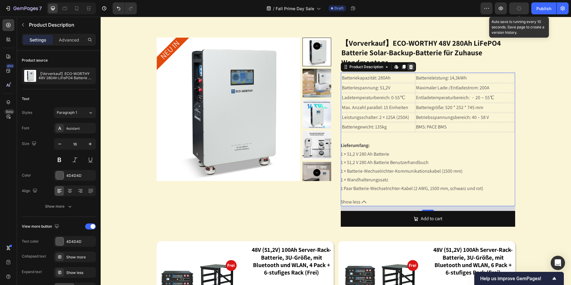
click at [410, 66] on icon at bounding box center [411, 67] width 4 height 4
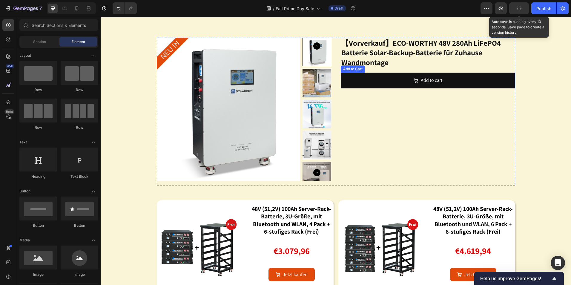
drag, startPoint x: 422, startPoint y: 78, endPoint x: 339, endPoint y: 125, distance: 94.8
click at [423, 78] on div "Add to cart" at bounding box center [431, 80] width 21 height 9
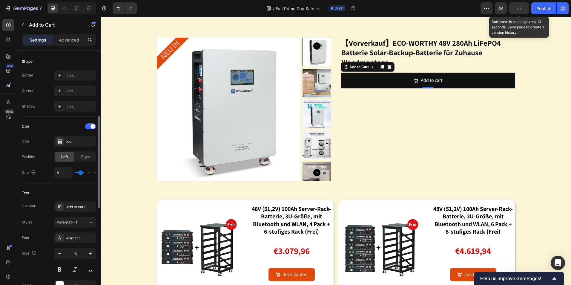
scroll to position [299, 0]
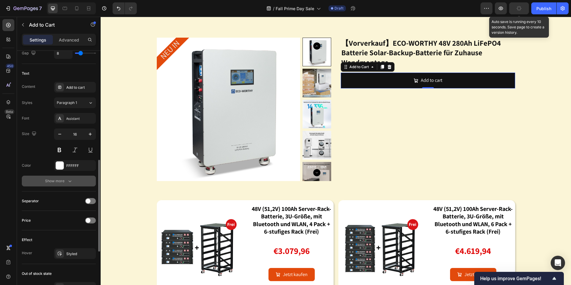
click at [79, 178] on button "Show more" at bounding box center [59, 181] width 74 height 11
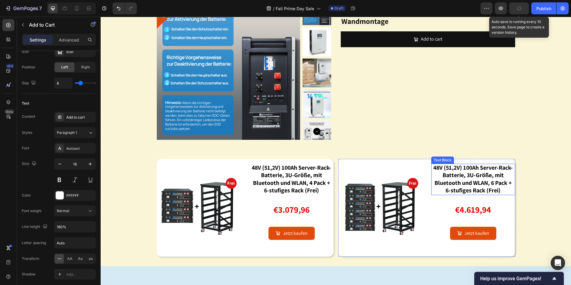
scroll to position [627, 0]
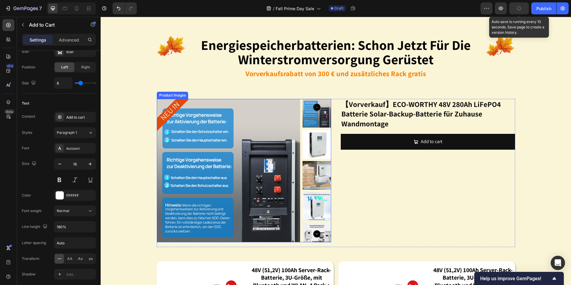
click at [240, 134] on img at bounding box center [228, 170] width 143 height 143
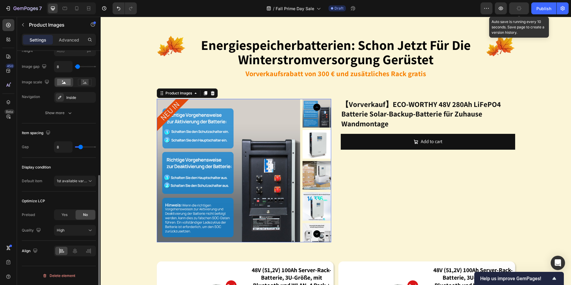
scroll to position [0, 0]
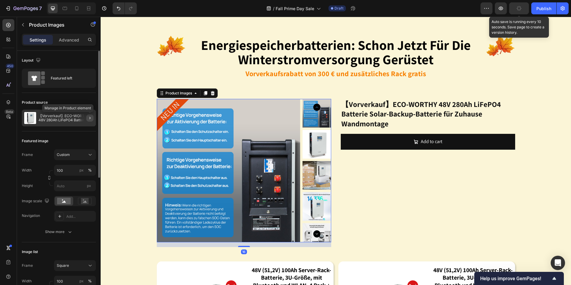
click at [87, 119] on button "button" at bounding box center [89, 117] width 7 height 7
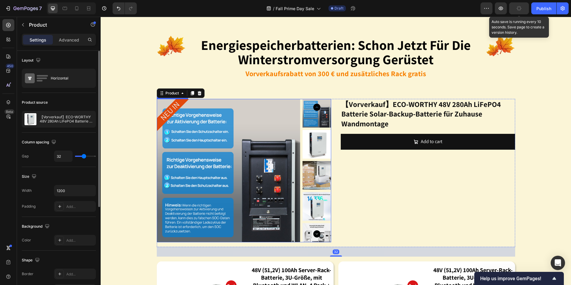
click at [210, 124] on img at bounding box center [228, 170] width 143 height 143
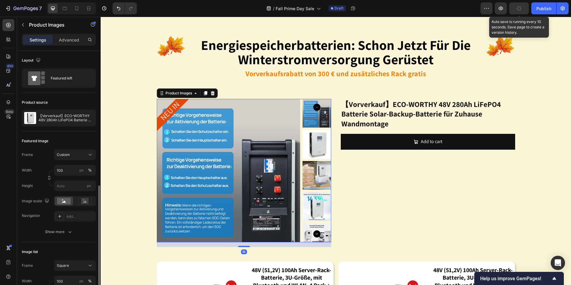
scroll to position [90, 0]
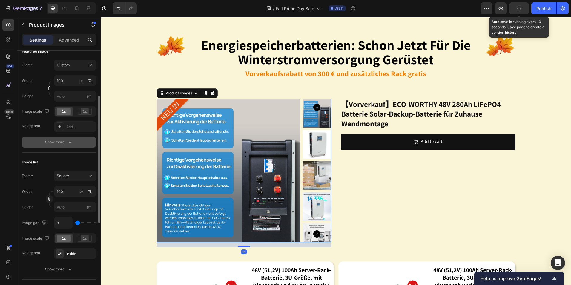
click at [66, 142] on div "Show more" at bounding box center [59, 142] width 28 height 6
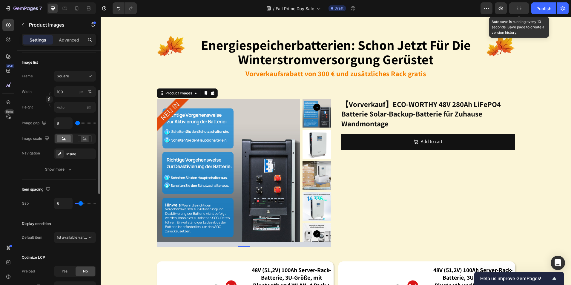
scroll to position [355, 0]
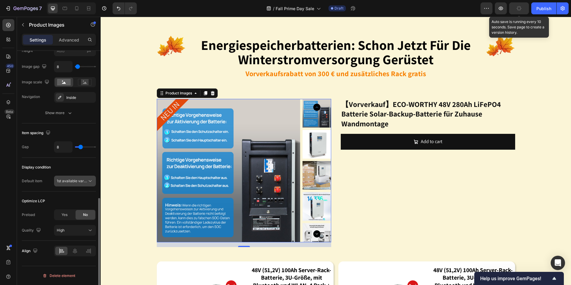
click at [82, 180] on span "1st available variant" at bounding box center [73, 181] width 33 height 4
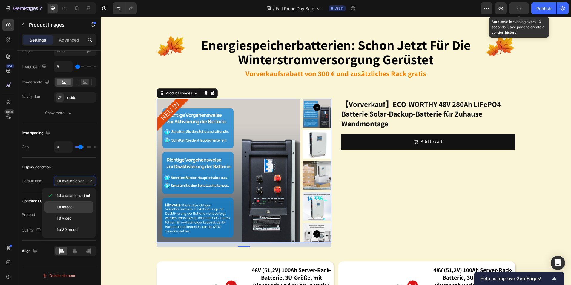
drag, startPoint x: 77, startPoint y: 205, endPoint x: 7, endPoint y: 186, distance: 72.7
click at [77, 205] on p "1st image" at bounding box center [74, 206] width 34 height 5
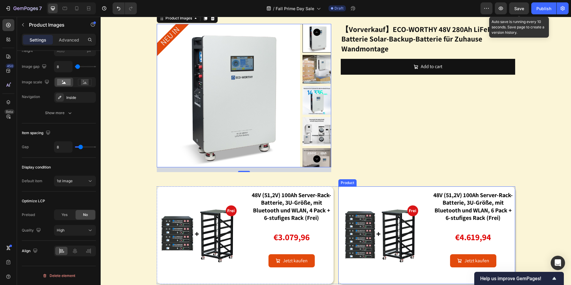
scroll to position [717, 0]
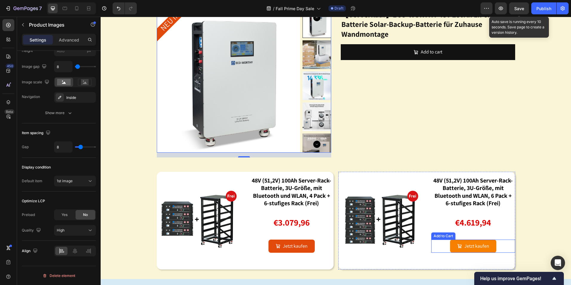
click at [462, 252] on button "Jetzt kaufen" at bounding box center [473, 245] width 46 height 13
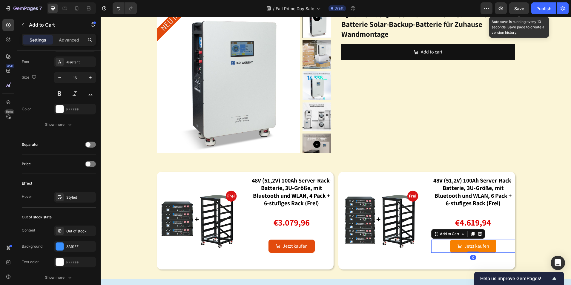
scroll to position [0, 0]
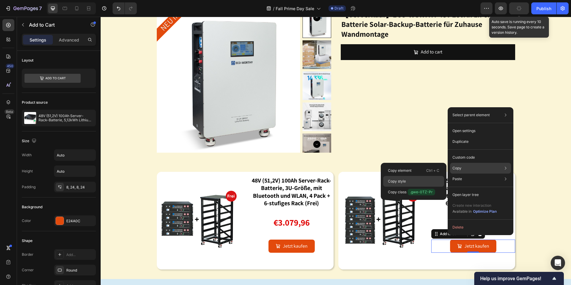
click at [415, 181] on div "Copy style" at bounding box center [413, 181] width 61 height 11
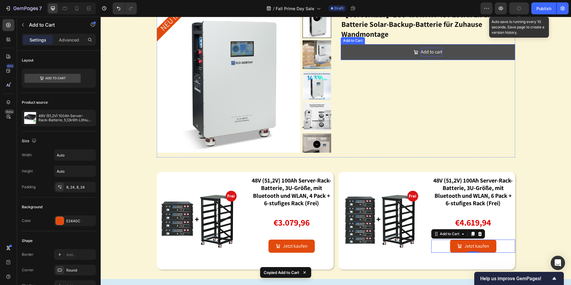
click at [422, 50] on div "Add to cart" at bounding box center [431, 52] width 21 height 9
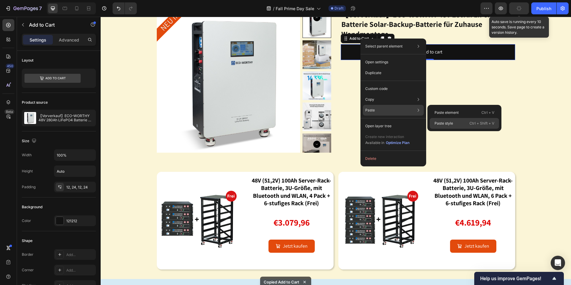
click at [454, 123] on div "Paste style Ctrl + Shift + V" at bounding box center [464, 123] width 69 height 11
type input "Auto"
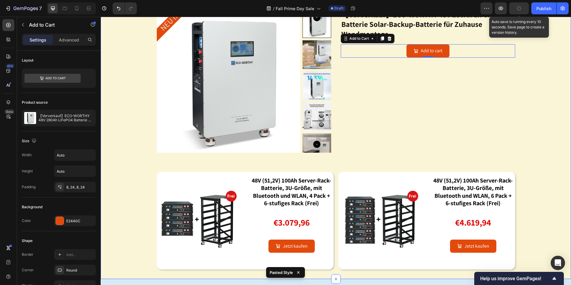
click at [544, 133] on div "Image energiespeicherbatterien: schon jetzt für die winterstromversorgung gerüs…" at bounding box center [336, 98] width 470 height 342
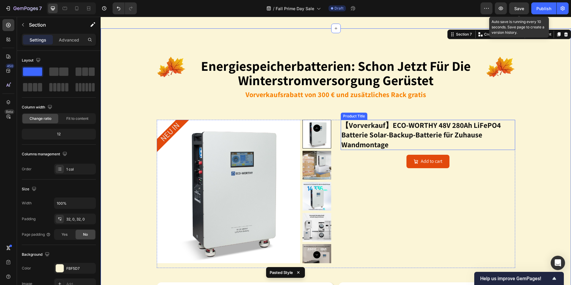
scroll to position [657, 0]
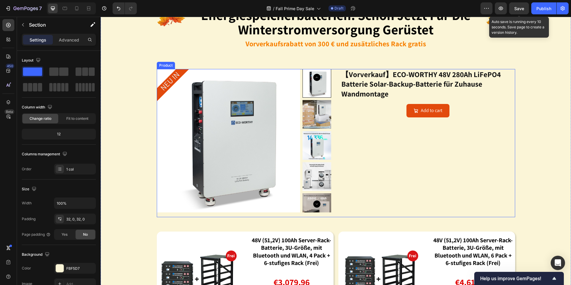
click at [336, 70] on div "NEU IN Product Badge Product Images 【Vorverkauf】ECO-WORTHY 48V 280Ah LiFePO4 Ba…" at bounding box center [336, 143] width 358 height 148
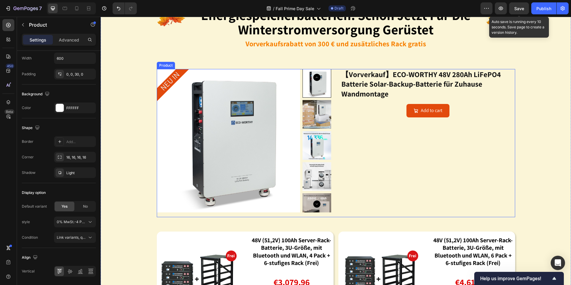
scroll to position [776, 0]
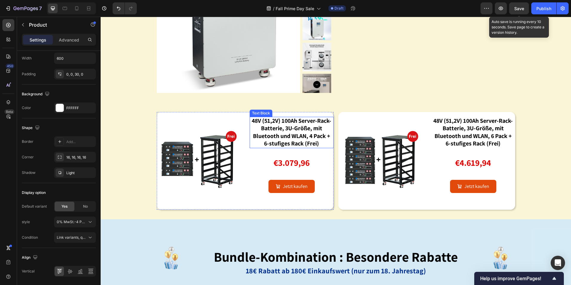
click at [314, 117] on strong "48V (51,2V) 100Ah Server-Rack-Batterie, 3U-Größe, mit Bluetooth und WLAN, 4 Pac…" at bounding box center [291, 132] width 79 height 30
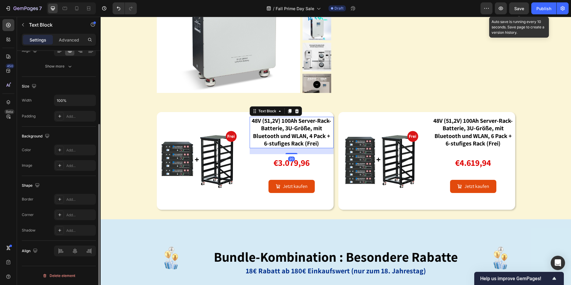
scroll to position [0, 0]
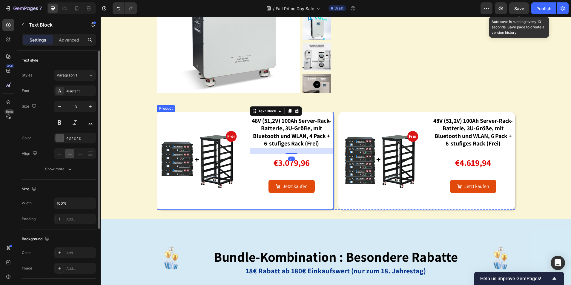
click at [324, 114] on div "48V (51,2V) 100Ah Server-Rack-Batterie, 3U-Größe, mit Bluetooth und WLAN, 4 Pac…" at bounding box center [292, 156] width 84 height 89
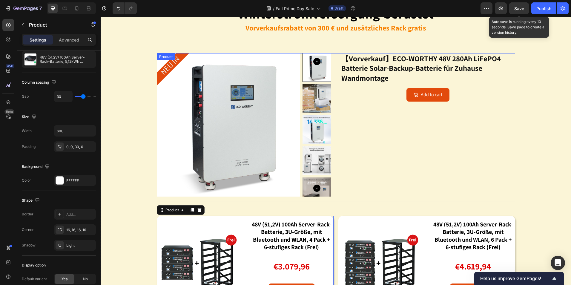
scroll to position [627, 0]
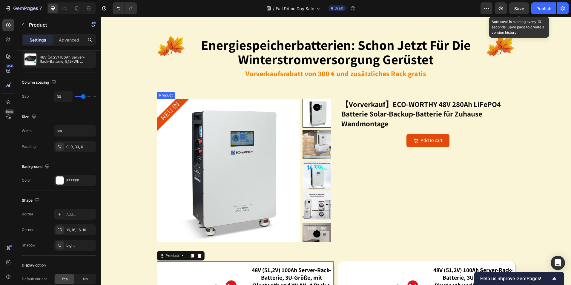
click at [335, 105] on div "NEU IN Product Badge Product Images 【Vorverkauf】ECO-WORTHY 48V 280Ah LiFePO4 Ba…" at bounding box center [336, 173] width 358 height 148
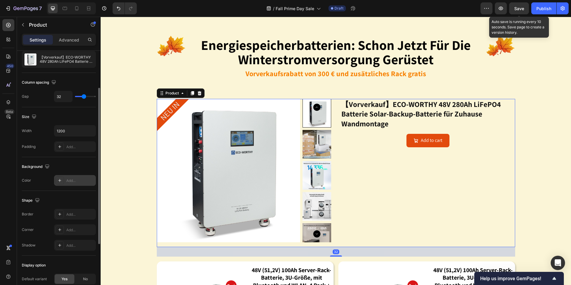
click at [59, 178] on icon at bounding box center [59, 180] width 5 height 5
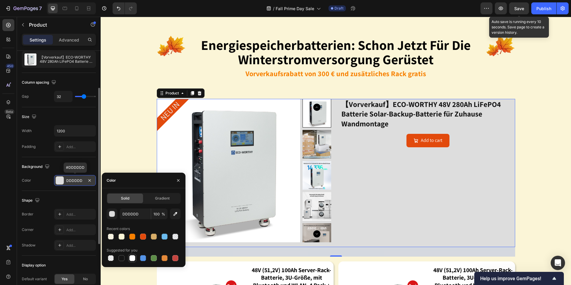
click at [133, 255] on div at bounding box center [132, 258] width 6 height 6
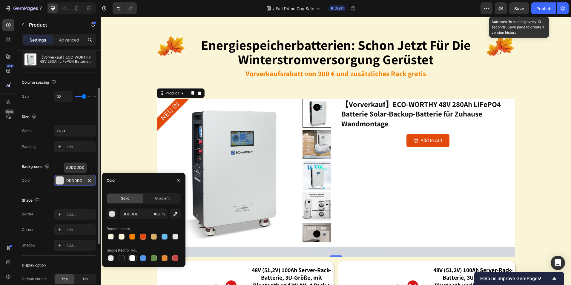
type input "FFFFFF"
click at [58, 244] on icon at bounding box center [59, 245] width 5 height 5
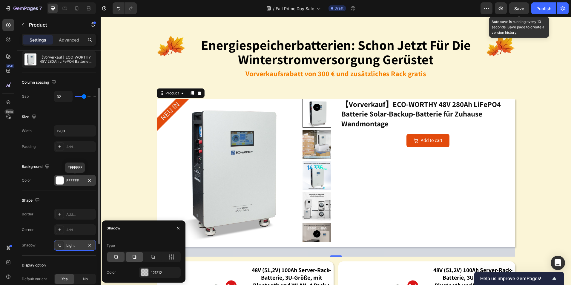
click at [132, 255] on icon at bounding box center [134, 257] width 6 height 6
click at [156, 258] on div at bounding box center [152, 257] width 17 height 10
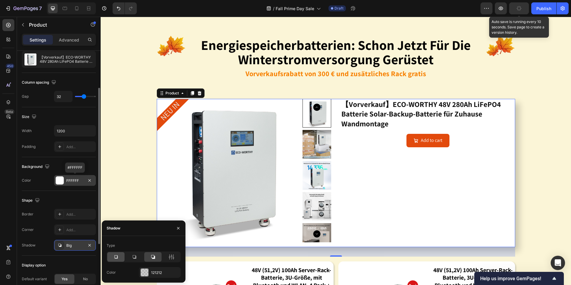
click at [108, 259] on div at bounding box center [115, 257] width 17 height 10
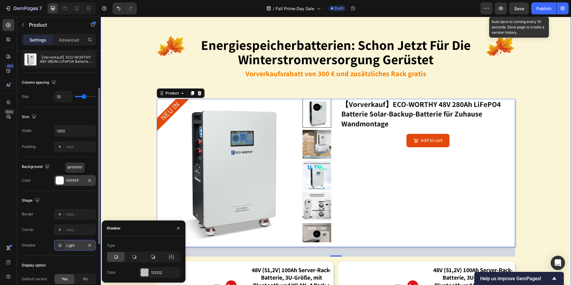
click at [533, 193] on div "Image energiespeicherbatterien: schon jetzt für die winterstromversorgung gerüs…" at bounding box center [336, 188] width 470 height 342
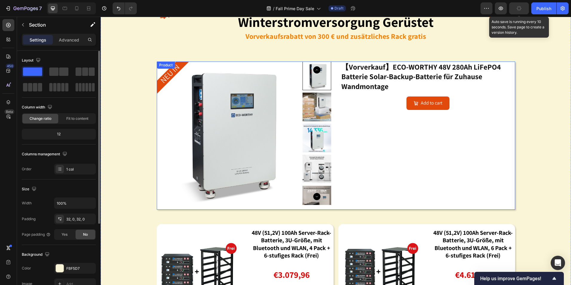
scroll to position [657, 0]
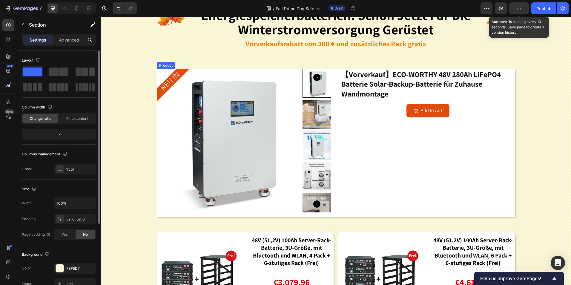
click at [334, 72] on div "NEU IN Product Badge Product Images 【Vorverkauf】ECO-WORTHY 48V 280Ah LiFePO4 Ba…" at bounding box center [336, 143] width 358 height 148
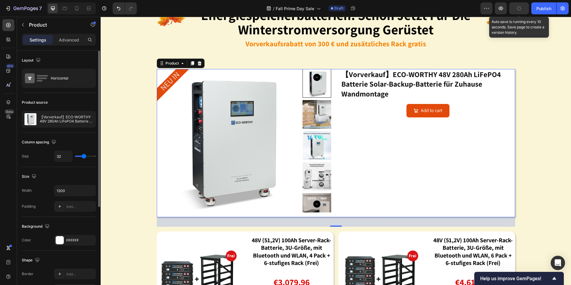
scroll to position [90, 0]
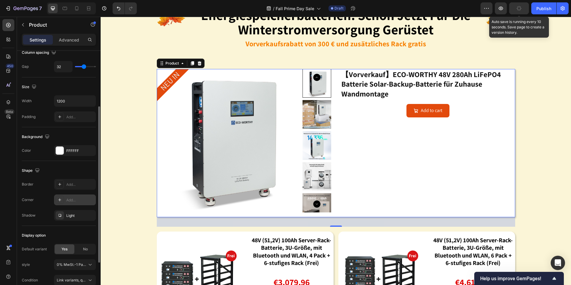
click at [59, 199] on icon at bounding box center [59, 199] width 5 height 5
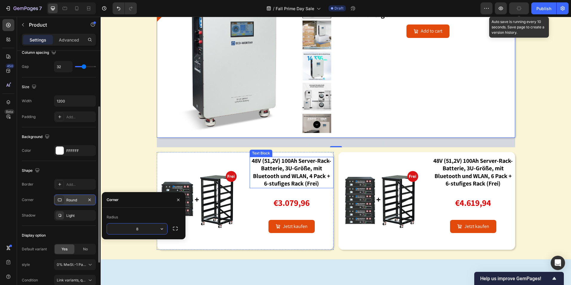
scroll to position [776, 0]
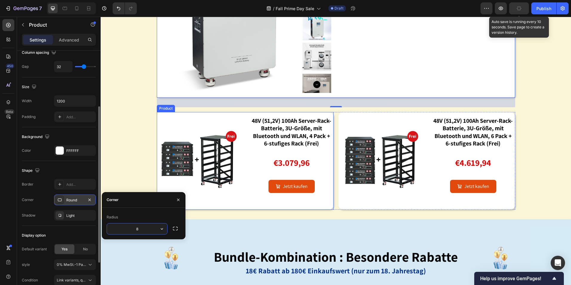
click at [241, 116] on div "Image 48V (51,2V) 100Ah Server-Rack-Batterie, 3U-Größe, mit Bluetooth und WLAN,…" at bounding box center [245, 161] width 177 height 98
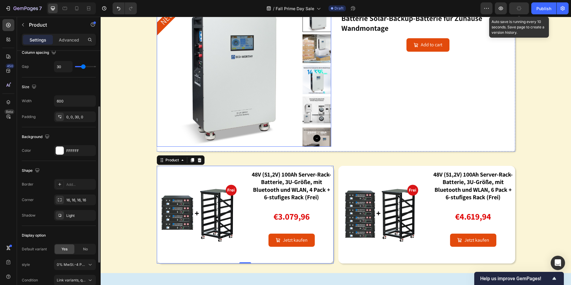
scroll to position [687, 0]
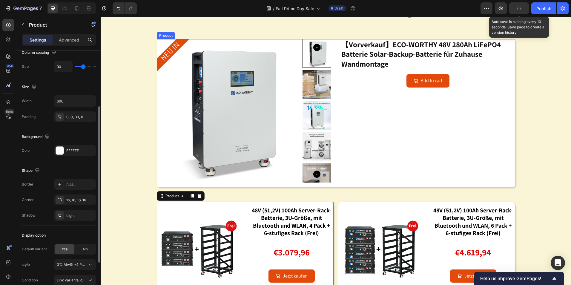
click at [334, 42] on div "NEU IN Product Badge Product Images 【Vorverkauf】ECO-WORTHY 48V 280Ah LiFePO4 Ba…" at bounding box center [336, 113] width 358 height 148
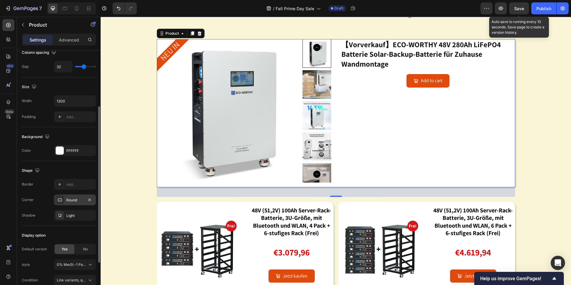
click at [79, 203] on div "Round" at bounding box center [75, 199] width 42 height 11
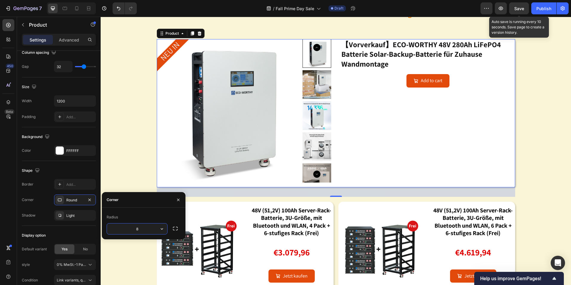
click at [141, 230] on input "8" at bounding box center [137, 228] width 60 height 11
type input "16"
click at [542, 131] on div "Image energiespeicherbatterien: schon jetzt für die winterstromversorgung gerüs…" at bounding box center [336, 128] width 470 height 342
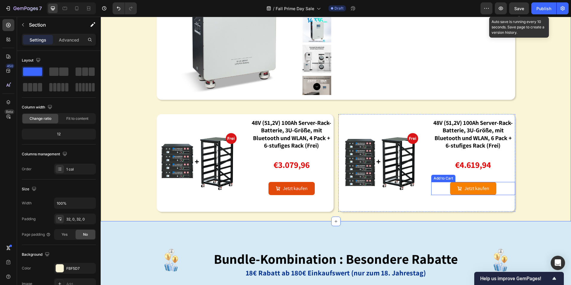
scroll to position [776, 0]
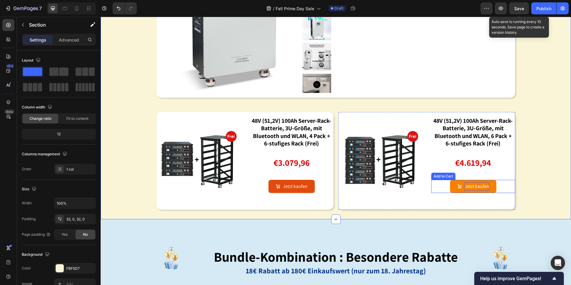
click at [466, 186] on div "Jetzt kaufen" at bounding box center [476, 186] width 25 height 9
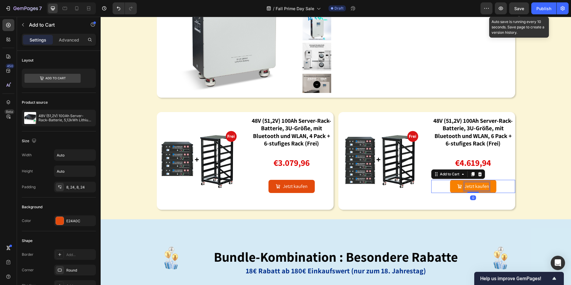
click at [482, 186] on div "Jetzt kaufen" at bounding box center [476, 186] width 25 height 9
drag, startPoint x: 486, startPoint y: 186, endPoint x: 461, endPoint y: 187, distance: 24.8
click at [461, 187] on div "Jetzt kaufen" at bounding box center [473, 186] width 32 height 9
copy p "Jetzt kaufen"
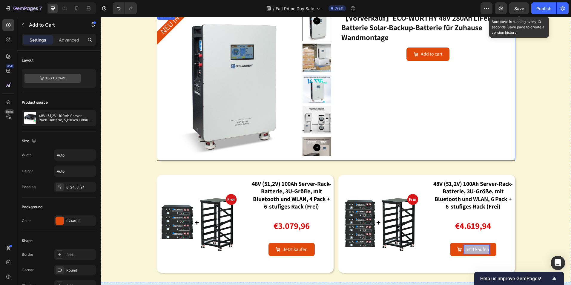
scroll to position [657, 0]
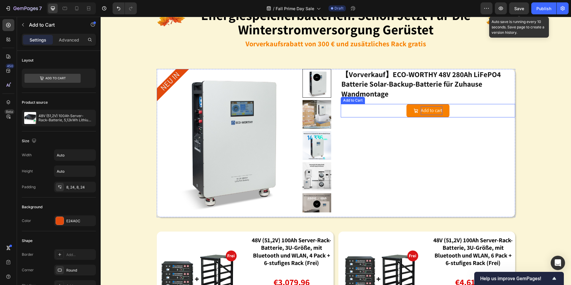
click at [427, 106] on div "Add to cart" at bounding box center [431, 110] width 21 height 9
click at [439, 112] on div "Add to cart" at bounding box center [431, 110] width 21 height 9
click at [439, 110] on p "Add to cart" at bounding box center [431, 110] width 21 height 9
drag, startPoint x: 440, startPoint y: 110, endPoint x: 418, endPoint y: 110, distance: 21.2
click at [421, 110] on p "Add to cart" at bounding box center [431, 110] width 21 height 9
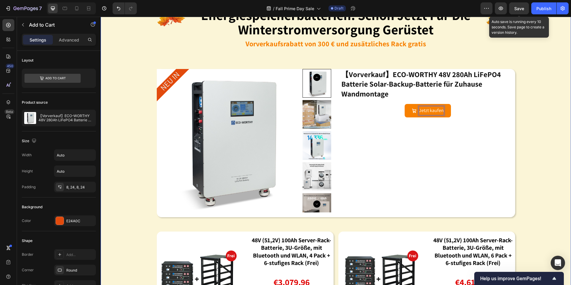
click at [535, 133] on div "Image energiespeicherbatterien: schon jetzt für die winterstromversorgung gerüs…" at bounding box center [336, 158] width 470 height 342
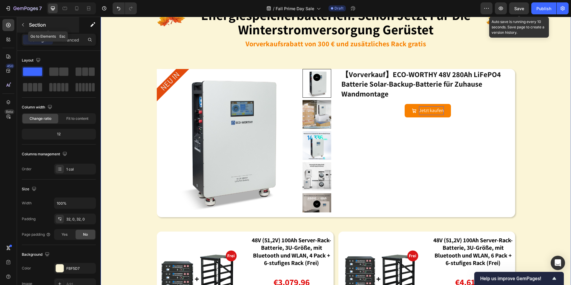
click at [22, 21] on button "button" at bounding box center [23, 25] width 10 height 10
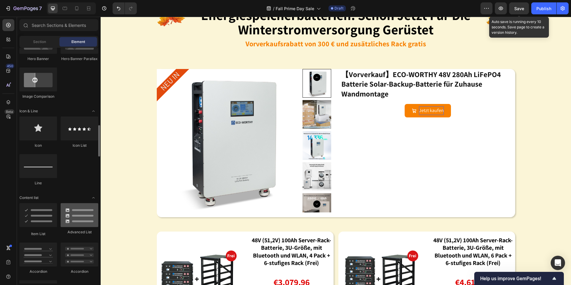
scroll to position [358, 0]
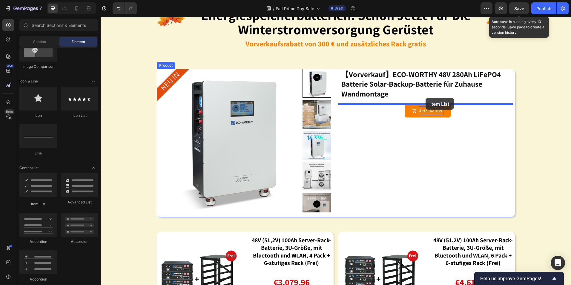
drag, startPoint x: 128, startPoint y: 205, endPoint x: 425, endPoint y: 98, distance: 315.7
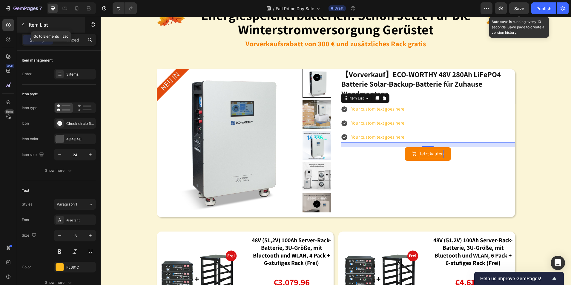
click at [23, 23] on icon "button" at bounding box center [23, 24] width 5 height 5
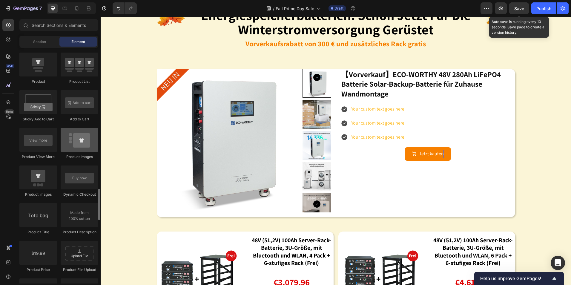
scroll to position [866, 0]
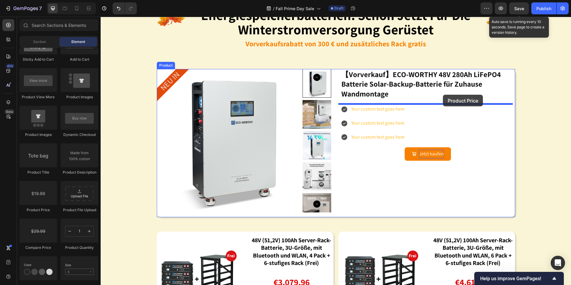
drag, startPoint x: 143, startPoint y: 212, endPoint x: 443, endPoint y: 95, distance: 321.5
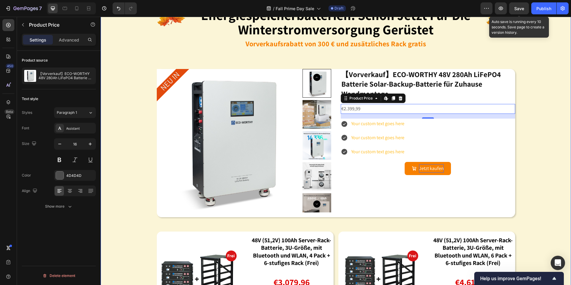
click at [552, 130] on div "Image energiespeicherbatterien: schon jetzt für die winterstromversorgung gerüs…" at bounding box center [336, 158] width 470 height 342
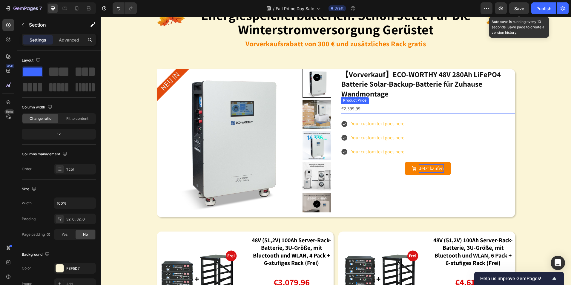
click at [365, 108] on div "€2.399,99" at bounding box center [428, 109] width 174 height 10
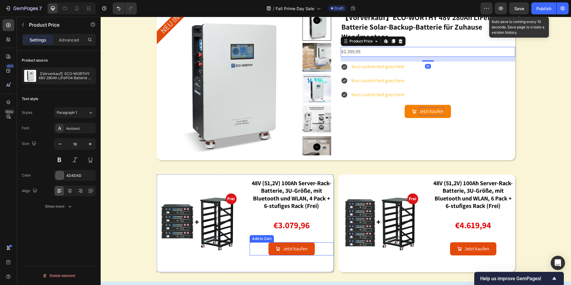
scroll to position [717, 0]
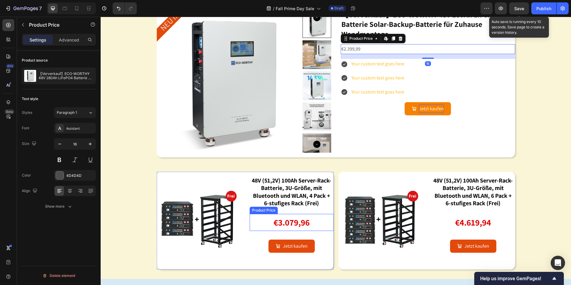
click at [307, 221] on div "€3.079,96" at bounding box center [292, 222] width 84 height 17
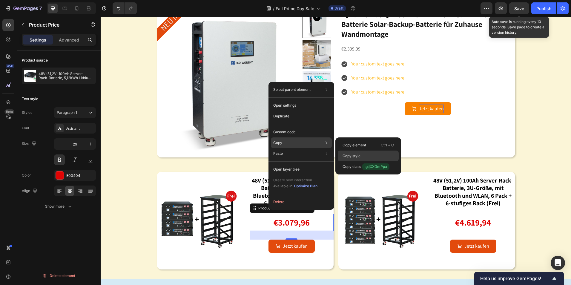
drag, startPoint x: 368, startPoint y: 156, endPoint x: 358, endPoint y: 135, distance: 22.7
click at [368, 156] on div "Copy style" at bounding box center [368, 155] width 61 height 11
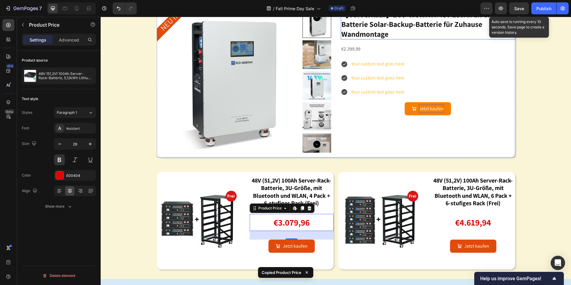
scroll to position [597, 0]
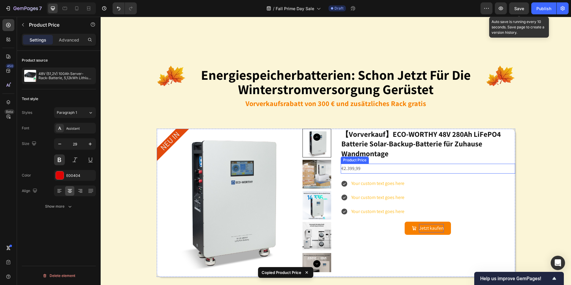
click at [380, 168] on div "€2.399,99" at bounding box center [428, 169] width 174 height 10
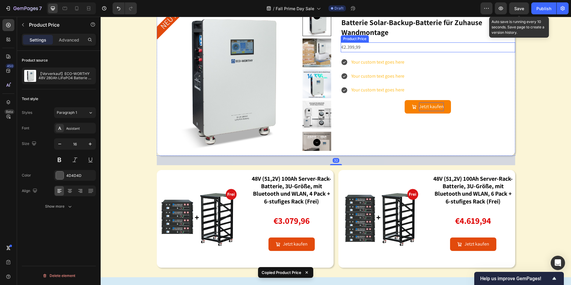
click at [349, 52] on div "€2.399,99" at bounding box center [428, 47] width 174 height 10
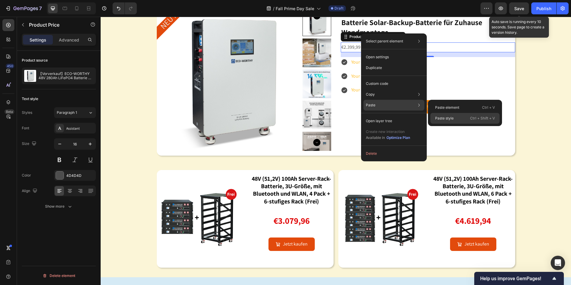
click at [456, 120] on div "Paste style Ctrl + Shift + V" at bounding box center [464, 118] width 69 height 11
type input "29"
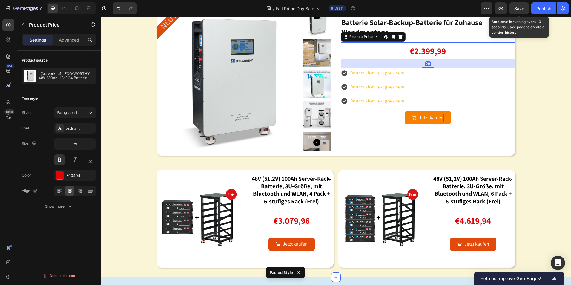
click at [539, 183] on div "Image energiespeicherbatterien: schon jetzt für die winterstromversorgung gerüs…" at bounding box center [336, 97] width 470 height 342
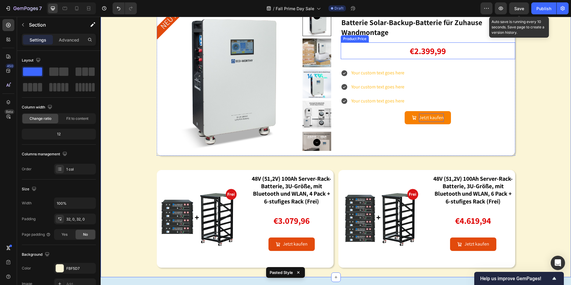
click at [472, 59] on div "€2.399,99" at bounding box center [428, 50] width 174 height 17
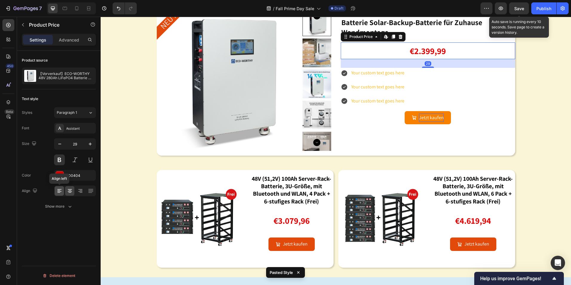
click at [62, 193] on icon at bounding box center [59, 191] width 6 height 6
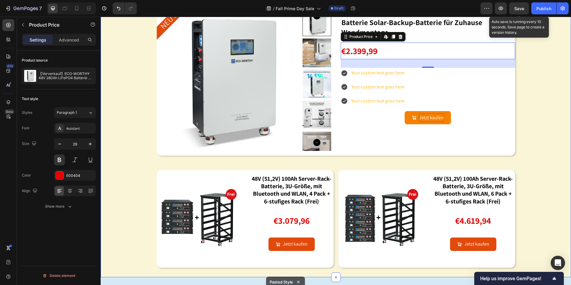
click at [541, 147] on div "Image energiespeicherbatterien: schon jetzt für die winterstromversorgung gerüs…" at bounding box center [336, 97] width 470 height 342
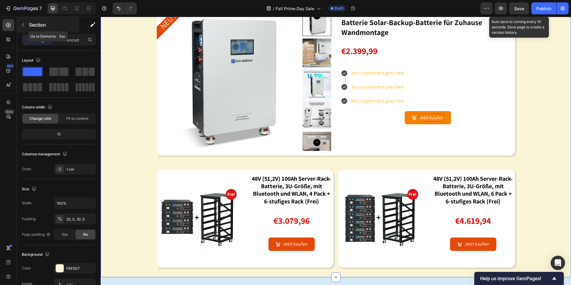
click at [25, 22] on button "button" at bounding box center [23, 25] width 10 height 10
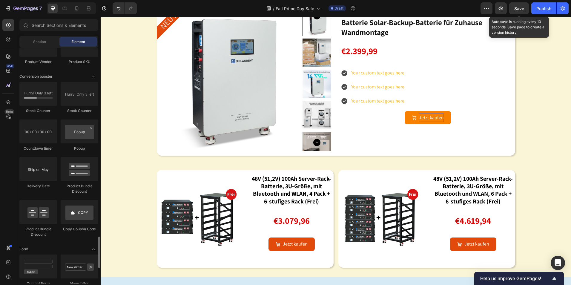
scroll to position [1194, 0]
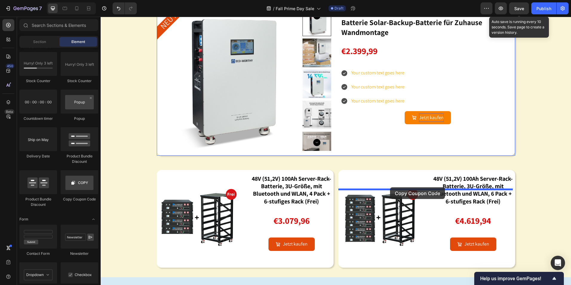
drag, startPoint x: 182, startPoint y: 204, endPoint x: 390, endPoint y: 187, distance: 208.5
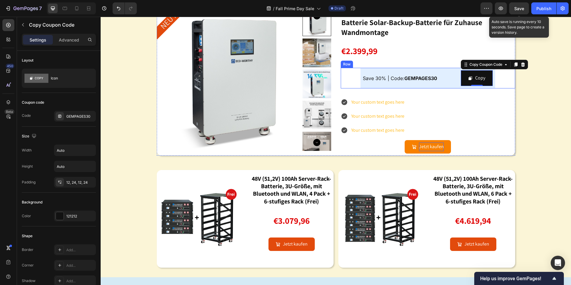
click at [352, 88] on div "Save 30% | Code: GEMPAGES30 Text Block Copy Copy Coupon Code 0 Row" at bounding box center [428, 78] width 174 height 21
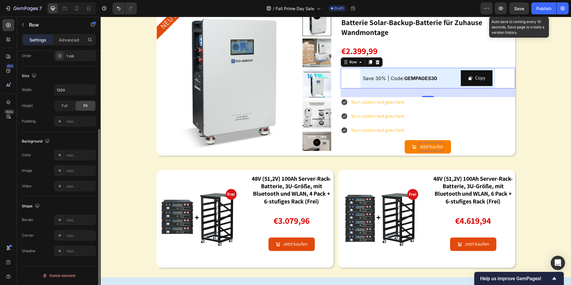
scroll to position [0, 0]
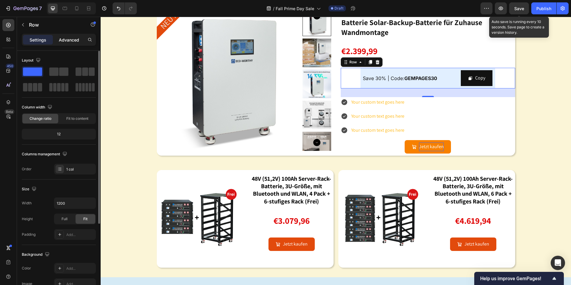
click at [76, 40] on p "Advanced" at bounding box center [69, 40] width 20 height 6
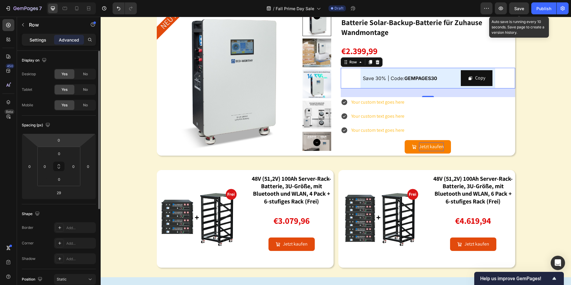
click at [36, 37] on p "Settings" at bounding box center [38, 40] width 17 height 6
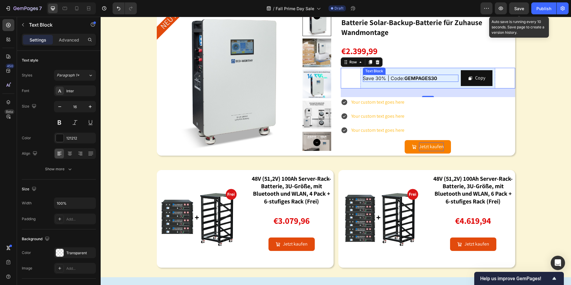
click at [417, 81] on strong "GEMPAGES30" at bounding box center [420, 78] width 33 height 6
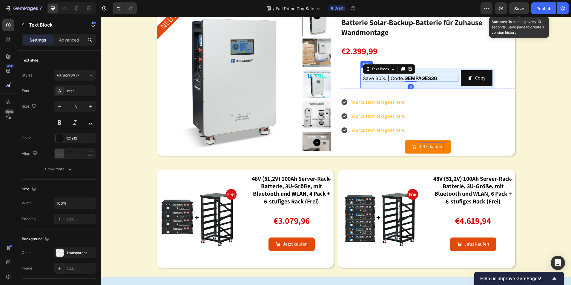
click at [431, 88] on div "Save 30% | Code: GEMPAGES30 Text Block 0 Copy Copy Coupon Code Row" at bounding box center [427, 78] width 135 height 21
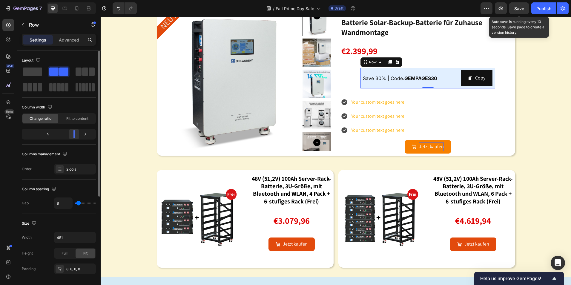
click at [77, 133] on div at bounding box center [74, 134] width 11 height 8
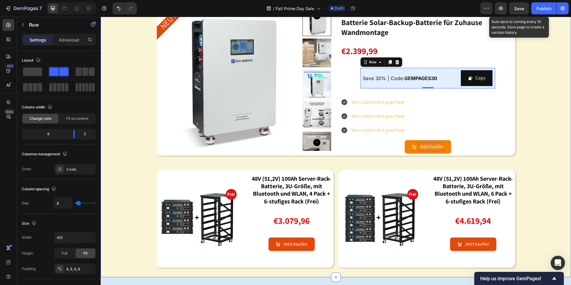
click at [533, 209] on div "Image energiespeicherbatterien: schon jetzt für die winterstromversorgung gerüs…" at bounding box center [336, 97] width 470 height 342
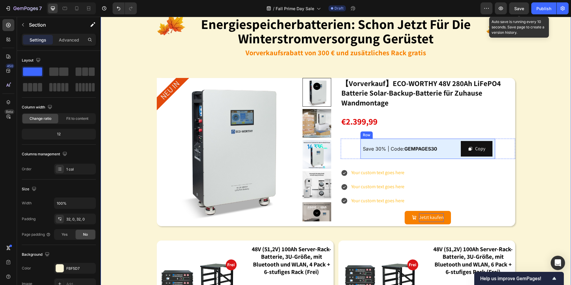
scroll to position [657, 0]
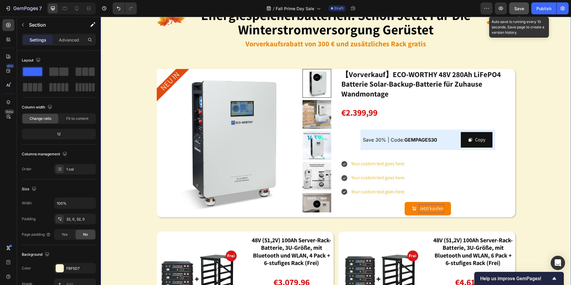
click at [518, 7] on span "Save" at bounding box center [519, 8] width 10 height 5
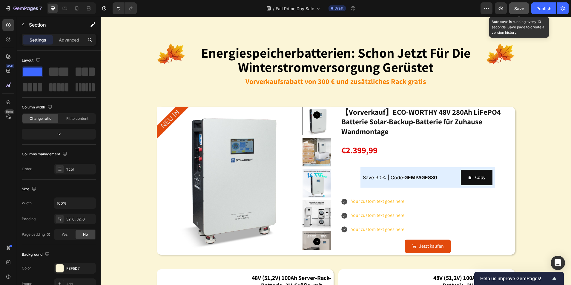
scroll to position [599, 0]
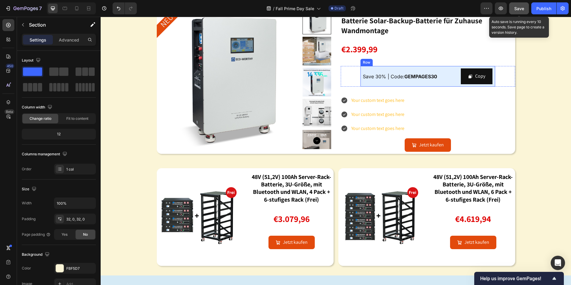
click at [397, 84] on div "Save 30% | Code: GEMPAGES30 Text Block" at bounding box center [411, 76] width 96 height 16
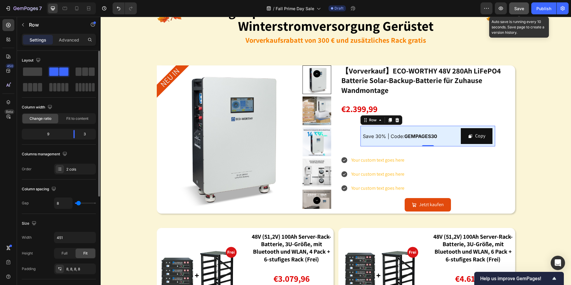
scroll to position [509, 0]
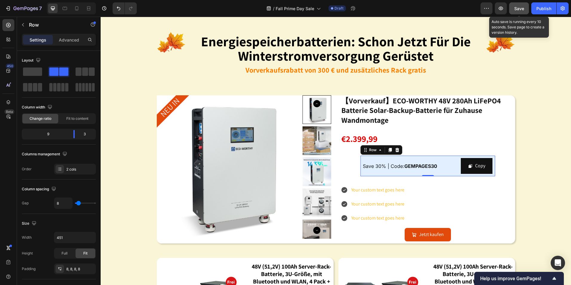
click at [521, 9] on span "Save" at bounding box center [519, 8] width 10 height 5
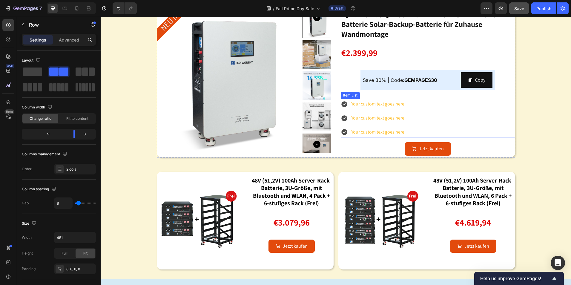
scroll to position [687, 0]
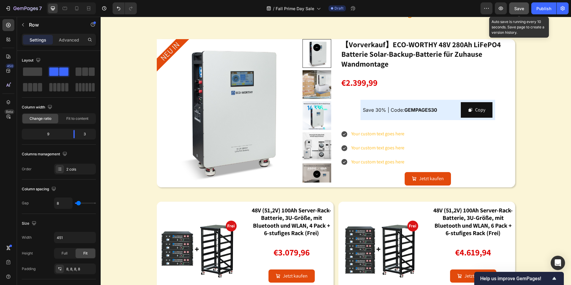
click at [518, 11] on div "Save" at bounding box center [519, 8] width 10 height 6
click at [517, 9] on span "Save" at bounding box center [519, 8] width 10 height 5
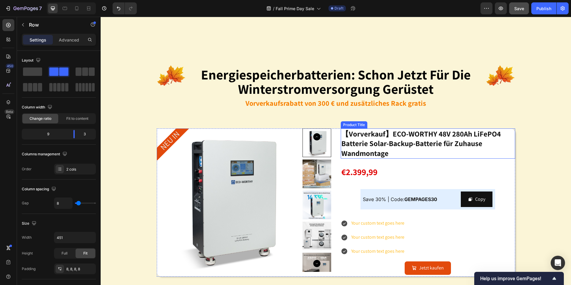
scroll to position [657, 0]
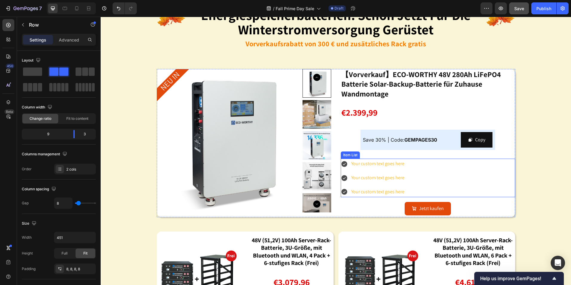
click at [453, 187] on div "Your custom text goes here Your custom text goes here Your custom text goes here" at bounding box center [428, 178] width 174 height 38
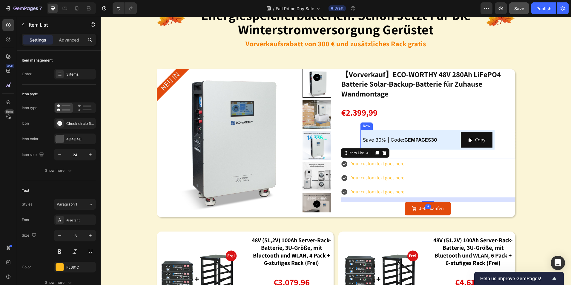
click at [428, 133] on div "Save 30% | Code: GEMPAGES30 Text Block" at bounding box center [411, 140] width 96 height 16
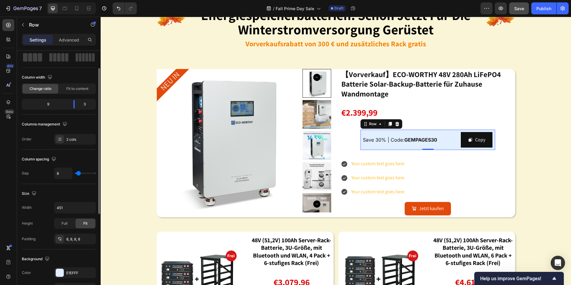
scroll to position [0, 0]
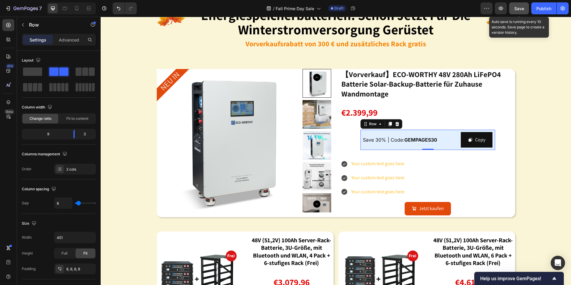
click at [517, 8] on span "Save" at bounding box center [519, 8] width 10 height 5
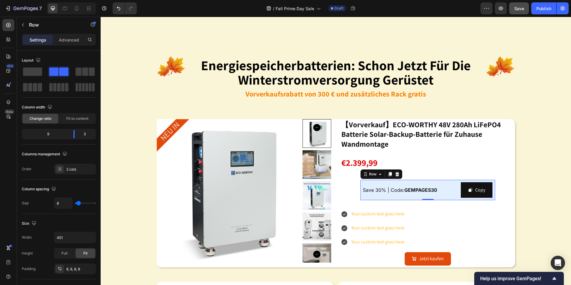
scroll to position [597, 0]
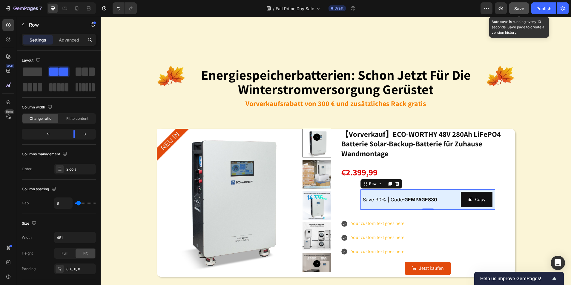
click at [513, 10] on button "Save" at bounding box center [519, 8] width 20 height 12
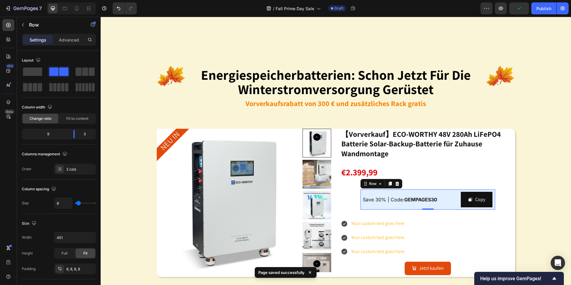
scroll to position [955, 0]
